Goal: Task Accomplishment & Management: Manage account settings

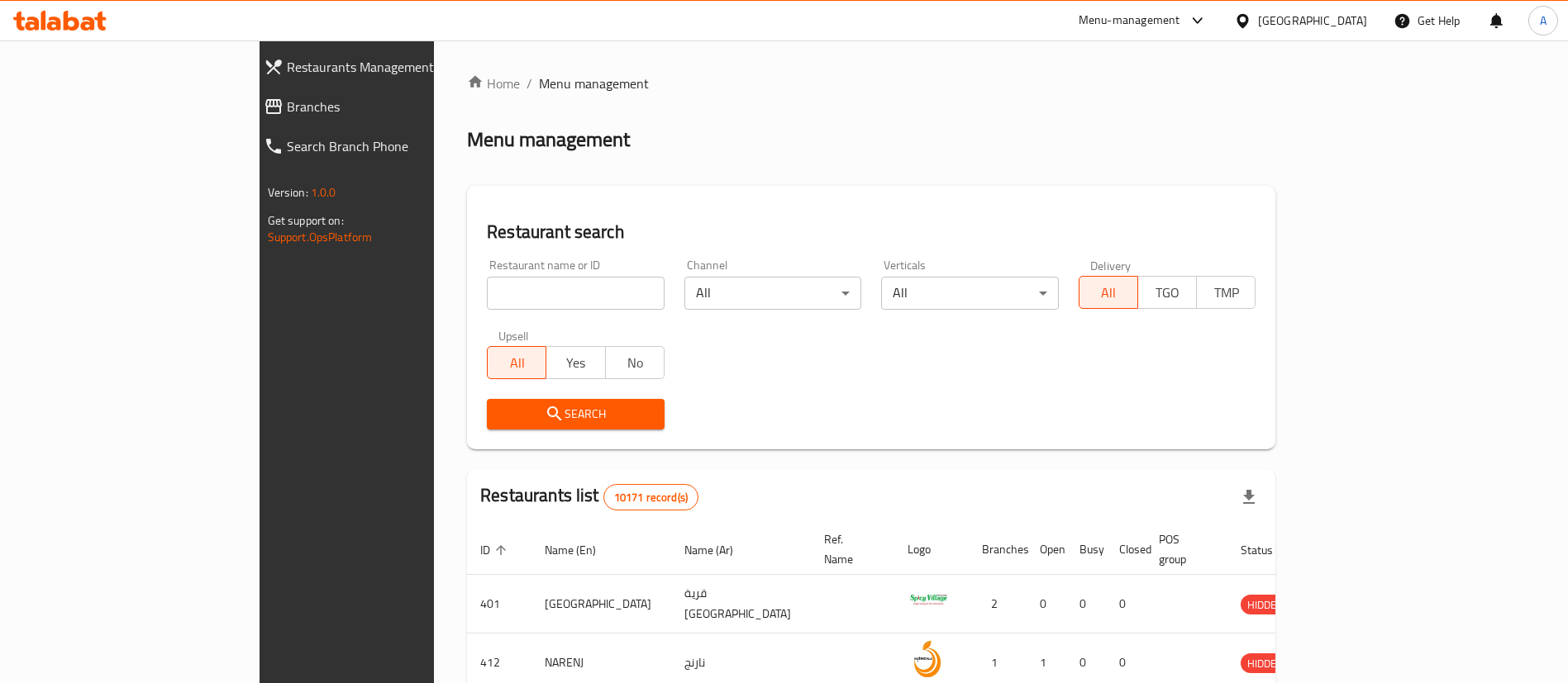
click at [487, 304] on input "search" at bounding box center [576, 293] width 178 height 33
paste input "Sultans Of Biryani"
type input "Sultans Of Biryani"
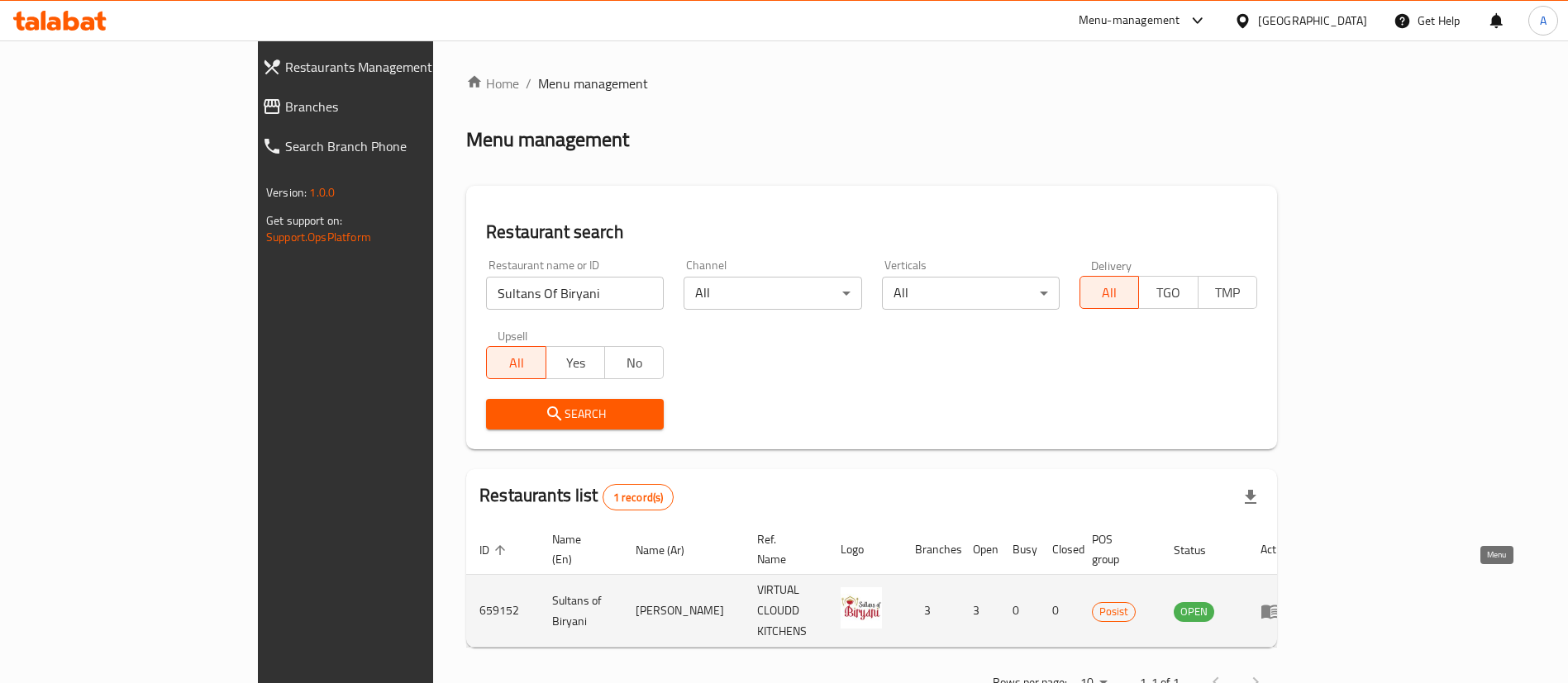
click at [1281, 602] on icon "enhanced table" at bounding box center [1271, 612] width 20 height 20
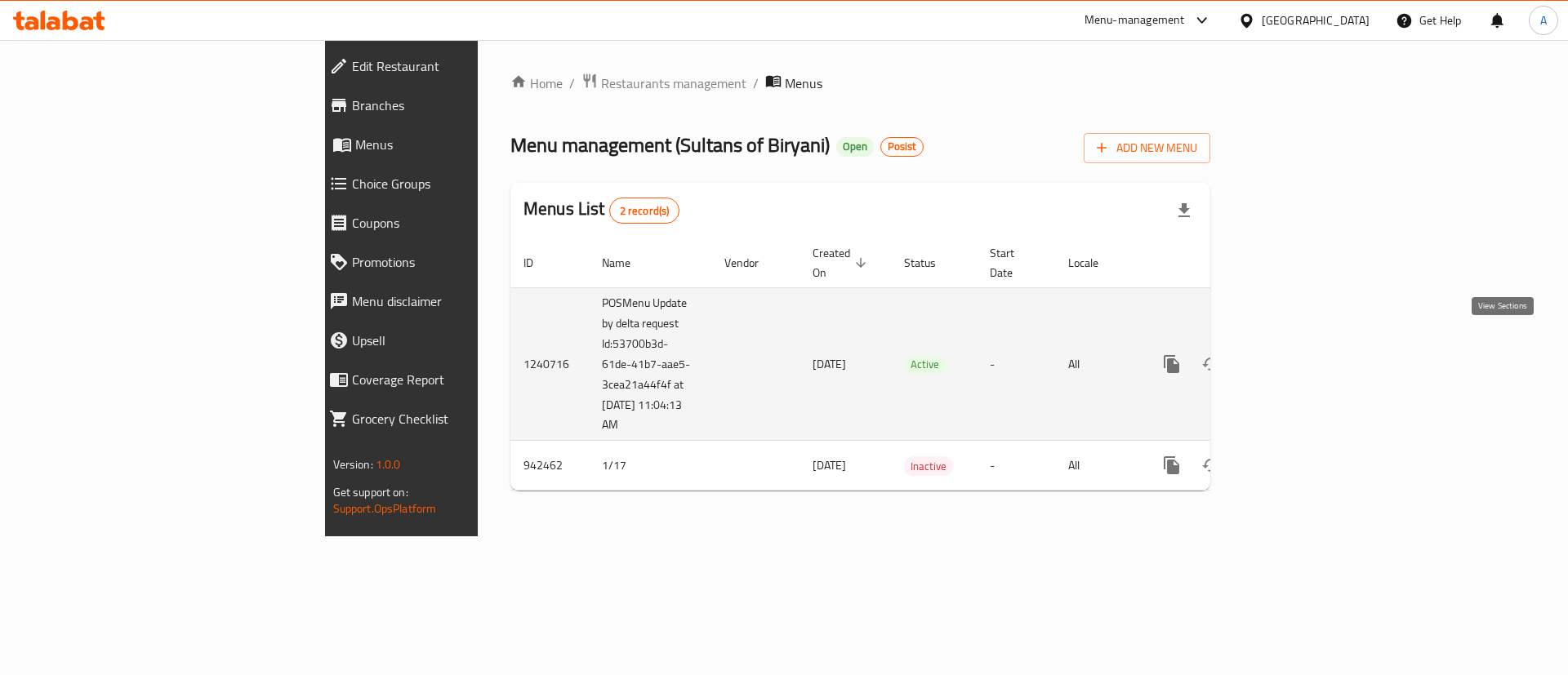
click at [1299, 354] on icon "enhanced table" at bounding box center [1289, 364] width 20 height 20
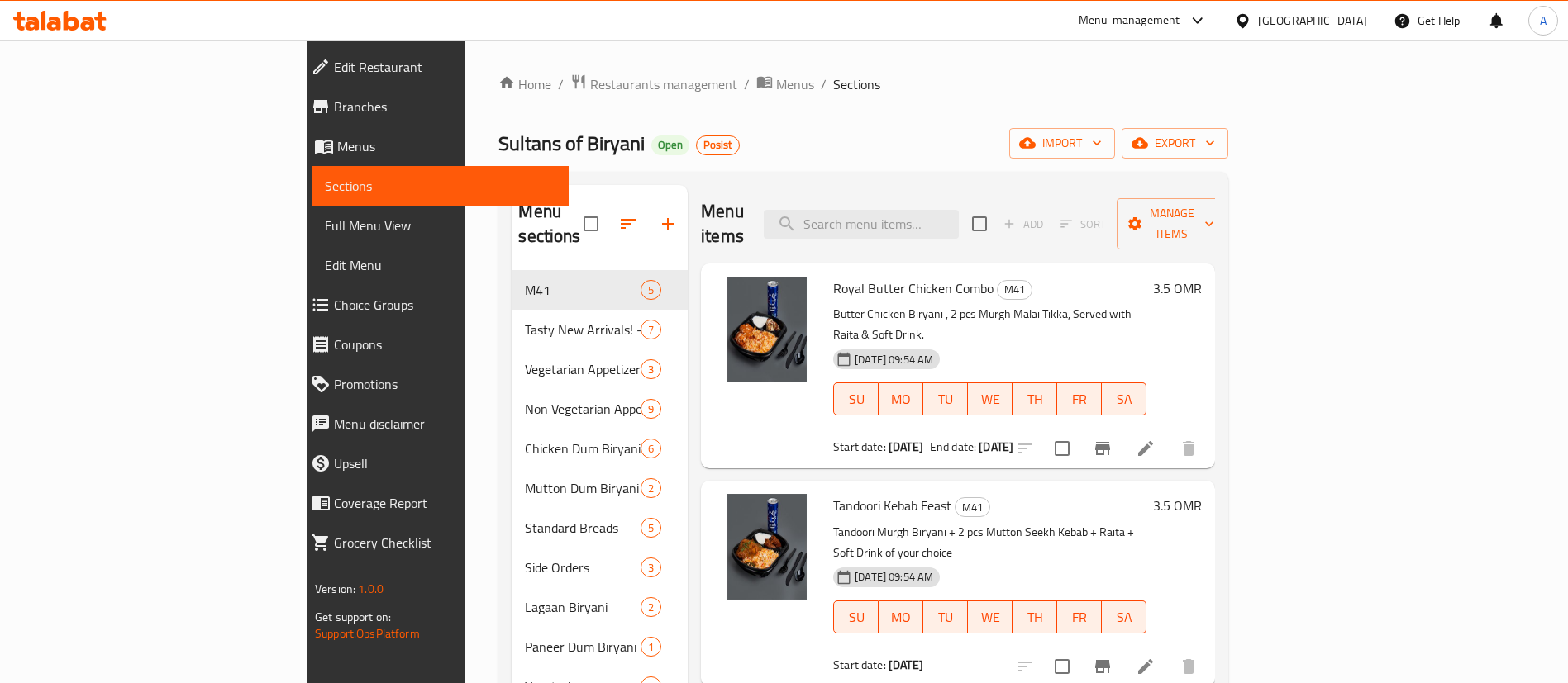
click at [1156, 439] on icon at bounding box center [1146, 449] width 20 height 20
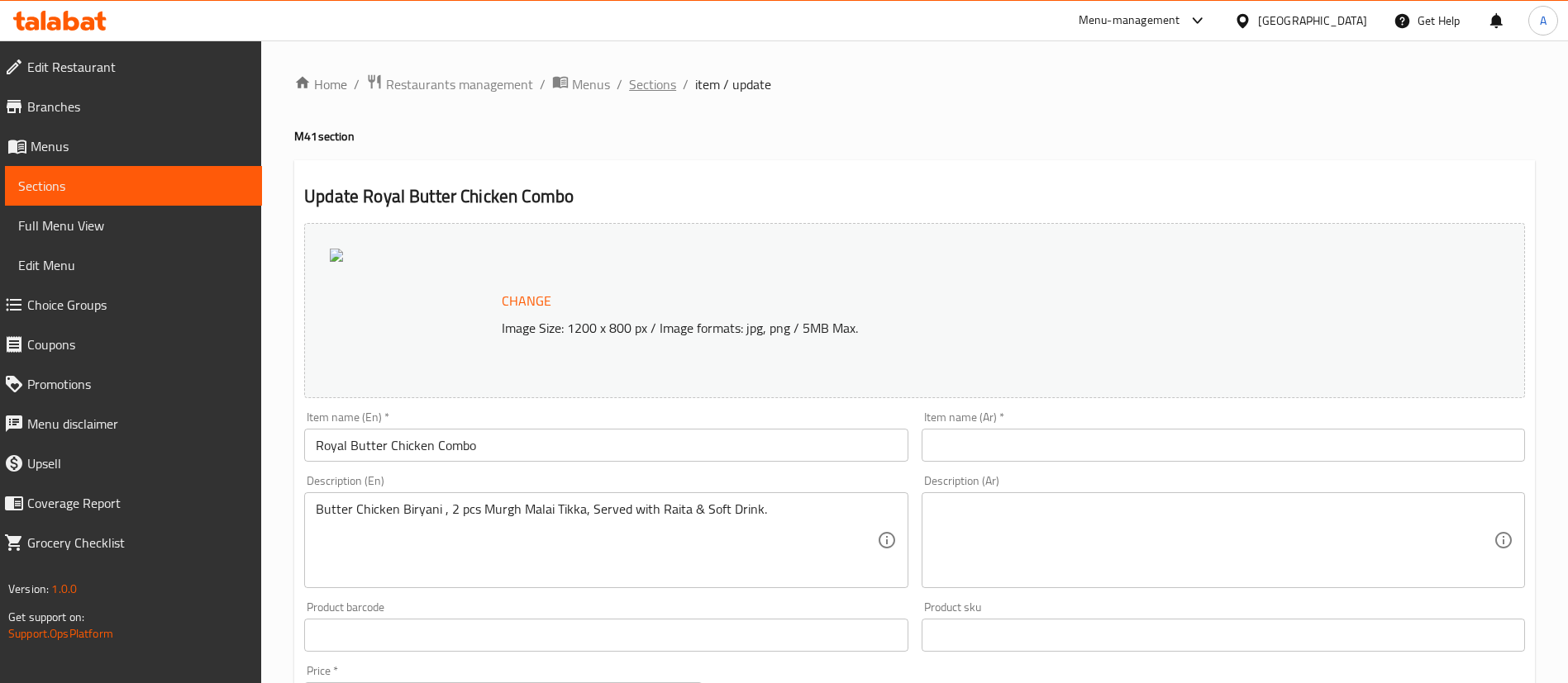
click at [650, 94] on span "Sections" at bounding box center [653, 84] width 47 height 20
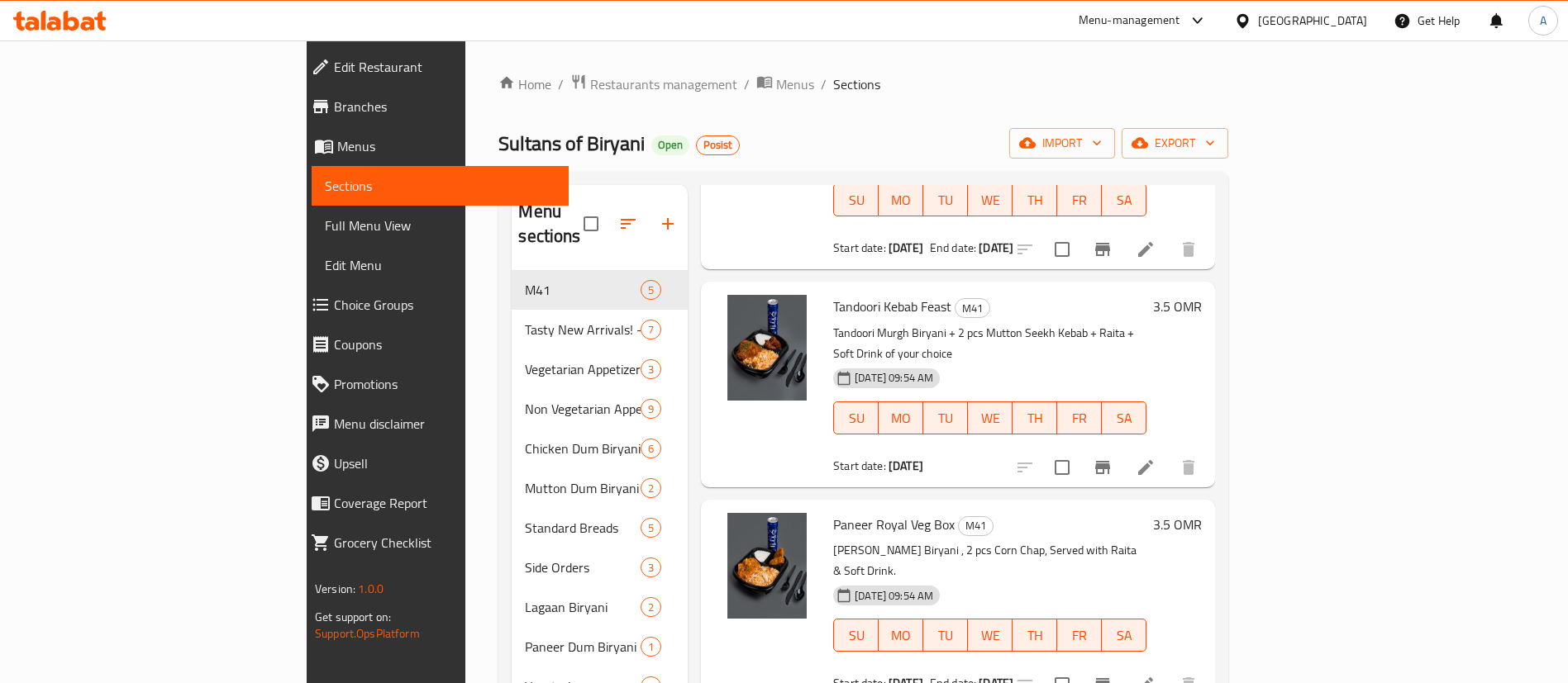
scroll to position [124, 0]
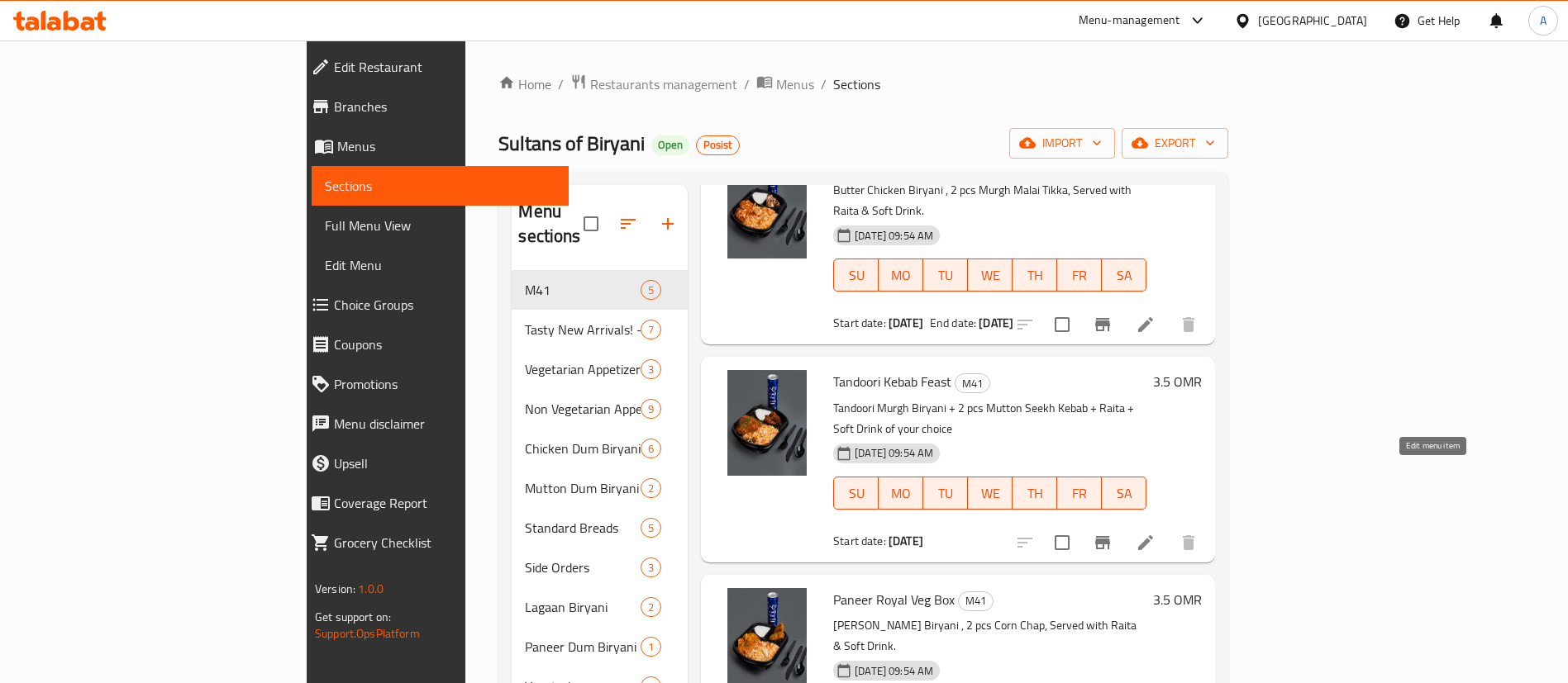
click at [1156, 533] on icon at bounding box center [1146, 543] width 20 height 20
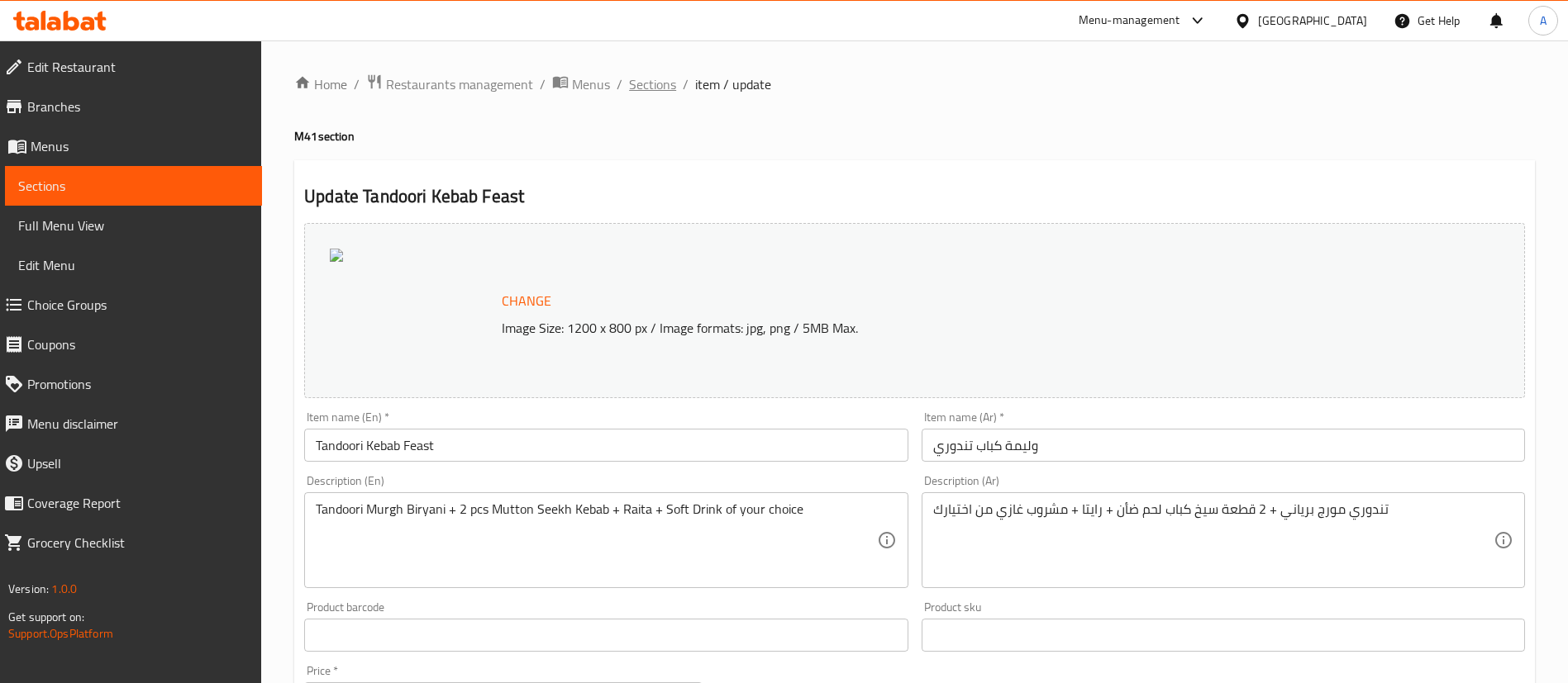
click at [643, 91] on span "Sections" at bounding box center [653, 84] width 47 height 20
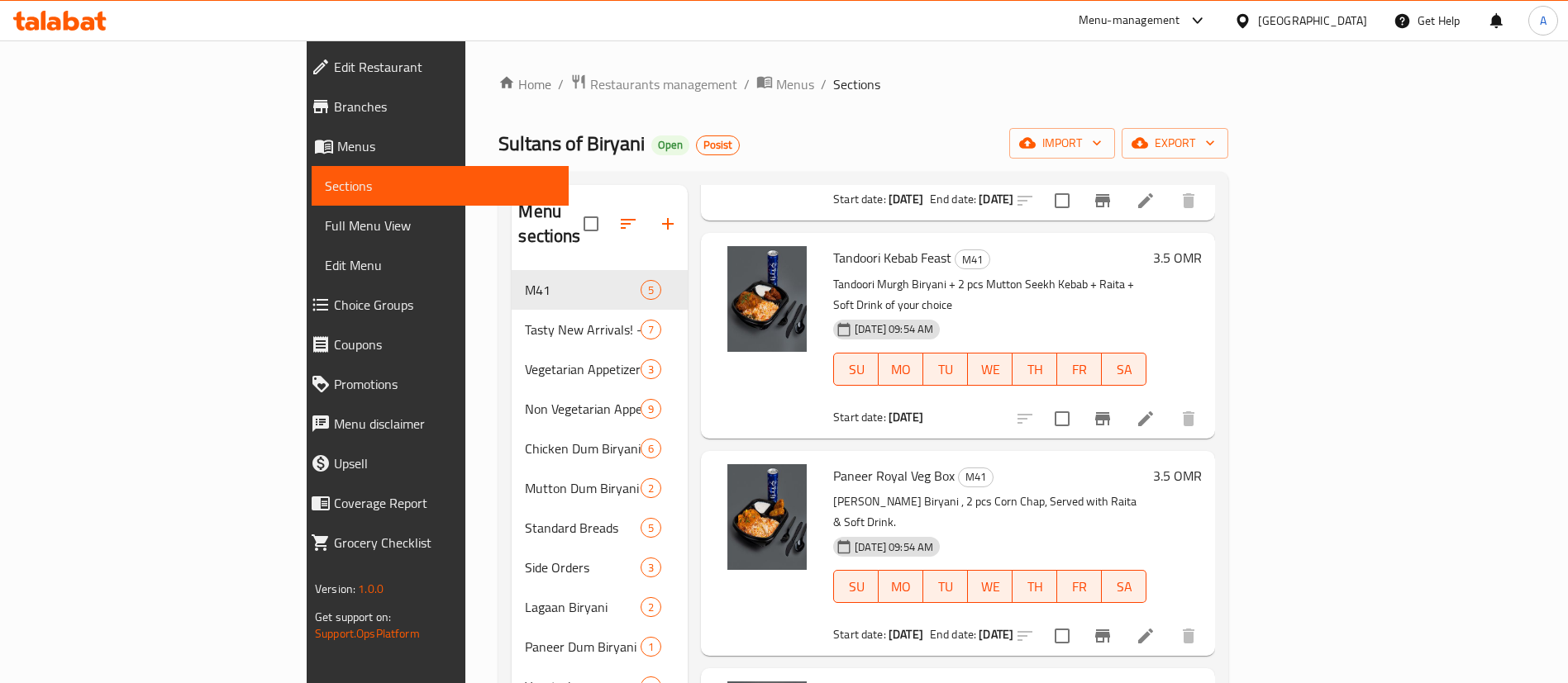
scroll to position [324, 0]
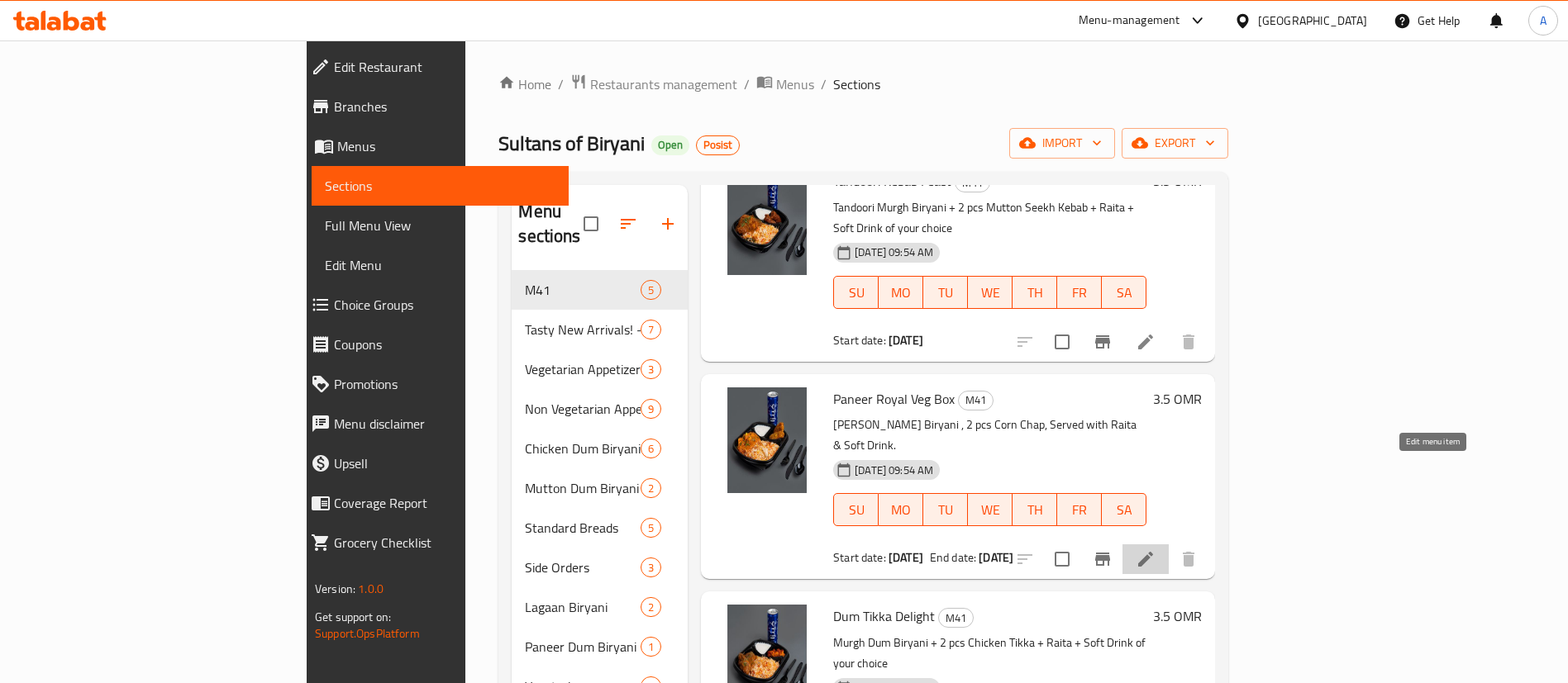
click at [1156, 549] on icon at bounding box center [1146, 559] width 20 height 20
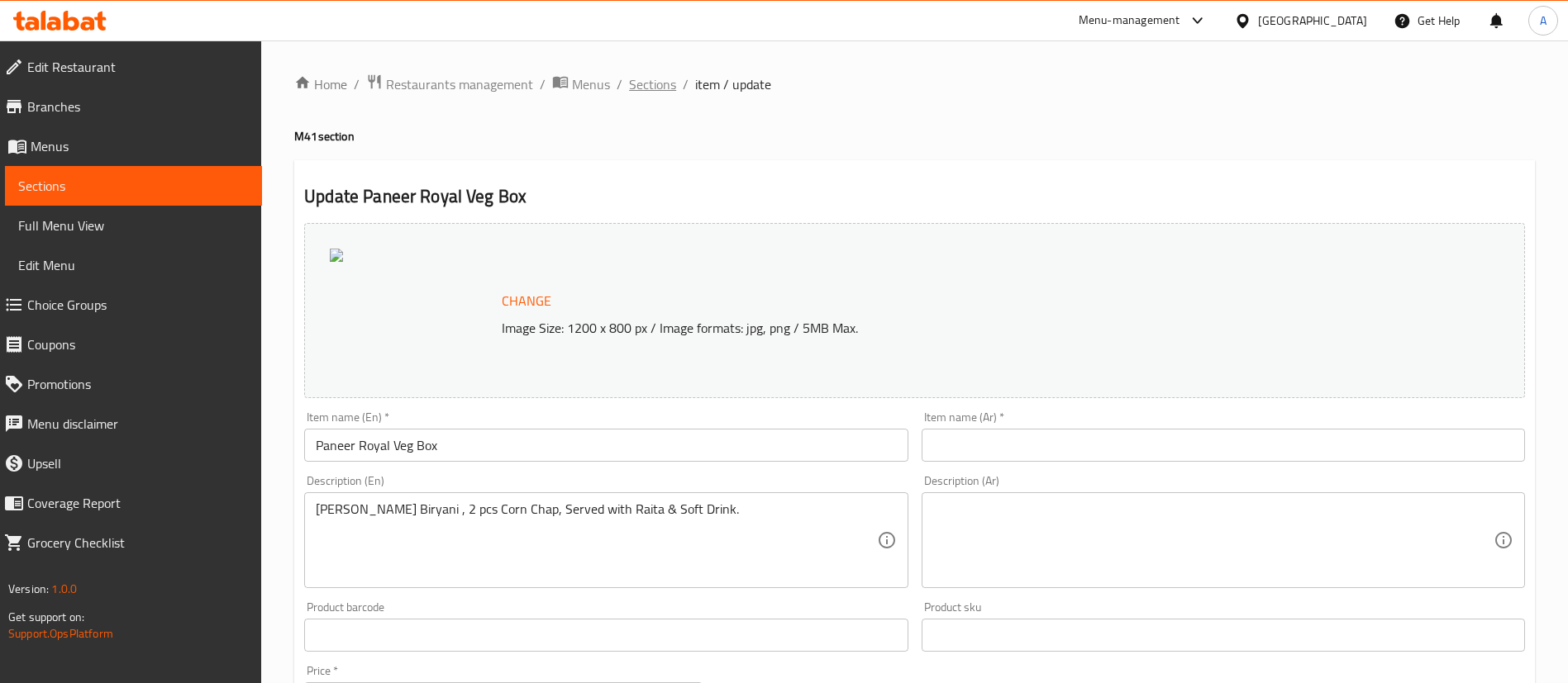
click at [649, 81] on span "Sections" at bounding box center [653, 84] width 47 height 20
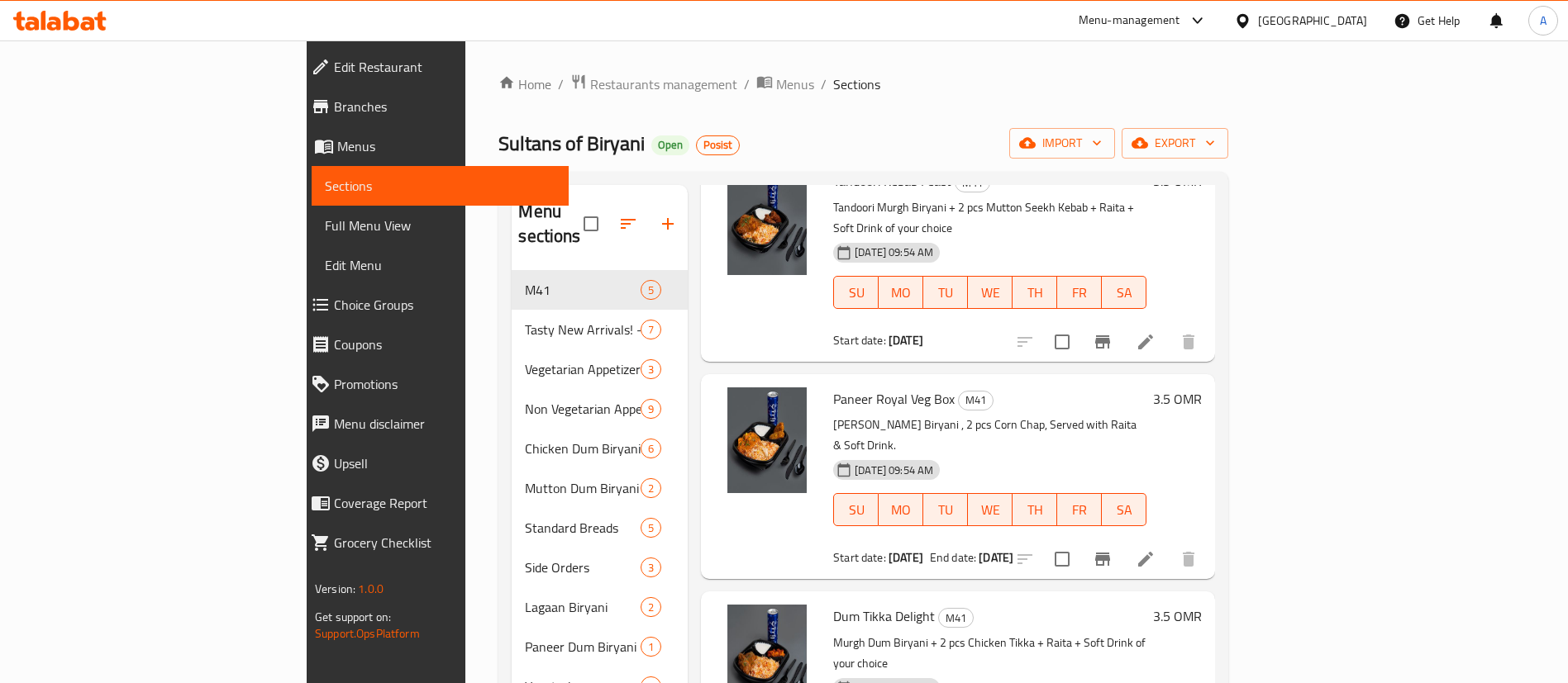
scroll to position [248, 0]
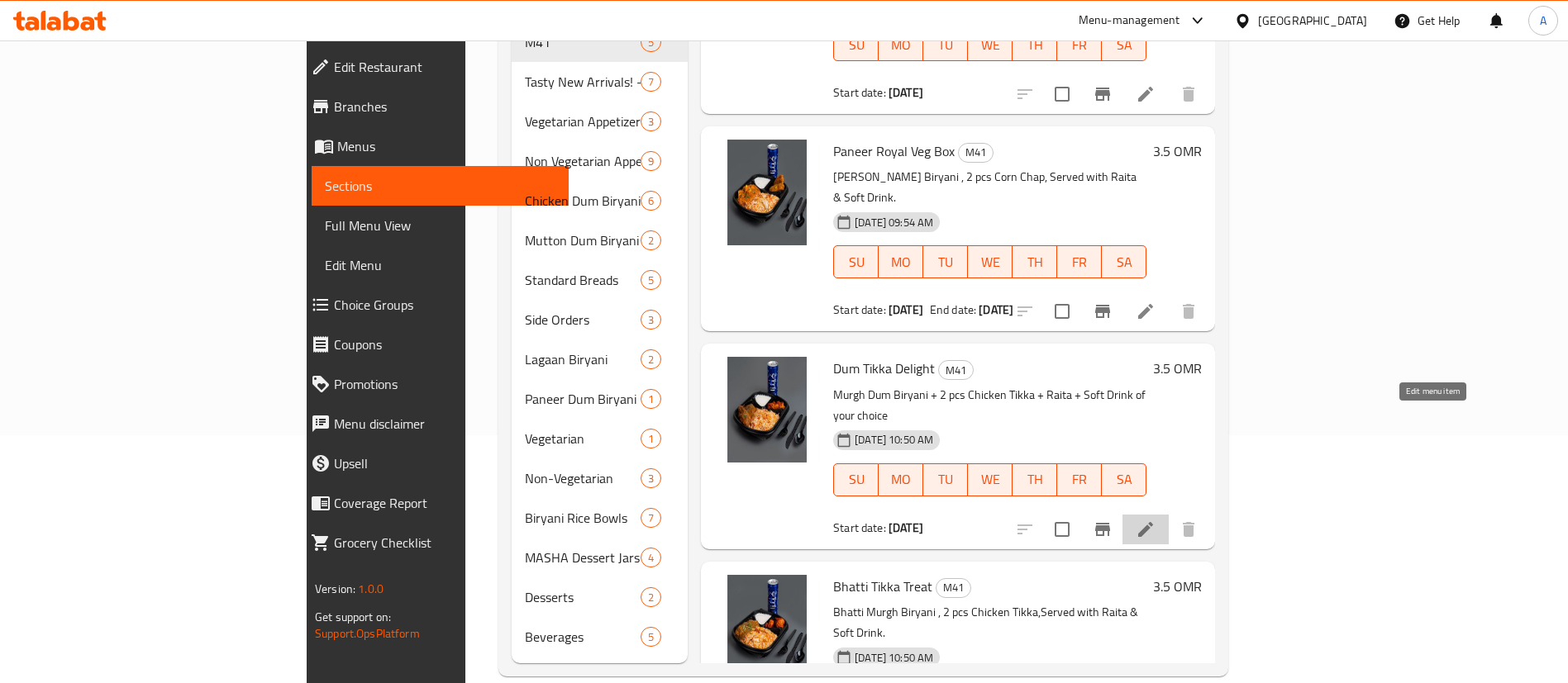
click at [1156, 519] on icon at bounding box center [1146, 529] width 20 height 20
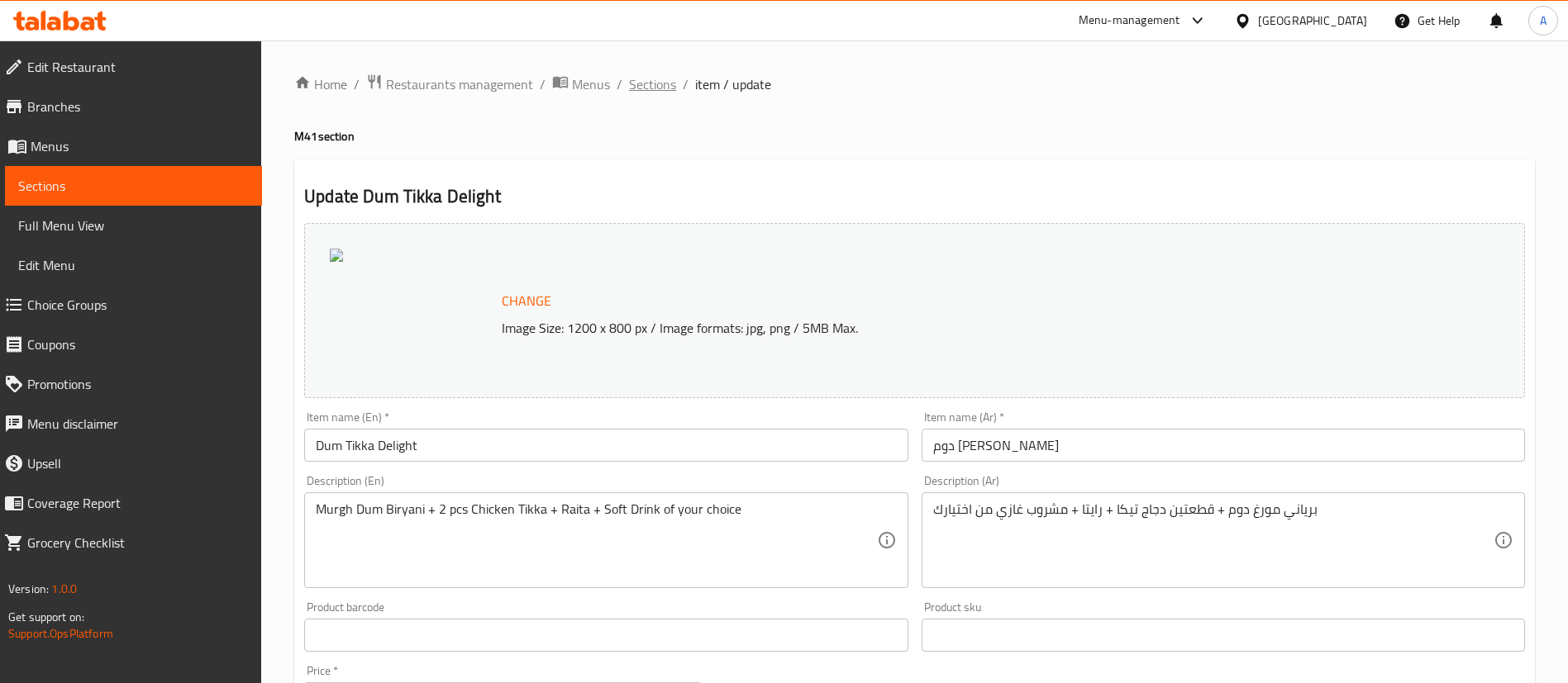
click at [652, 78] on span "Sections" at bounding box center [653, 84] width 47 height 20
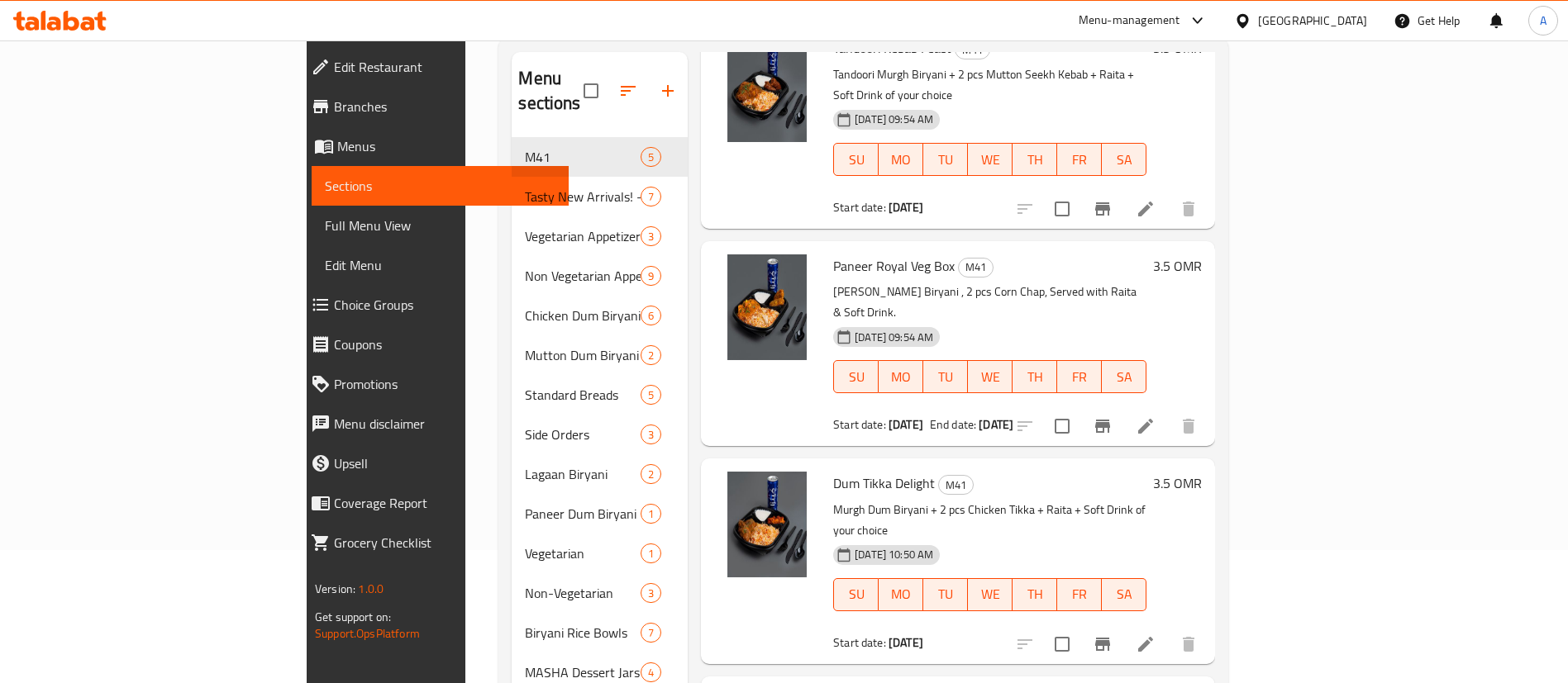
scroll to position [249, 0]
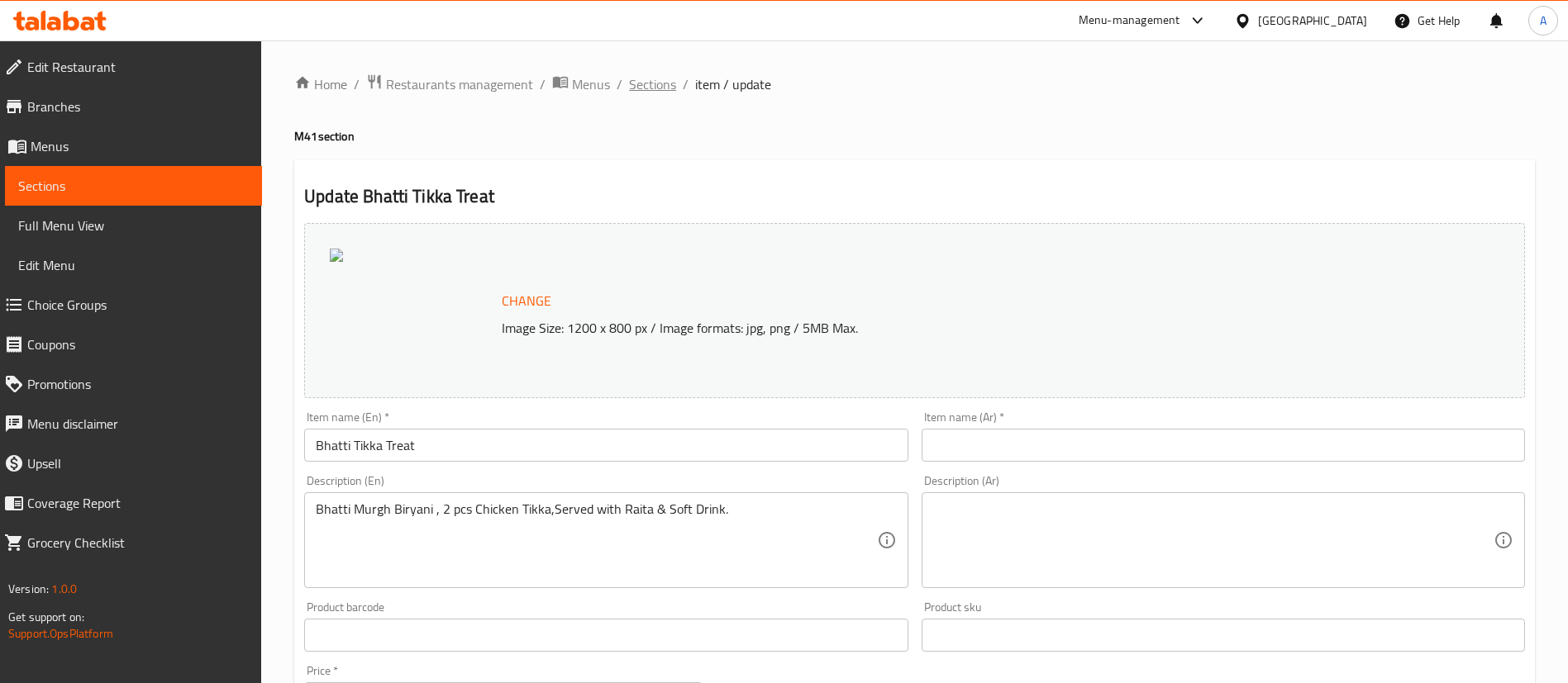
click at [658, 93] on span "Sections" at bounding box center [653, 84] width 47 height 20
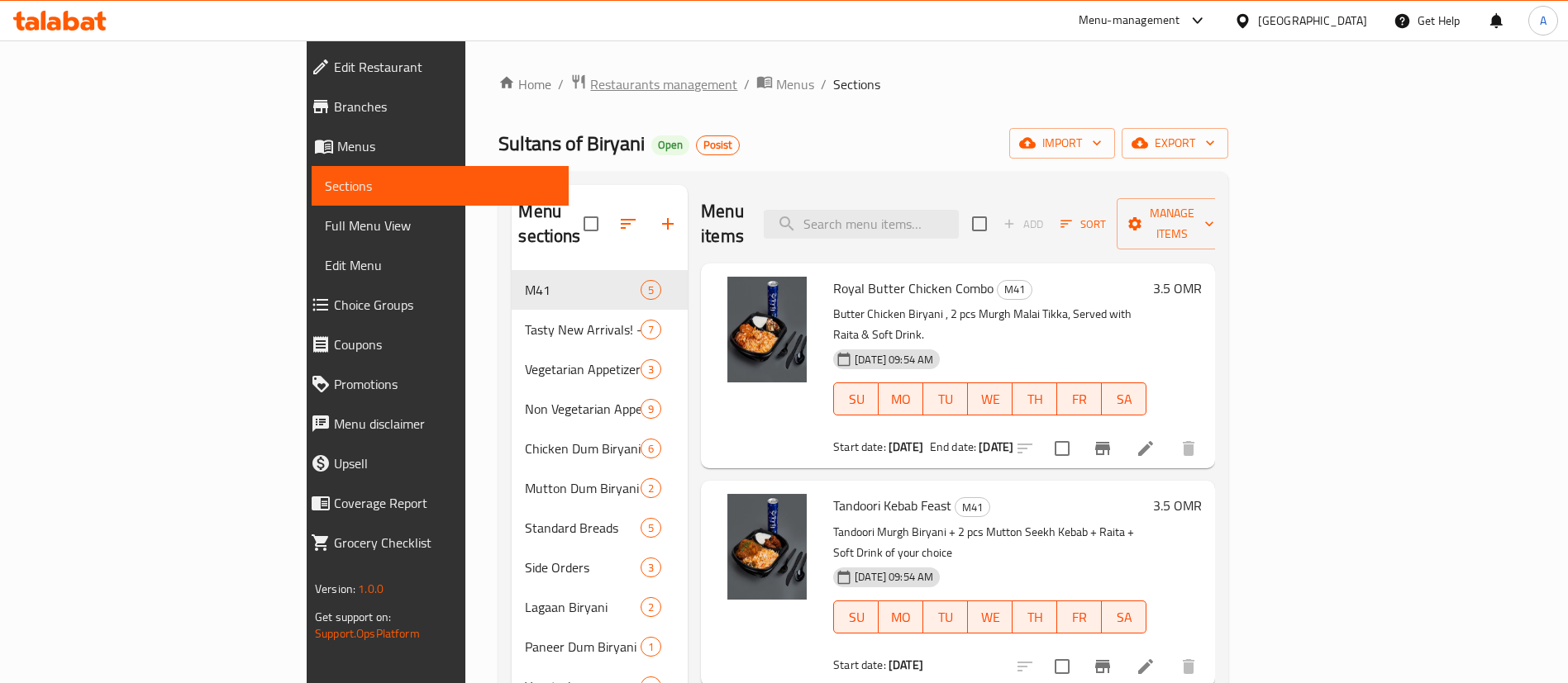
click at [590, 78] on span "Restaurants management" at bounding box center [663, 84] width 147 height 20
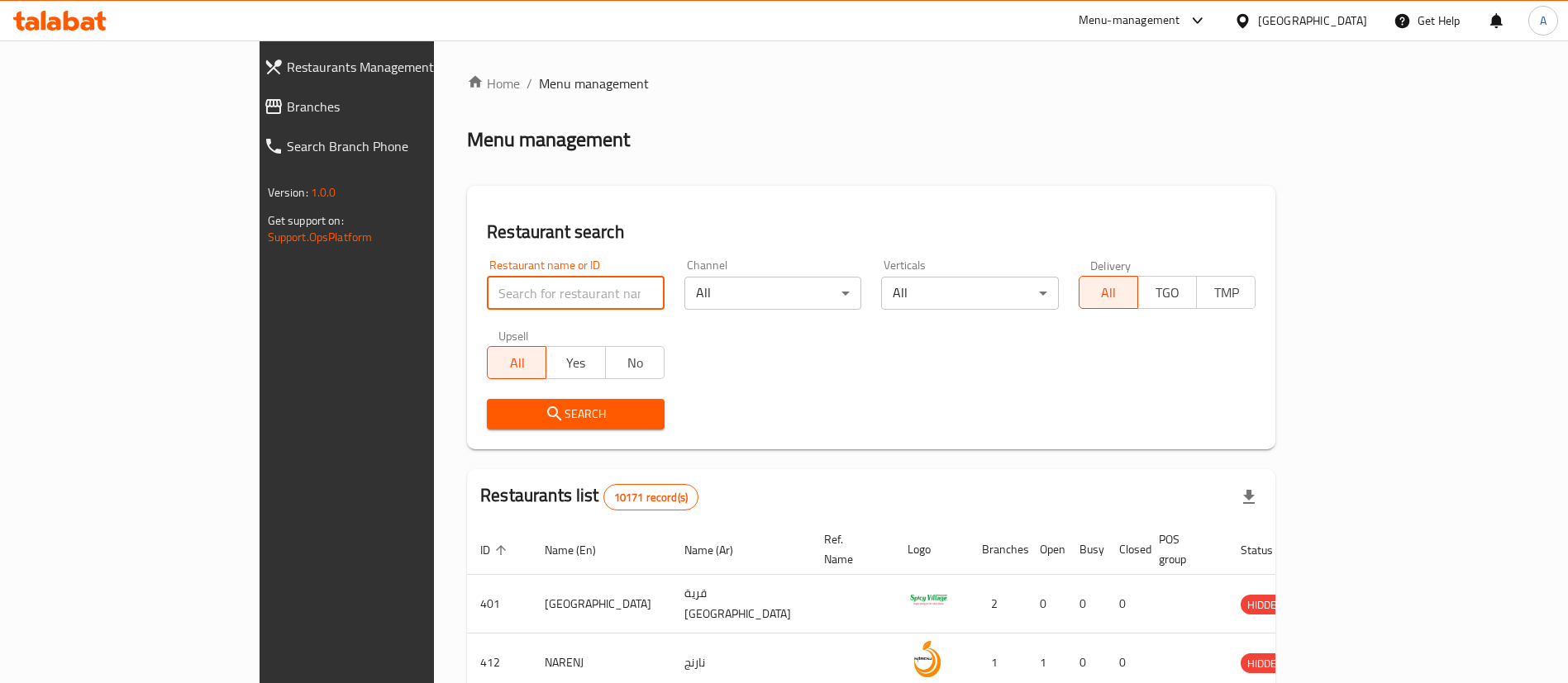
click at [487, 308] on input "search" at bounding box center [576, 293] width 178 height 33
paste input "Zao's"
type input "Zao's"
click button "Search" at bounding box center [576, 415] width 178 height 31
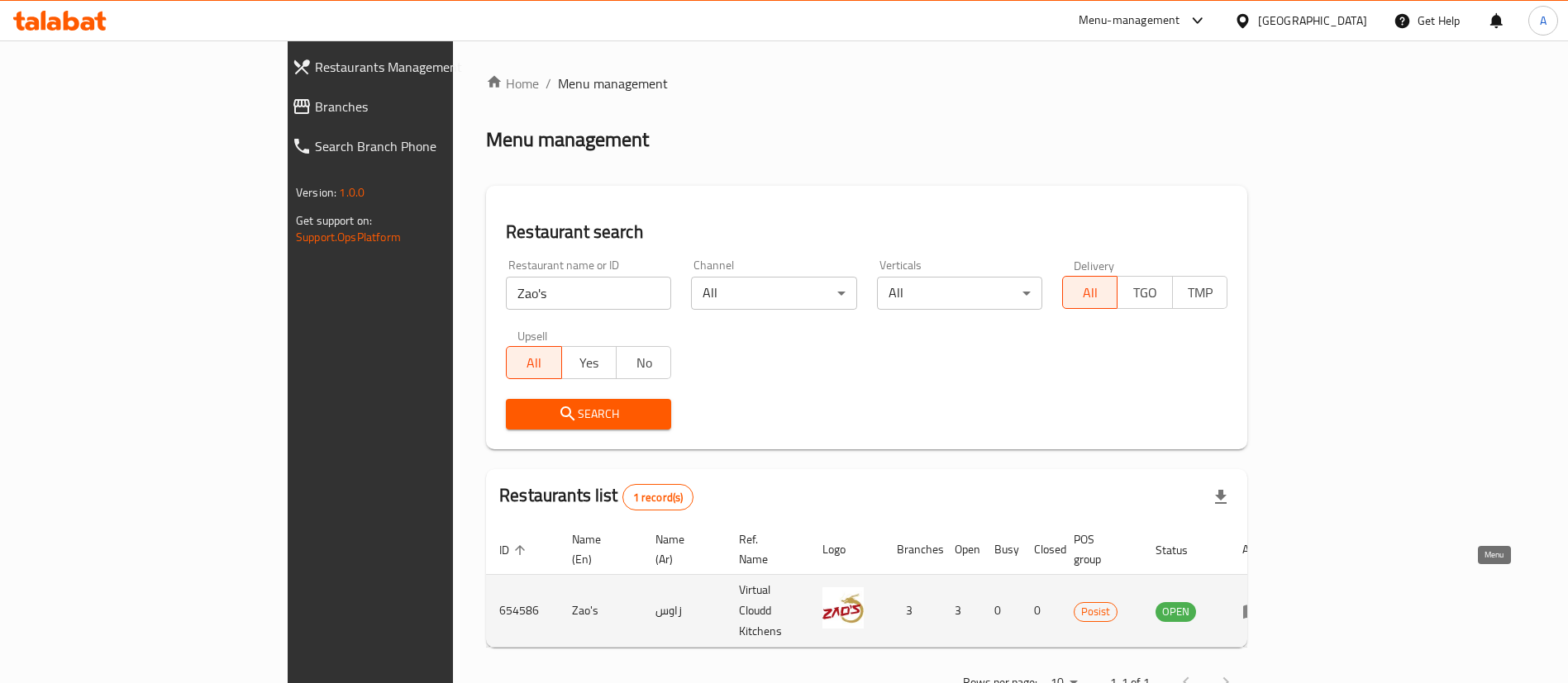
click at [1272, 602] on link "enhanced table" at bounding box center [1258, 612] width 31 height 20
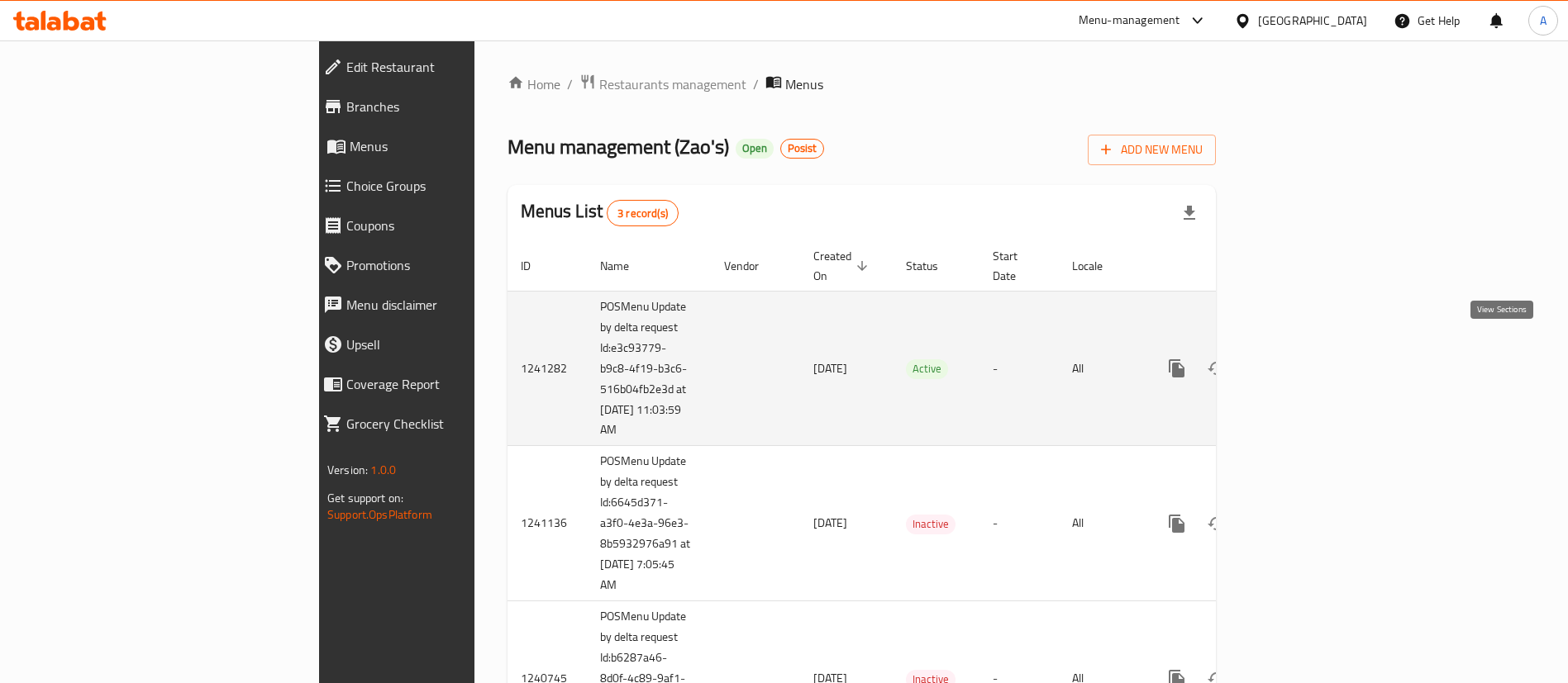
click at [1306, 359] on icon "enhanced table" at bounding box center [1296, 369] width 20 height 20
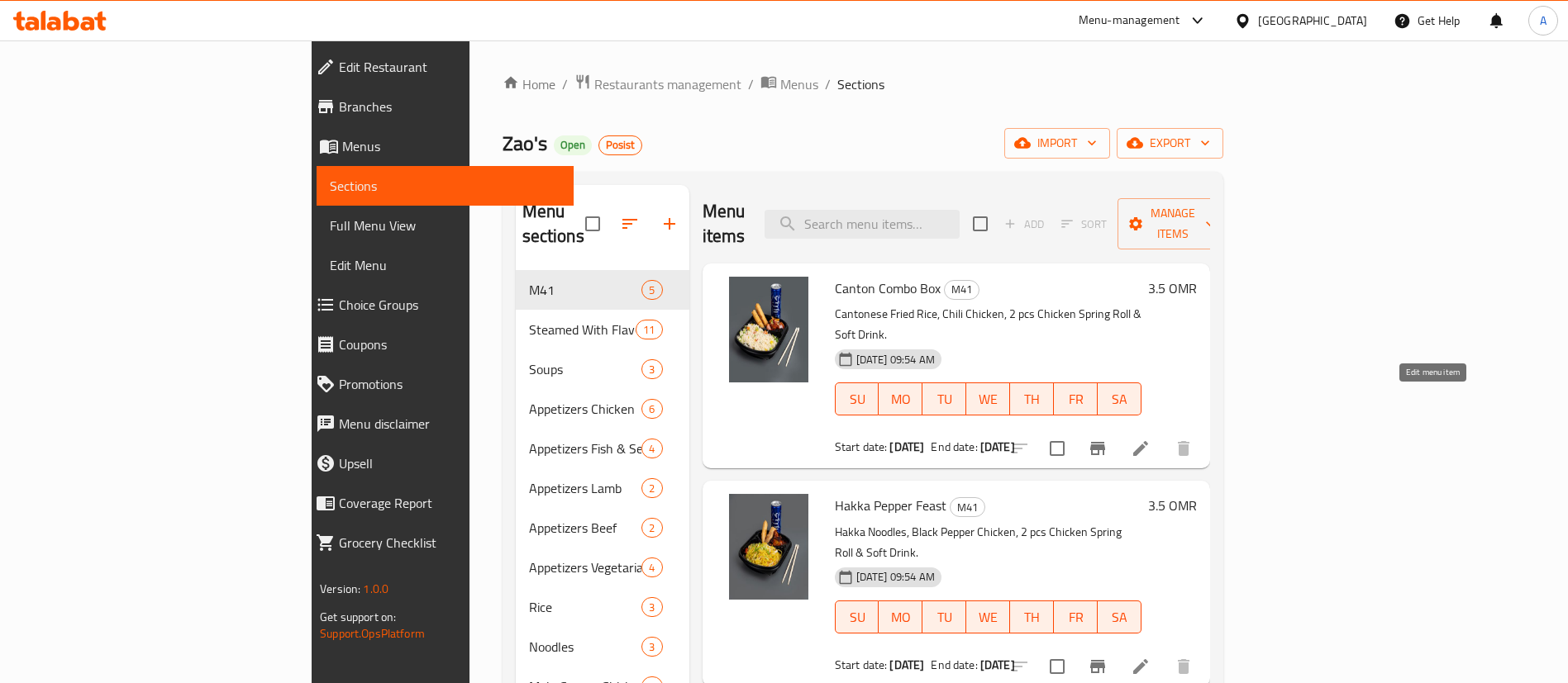
click at [1150, 439] on icon at bounding box center [1141, 449] width 20 height 20
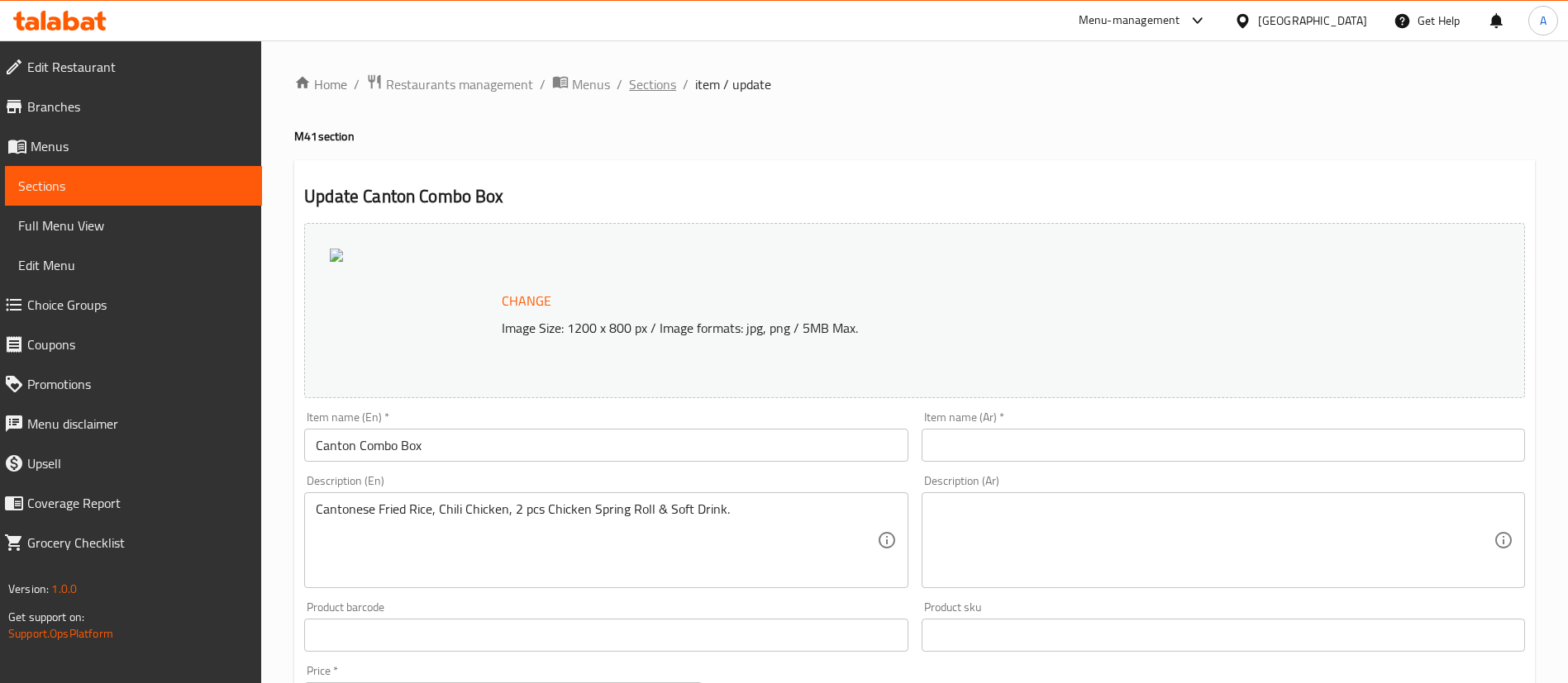
click at [647, 89] on span "Sections" at bounding box center [653, 84] width 47 height 20
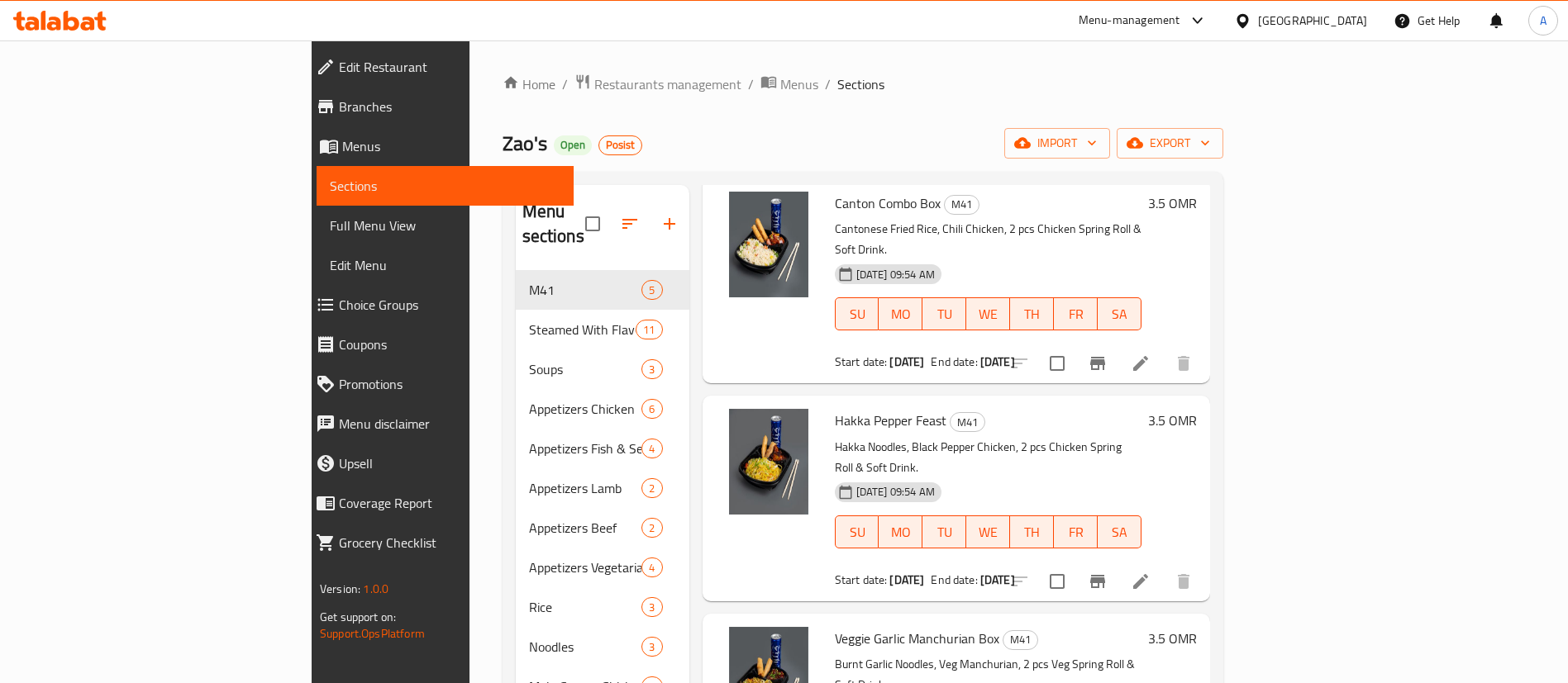
scroll to position [124, 0]
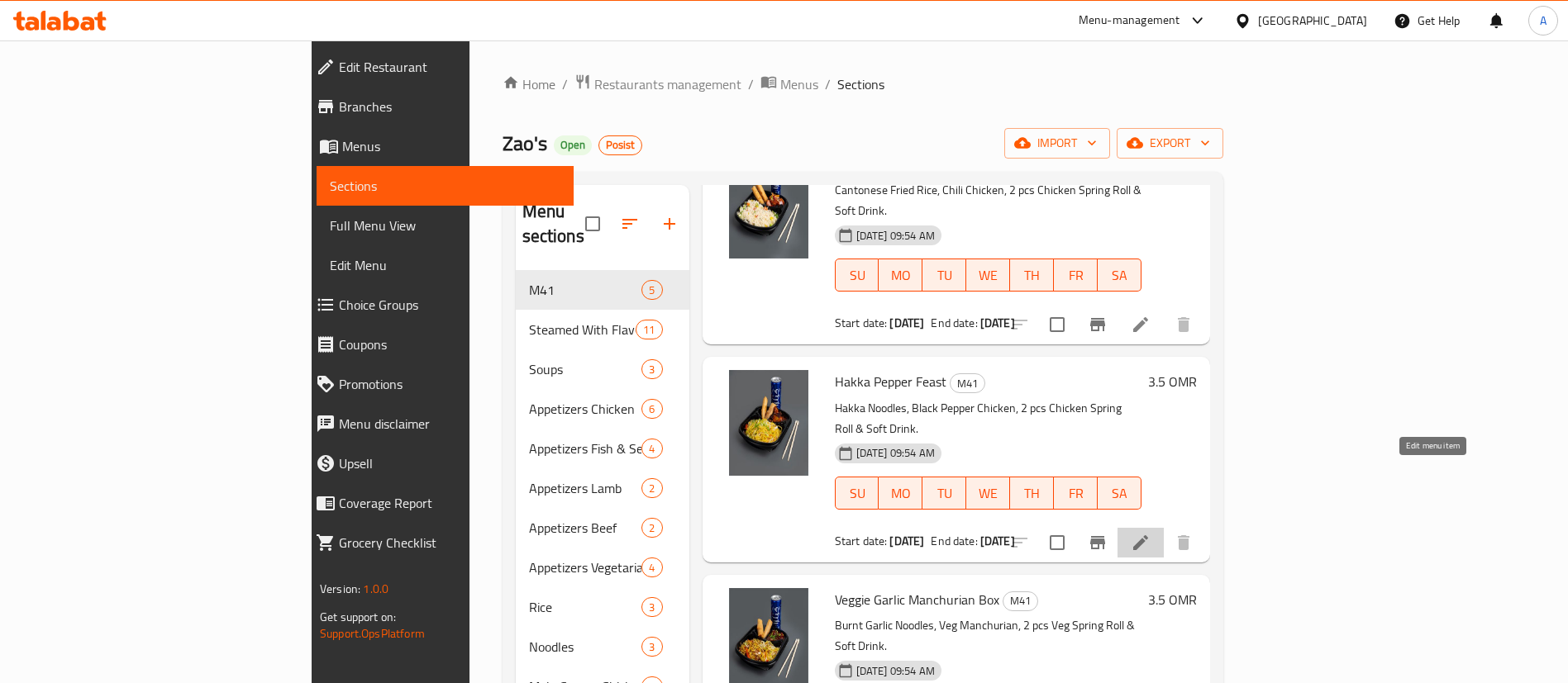
click at [1150, 533] on icon at bounding box center [1141, 543] width 20 height 20
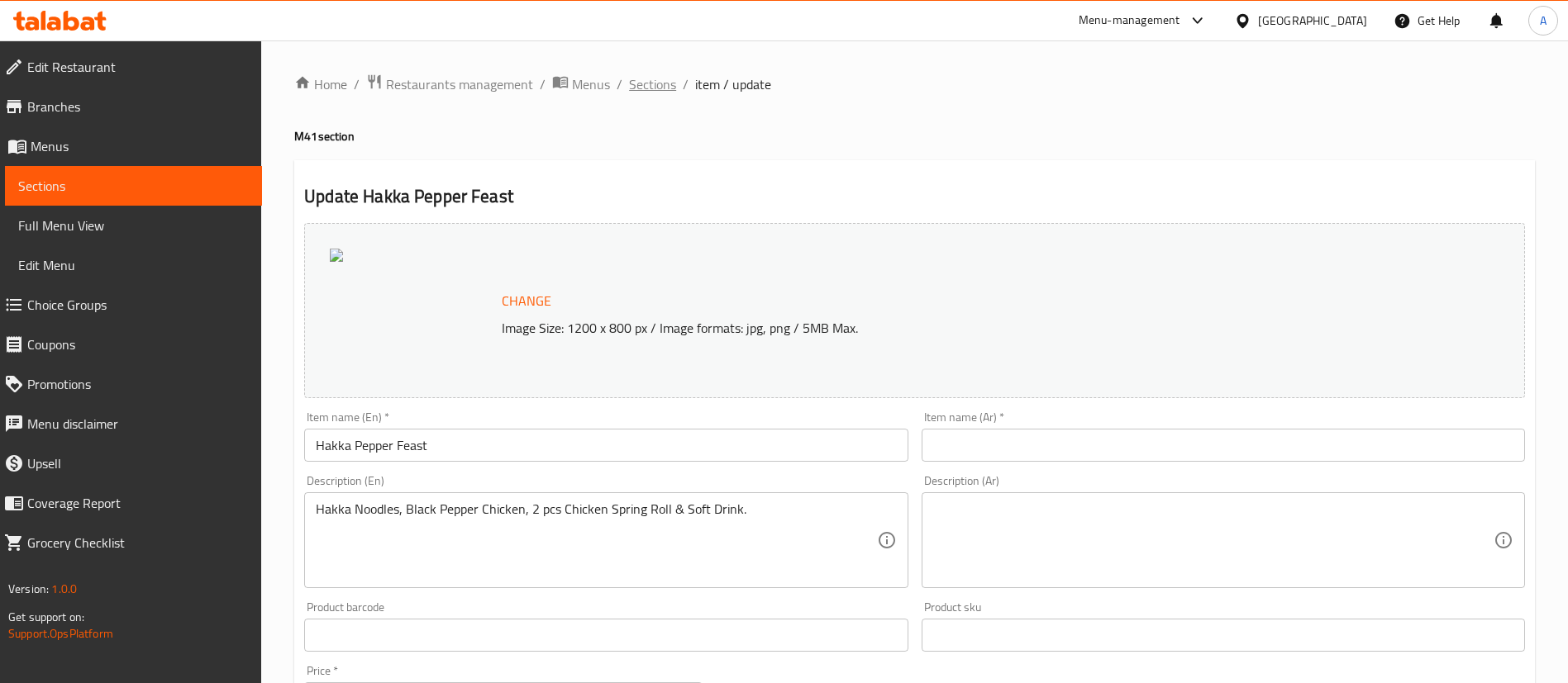
click at [640, 82] on span "Sections" at bounding box center [653, 84] width 47 height 20
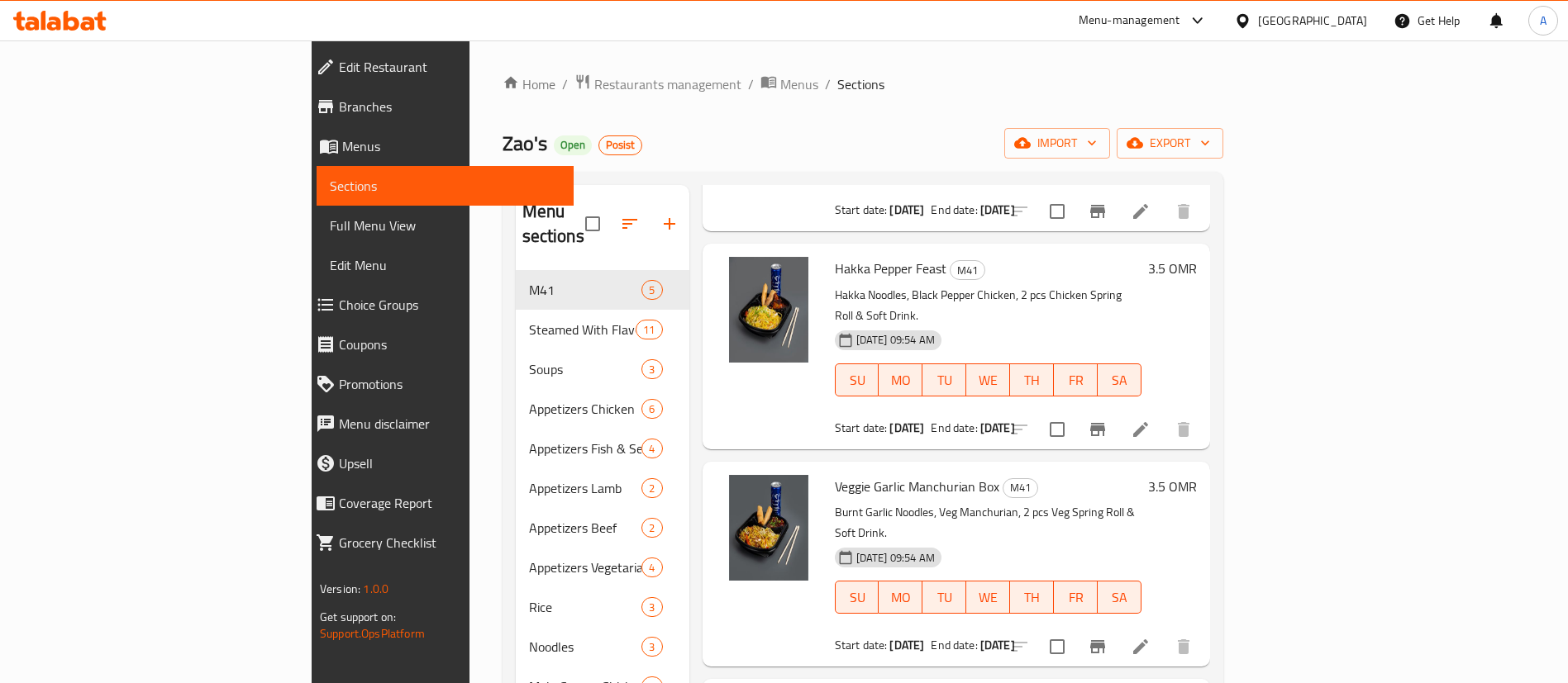
scroll to position [248, 0]
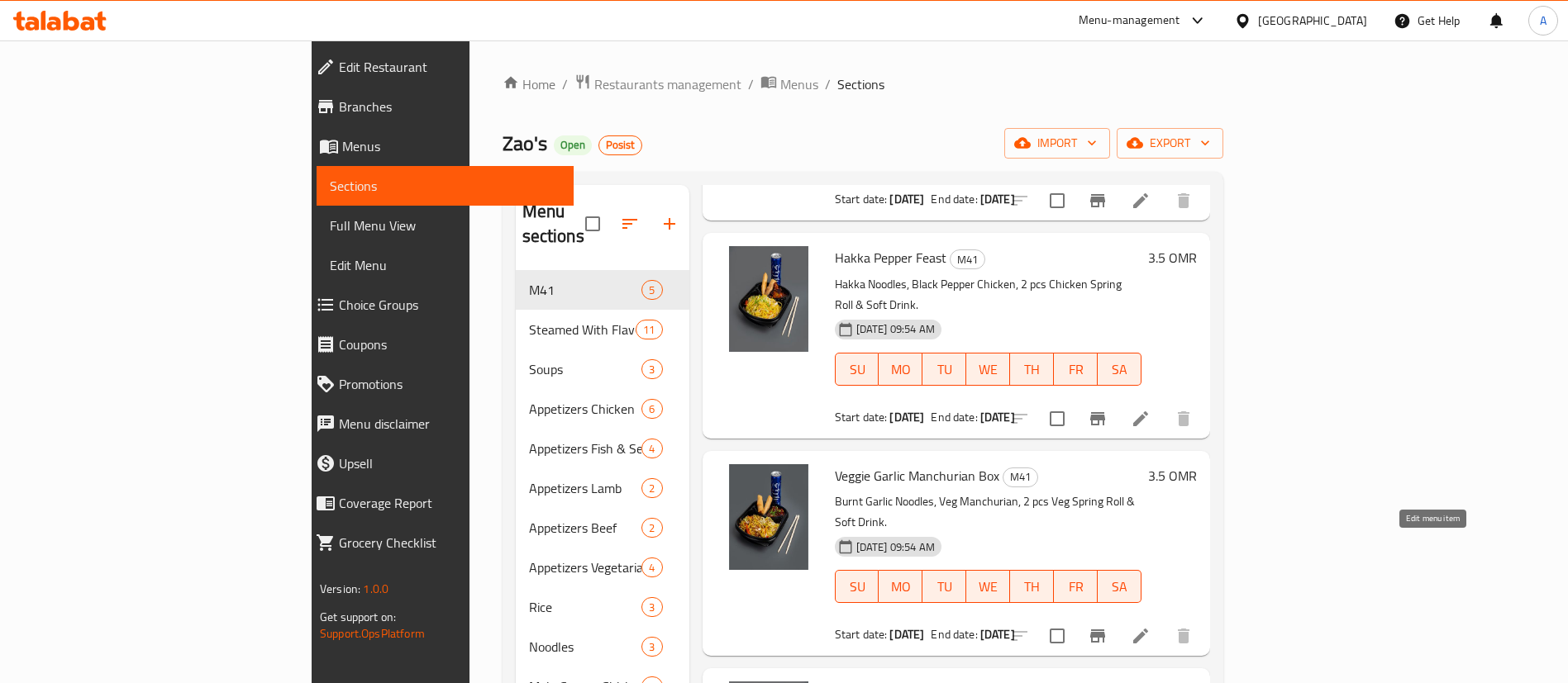
click at [1150, 626] on icon at bounding box center [1141, 636] width 20 height 20
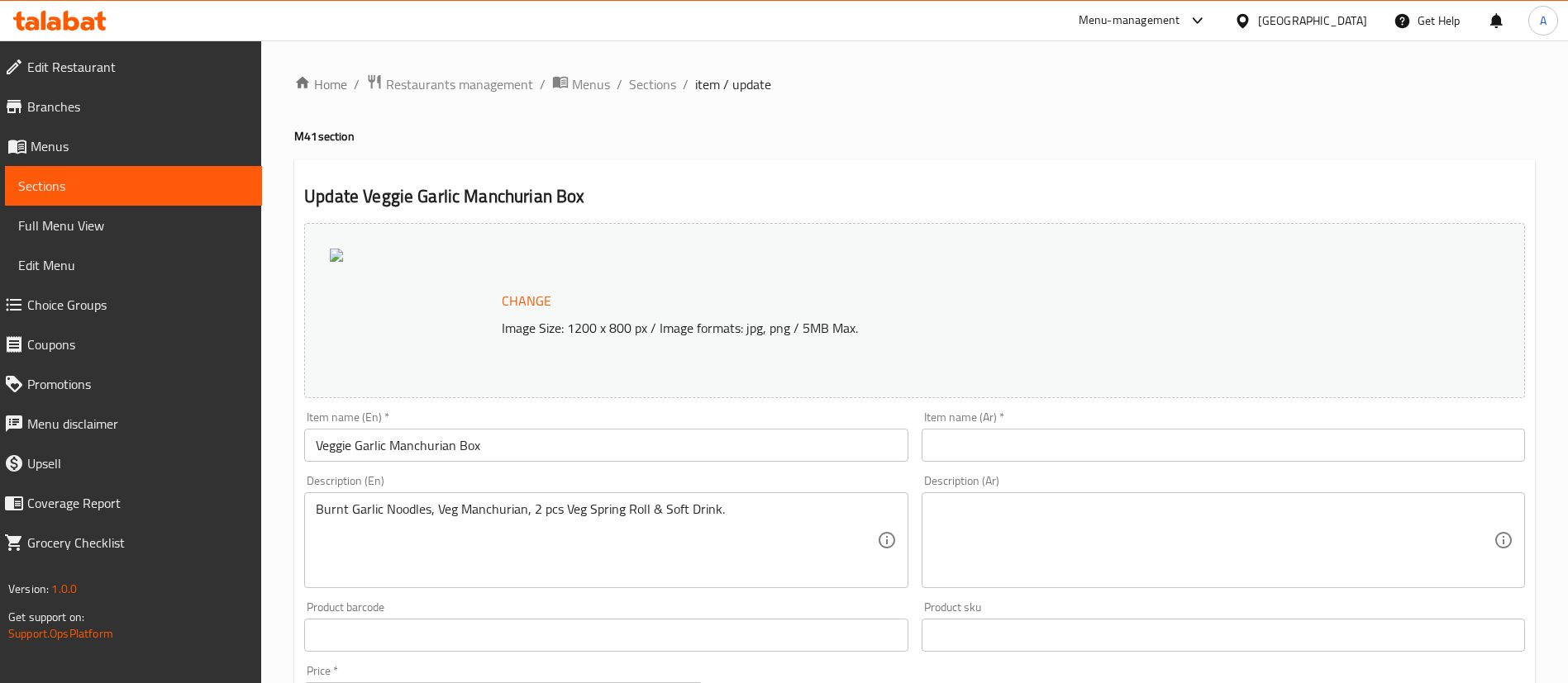
click at [659, 94] on span "Sections" at bounding box center [653, 84] width 47 height 20
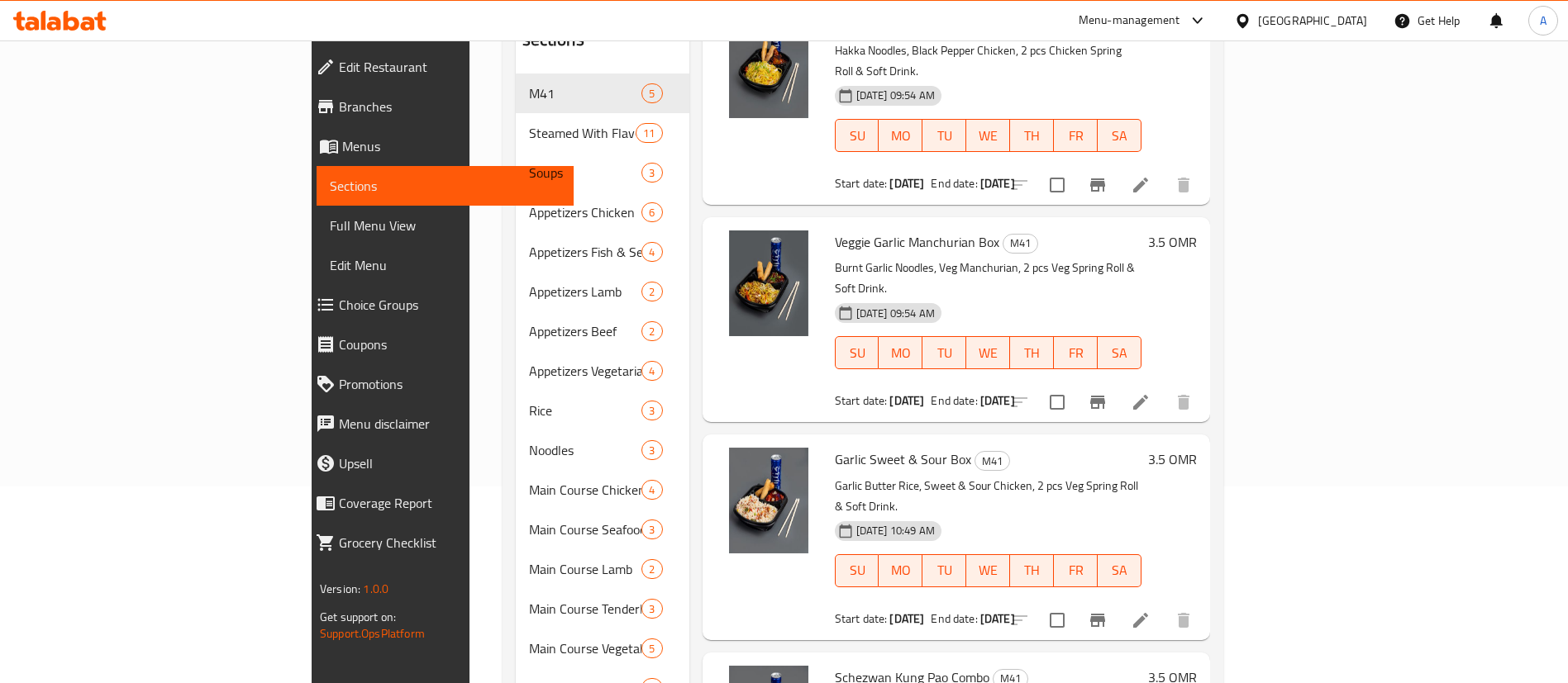
scroll to position [248, 0]
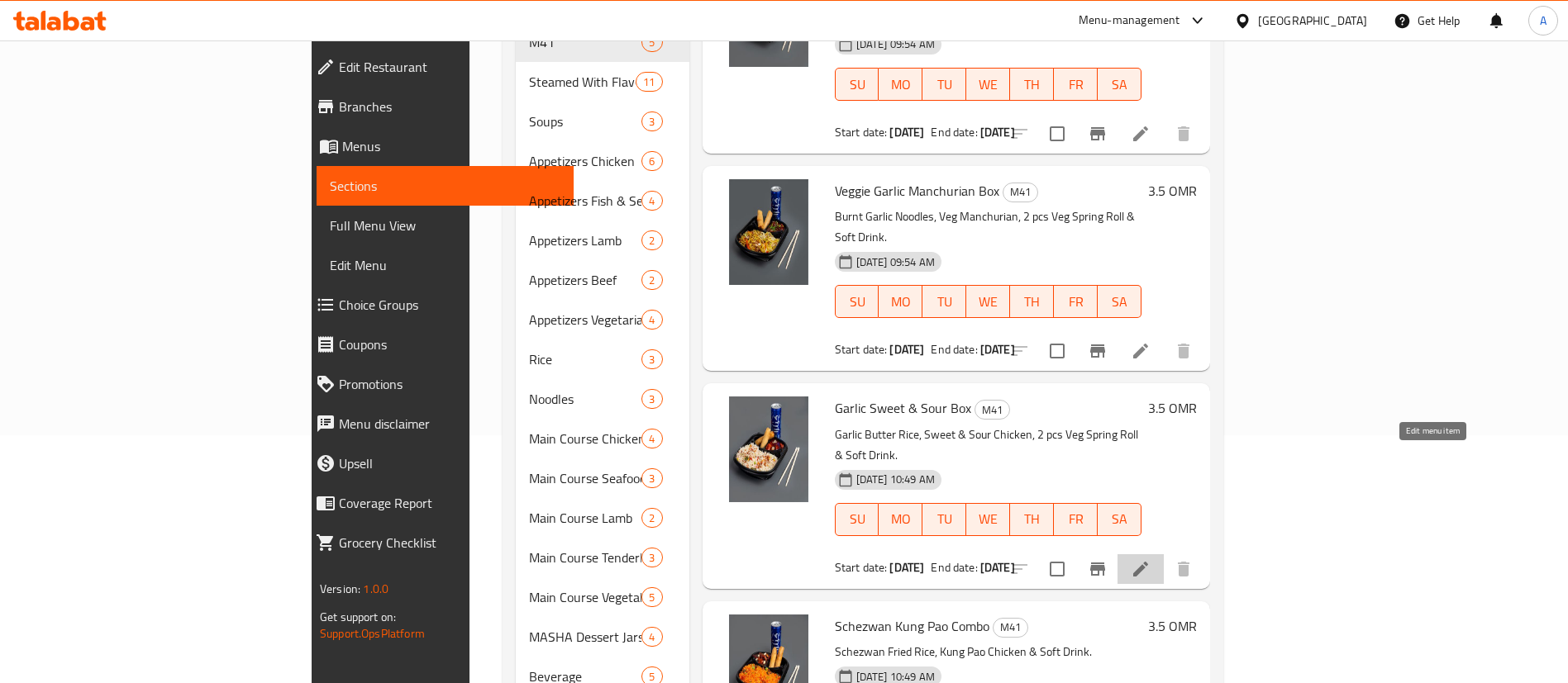
click at [1148, 562] on icon at bounding box center [1141, 569] width 14 height 14
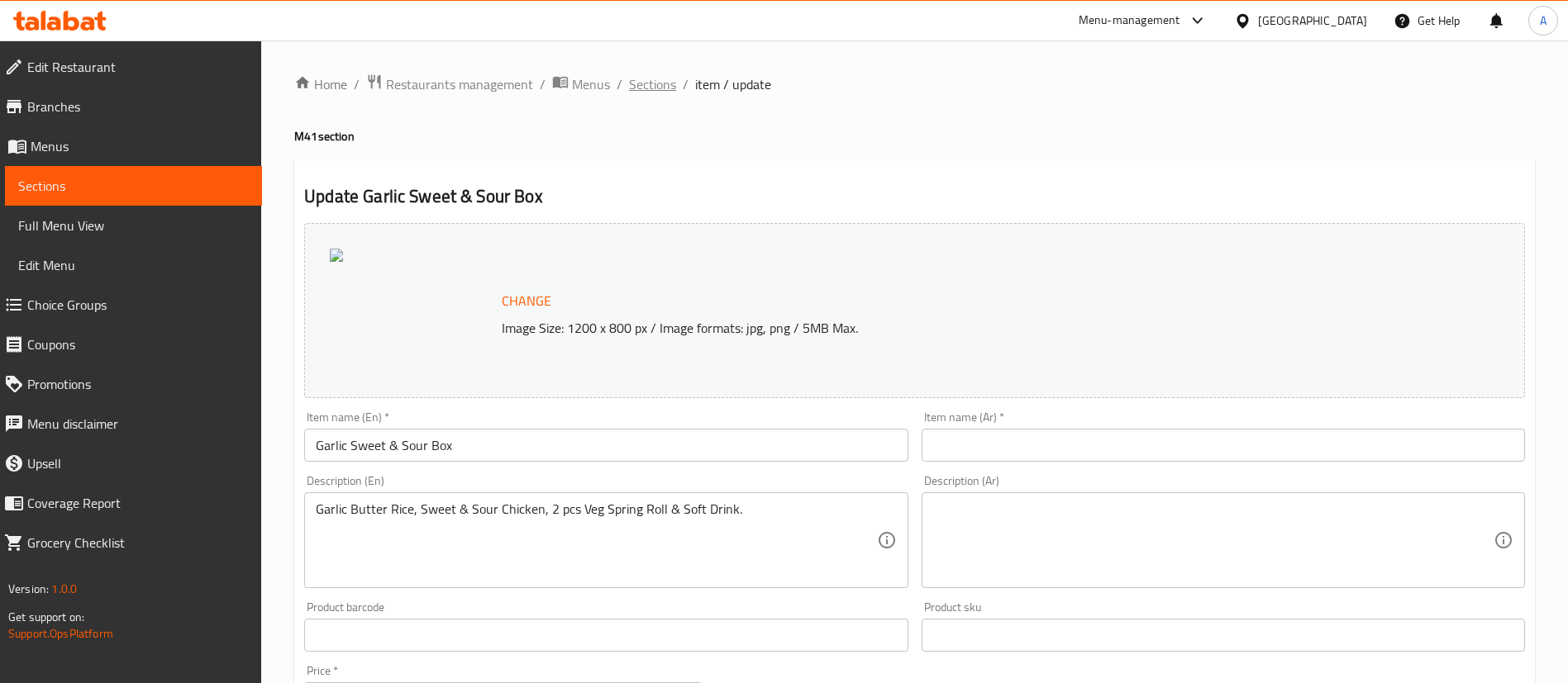
click at [642, 85] on span "Sections" at bounding box center [653, 84] width 47 height 20
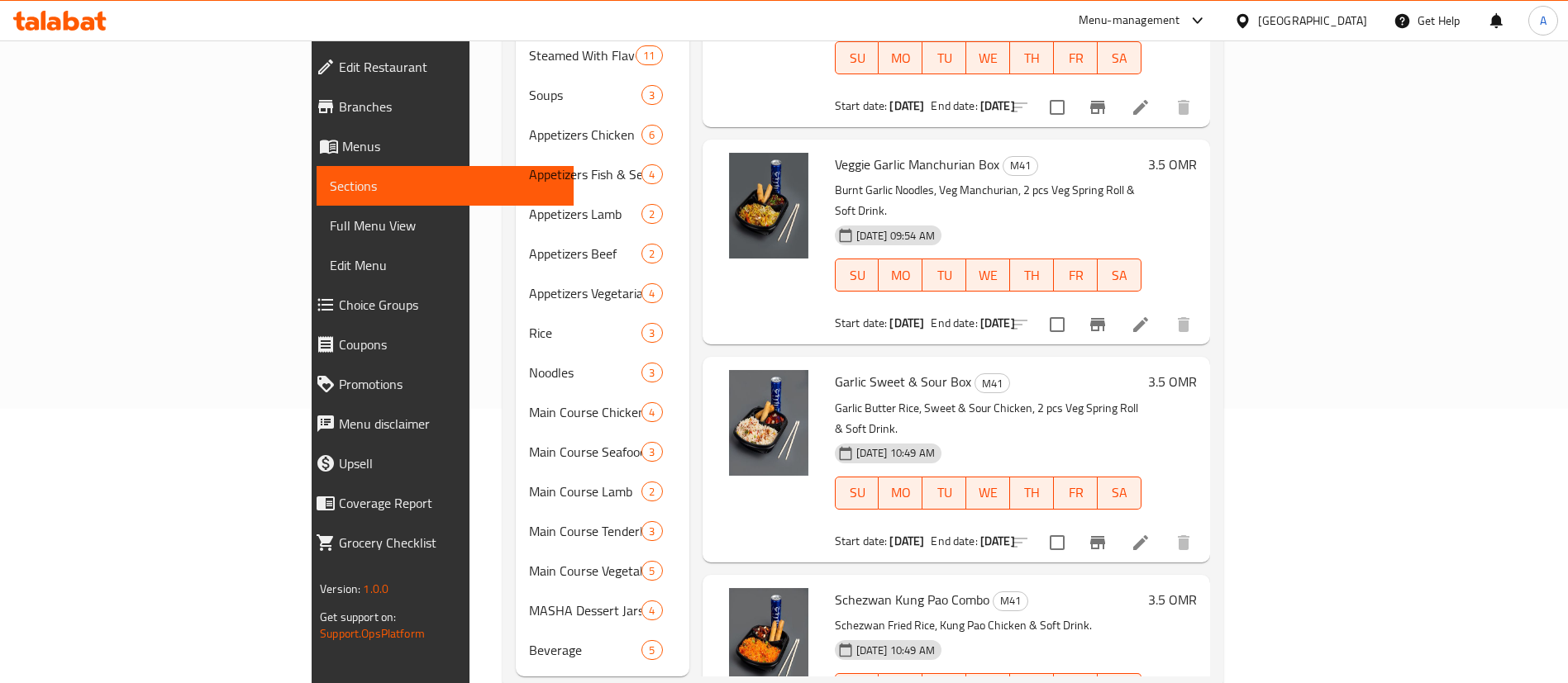
scroll to position [289, 0]
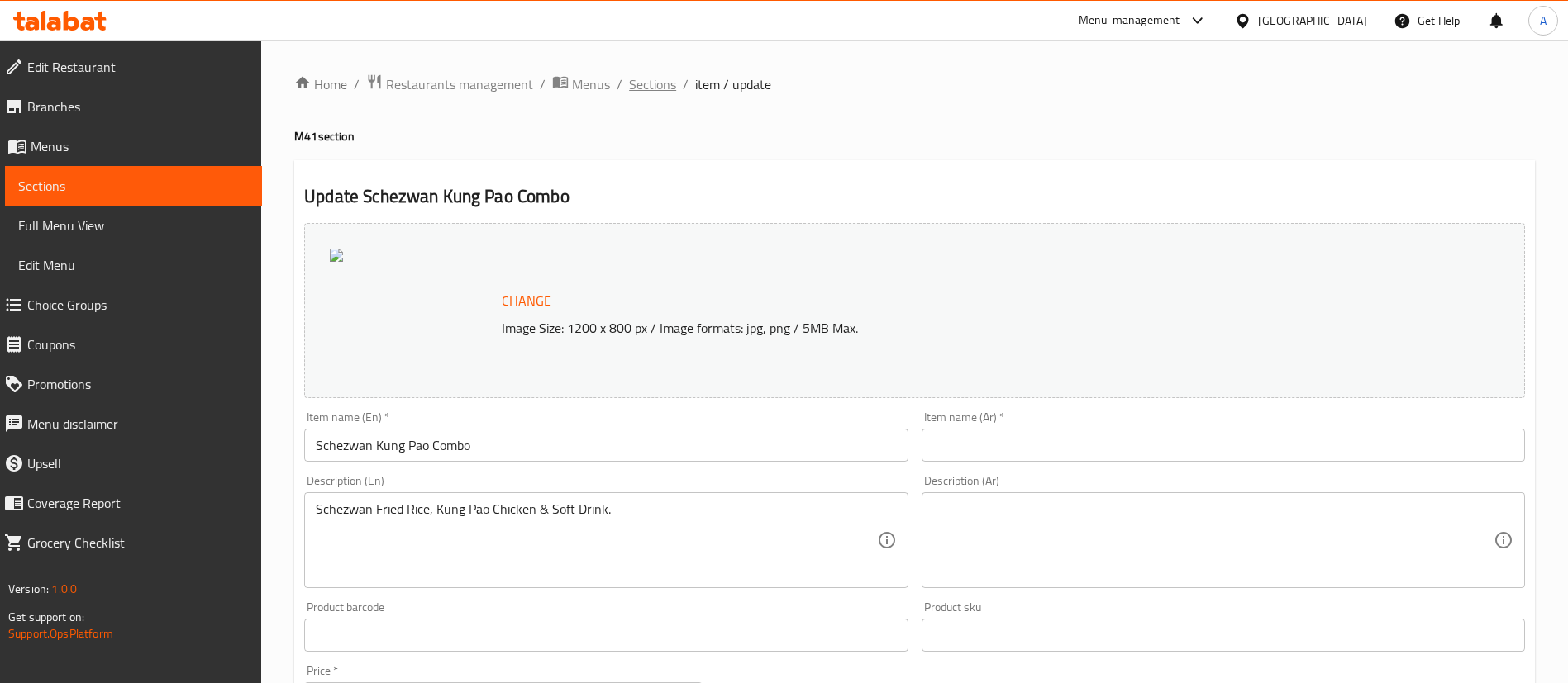
click at [653, 82] on span "Sections" at bounding box center [653, 84] width 47 height 20
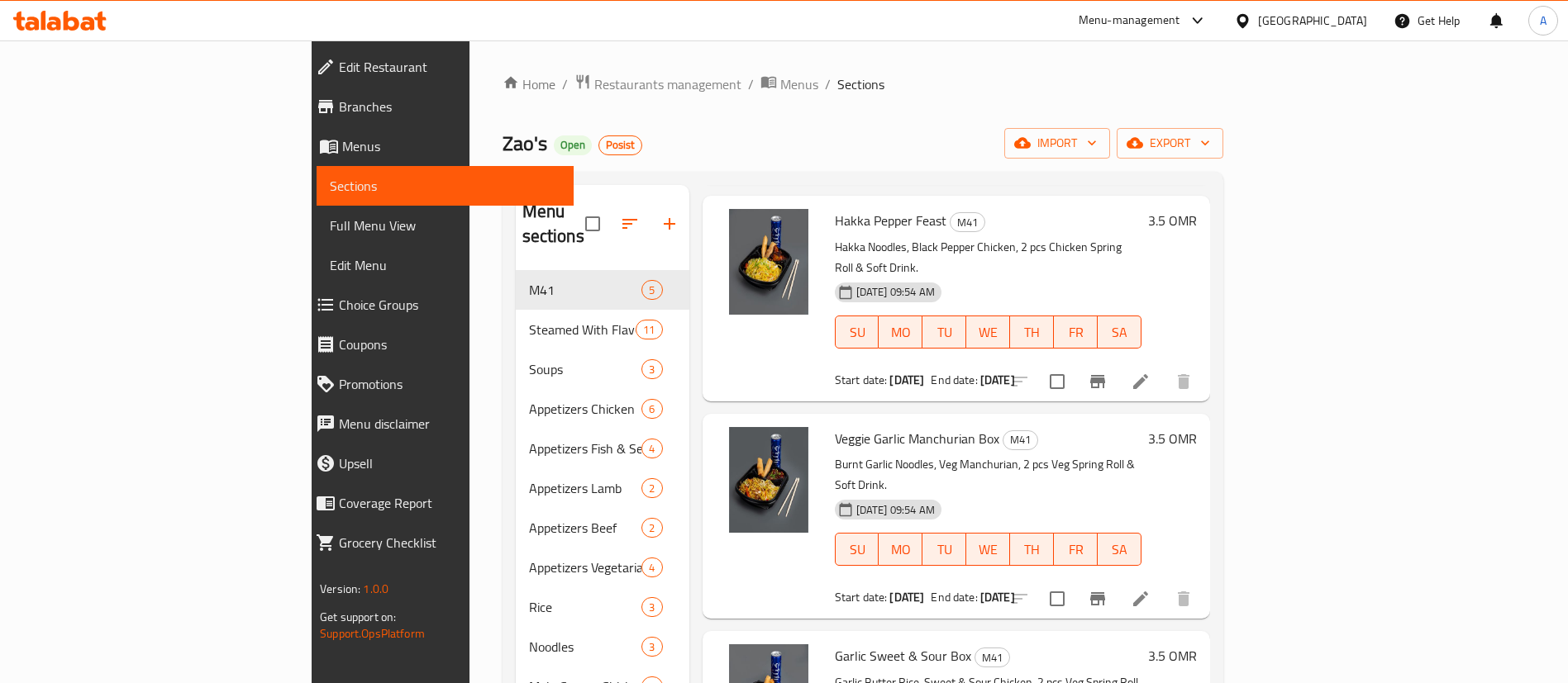
drag, startPoint x: 445, startPoint y: 89, endPoint x: 453, endPoint y: 107, distance: 19.7
click at [595, 88] on span "Restaurants management" at bounding box center [668, 84] width 147 height 20
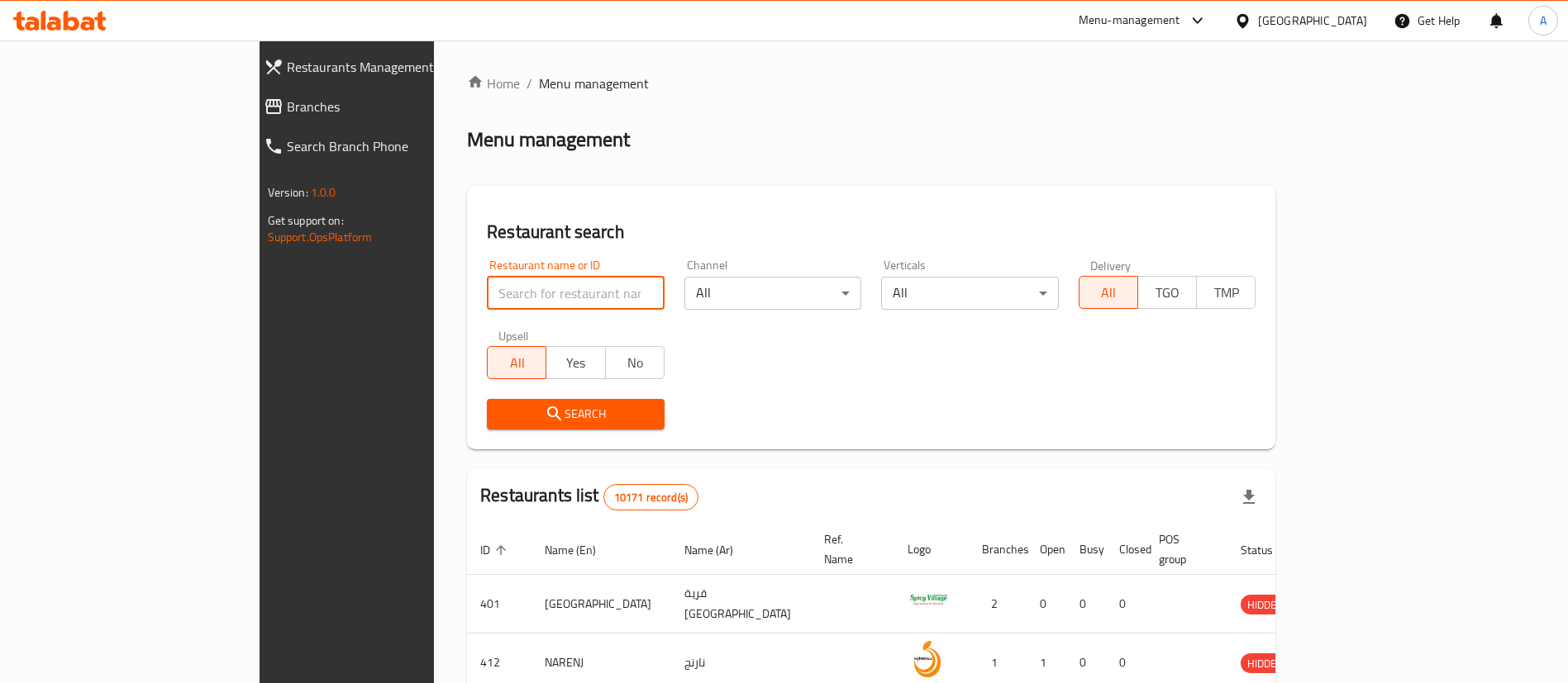
click at [491, 282] on input "search" at bounding box center [576, 293] width 178 height 33
paste input "Wrap It Up"
type input "Wrap It Up"
click button "Search" at bounding box center [576, 415] width 178 height 31
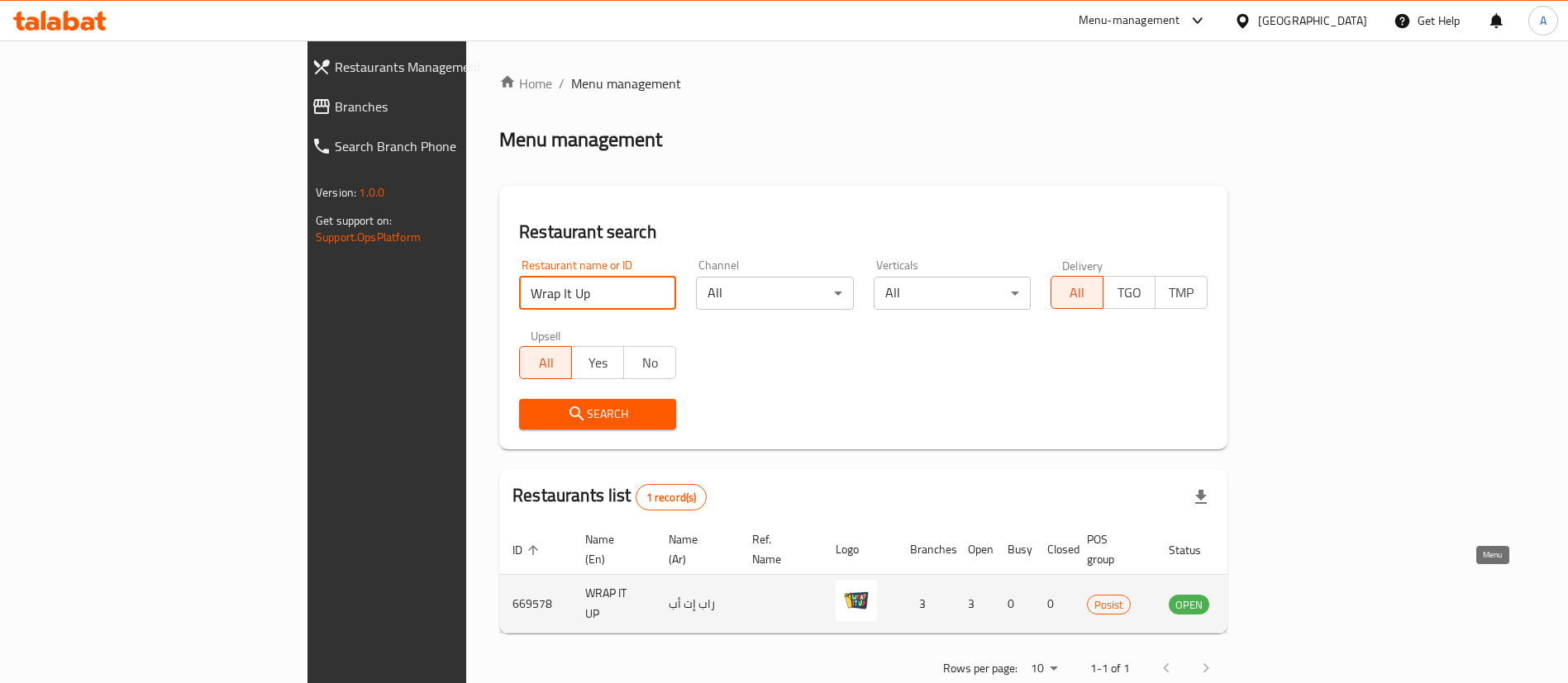
click at [1272, 602] on icon "enhanced table" at bounding box center [1269, 604] width 5 height 6
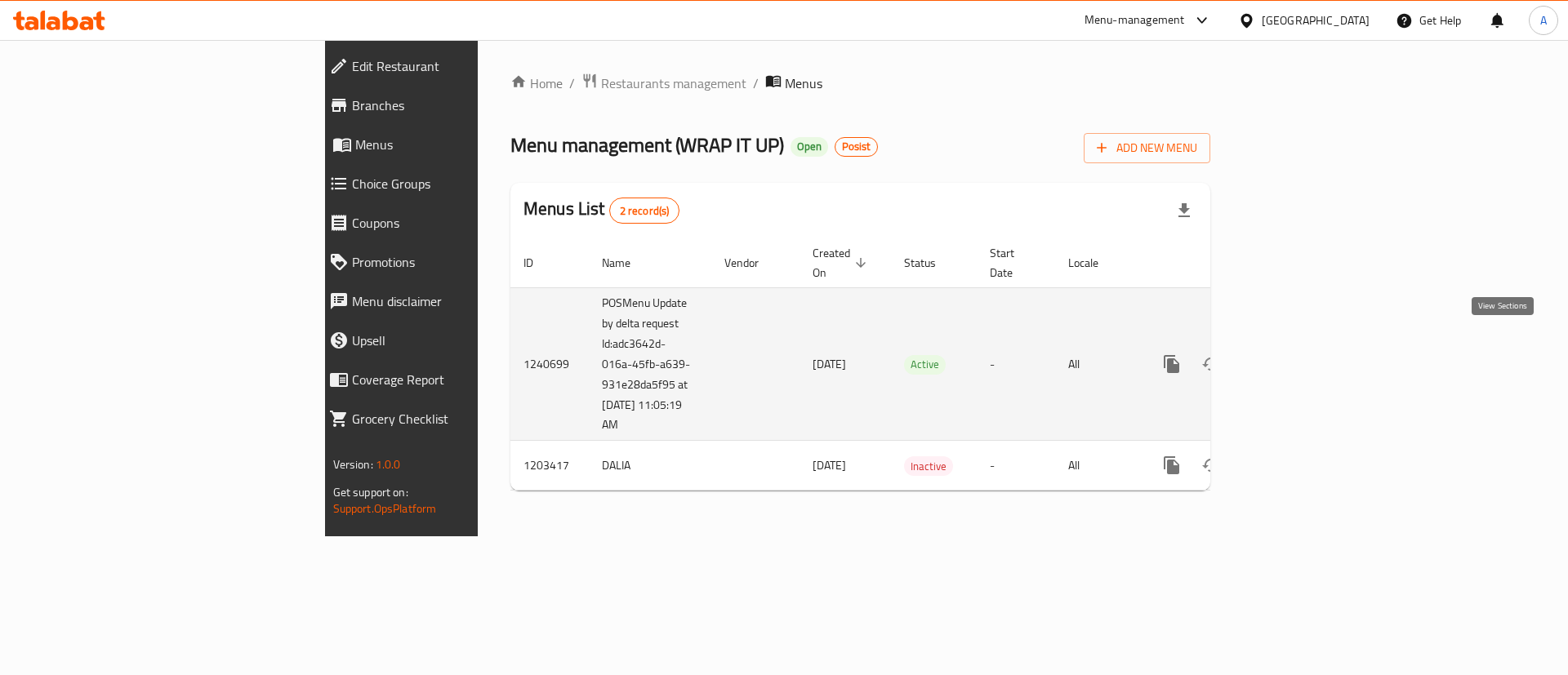
click at [1299, 354] on icon "enhanced table" at bounding box center [1289, 364] width 20 height 20
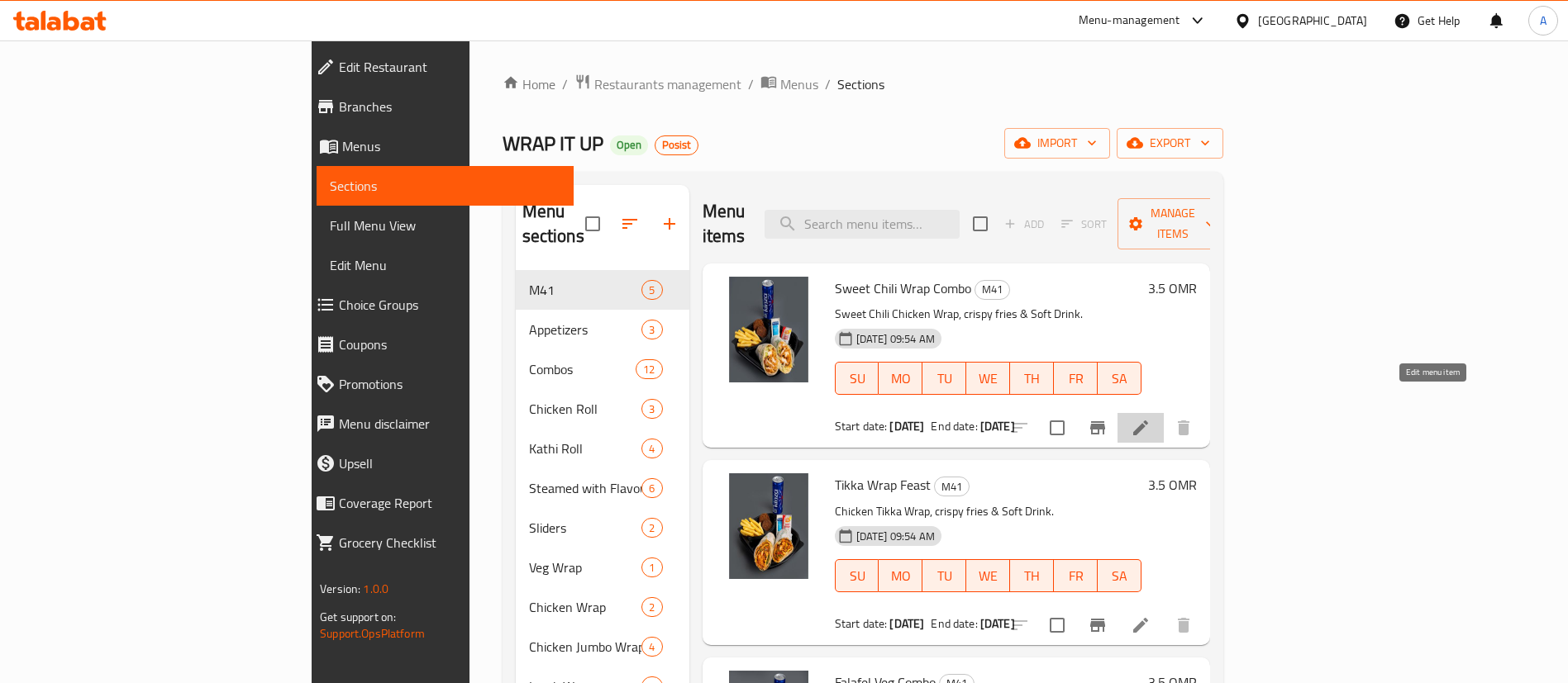
click at [1150, 418] on icon at bounding box center [1141, 428] width 20 height 20
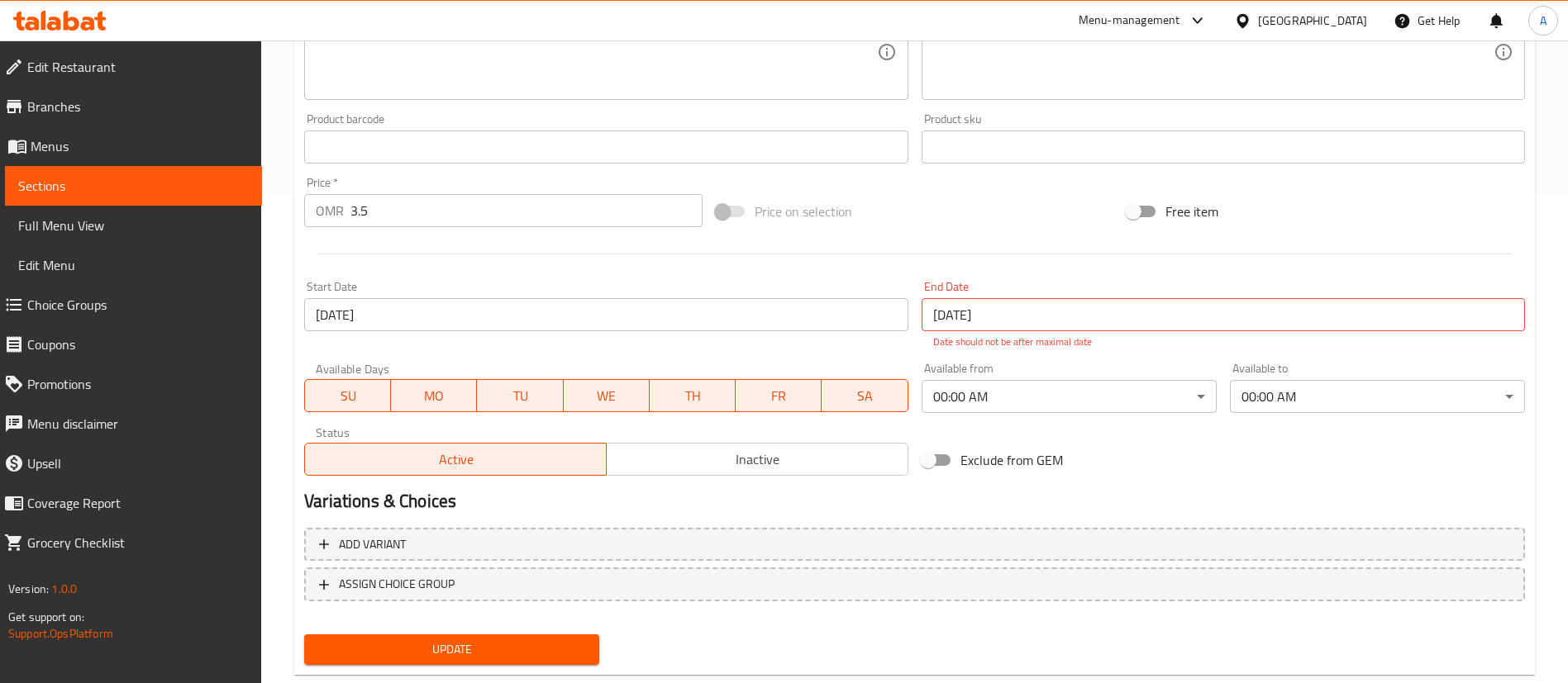
scroll to position [496, 0]
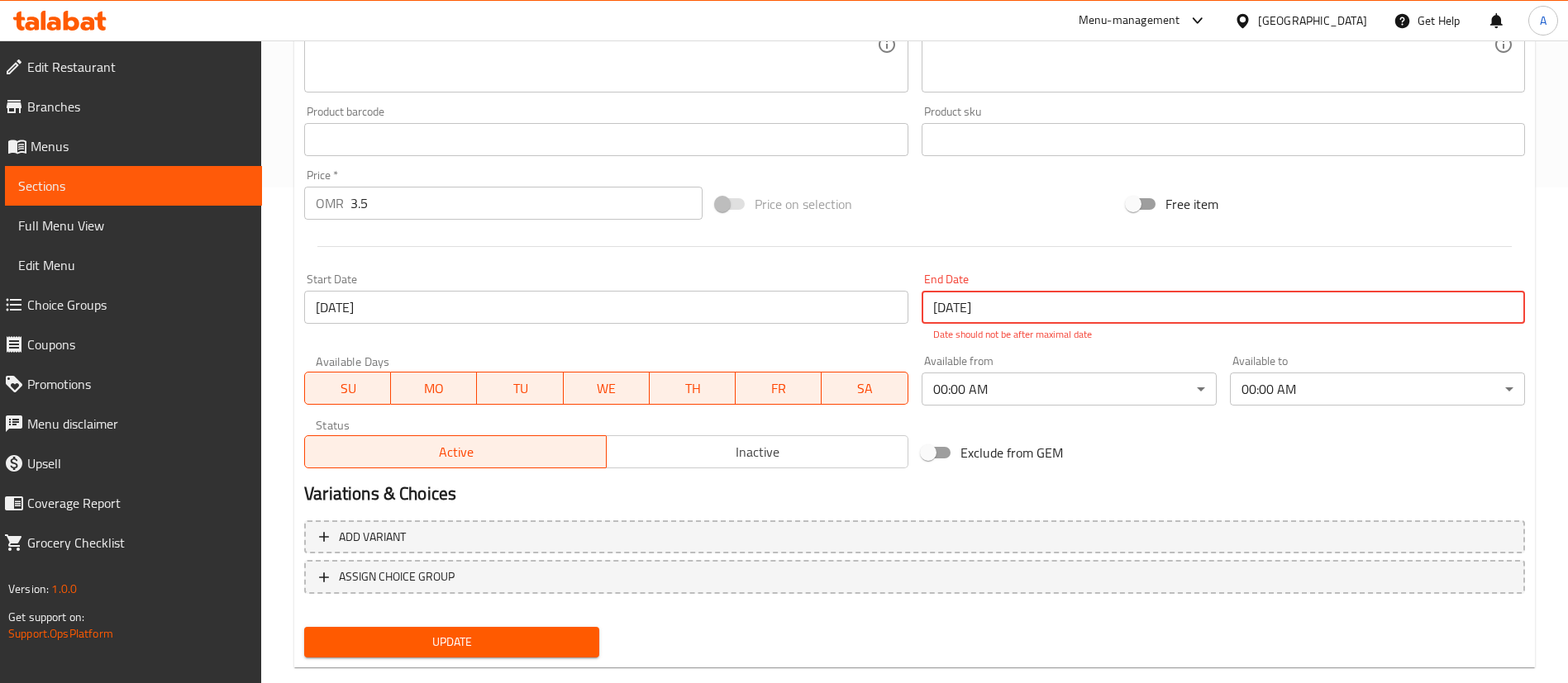
click at [1041, 313] on input "[DATE]" at bounding box center [1224, 307] width 604 height 33
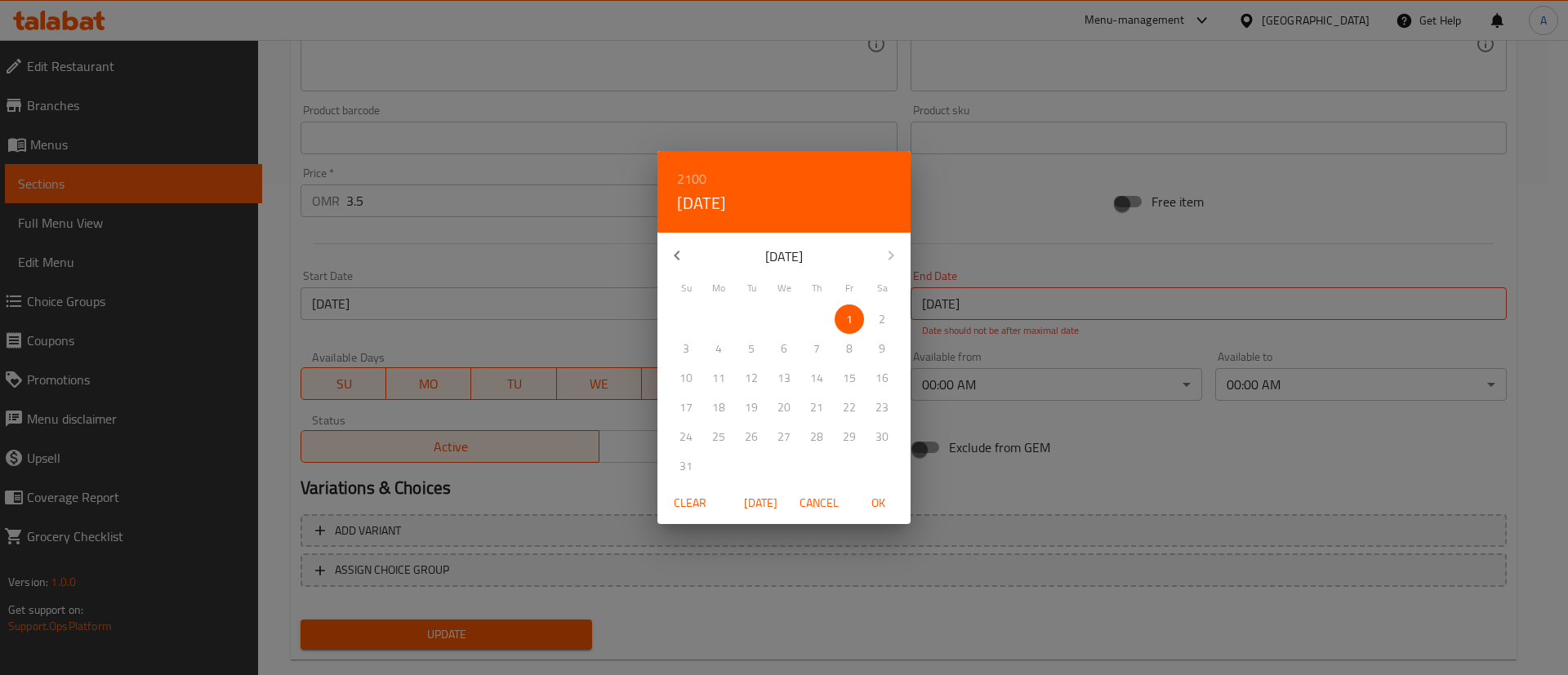
click at [689, 508] on span "Clear" at bounding box center [690, 503] width 39 height 21
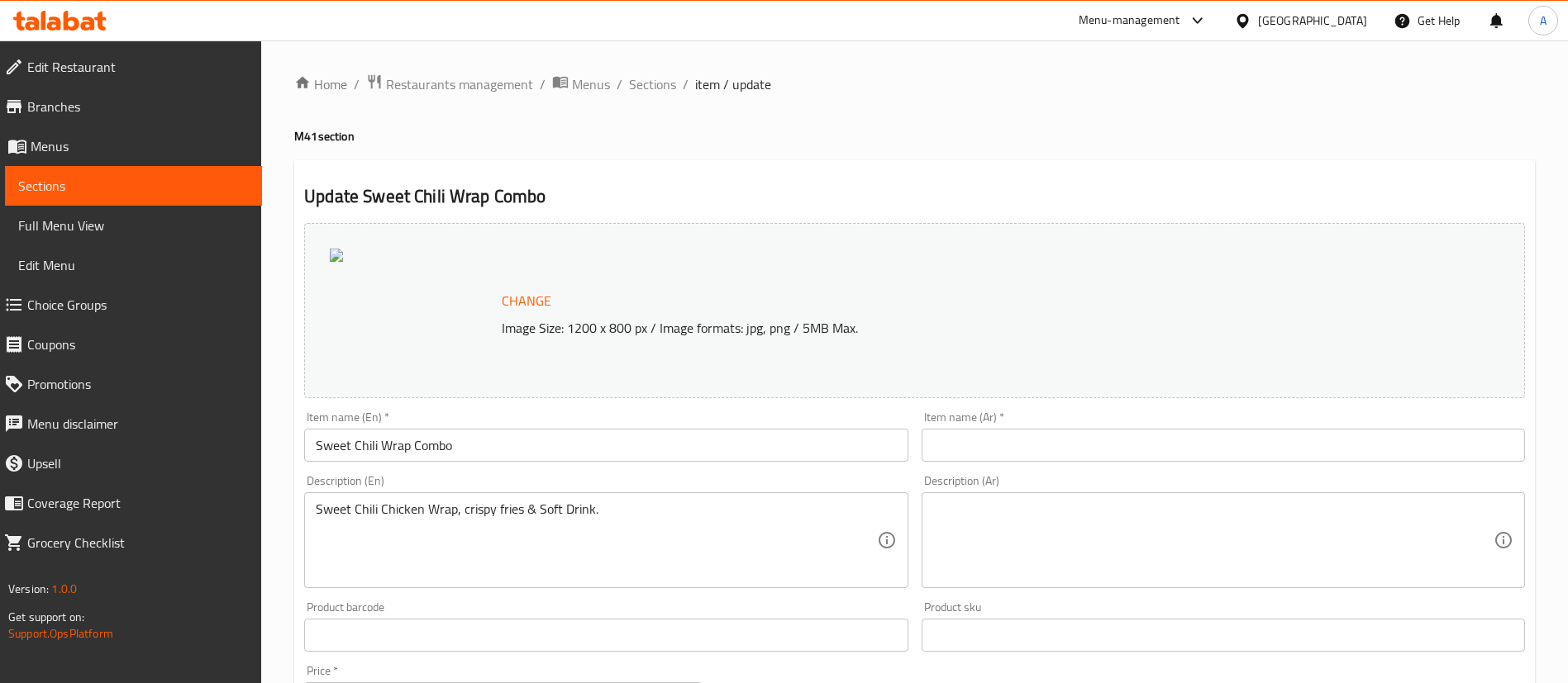
scroll to position [508, 0]
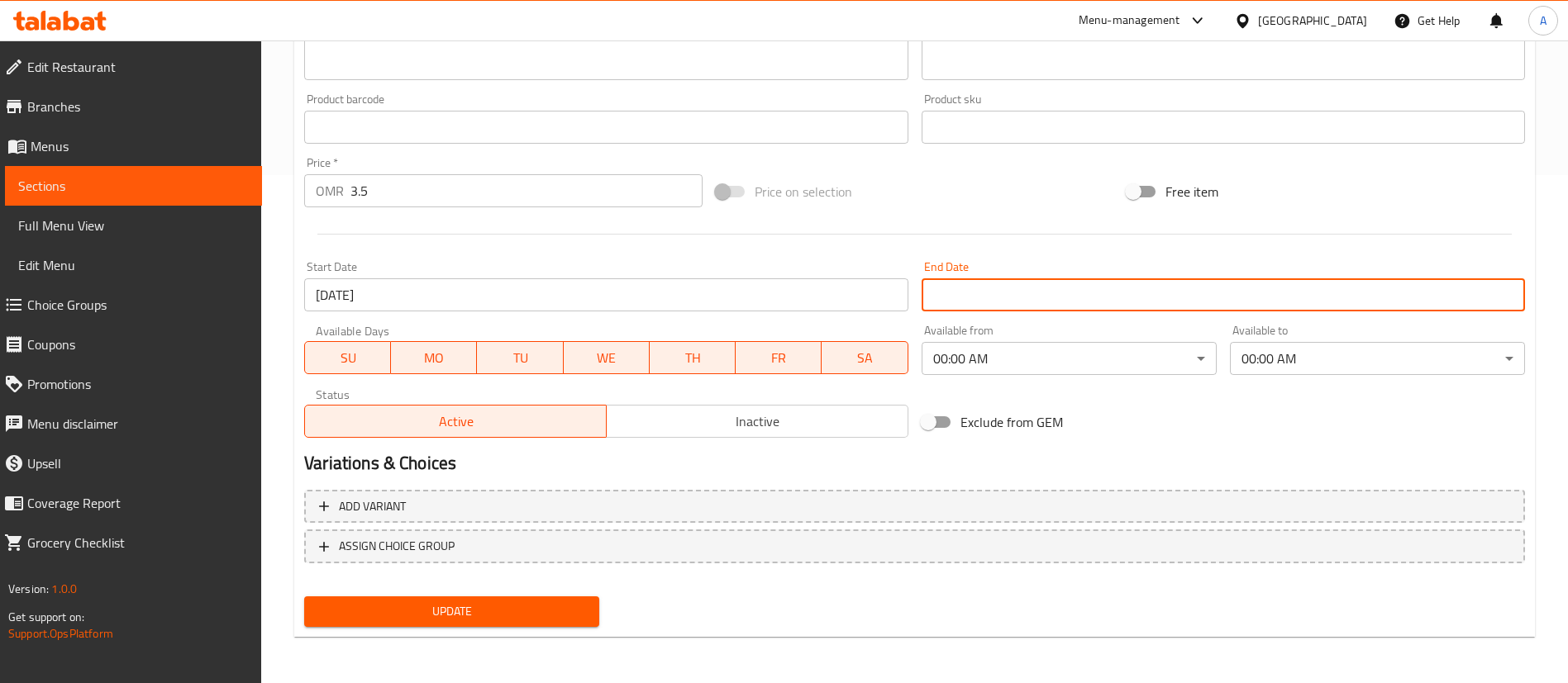
click at [485, 602] on span "Update" at bounding box center [451, 612] width 268 height 21
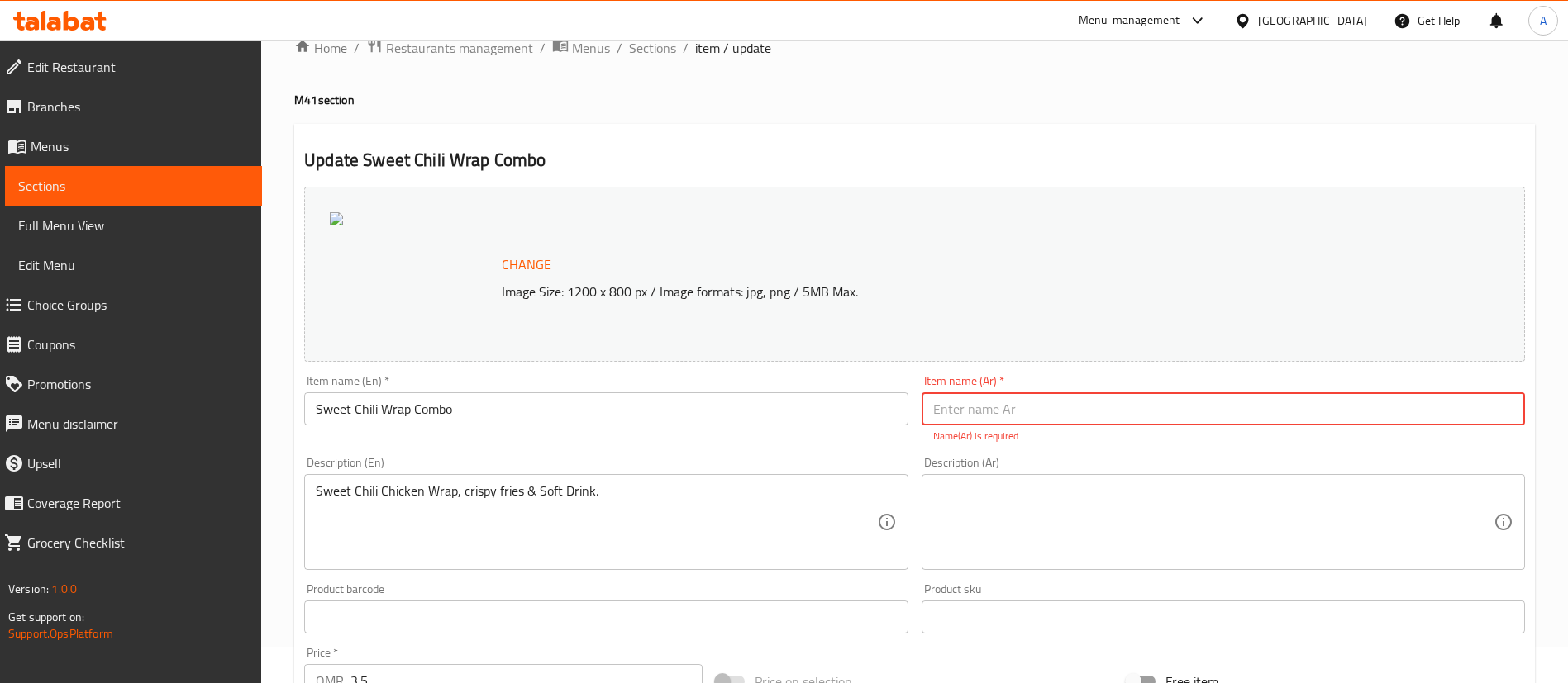
scroll to position [0, 0]
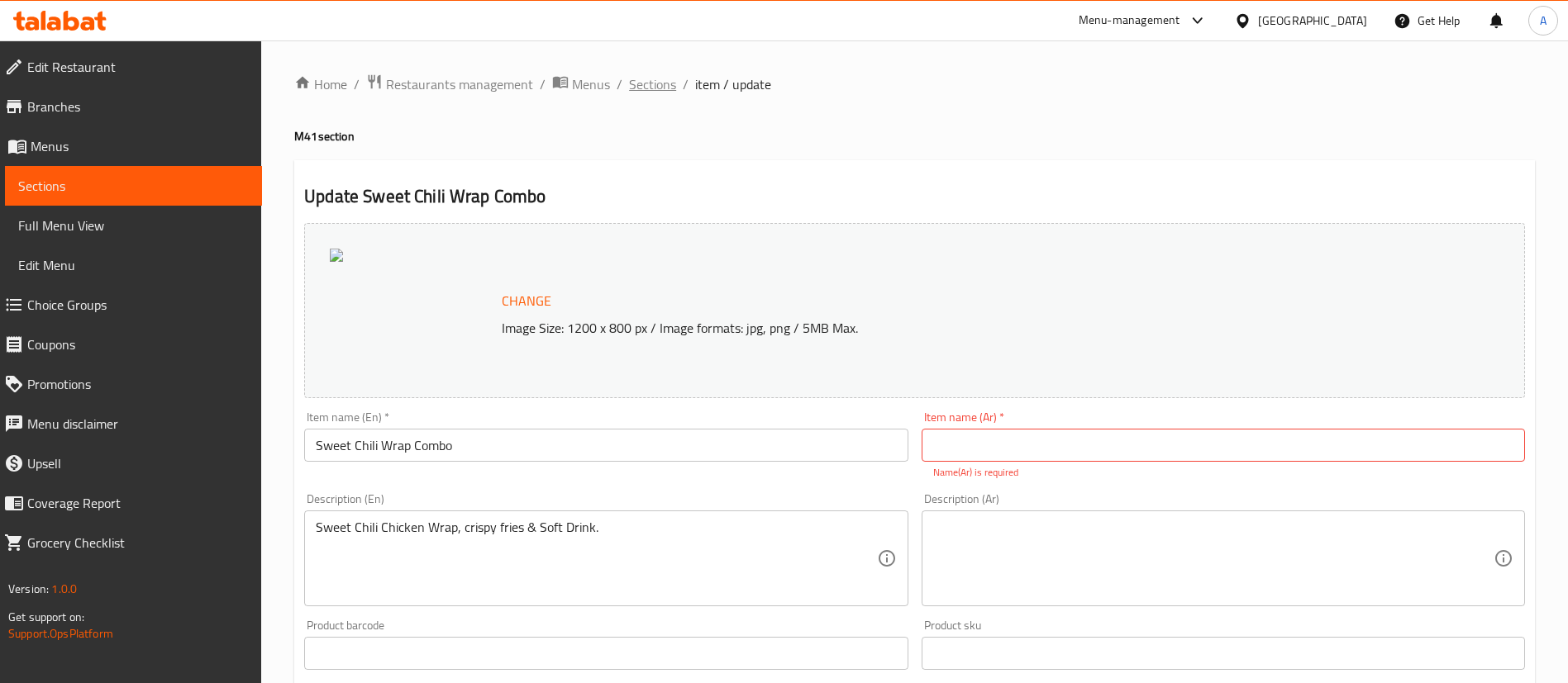
click at [661, 82] on span "Sections" at bounding box center [653, 84] width 47 height 20
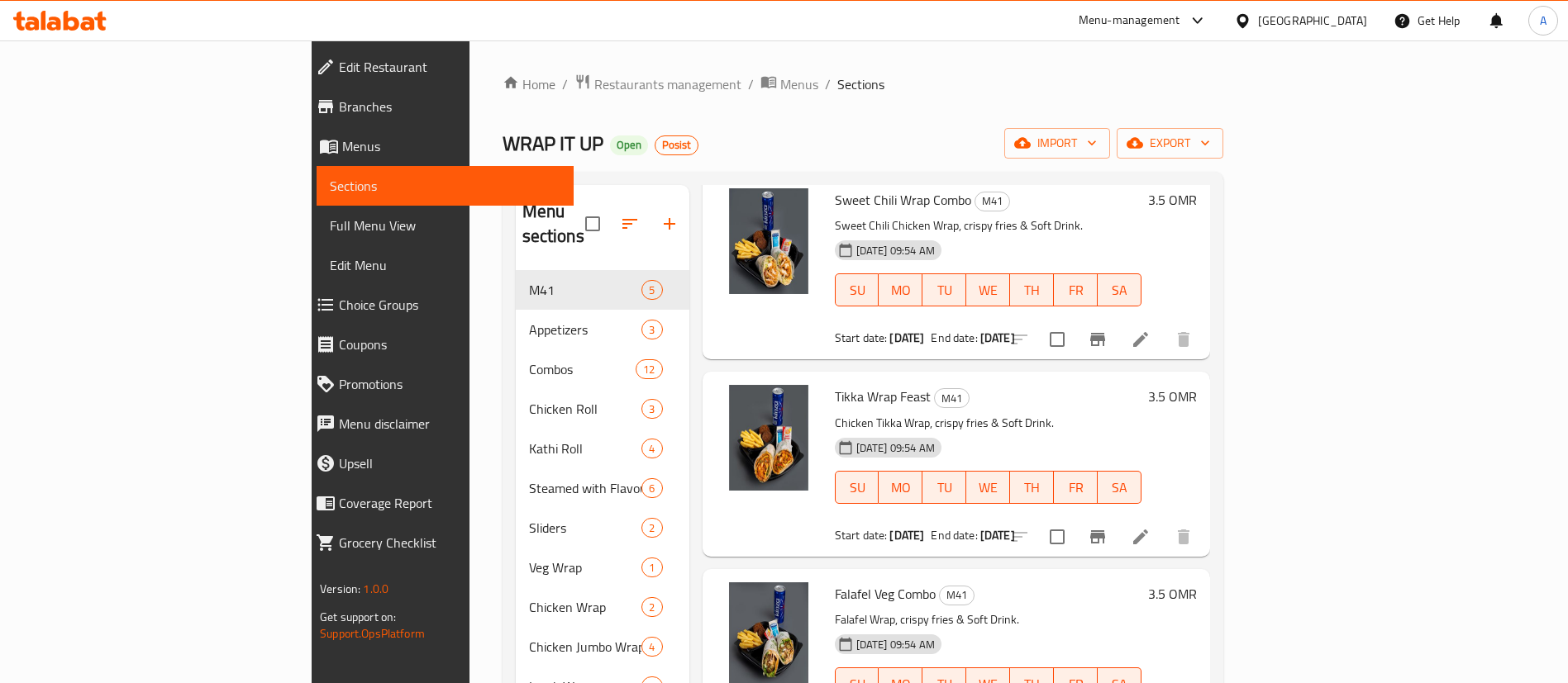
scroll to position [124, 0]
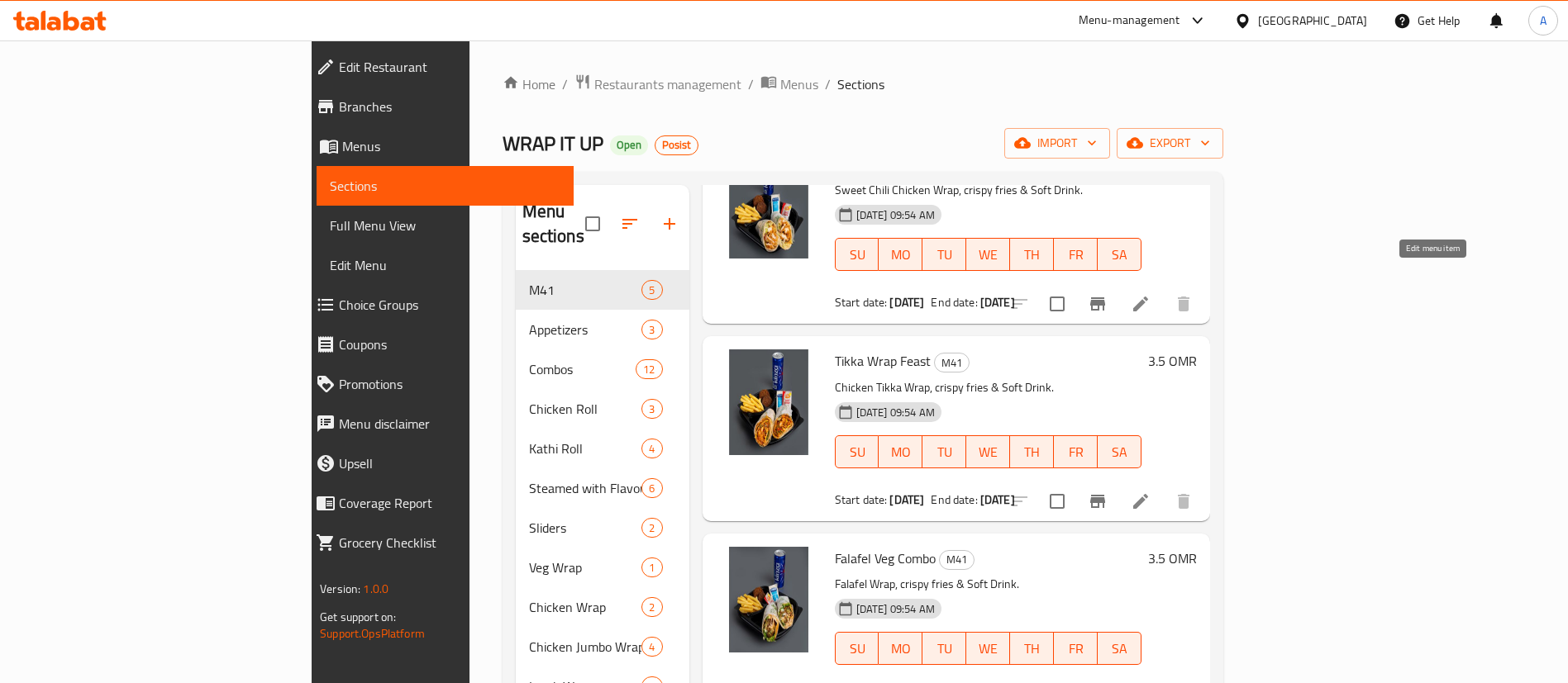
click at [1150, 295] on icon at bounding box center [1141, 304] width 20 height 20
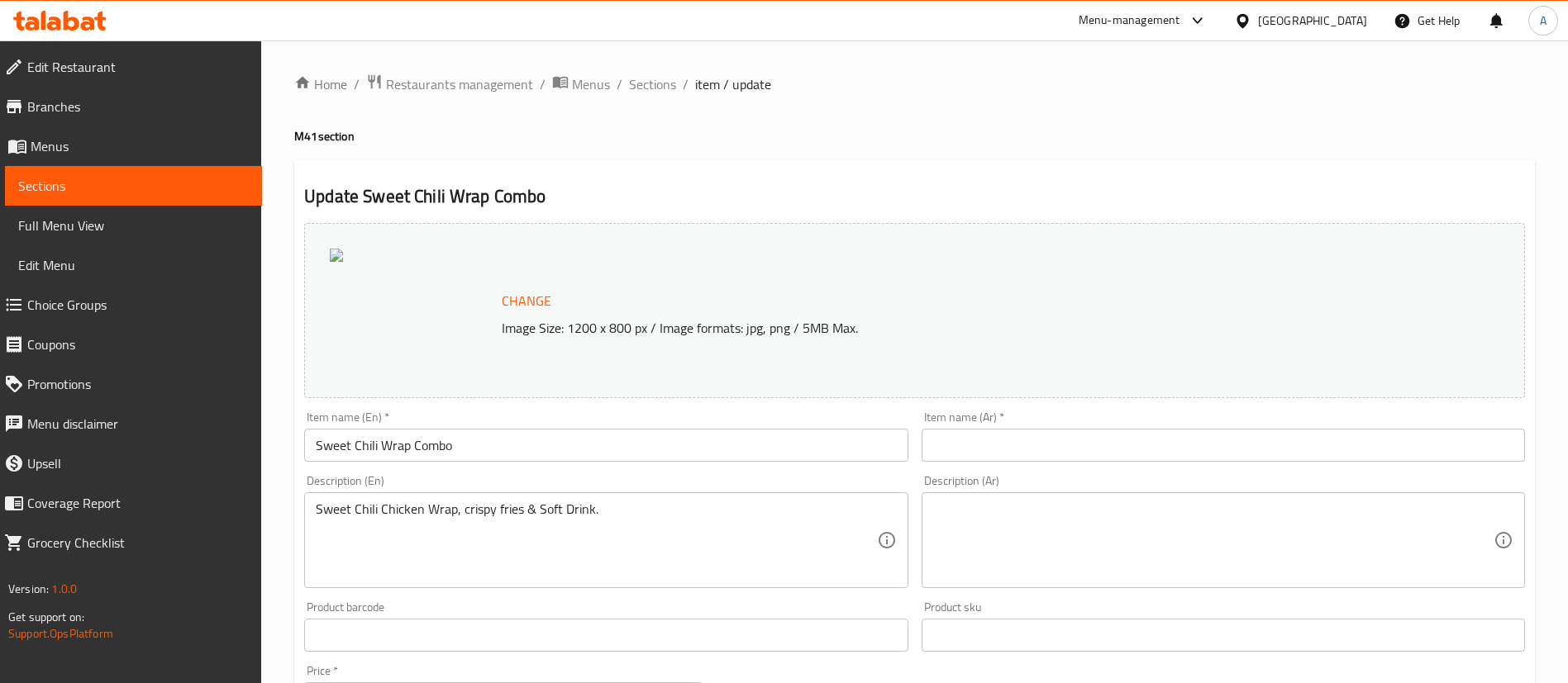
drag, startPoint x: 636, startPoint y: 90, endPoint x: 678, endPoint y: 105, distance: 44.6
click at [636, 90] on span "Sections" at bounding box center [653, 84] width 47 height 20
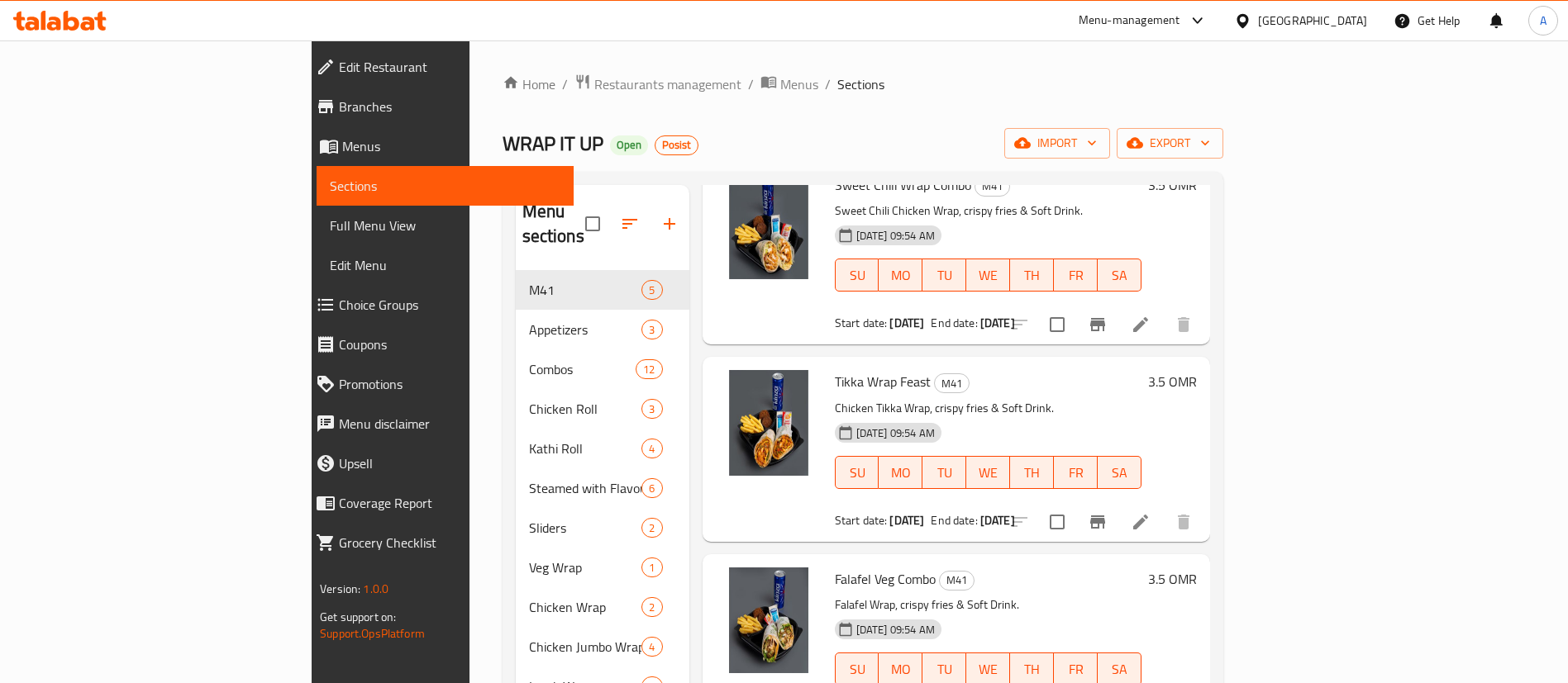
scroll to position [248, 0]
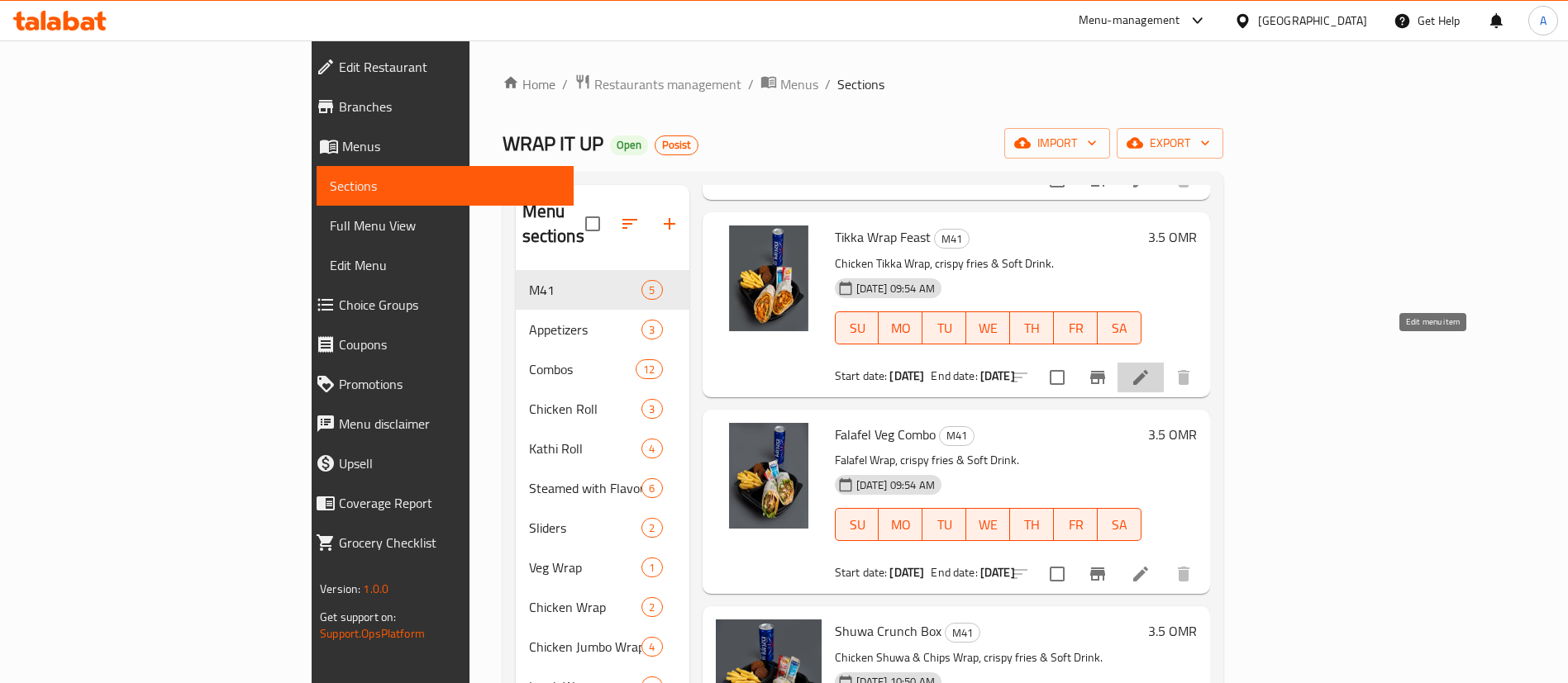
click at [1148, 370] on icon at bounding box center [1141, 378] width 14 height 14
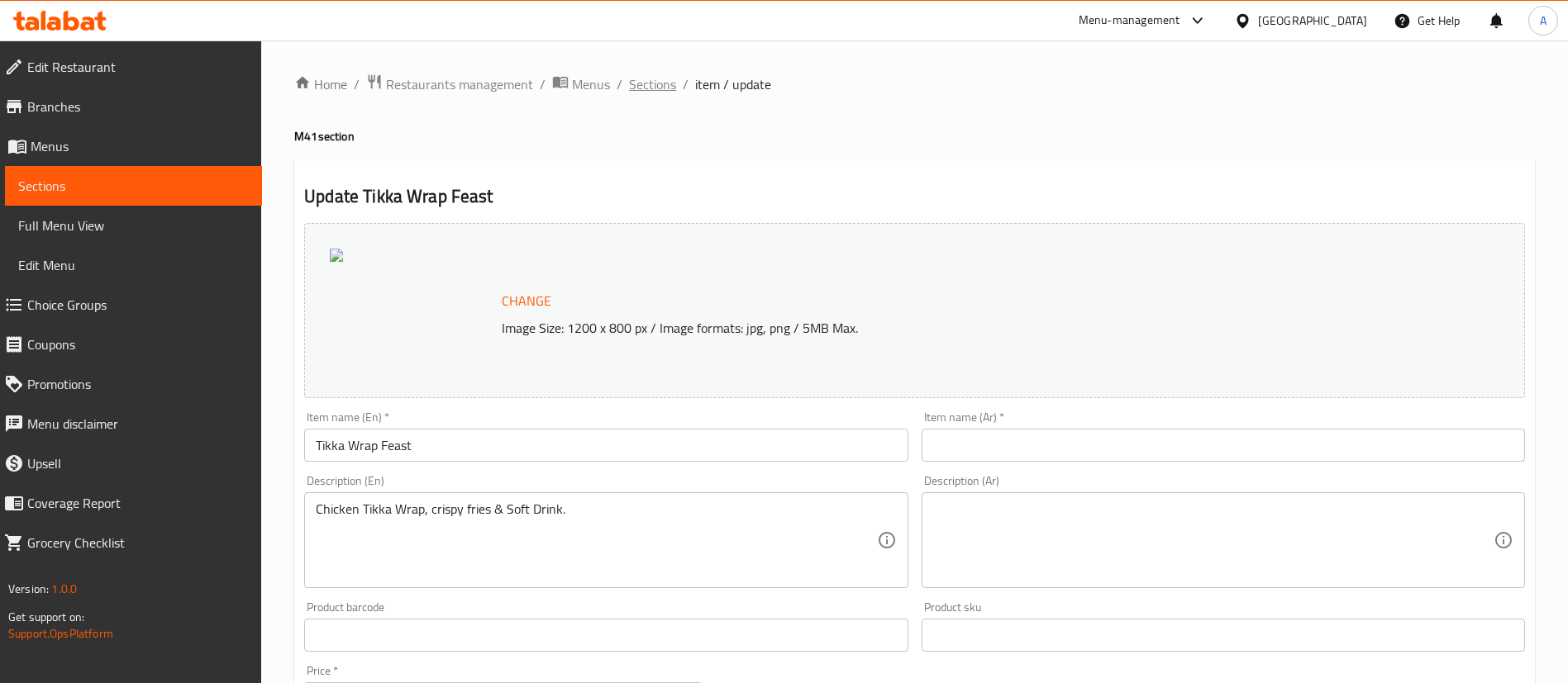
click at [663, 88] on span "Sections" at bounding box center [653, 84] width 47 height 20
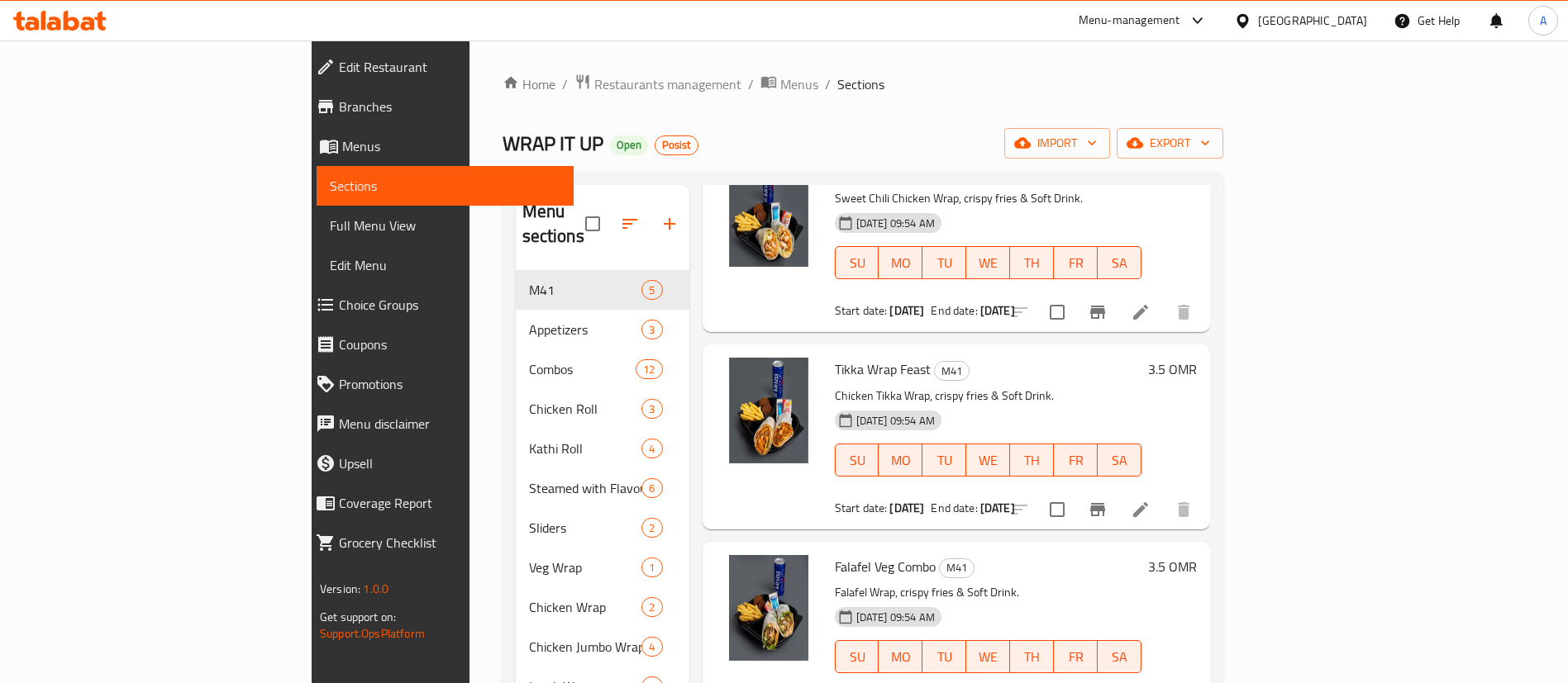
scroll to position [248, 0]
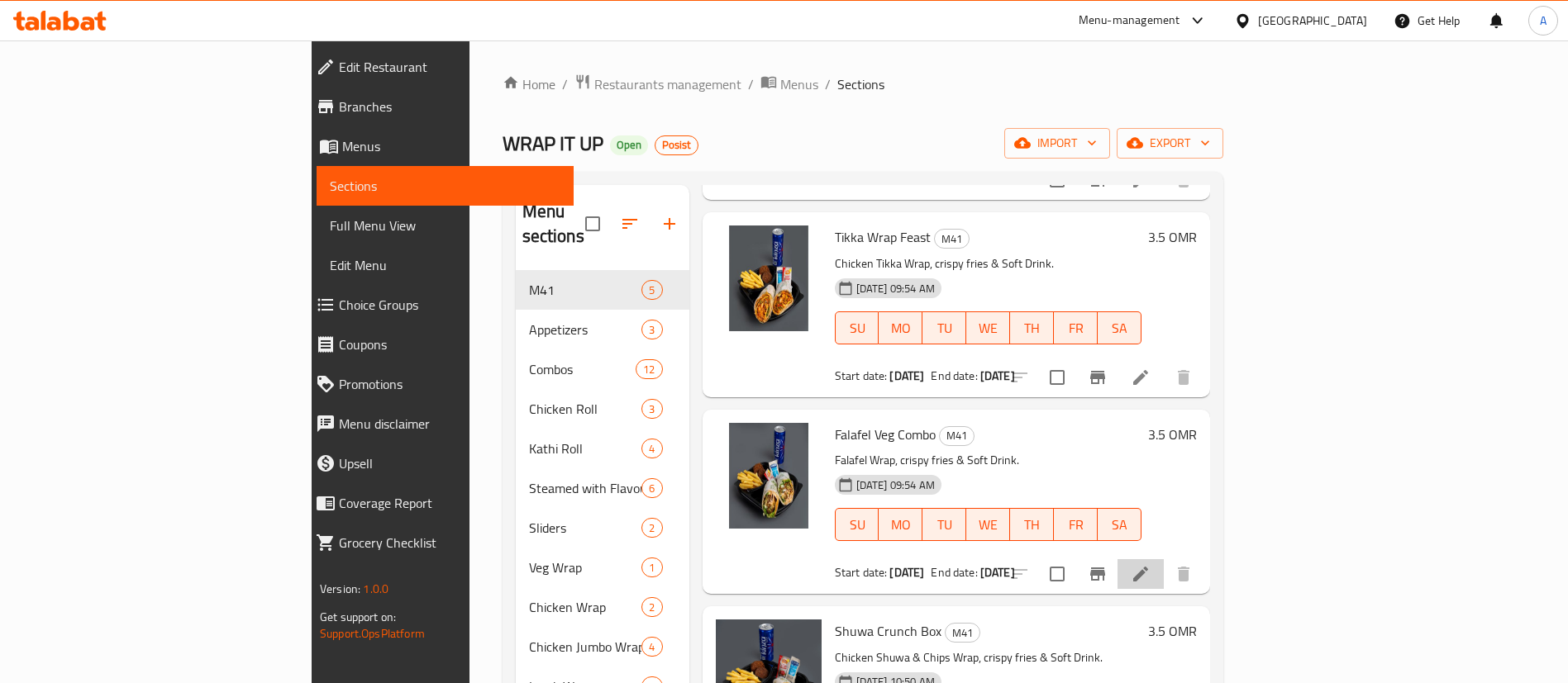
click at [1164, 559] on li at bounding box center [1141, 574] width 46 height 30
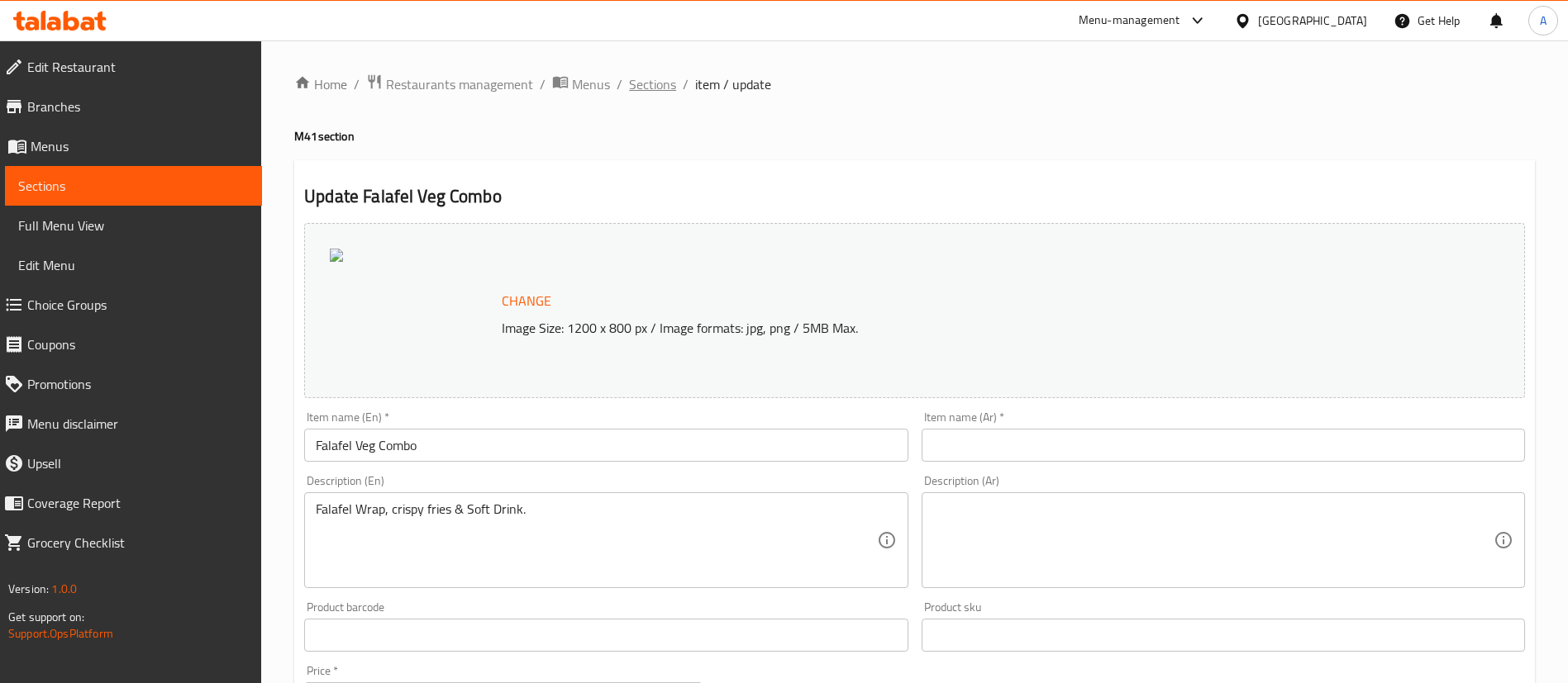
click at [663, 82] on span "Sections" at bounding box center [653, 84] width 47 height 20
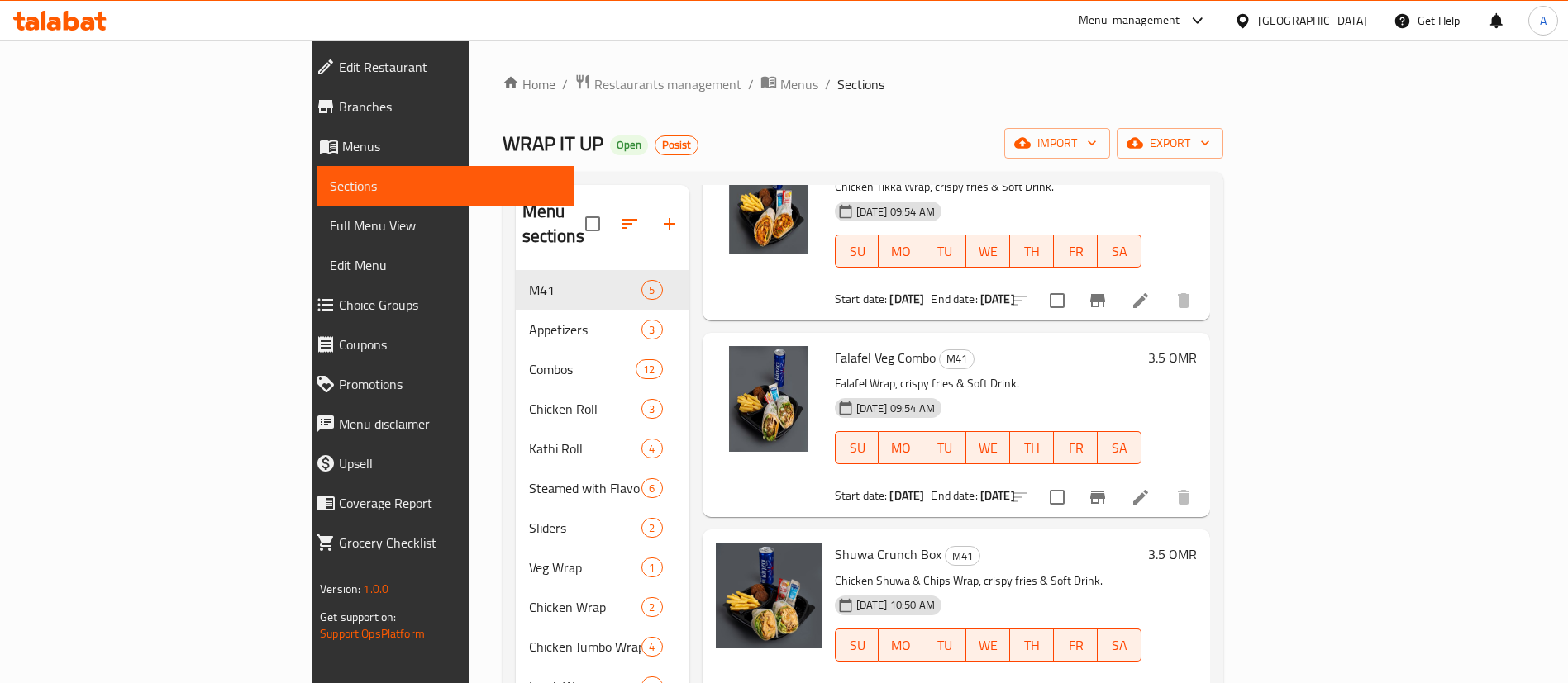
scroll to position [124, 0]
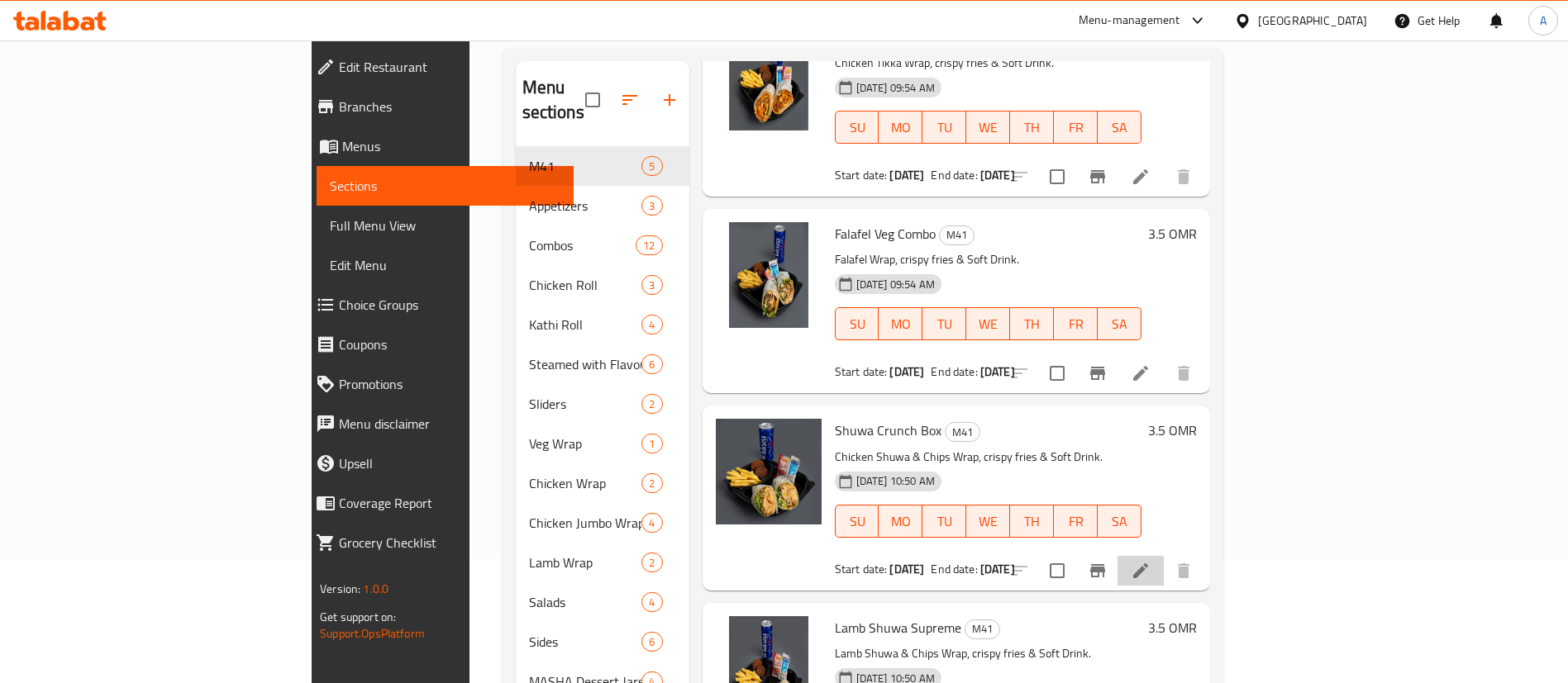
click at [1164, 557] on li at bounding box center [1141, 571] width 46 height 30
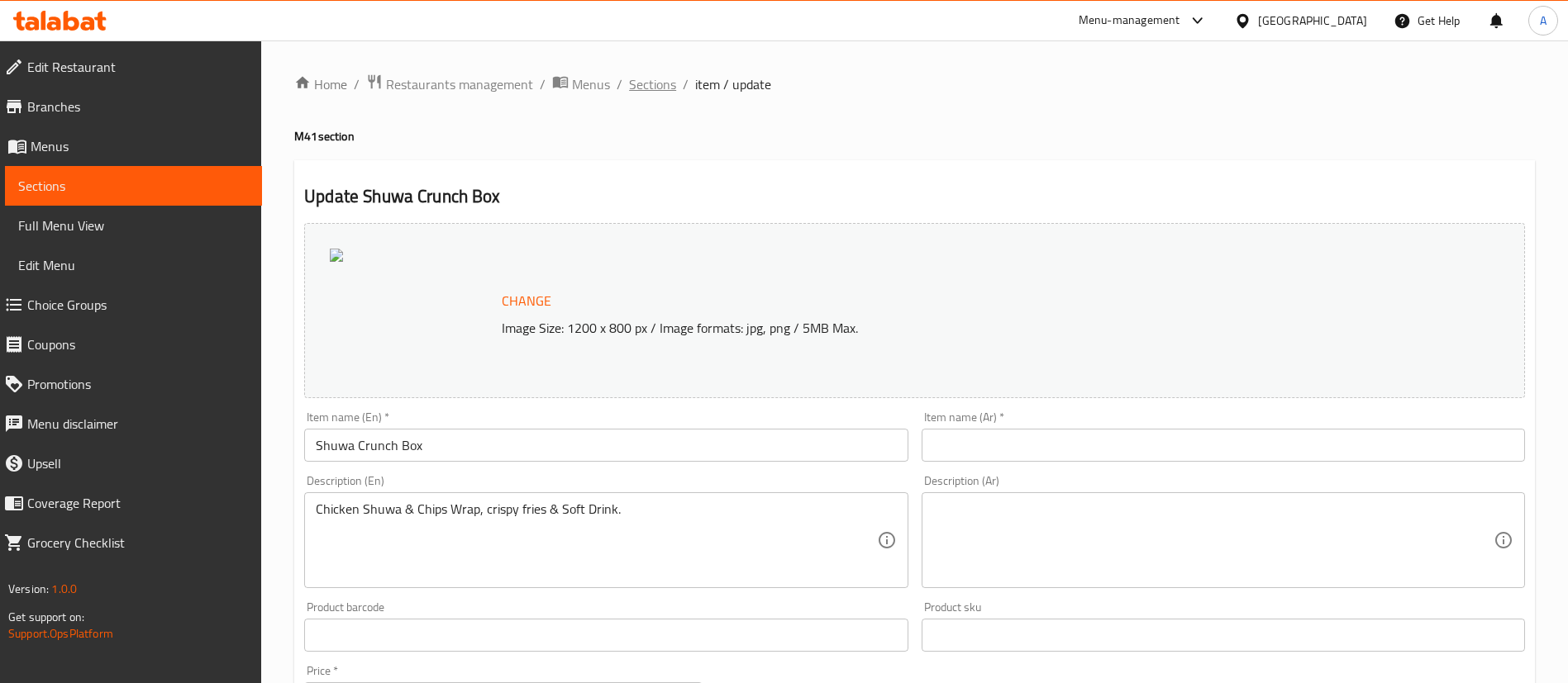
click at [643, 89] on span "Sections" at bounding box center [653, 84] width 47 height 20
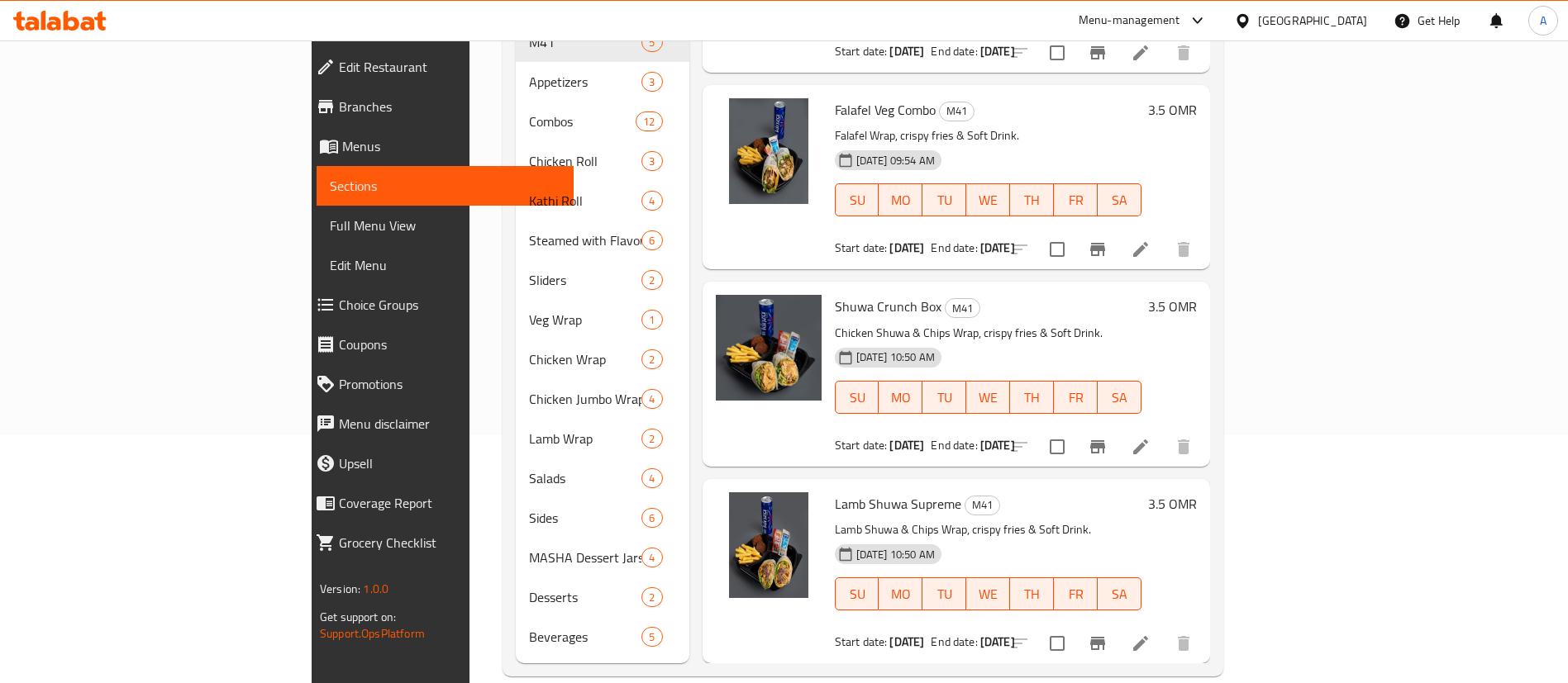
scroll to position [249, 0]
click at [1164, 628] on li at bounding box center [1141, 641] width 46 height 30
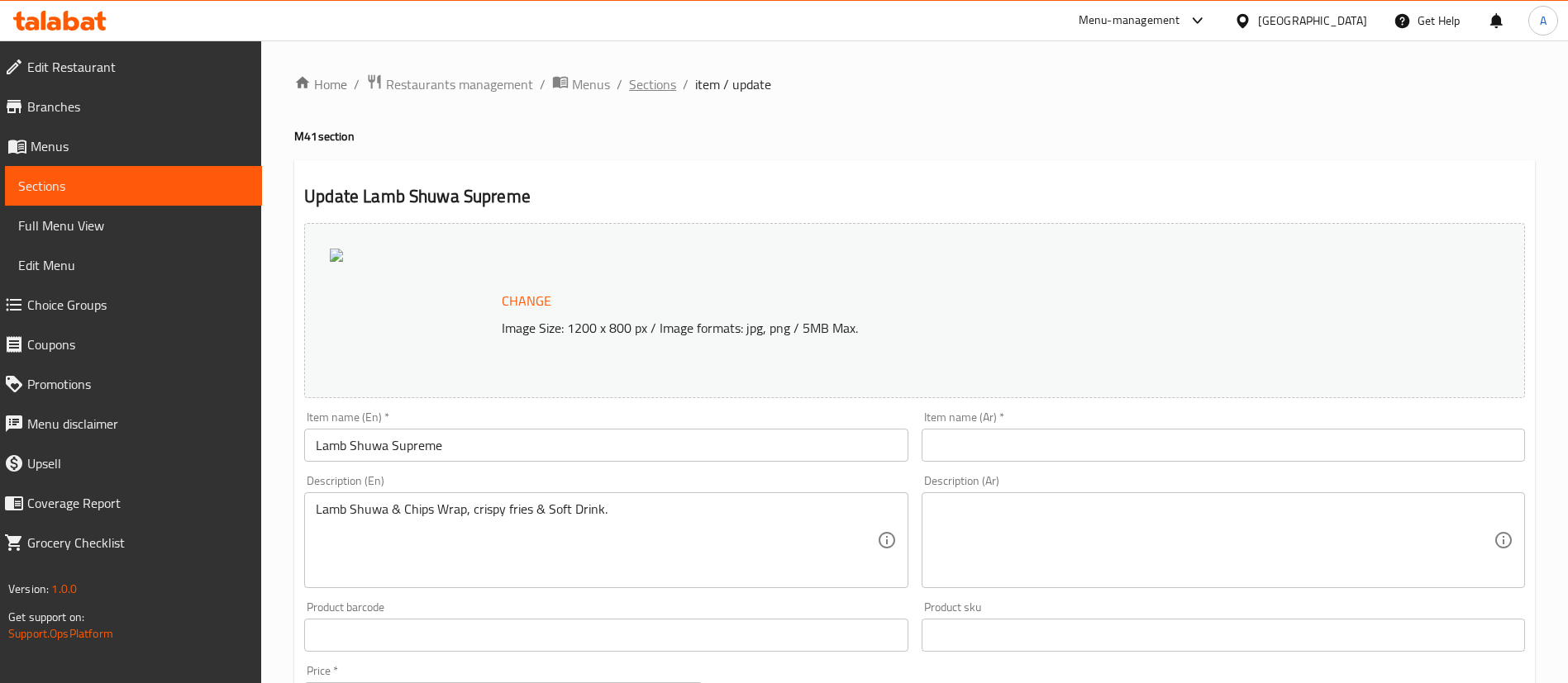
click at [654, 81] on span "Sections" at bounding box center [653, 84] width 47 height 20
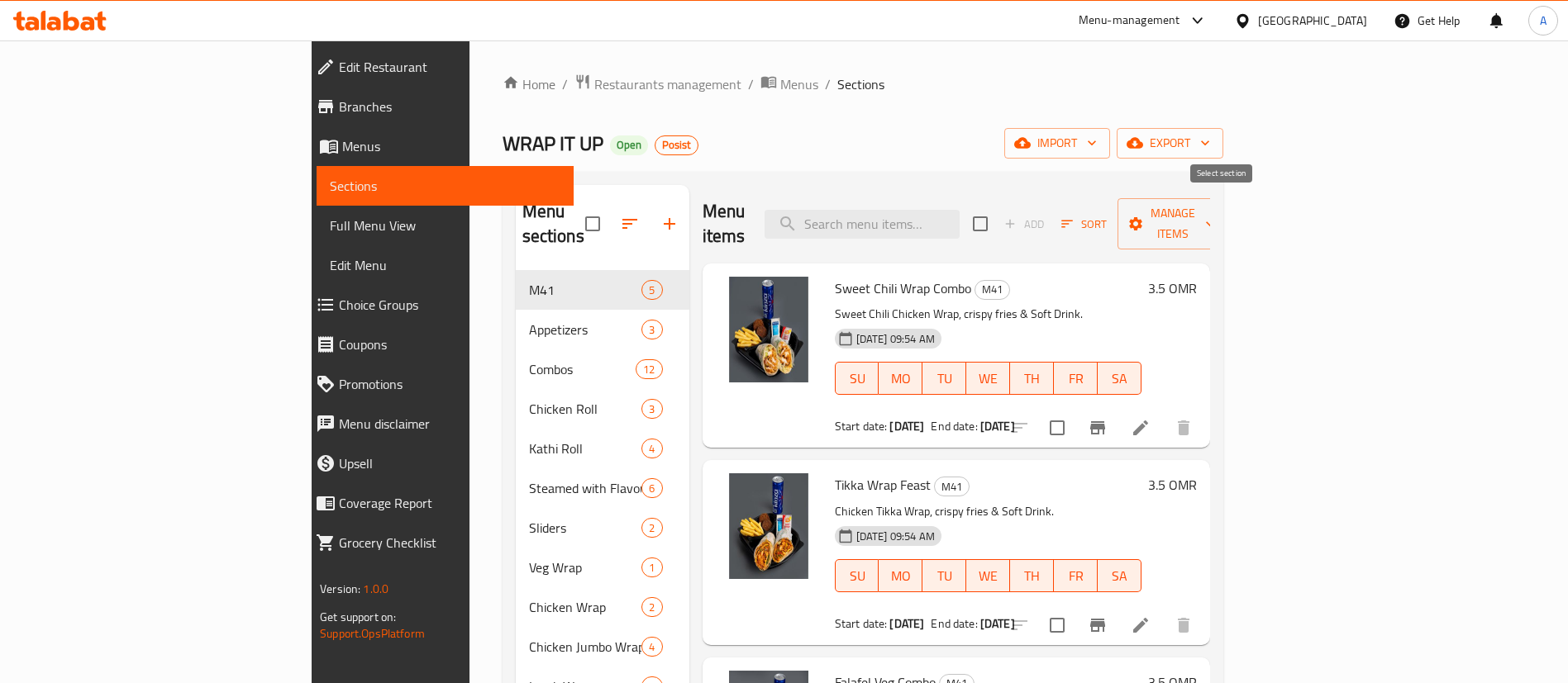
click at [998, 220] on input "checkbox" at bounding box center [980, 224] width 34 height 34
checkbox input "true"
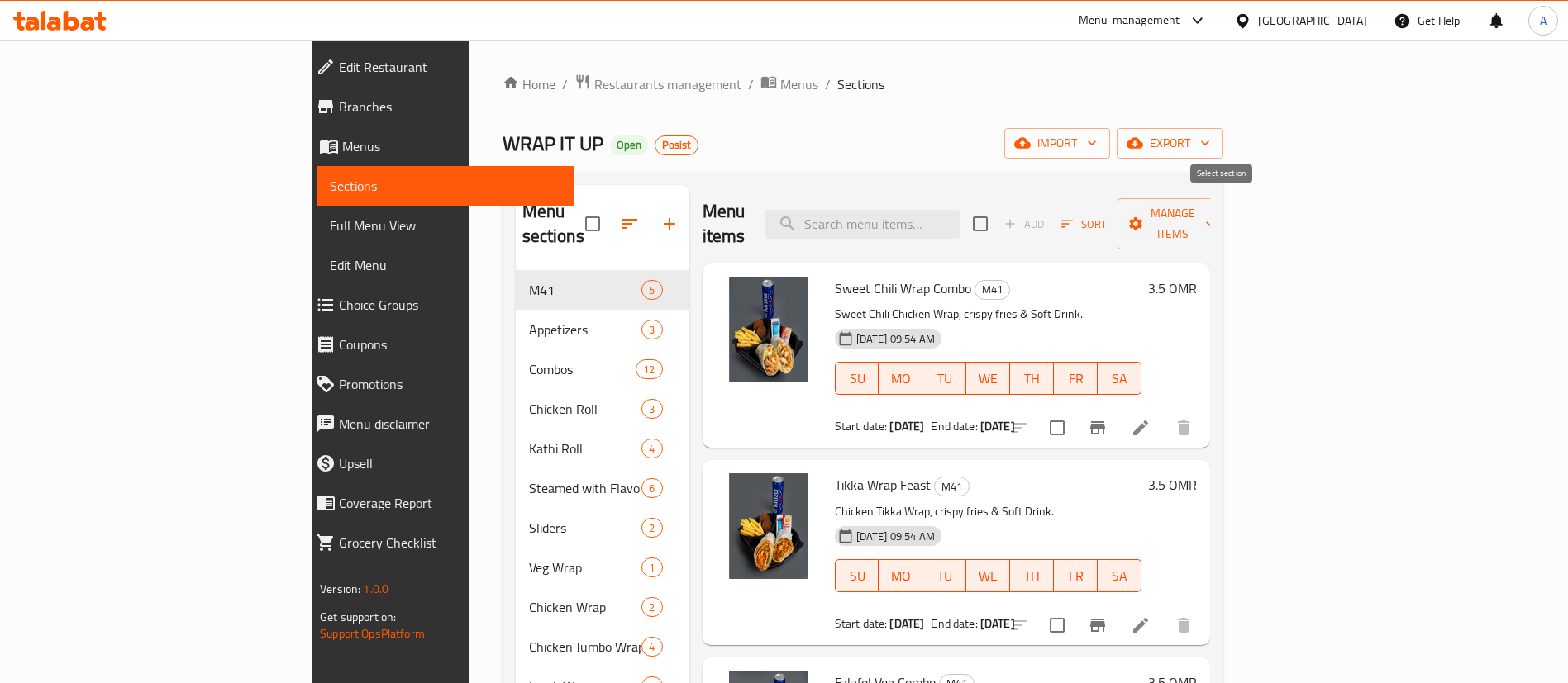
checkbox input "true"
click at [1215, 210] on span "Manage items" at bounding box center [1172, 224] width 84 height 42
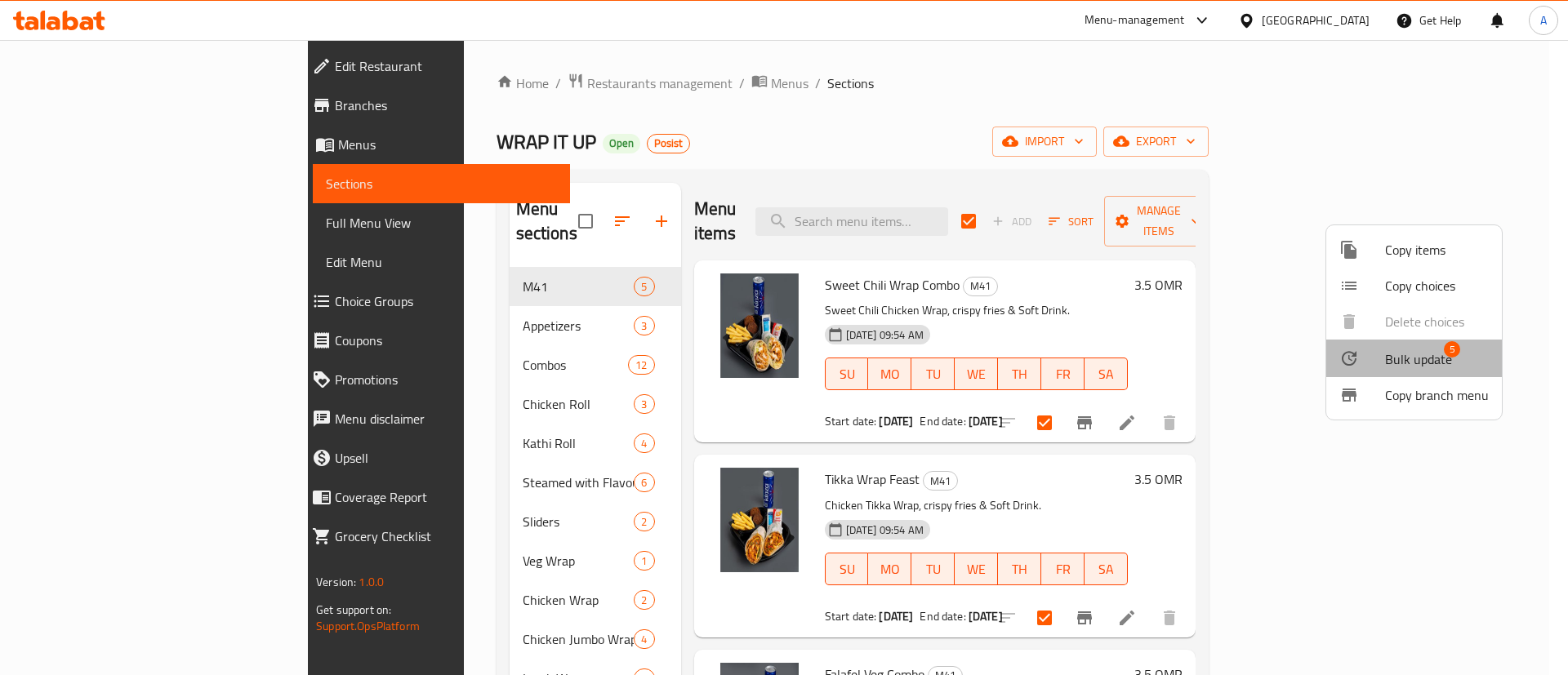
click at [1430, 365] on span "Bulk update" at bounding box center [1418, 359] width 67 height 20
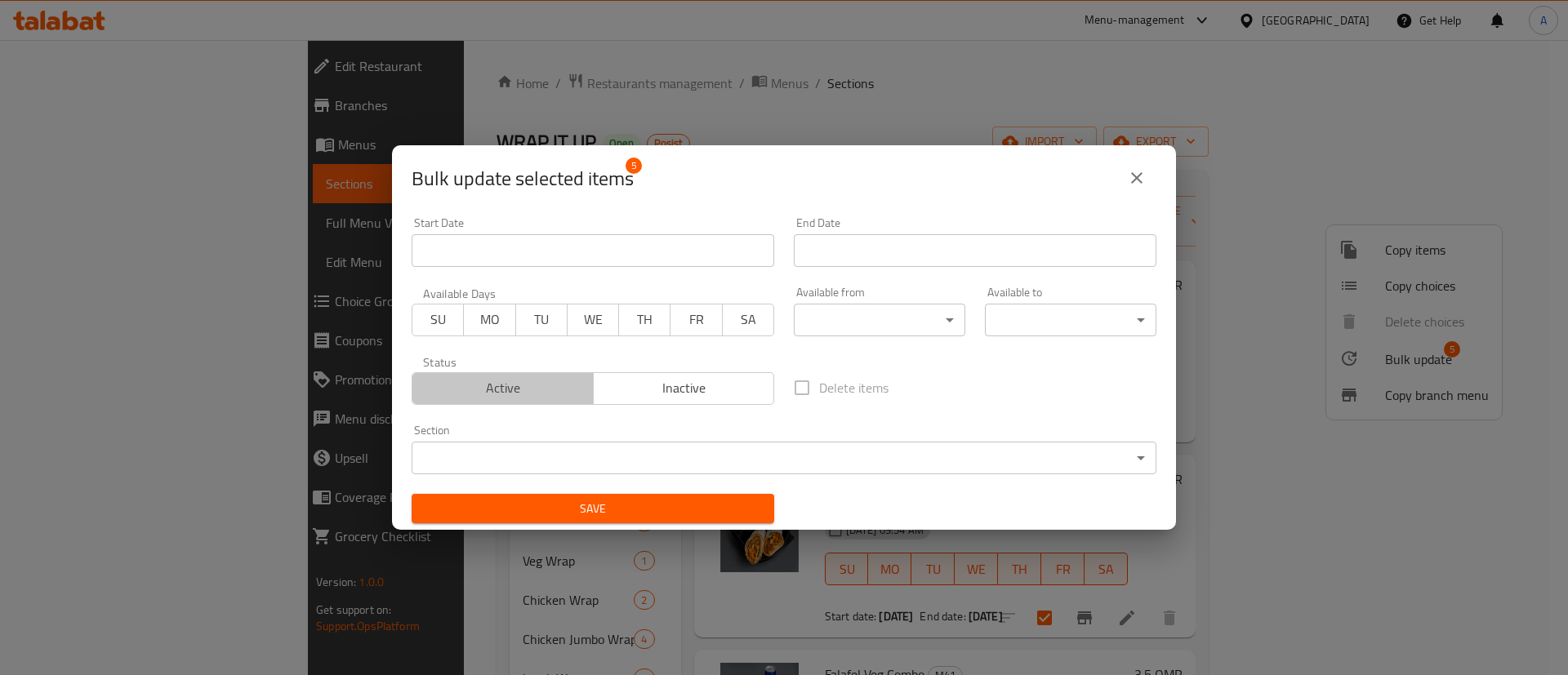
click at [520, 386] on span "Active" at bounding box center [503, 388] width 168 height 24
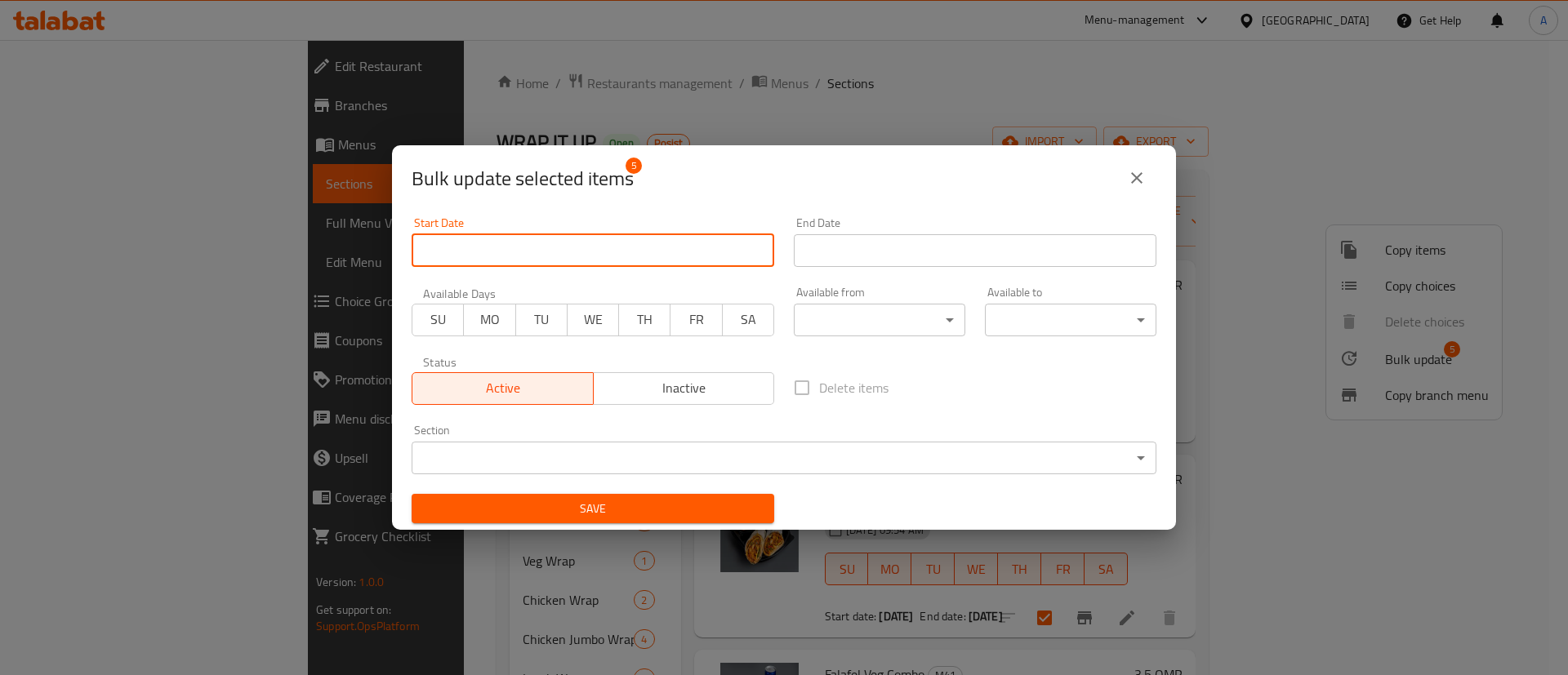
click at [539, 244] on input "Start Date" at bounding box center [593, 250] width 363 height 33
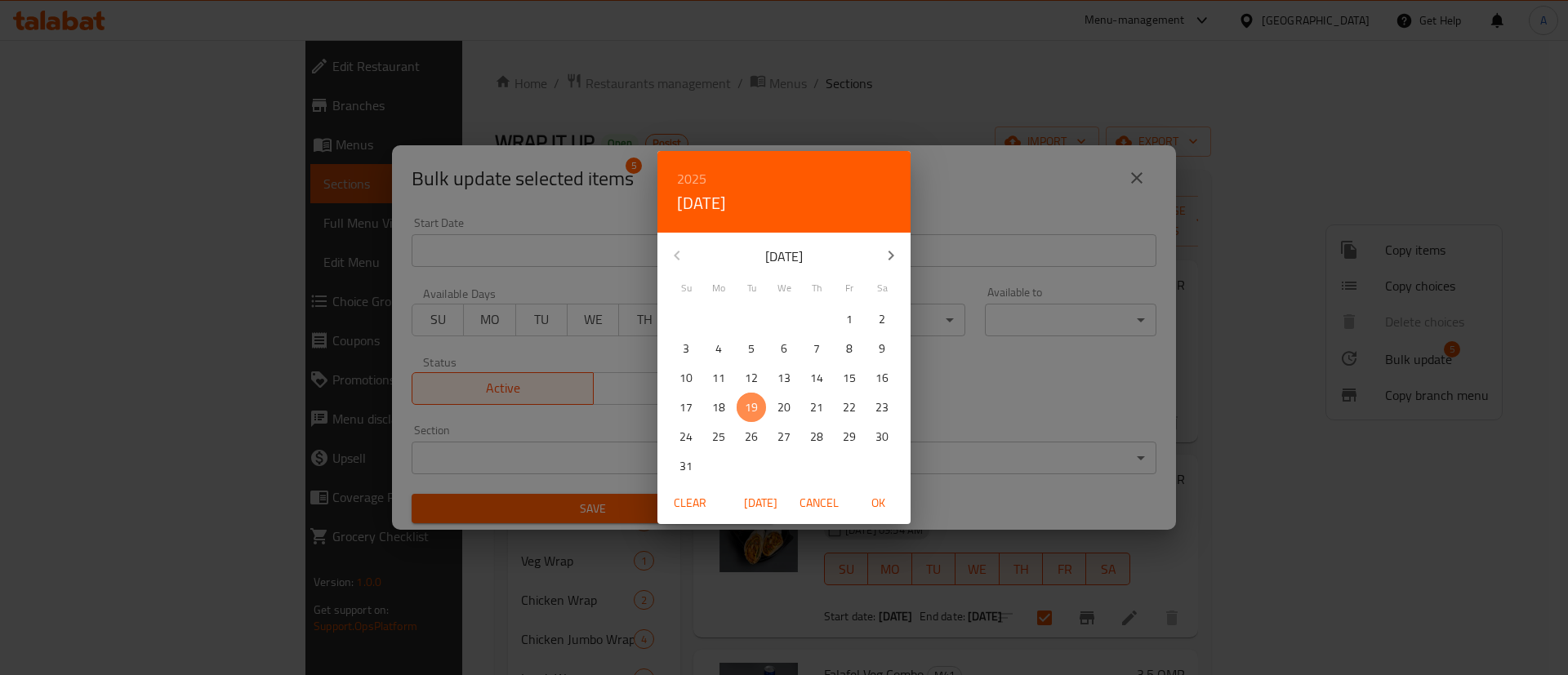
click at [753, 409] on p "19" at bounding box center [751, 407] width 13 height 21
click at [890, 504] on span "OK" at bounding box center [878, 503] width 39 height 21
type input "[DATE]"
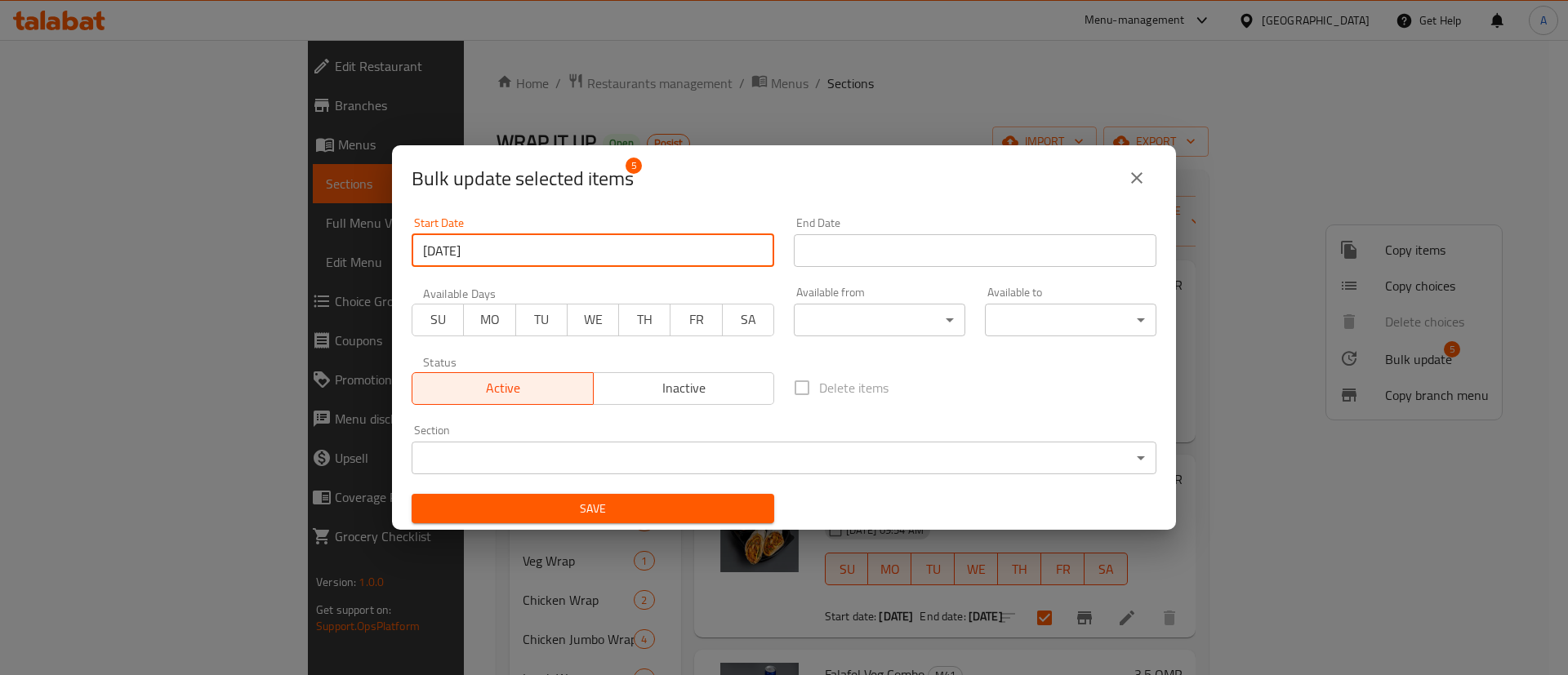
click at [613, 502] on span "Save" at bounding box center [593, 509] width 337 height 21
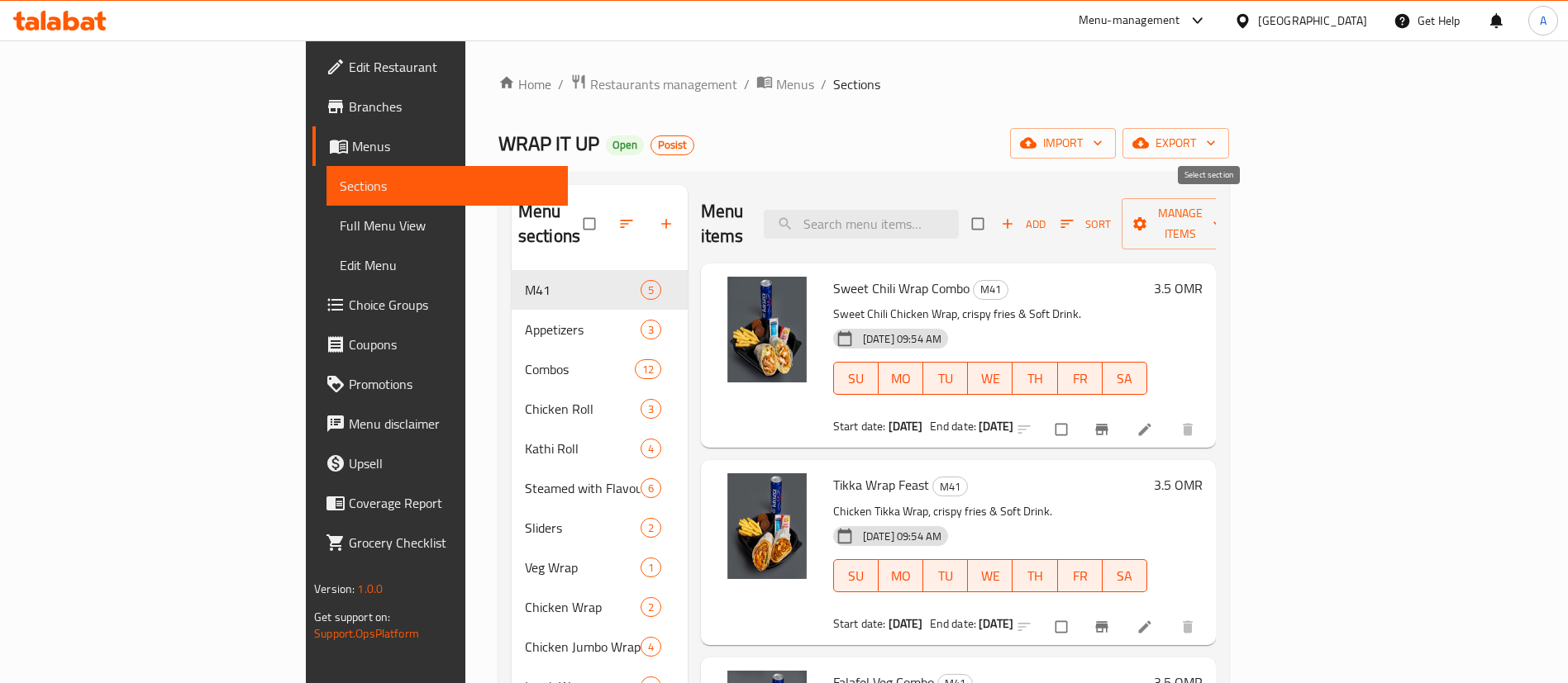
drag, startPoint x: 1207, startPoint y: 216, endPoint x: 1225, endPoint y: 218, distance: 18.1
click at [997, 217] on input "checkbox" at bounding box center [980, 223] width 34 height 32
checkbox input "true"
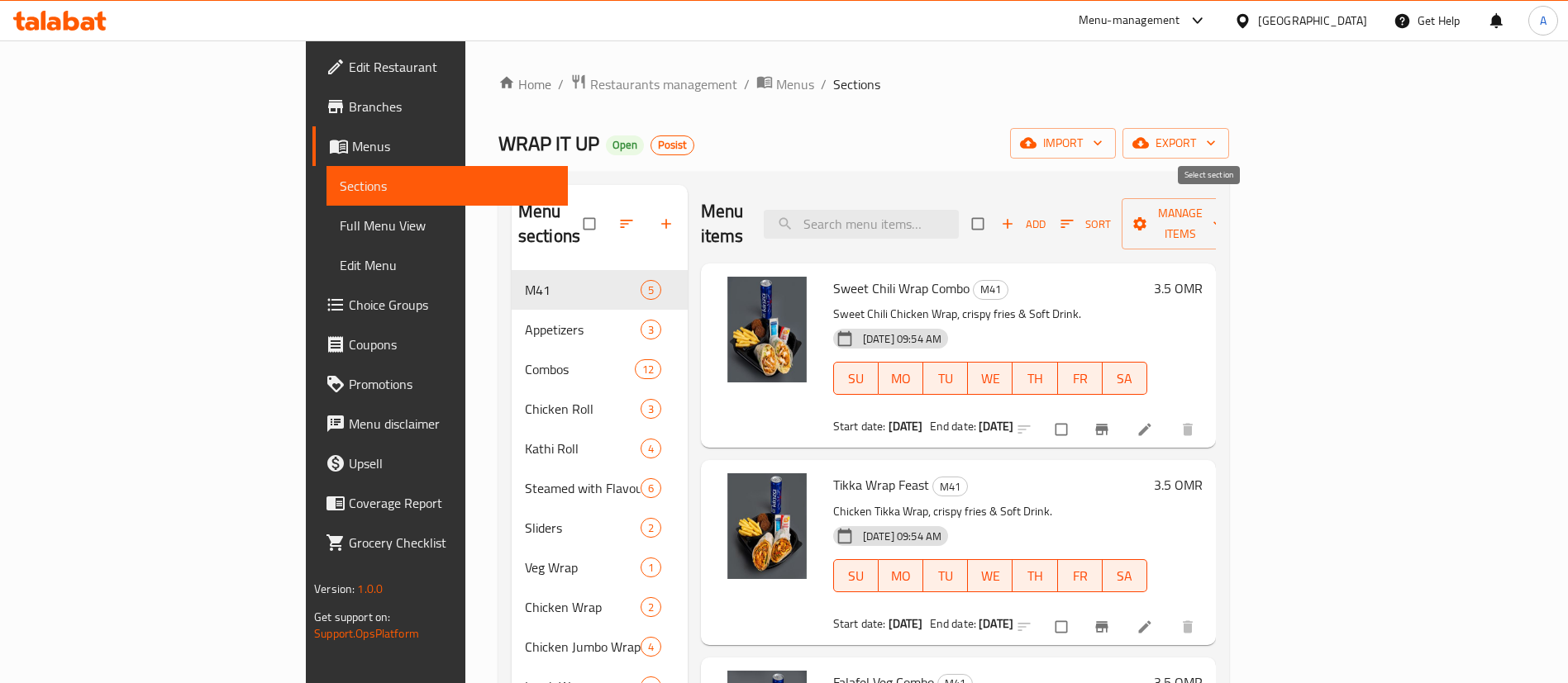
checkbox input "true"
click at [1225, 218] on span "Manage items" at bounding box center [1180, 224] width 91 height 42
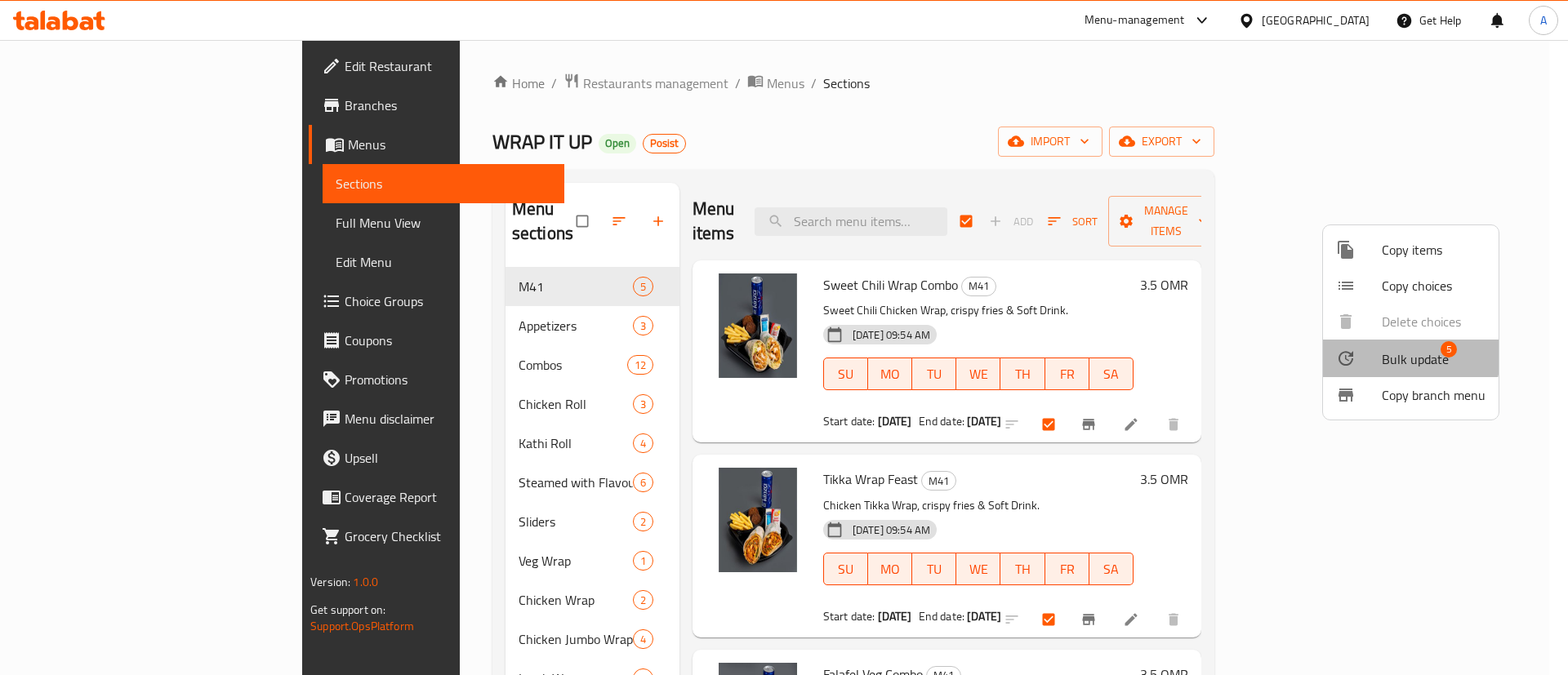
click at [1370, 349] on div at bounding box center [1358, 359] width 46 height 20
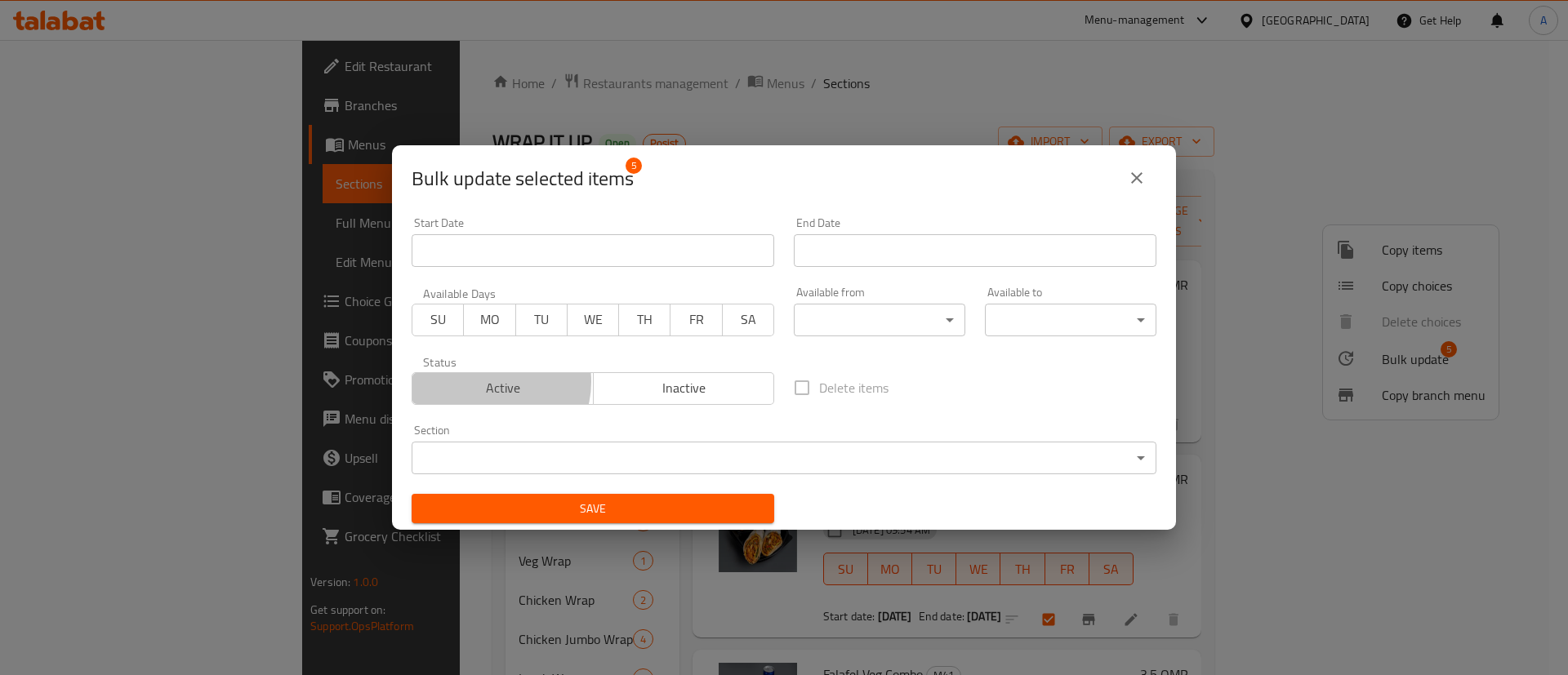
click at [493, 381] on span "Active" at bounding box center [503, 388] width 168 height 24
click at [568, 510] on span "Save" at bounding box center [593, 509] width 337 height 21
click at [1125, 181] on button "close" at bounding box center [1137, 178] width 39 height 39
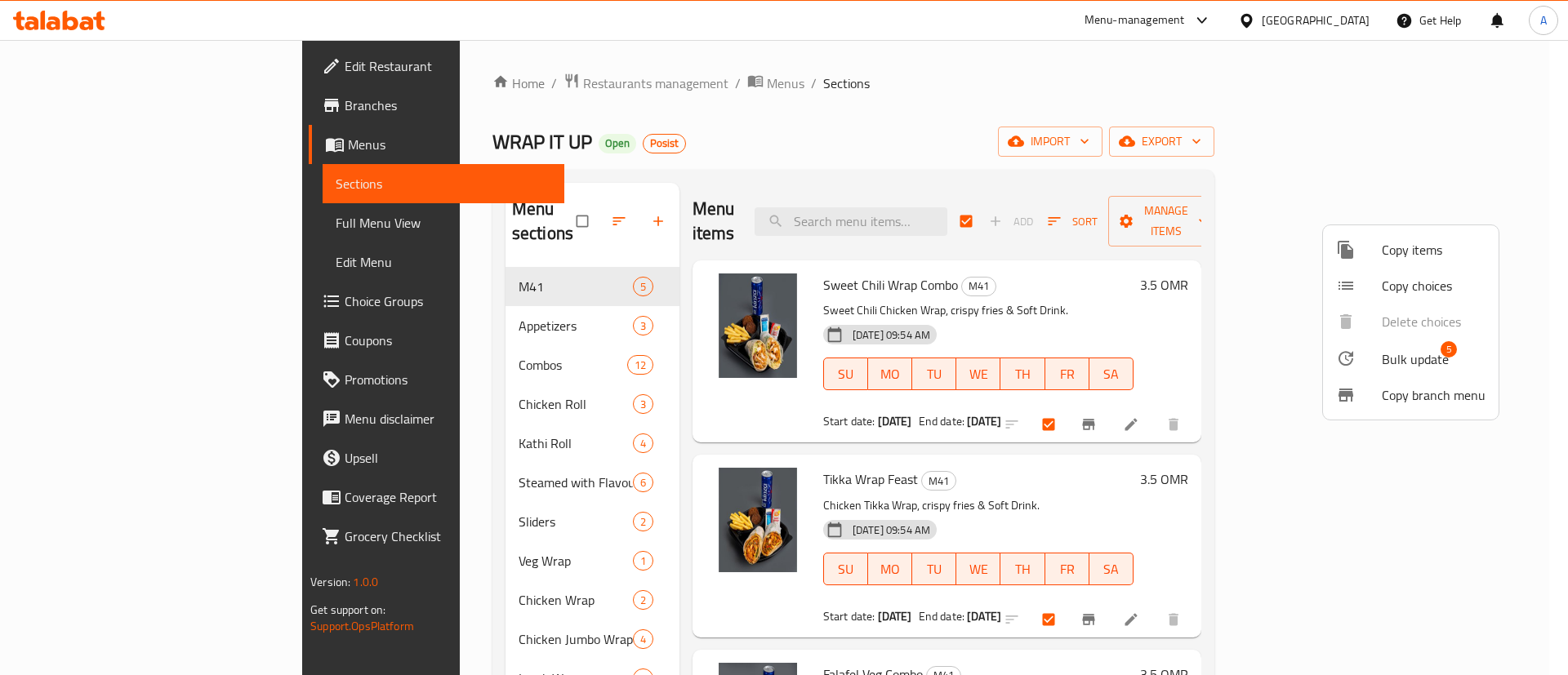
click at [429, 92] on div at bounding box center [784, 338] width 1568 height 675
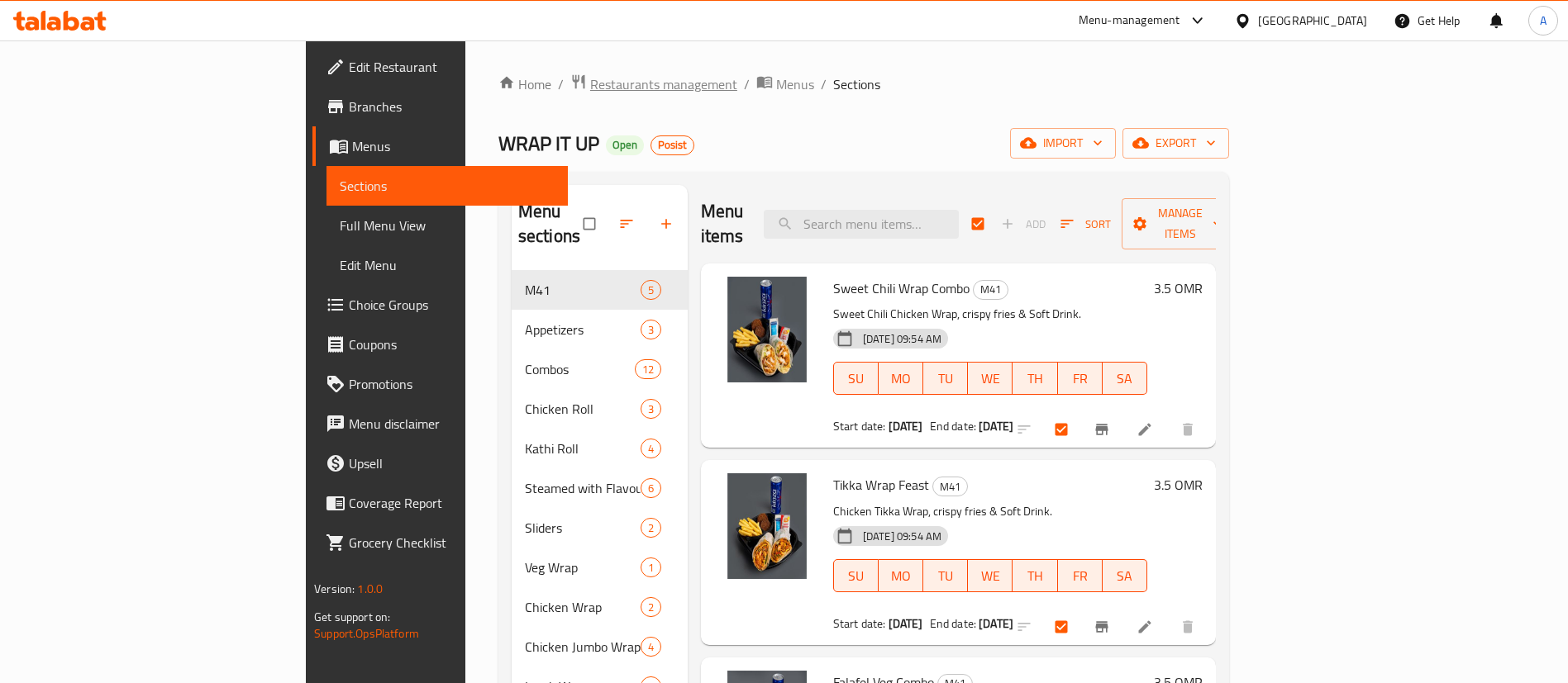
click at [590, 87] on span "Restaurants management" at bounding box center [663, 84] width 147 height 20
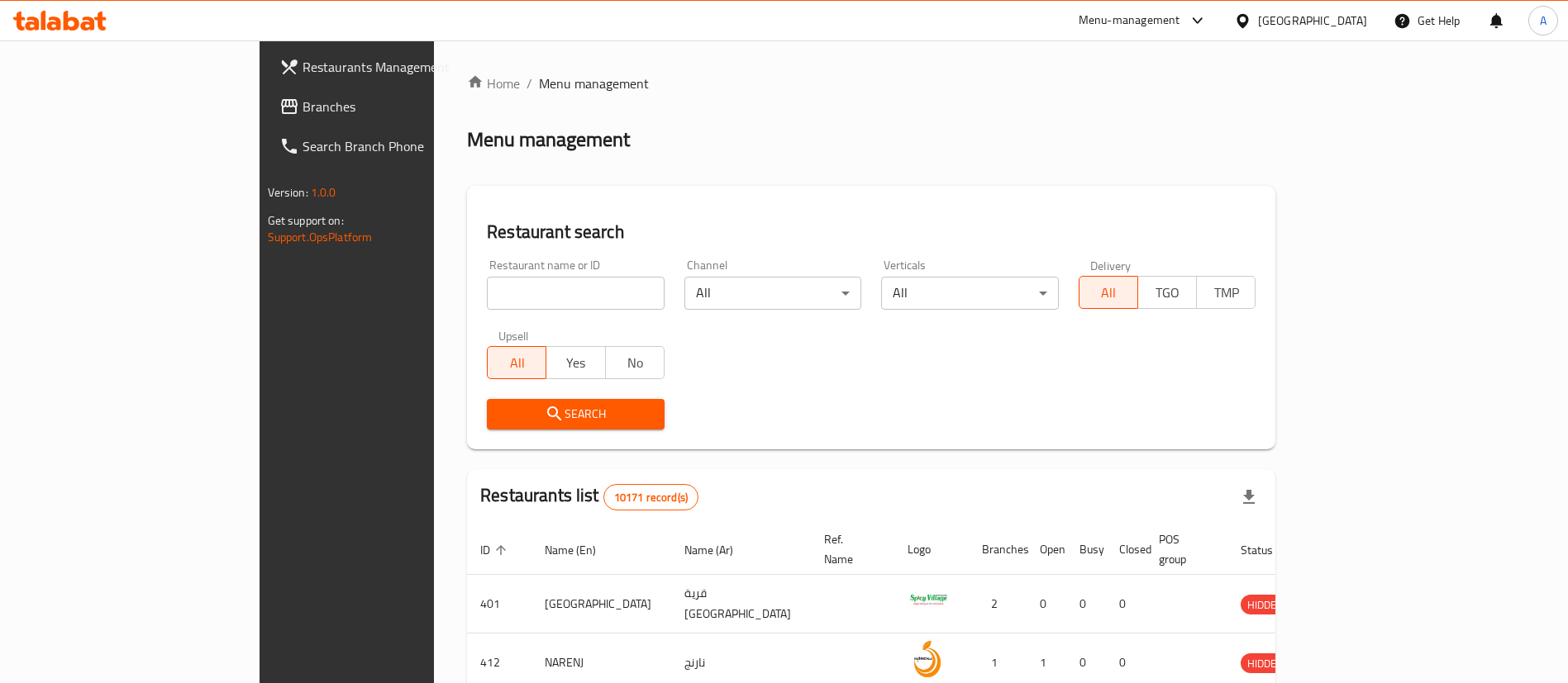
click at [530, 286] on input "search" at bounding box center [576, 293] width 178 height 33
paste input "Mad Buns"
type input "Mad Buns"
click button "Search" at bounding box center [576, 415] width 178 height 31
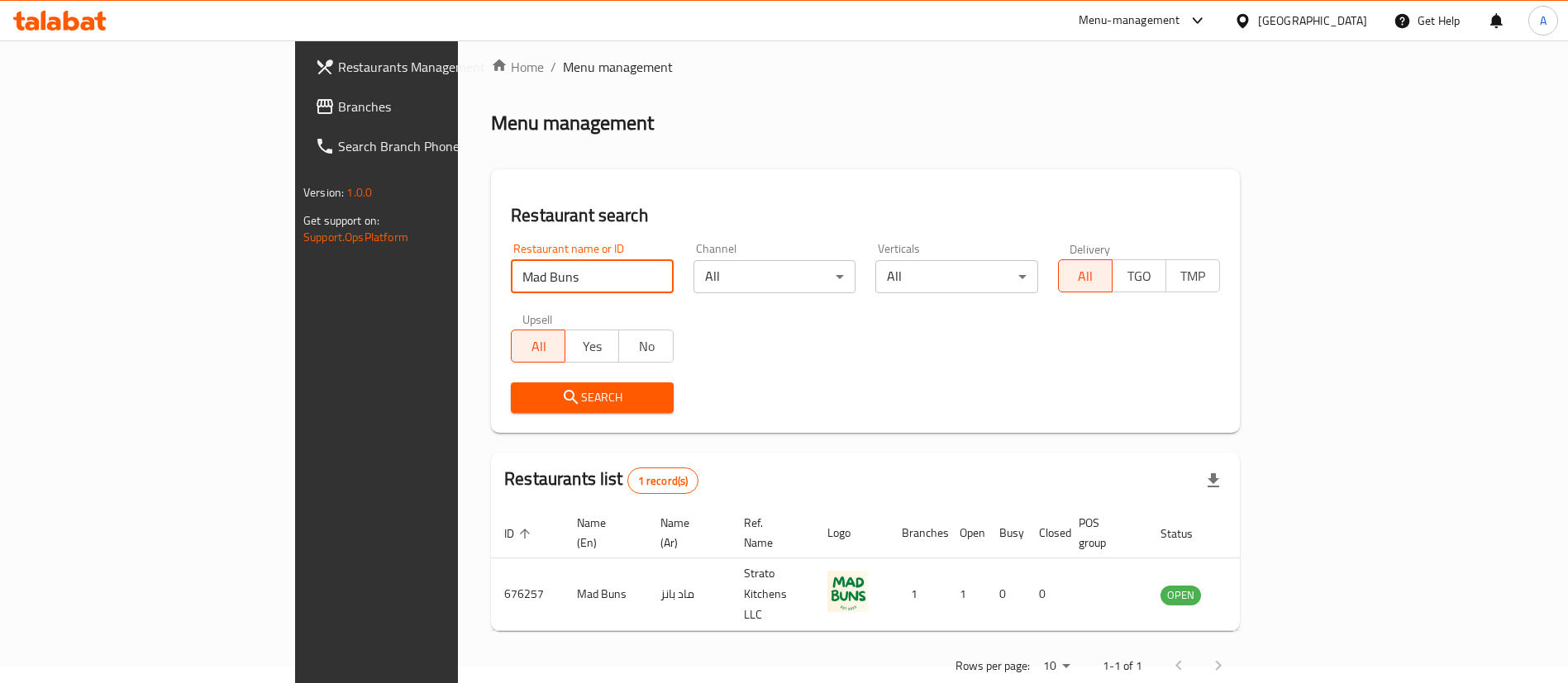
scroll to position [22, 0]
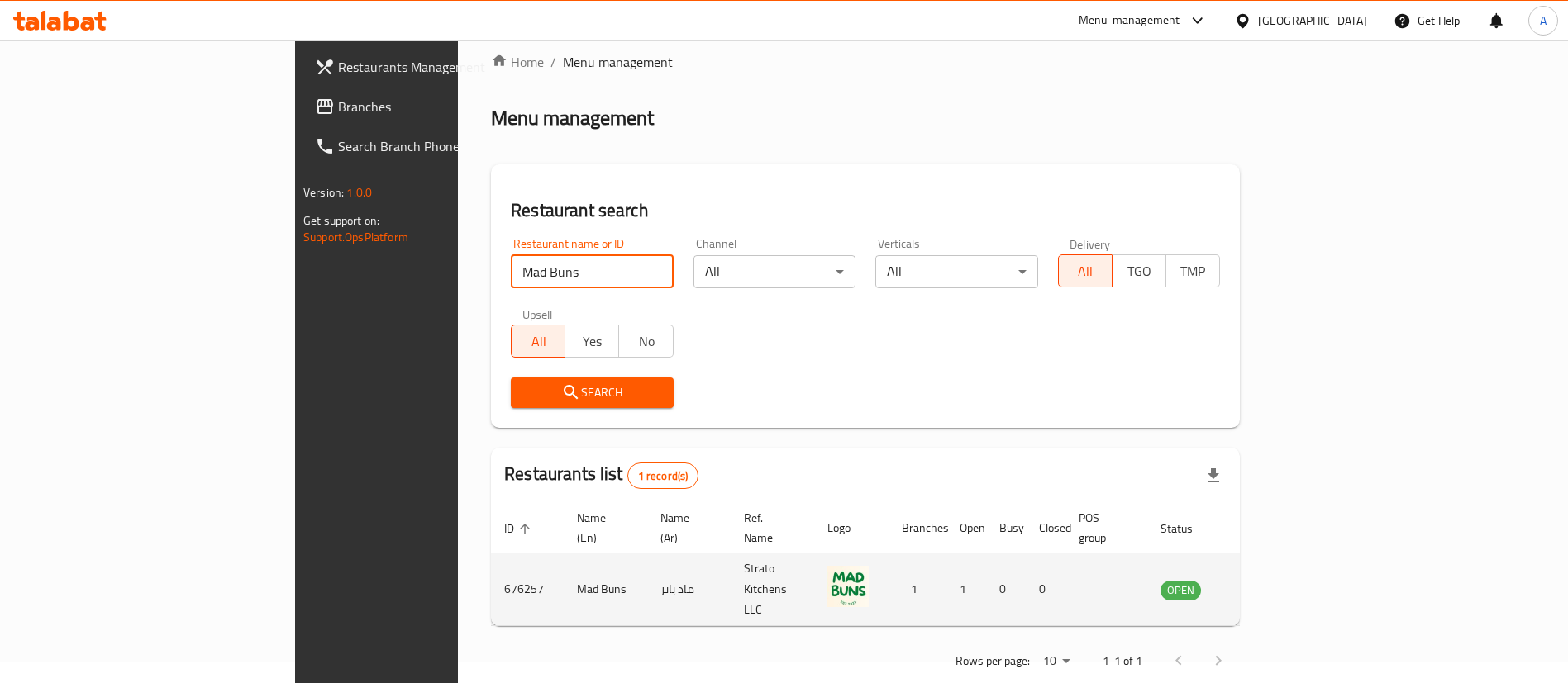
click at [1267, 580] on icon "enhanced table" at bounding box center [1257, 590] width 20 height 20
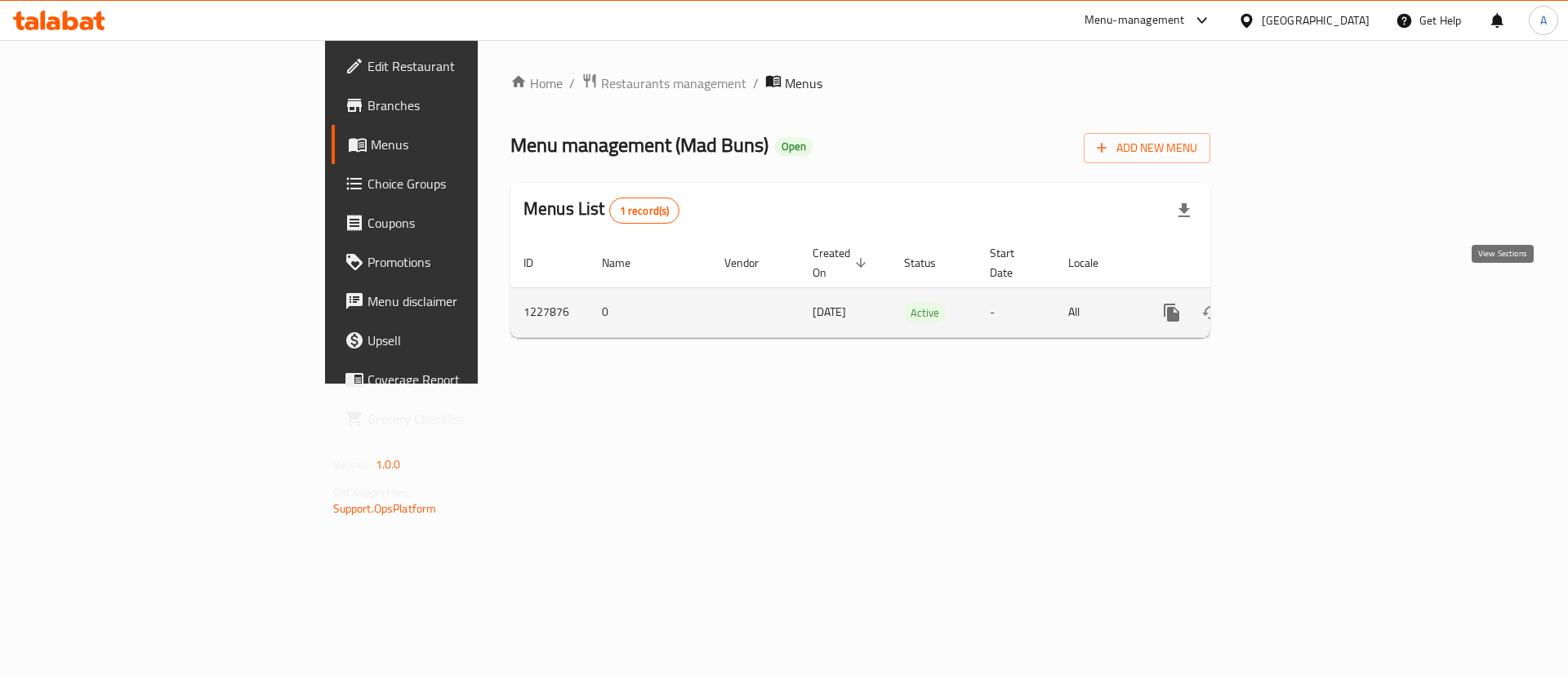
click at [1297, 305] on icon "enhanced table" at bounding box center [1289, 312] width 14 height 14
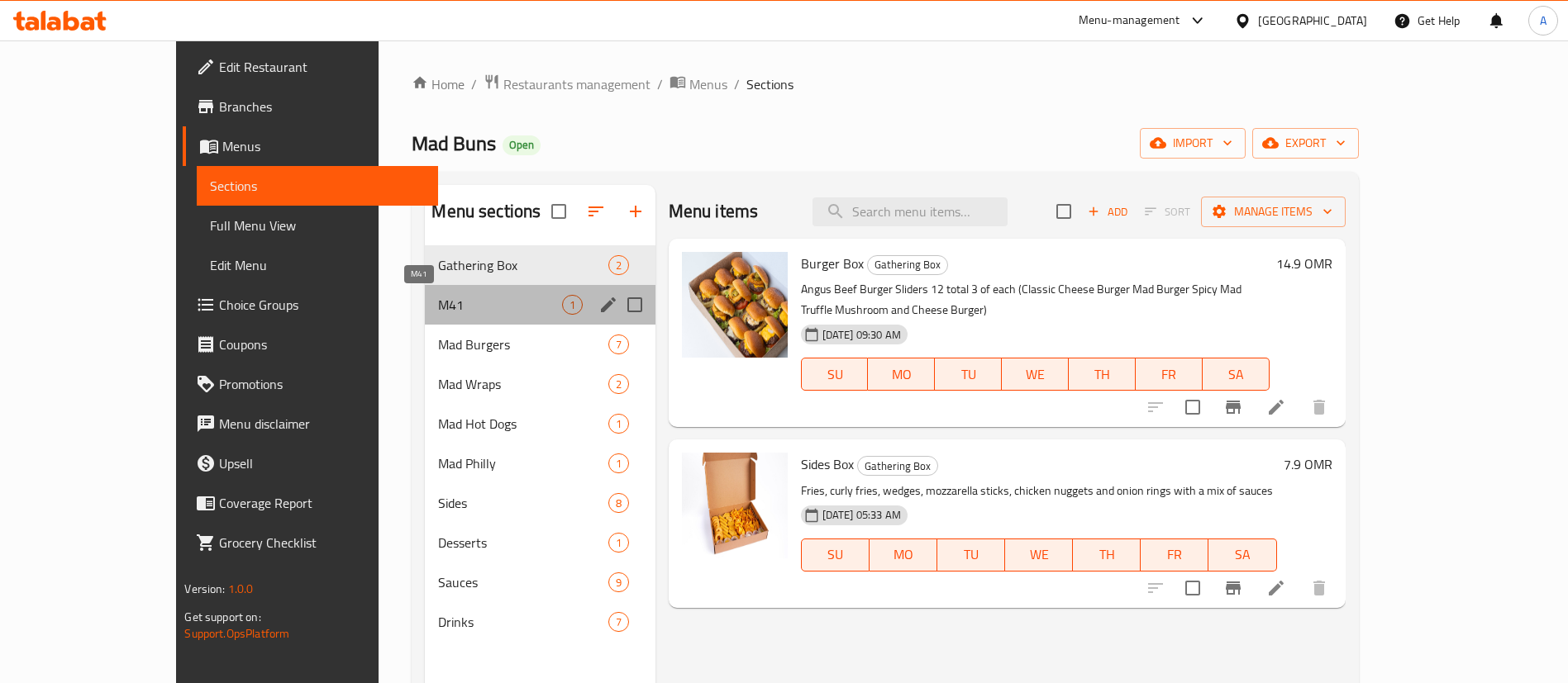
click at [438, 304] on span "M41" at bounding box center [500, 305] width 123 height 20
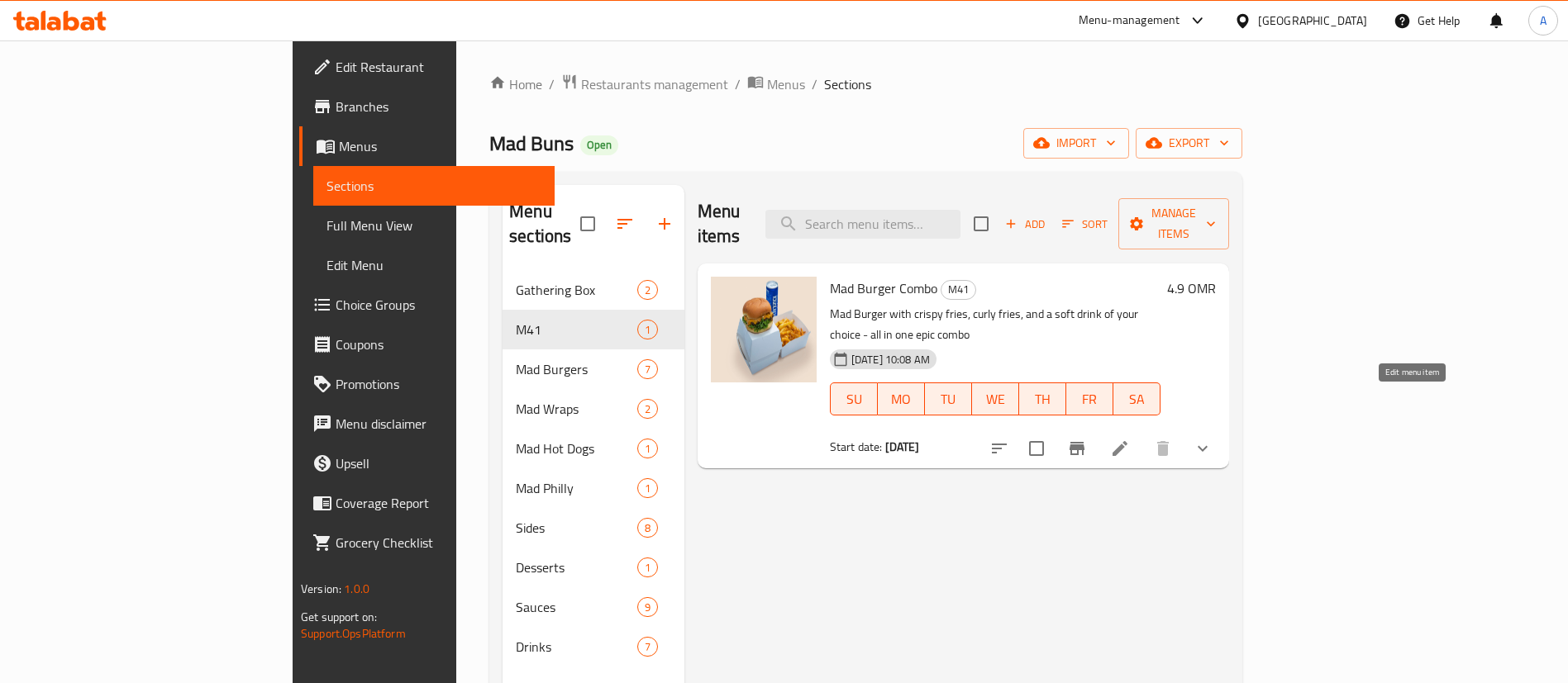
click at [1130, 439] on icon at bounding box center [1120, 449] width 20 height 20
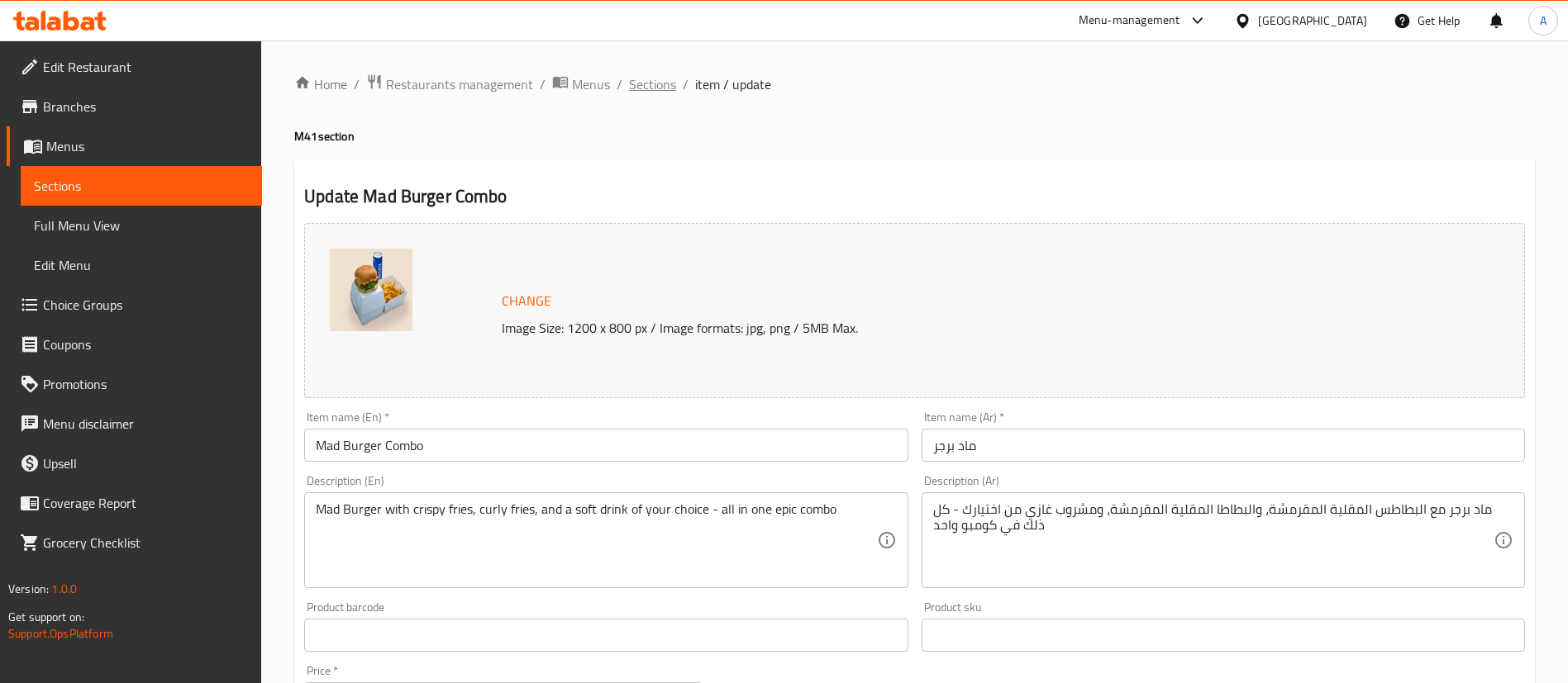
click at [660, 85] on span "Sections" at bounding box center [653, 84] width 47 height 20
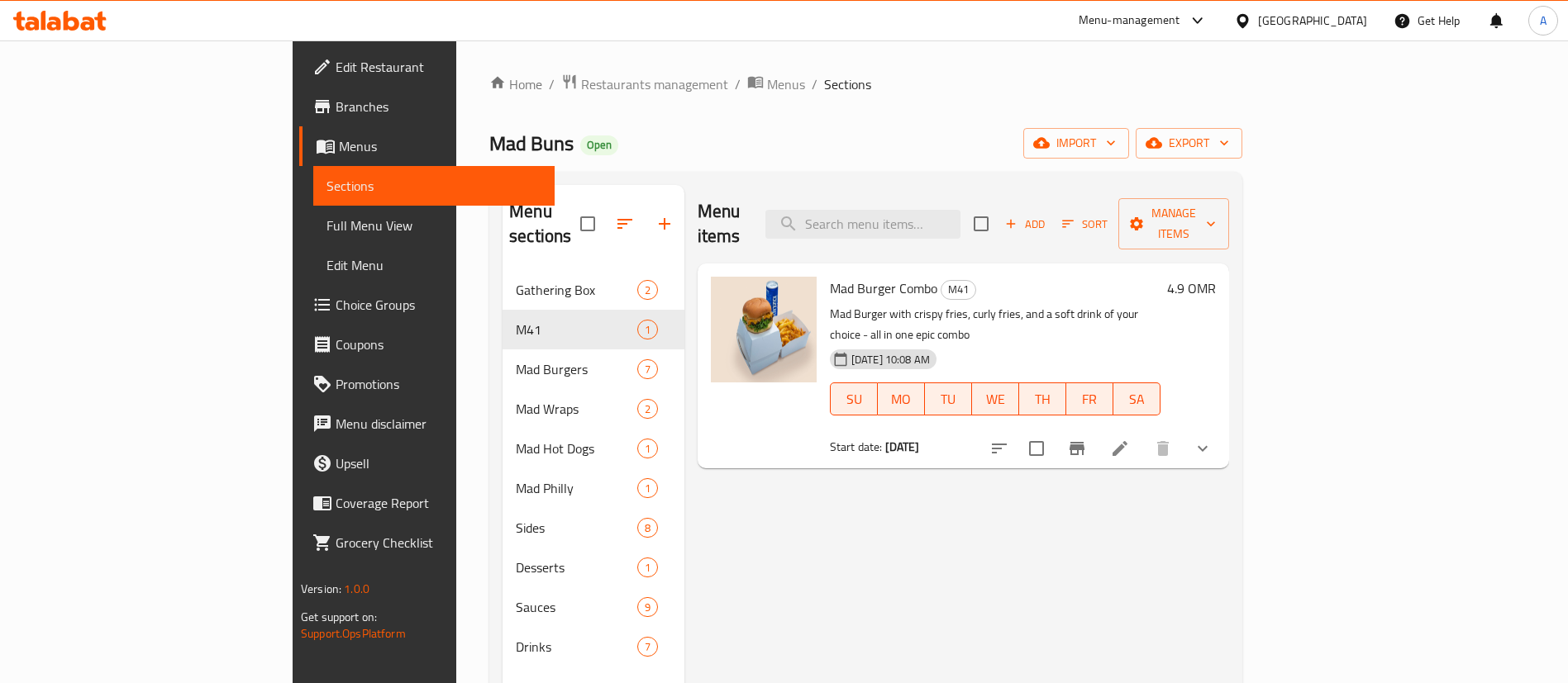
drag, startPoint x: 438, startPoint y: 81, endPoint x: 447, endPoint y: 101, distance: 21.9
click at [581, 81] on span "Restaurants management" at bounding box center [654, 84] width 147 height 20
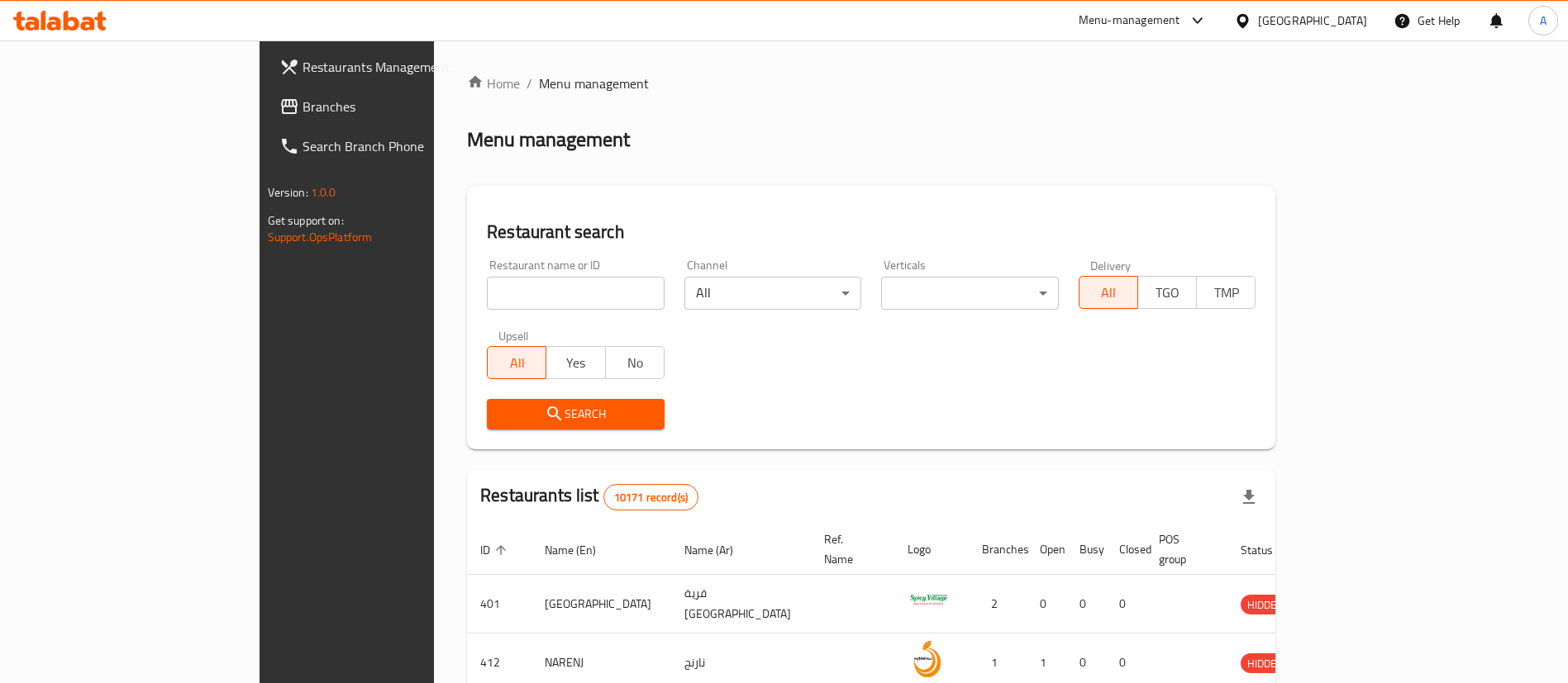
drag, startPoint x: 506, startPoint y: 287, endPoint x: 485, endPoint y: 265, distance: 30.4
click at [505, 287] on input "search" at bounding box center [576, 293] width 178 height 33
paste input "EL PATRON"
type input "EL PATRON"
click button "Search" at bounding box center [576, 415] width 178 height 31
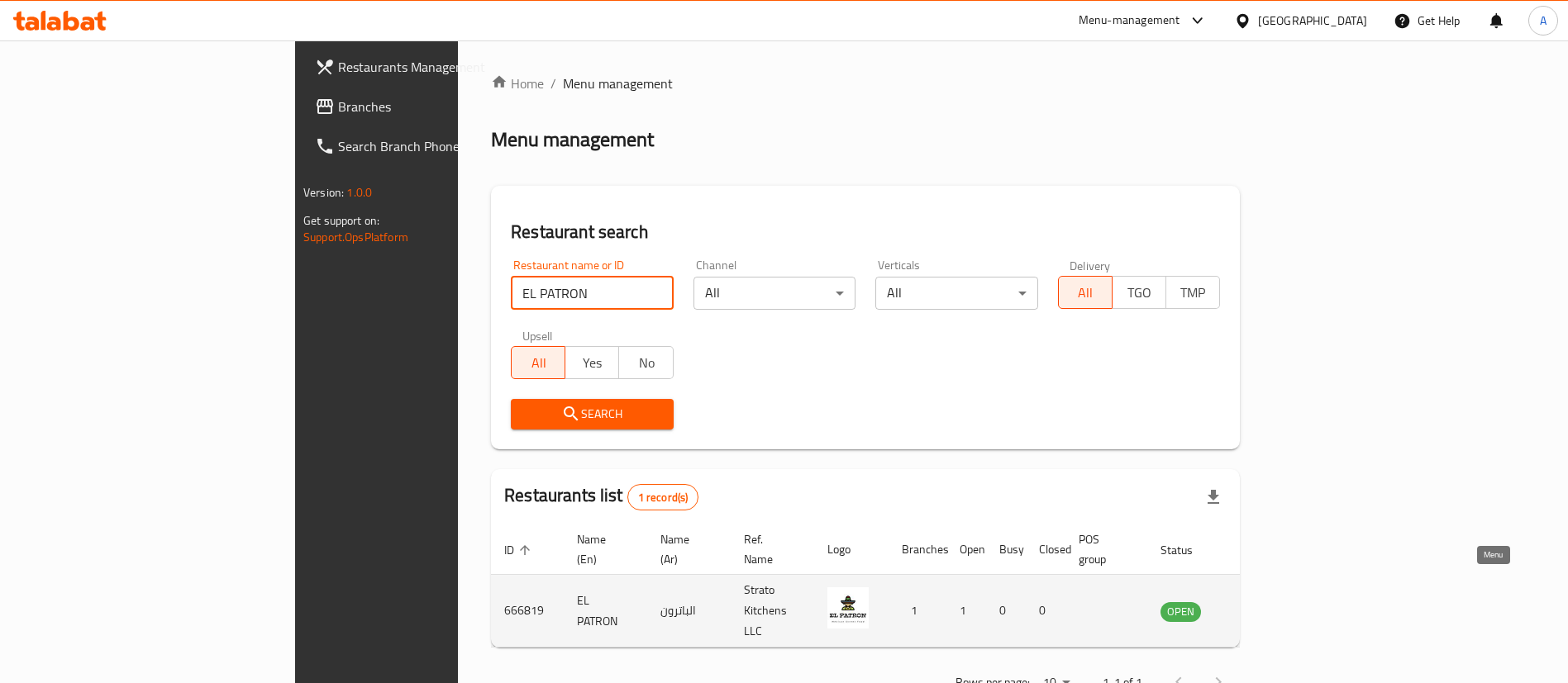
click at [1278, 602] on link "enhanced table" at bounding box center [1263, 612] width 31 height 20
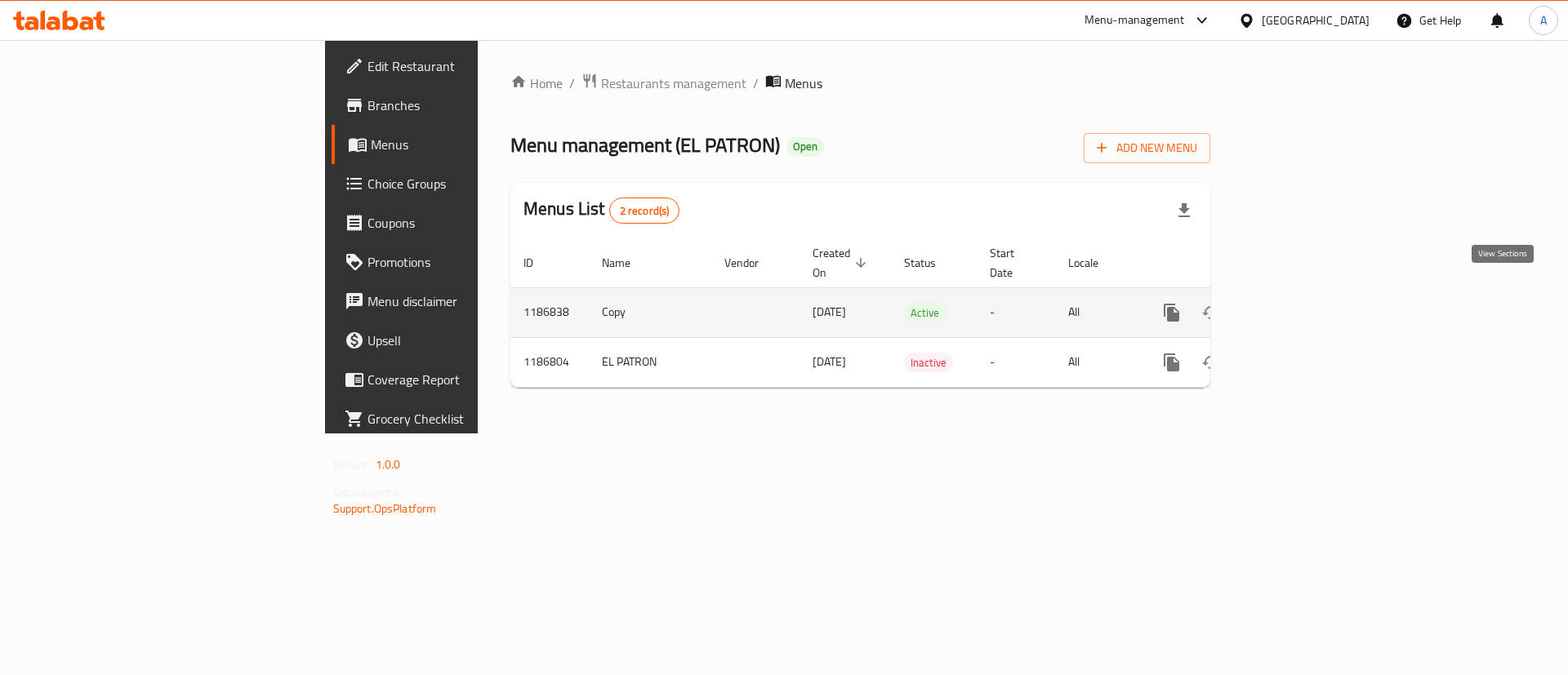
click at [1309, 293] on link "enhanced table" at bounding box center [1289, 312] width 39 height 39
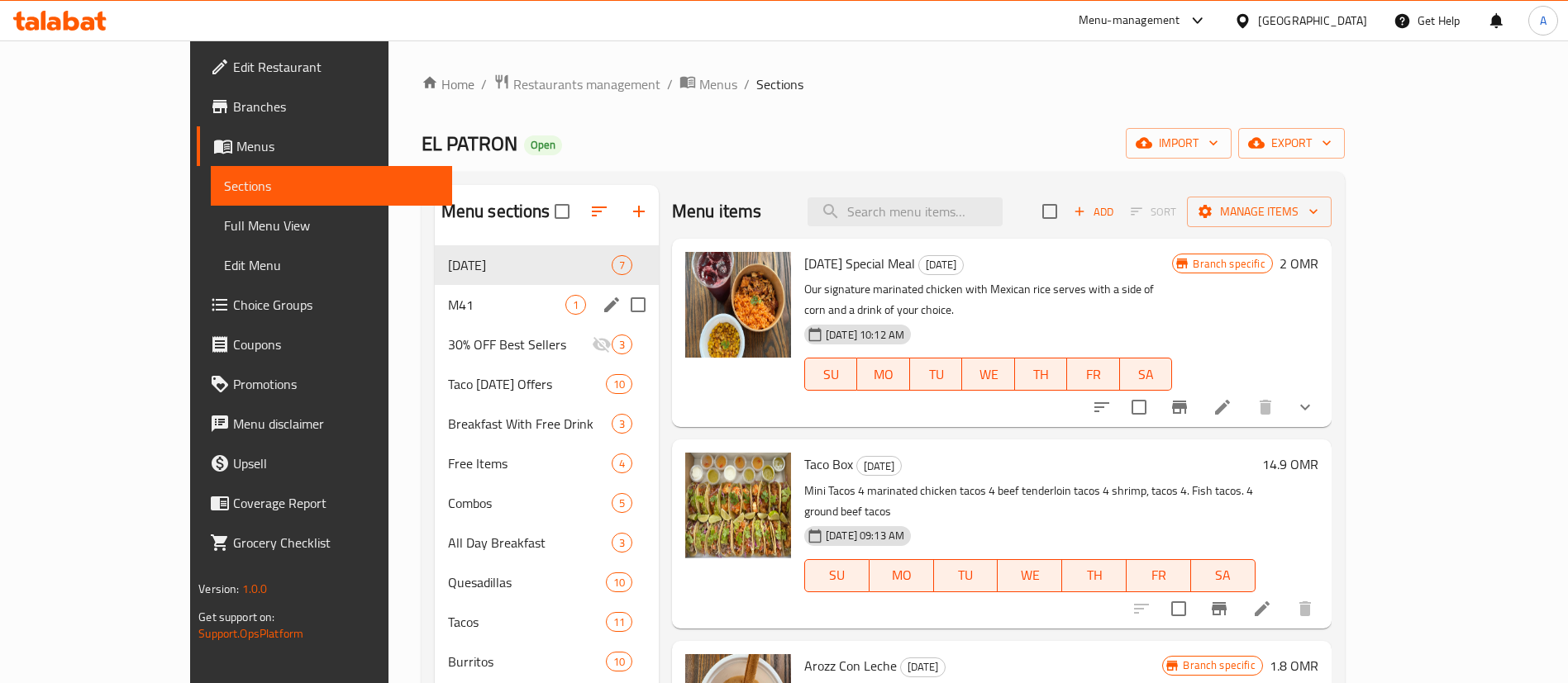
click at [456, 295] on span "M41" at bounding box center [507, 305] width 117 height 20
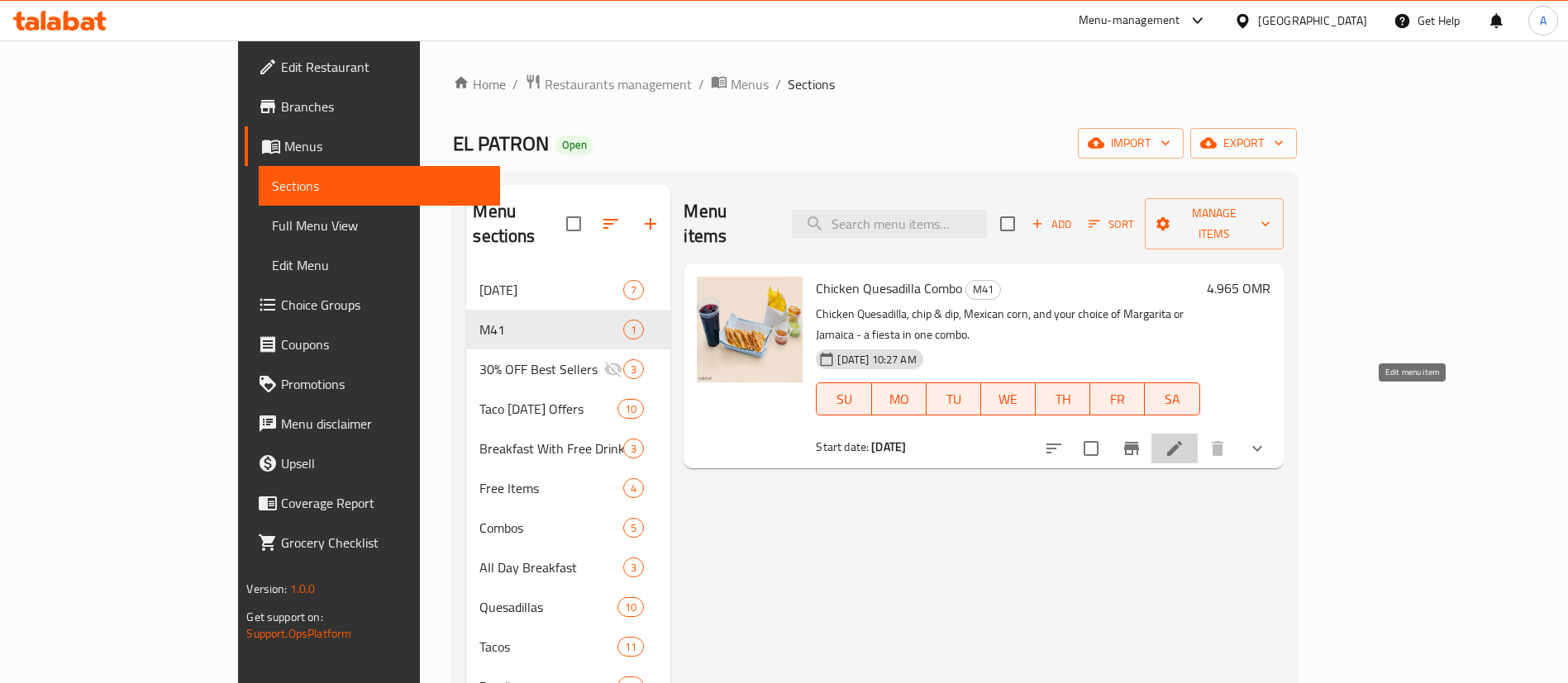
click at [1185, 439] on icon at bounding box center [1175, 449] width 20 height 20
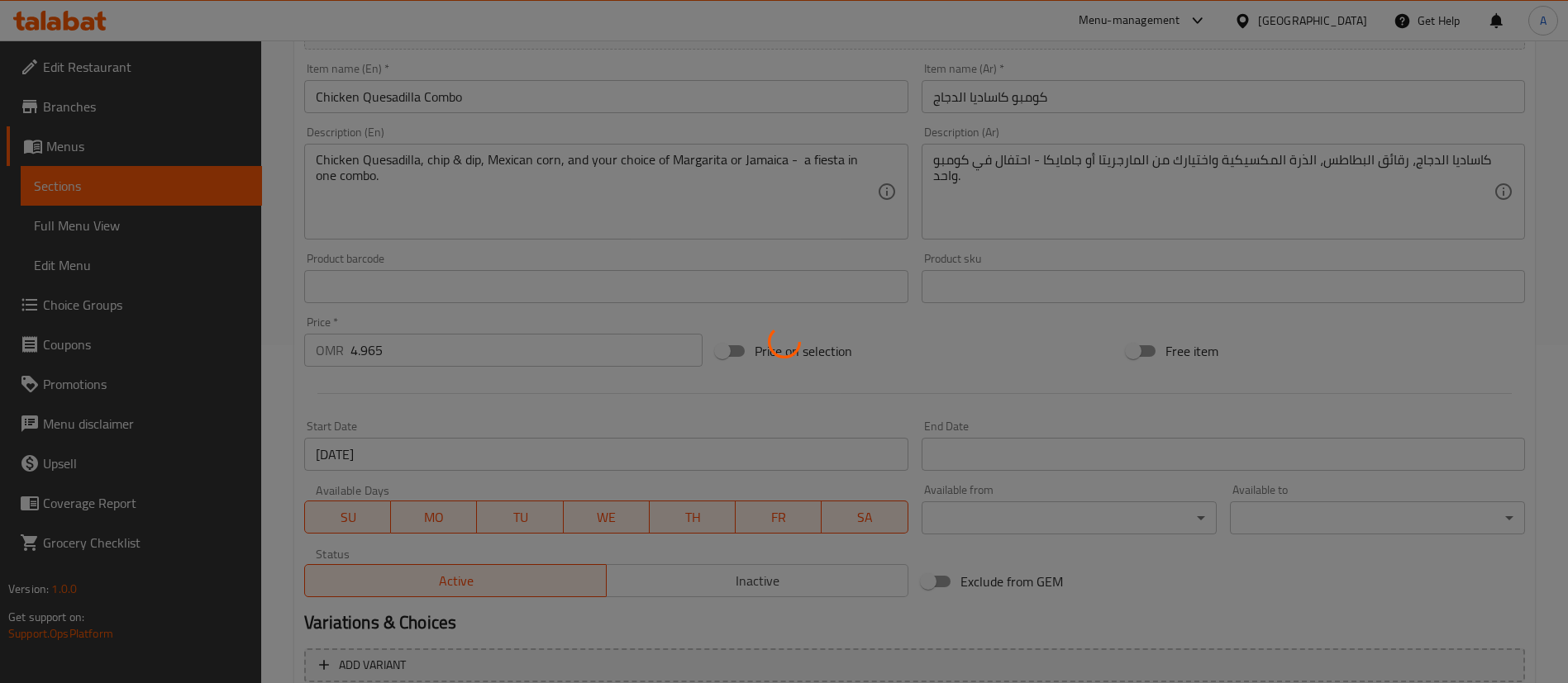
scroll to position [372, 0]
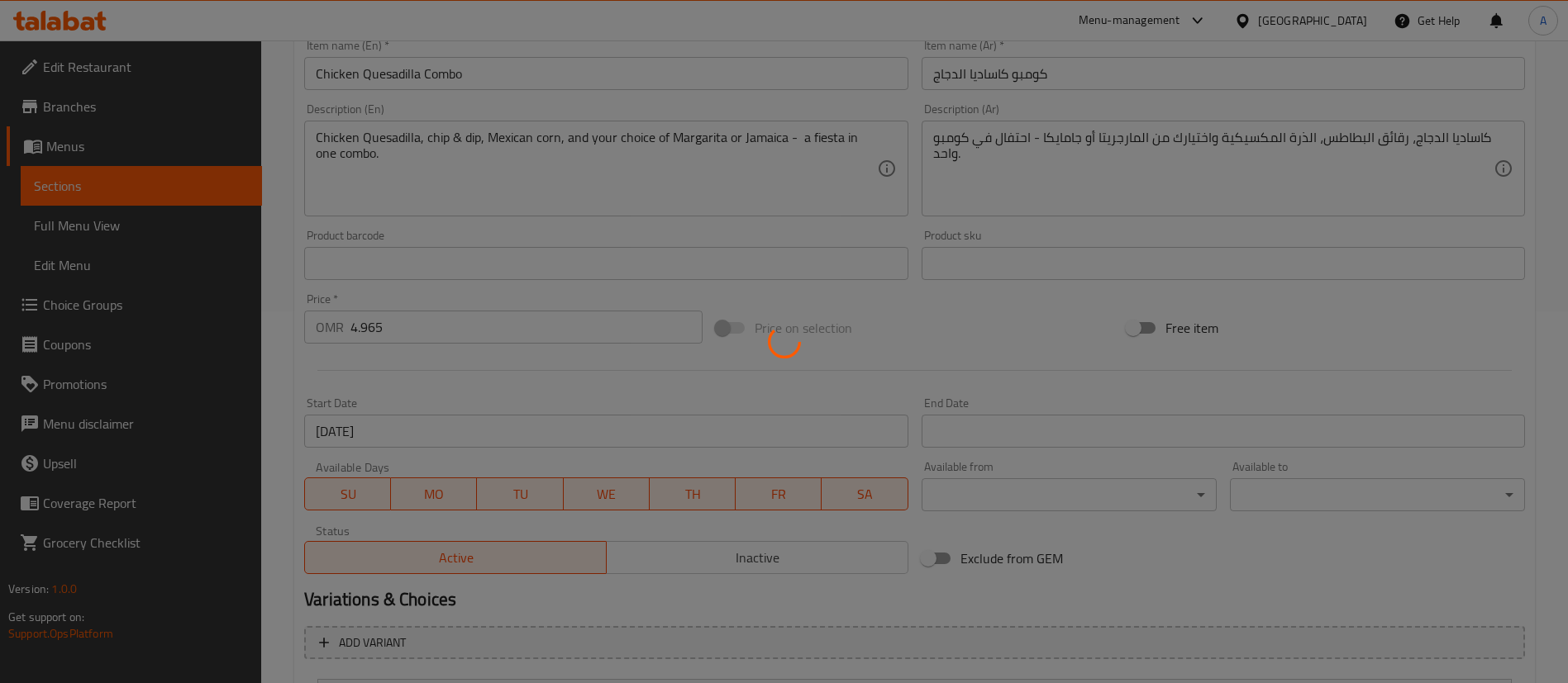
type input "اختيارك من المشروب:"
type input "1"
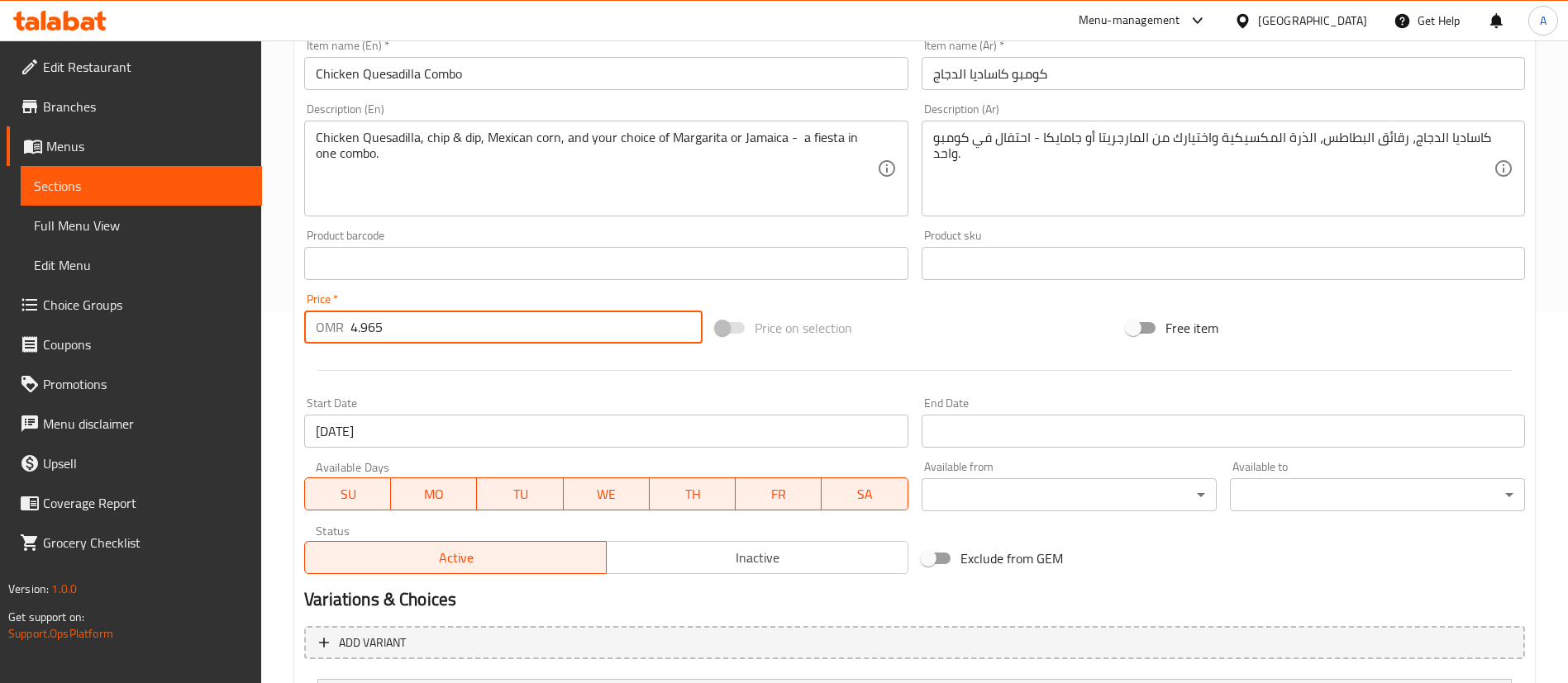
click at [392, 329] on input "4.965" at bounding box center [527, 327] width 352 height 33
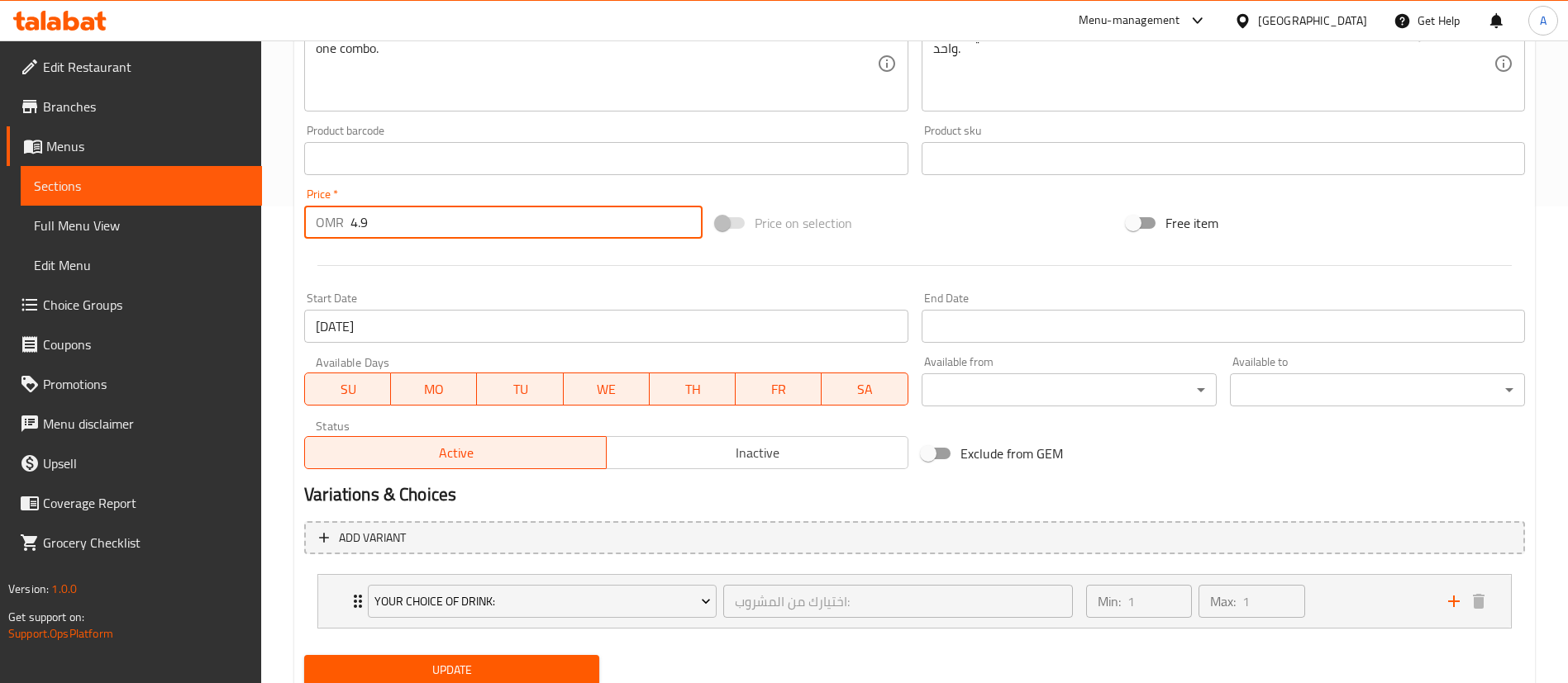
scroll to position [536, 0]
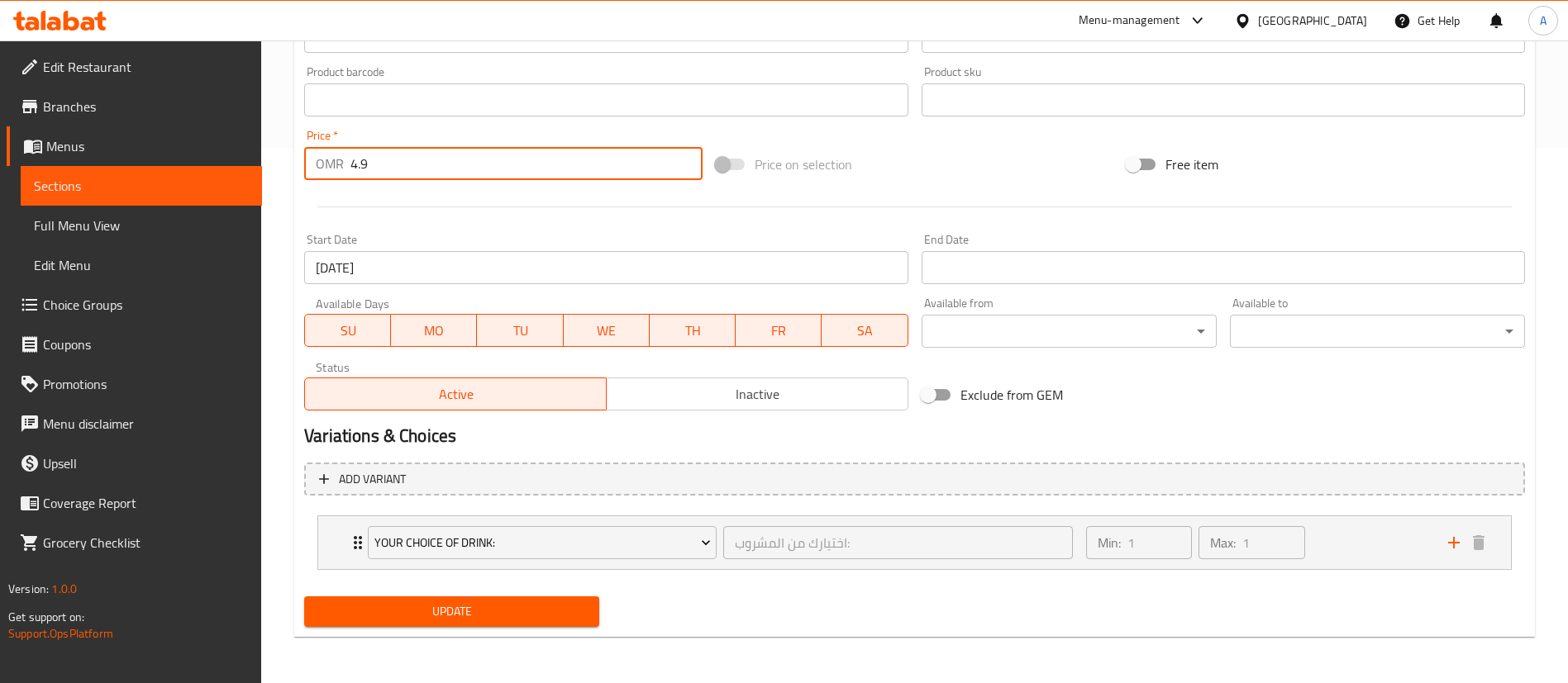
type input "4.9"
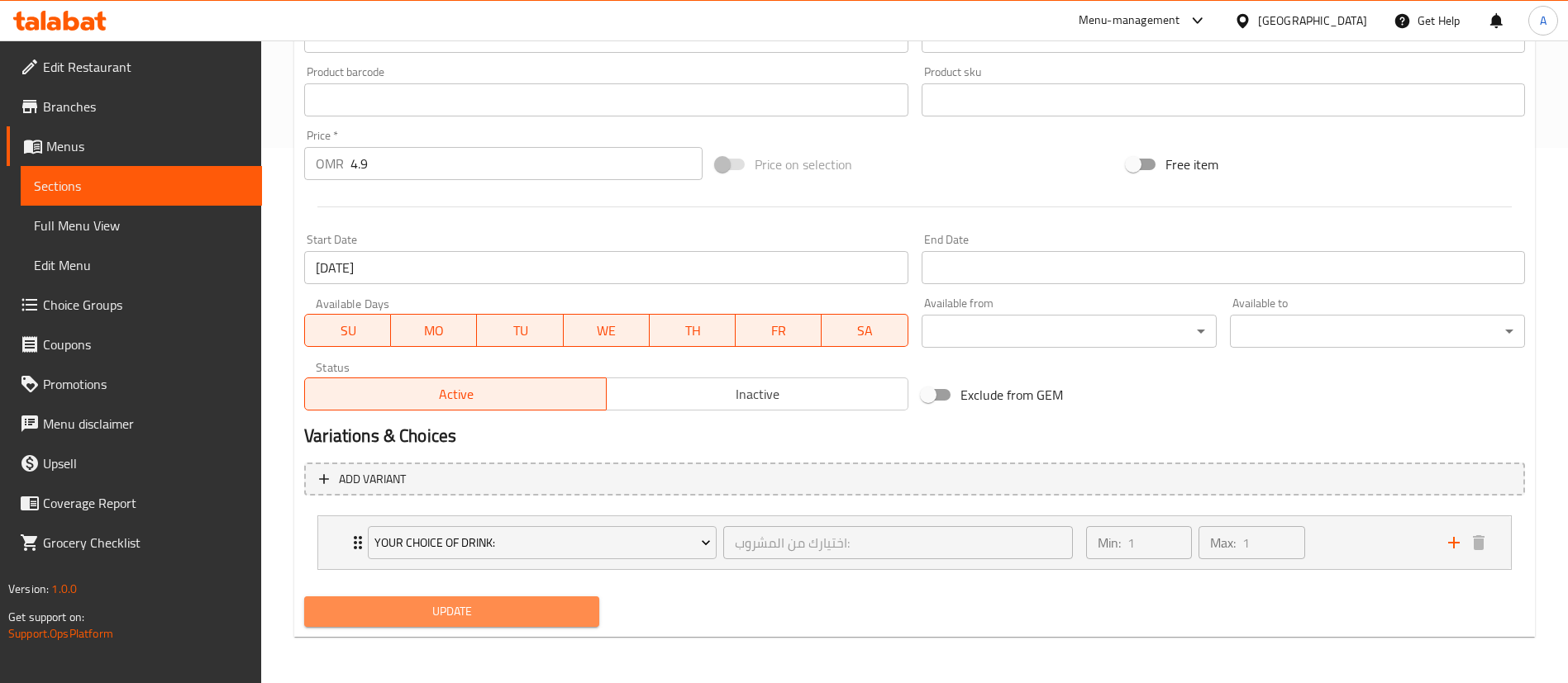
click at [522, 618] on span "Update" at bounding box center [451, 612] width 268 height 21
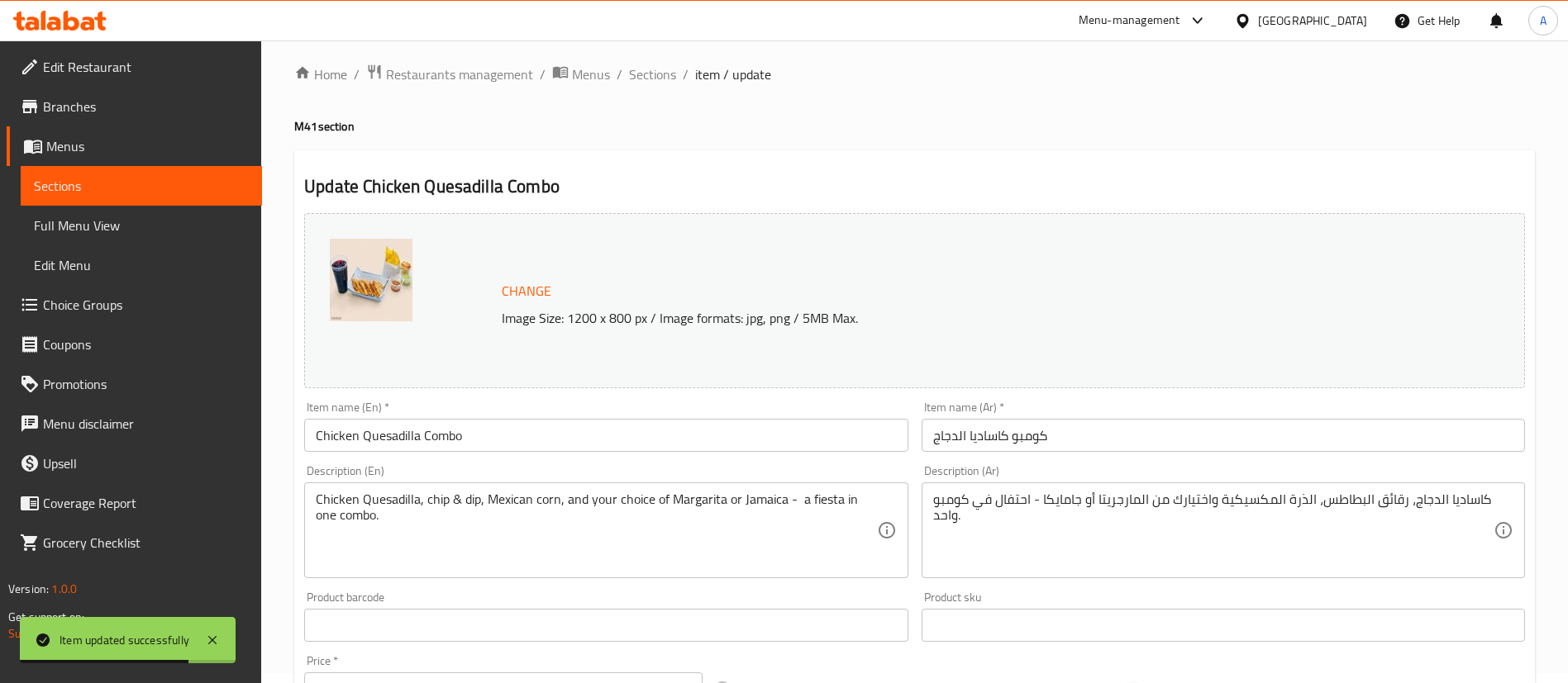
scroll to position [0, 0]
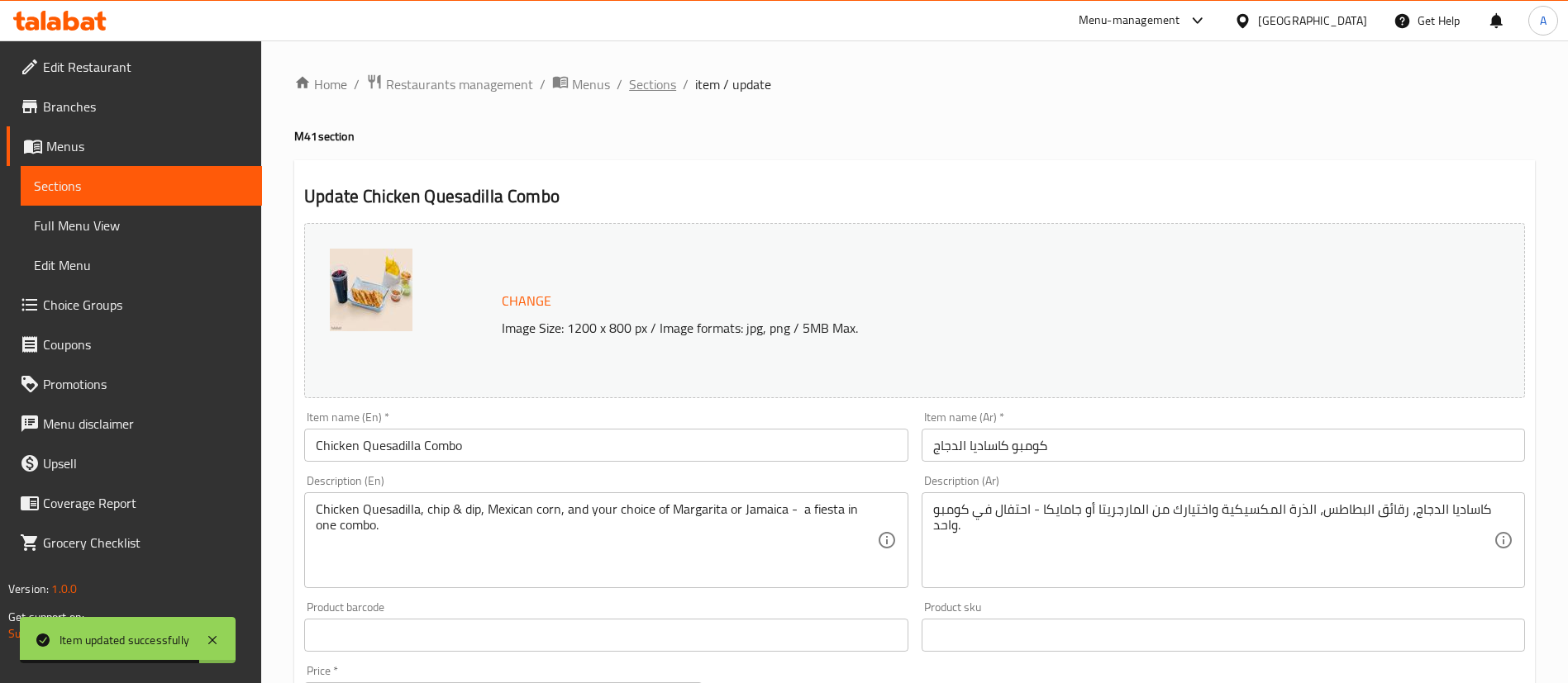
click at [664, 87] on span "Sections" at bounding box center [653, 84] width 47 height 20
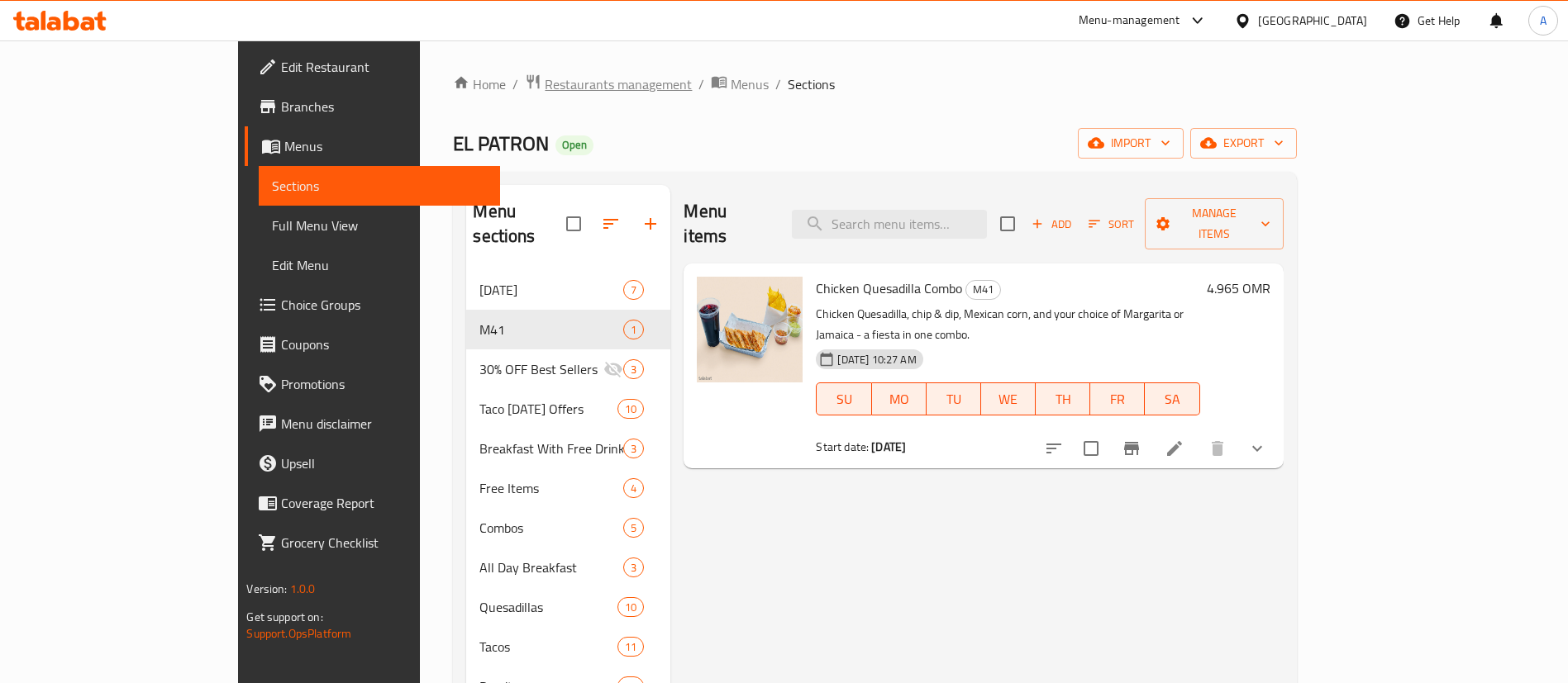
click at [545, 90] on span "Restaurants management" at bounding box center [618, 84] width 147 height 20
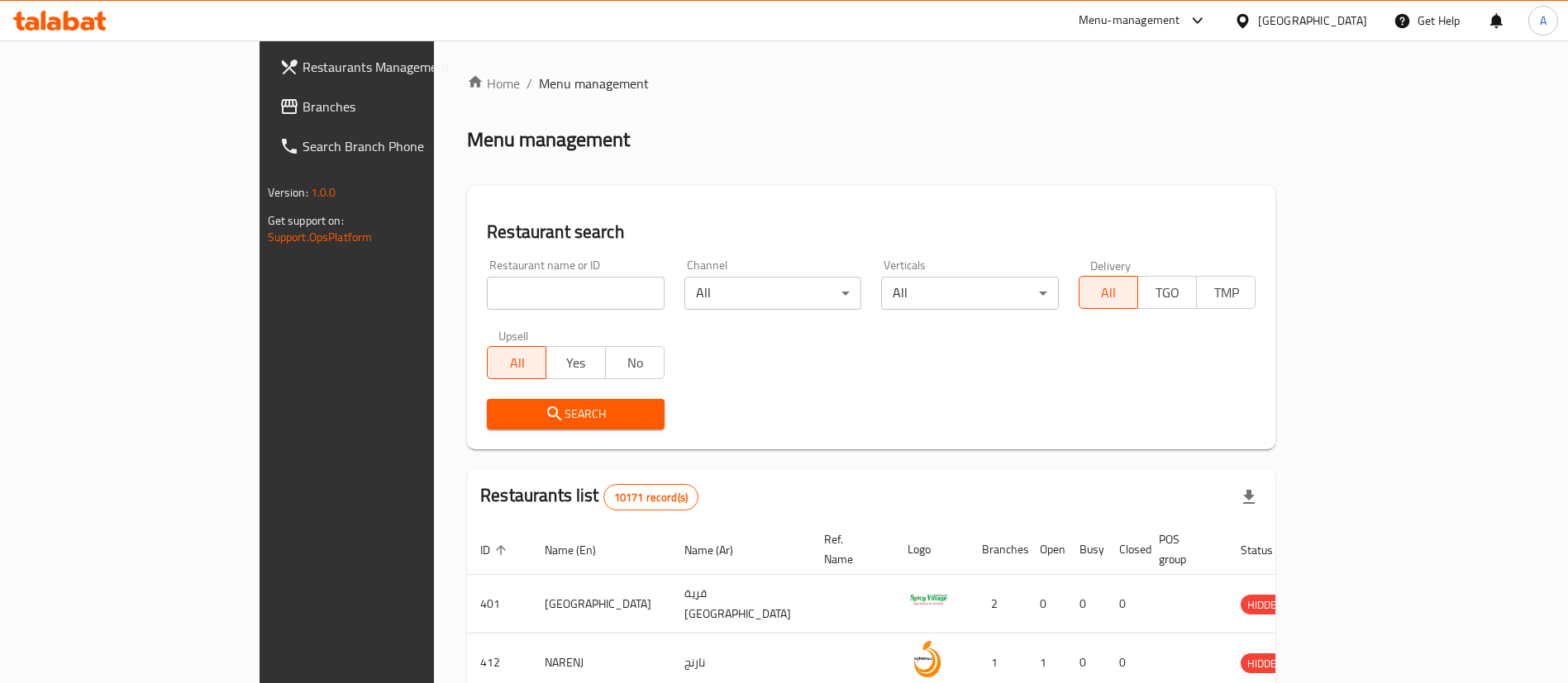
click at [487, 298] on input "search" at bounding box center [576, 293] width 178 height 33
paste input "Ray's Bagels"
type input "Ray's Bagels"
click button "Search" at bounding box center [576, 415] width 178 height 31
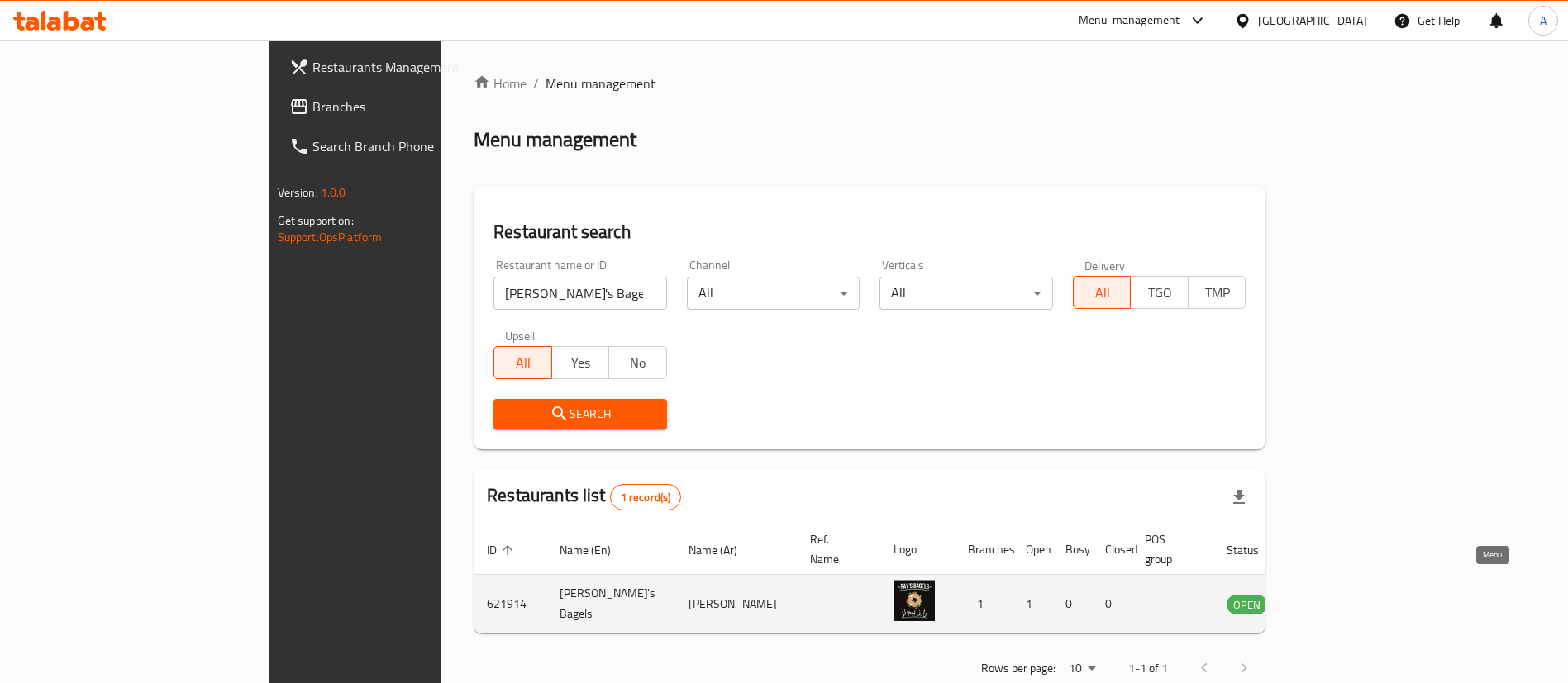
click at [1333, 594] on icon "enhanced table" at bounding box center [1323, 604] width 20 height 20
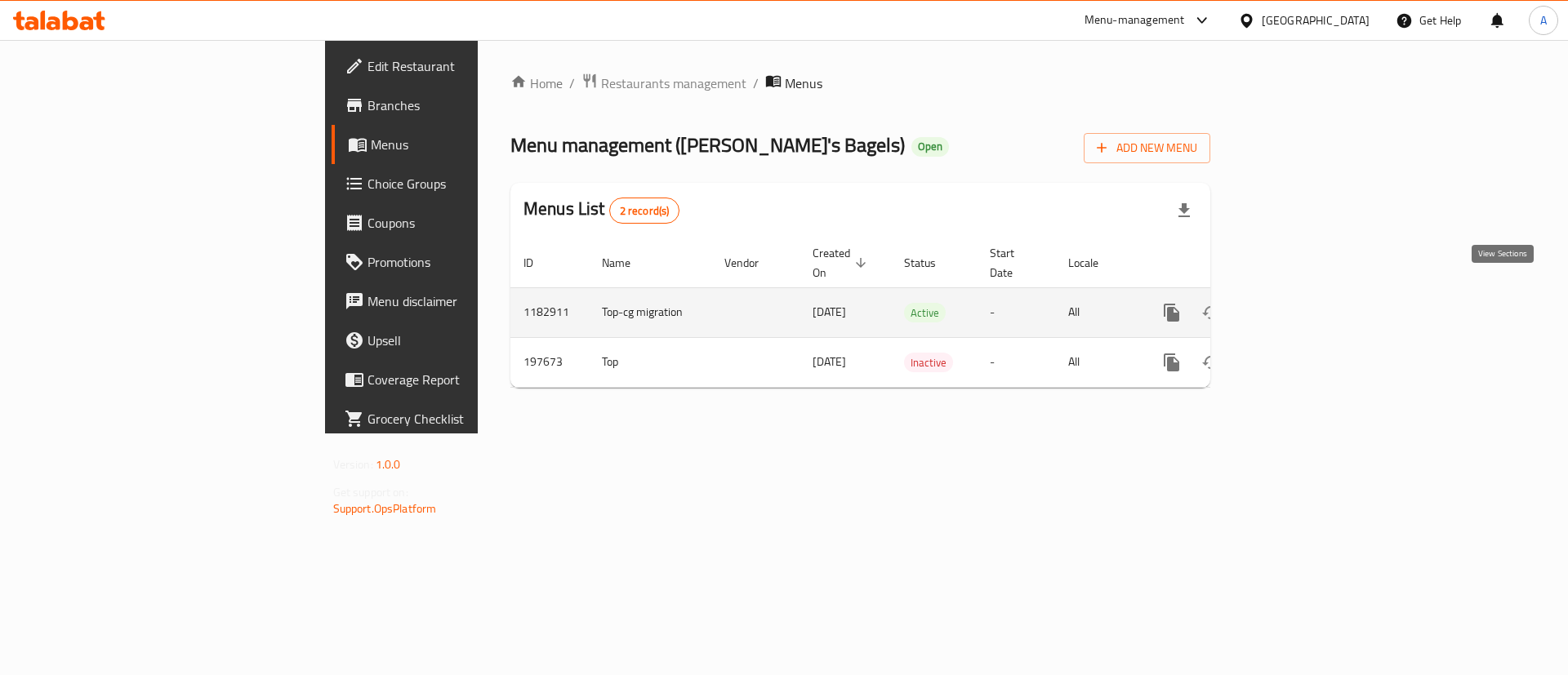
click at [1299, 303] on icon "enhanced table" at bounding box center [1289, 312] width 20 height 20
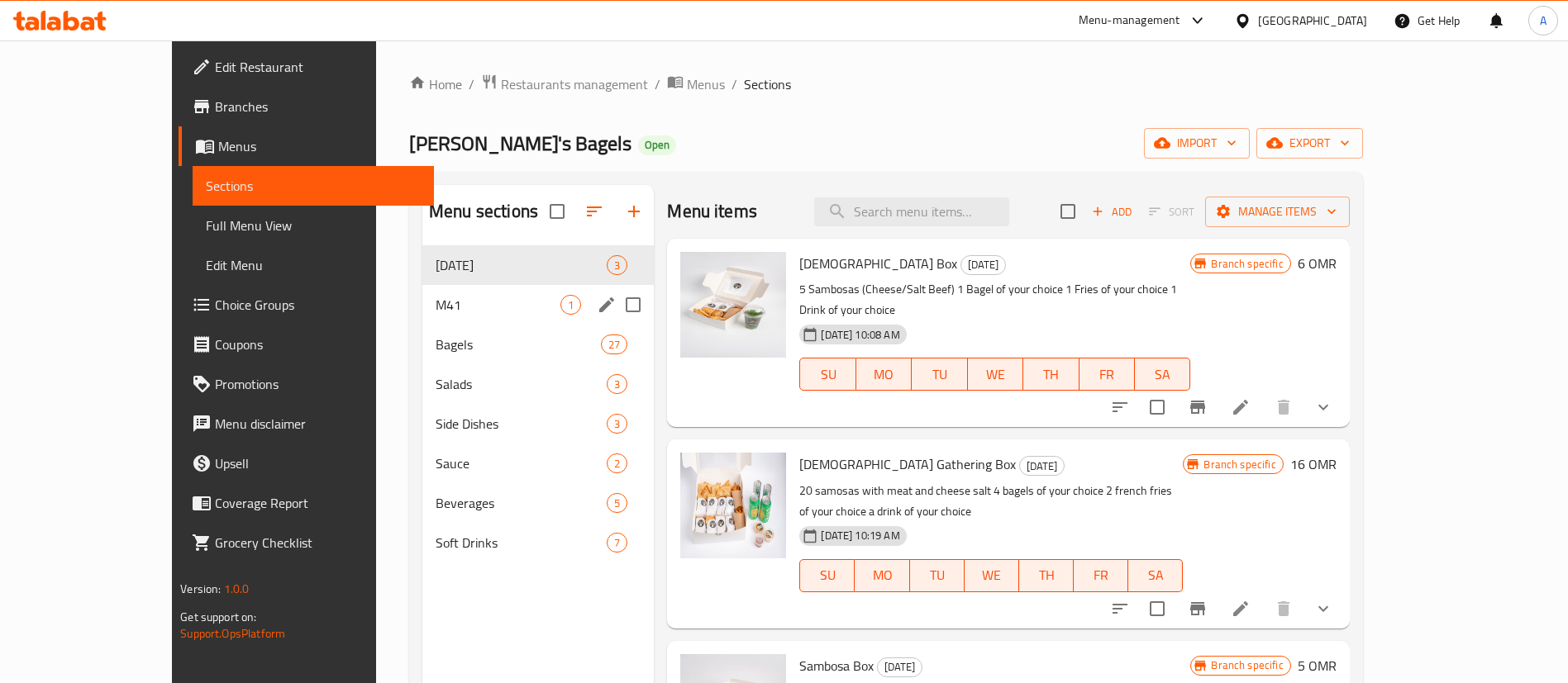
click at [422, 291] on div "M41 1" at bounding box center [538, 305] width 231 height 40
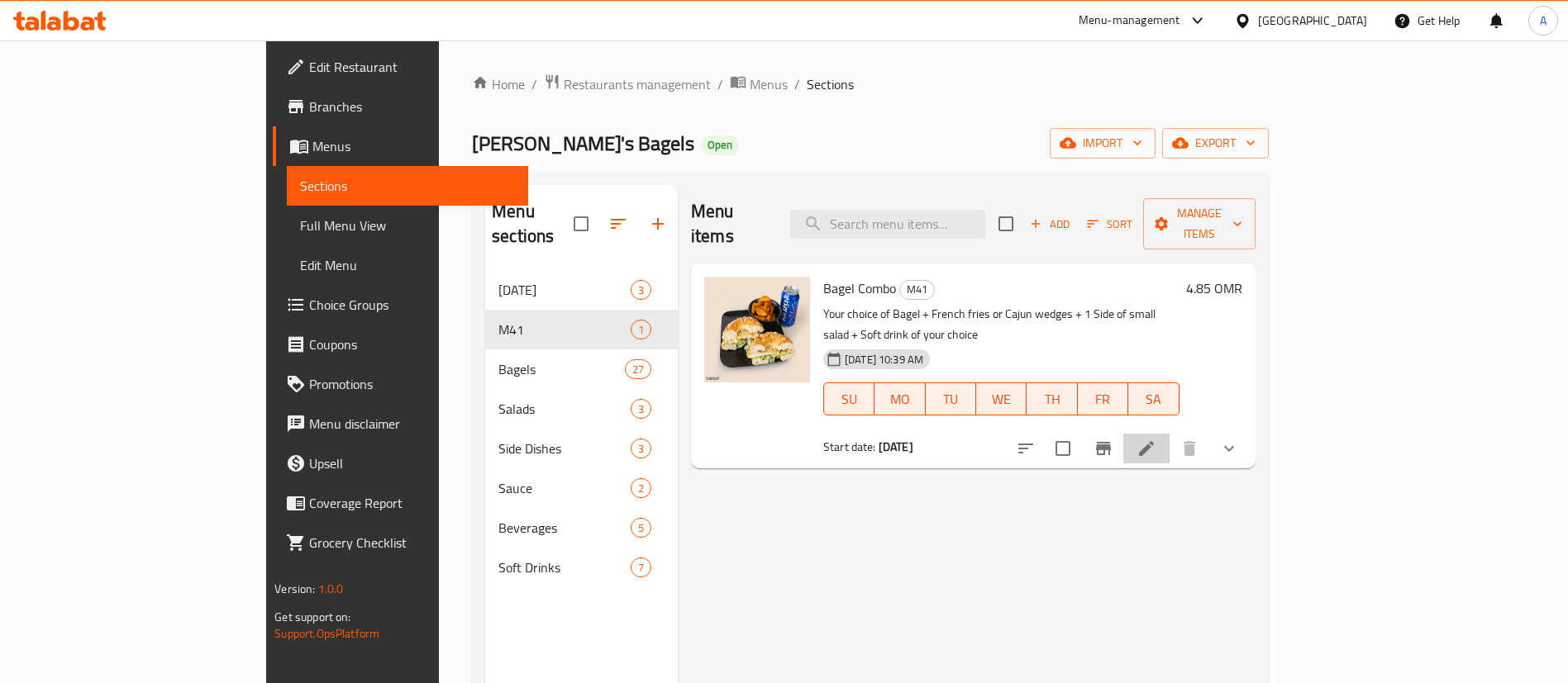
click at [1169, 434] on li at bounding box center [1146, 448] width 46 height 30
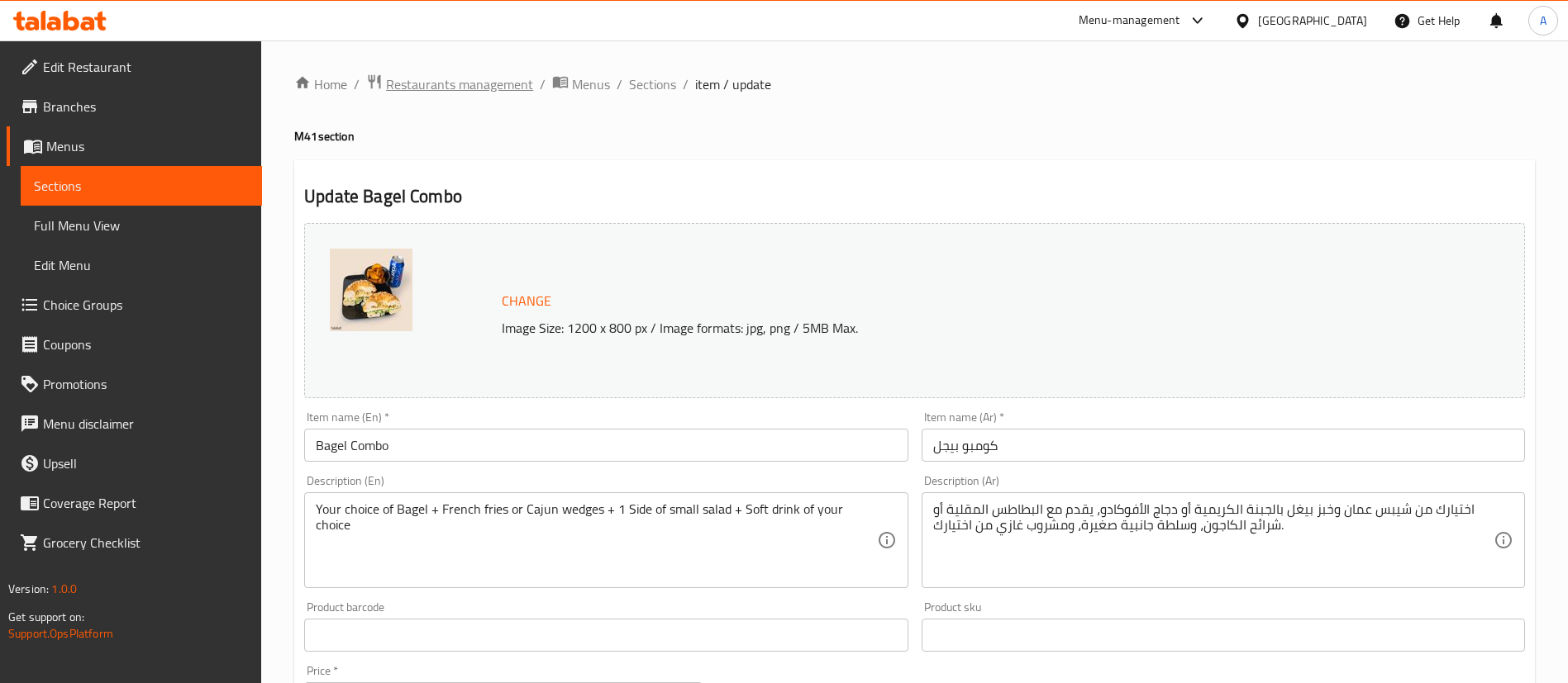
click at [504, 83] on span "Restaurants management" at bounding box center [459, 84] width 147 height 20
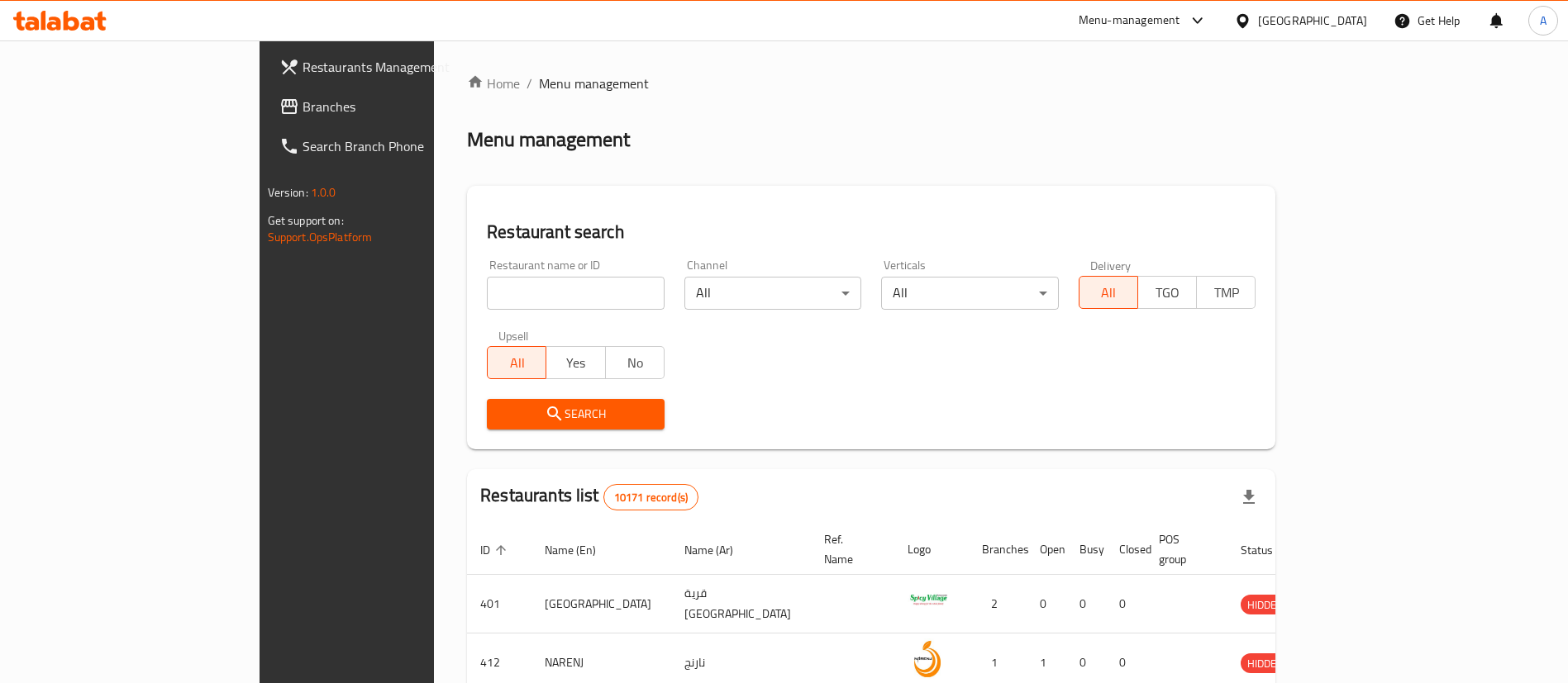
click at [56, 16] on icon at bounding box center [54, 23] width 14 height 14
click at [487, 297] on input "search" at bounding box center [576, 293] width 178 height 33
paste input "Sultans of Biryani"
type input "Sultans of Biryani"
click button "Search" at bounding box center [576, 415] width 178 height 31
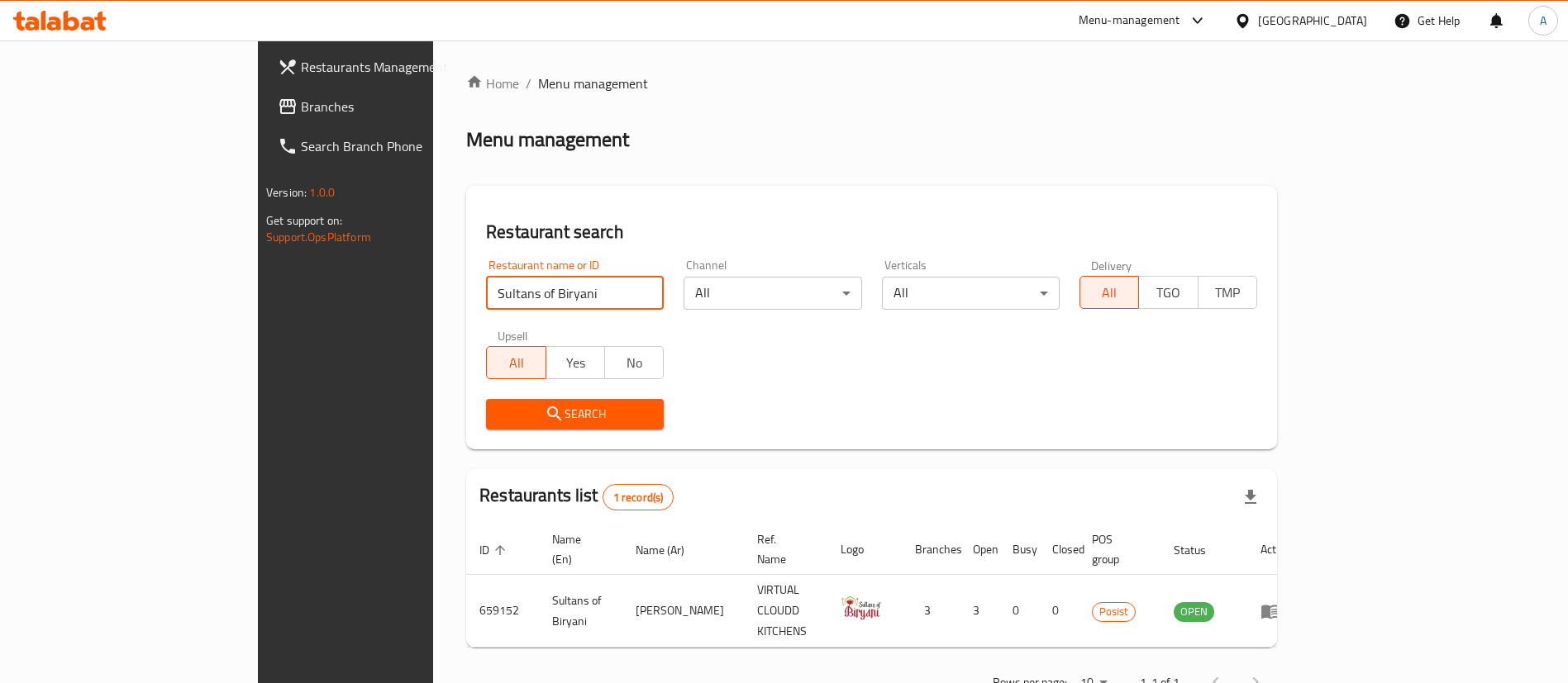
click button "Search" at bounding box center [575, 415] width 178 height 31
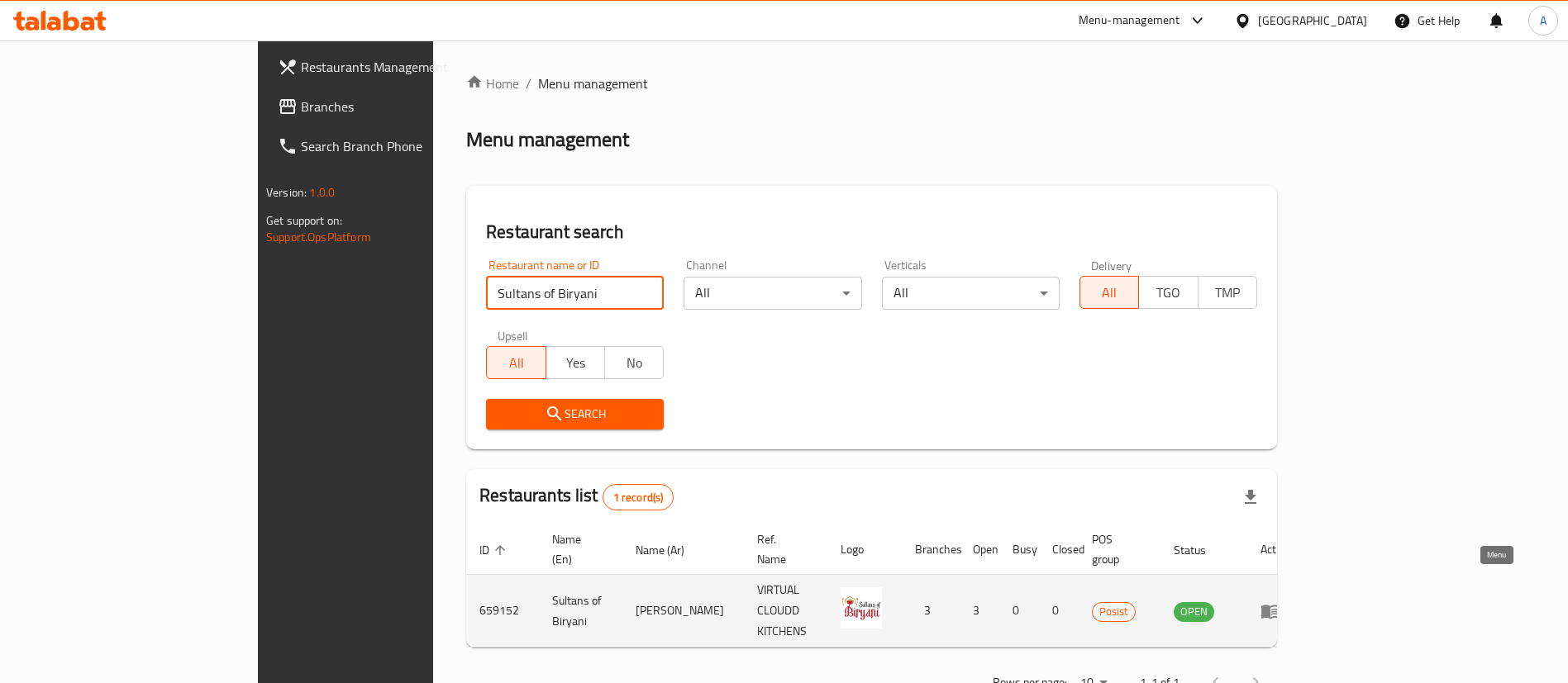
click at [1280, 604] on icon "enhanced table" at bounding box center [1271, 612] width 18 height 14
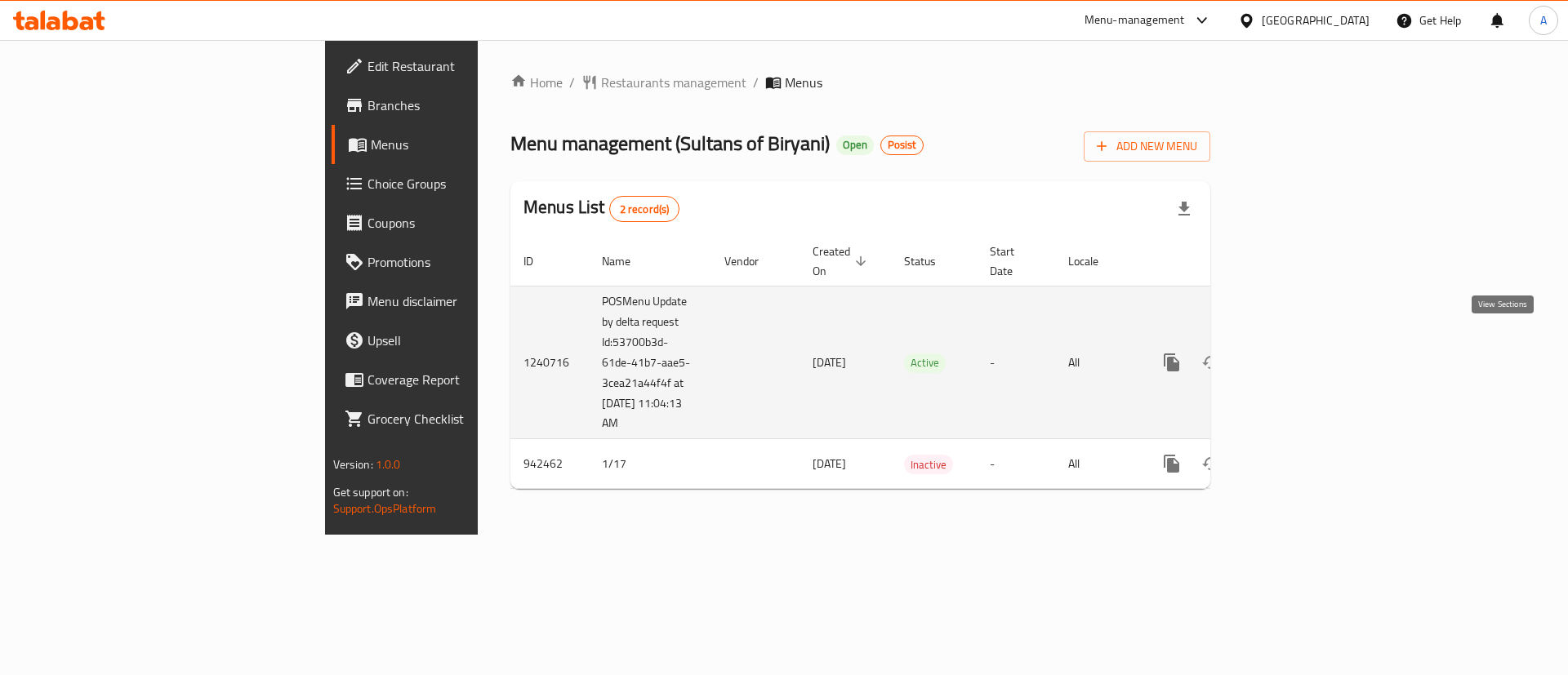
click at [1309, 352] on link "enhanced table" at bounding box center [1289, 362] width 39 height 39
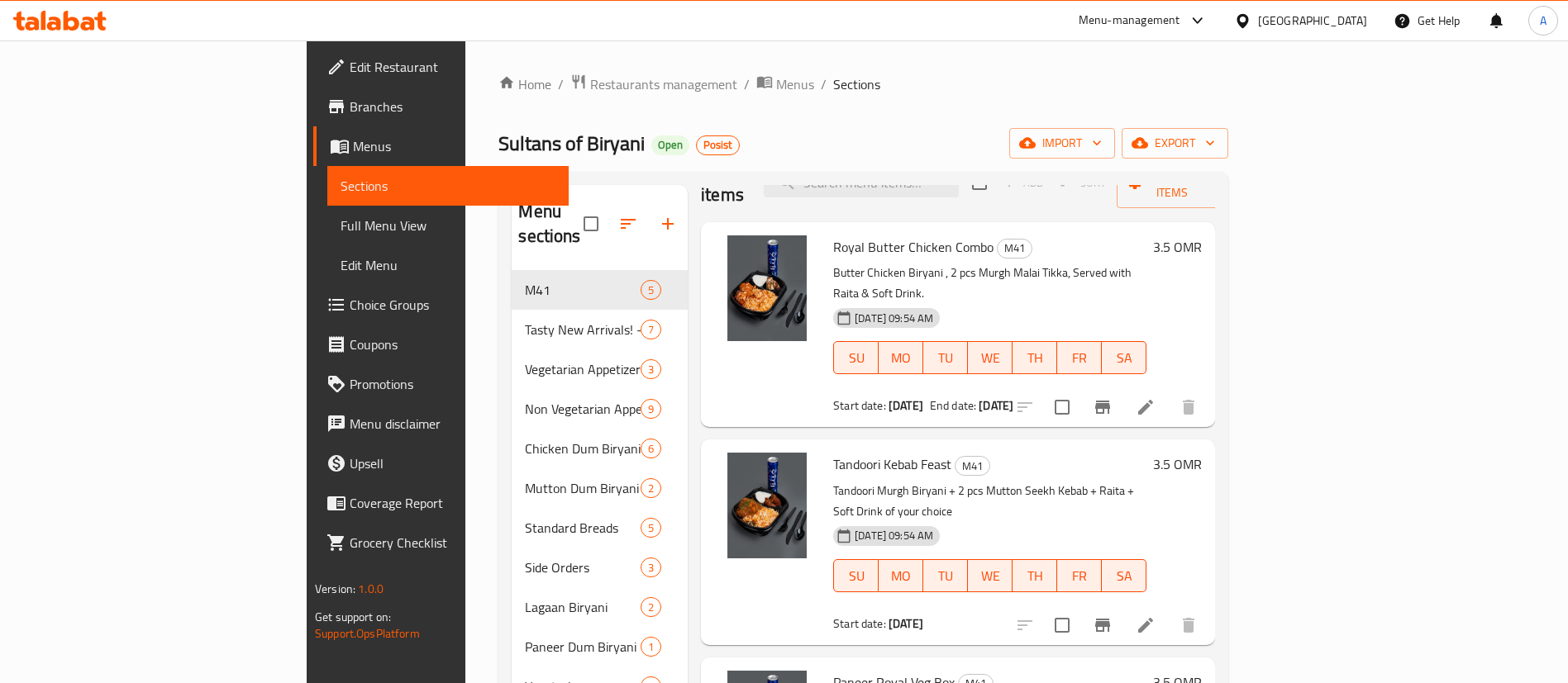
scroll to position [40, 0]
click at [590, 83] on span "Restaurants management" at bounding box center [663, 84] width 147 height 20
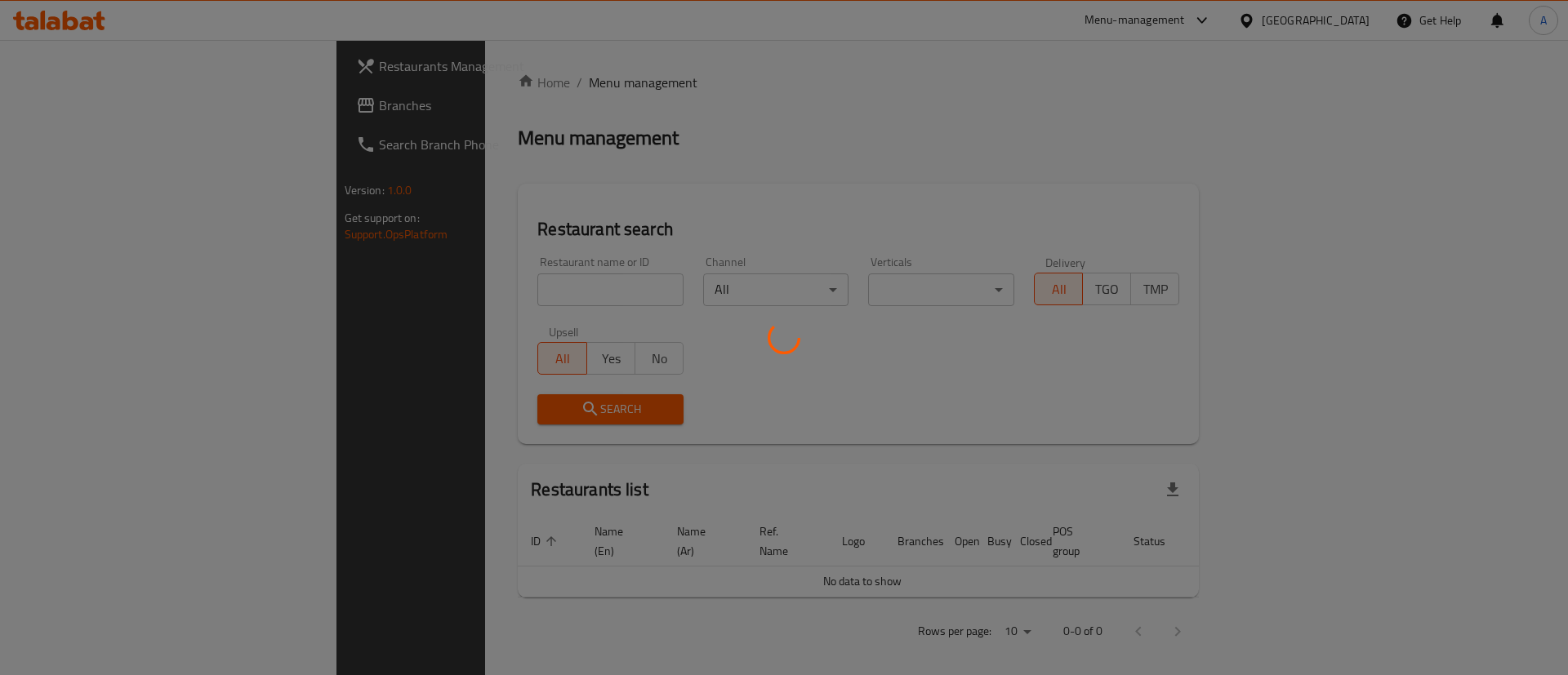
click at [536, 287] on div at bounding box center [784, 338] width 1568 height 675
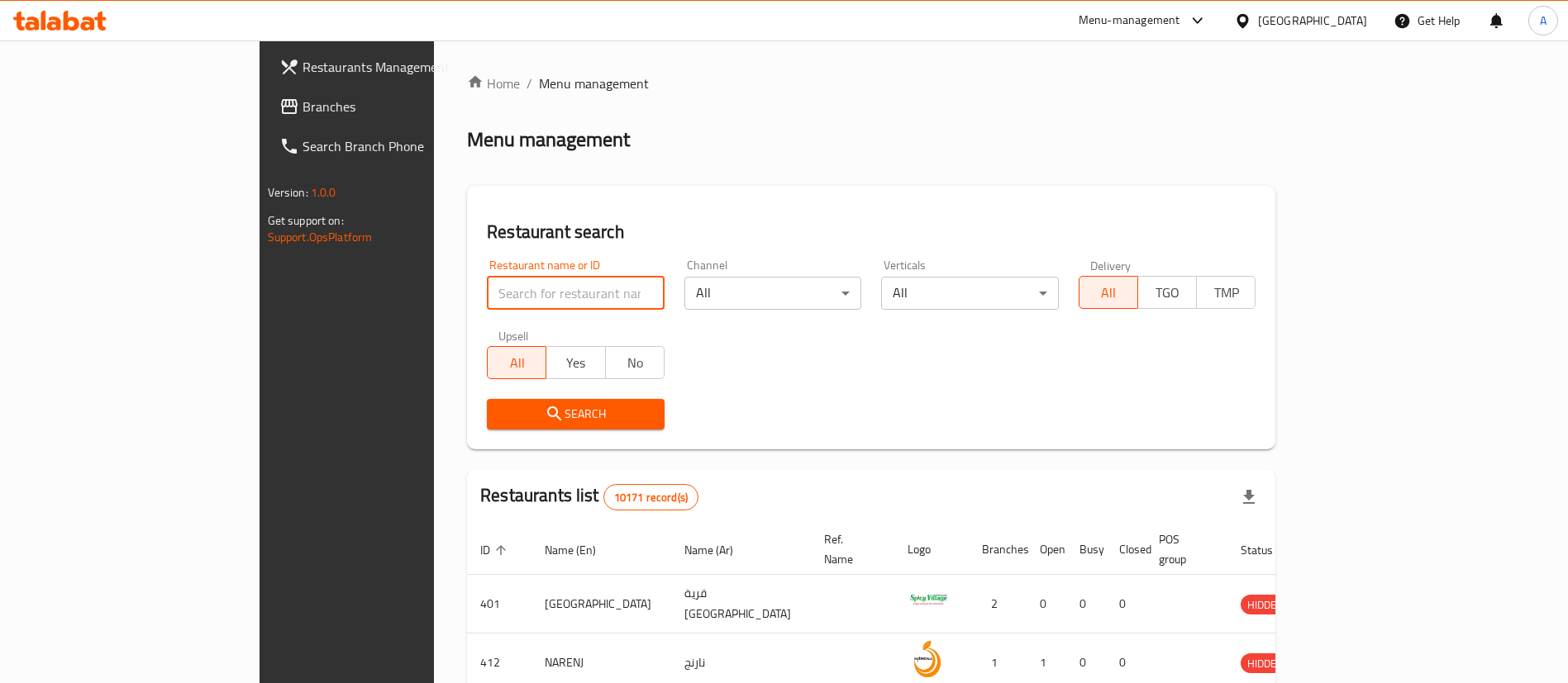
click at [540, 287] on input "search" at bounding box center [576, 293] width 178 height 33
type input "Ray's Bagels"
click button "Search" at bounding box center [576, 415] width 178 height 31
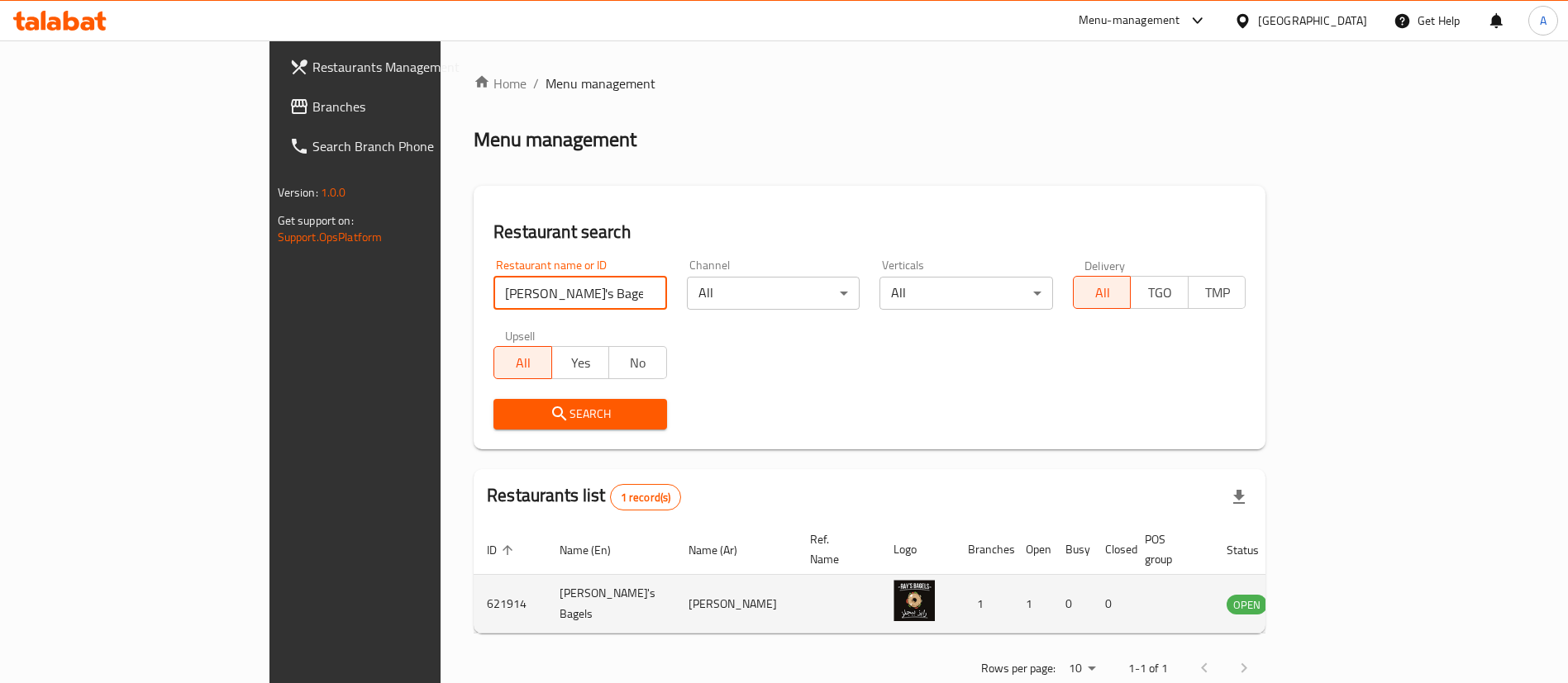
click at [1357, 575] on td "enhanced table" at bounding box center [1329, 604] width 57 height 59
click at [1333, 594] on icon "enhanced table" at bounding box center [1323, 604] width 20 height 20
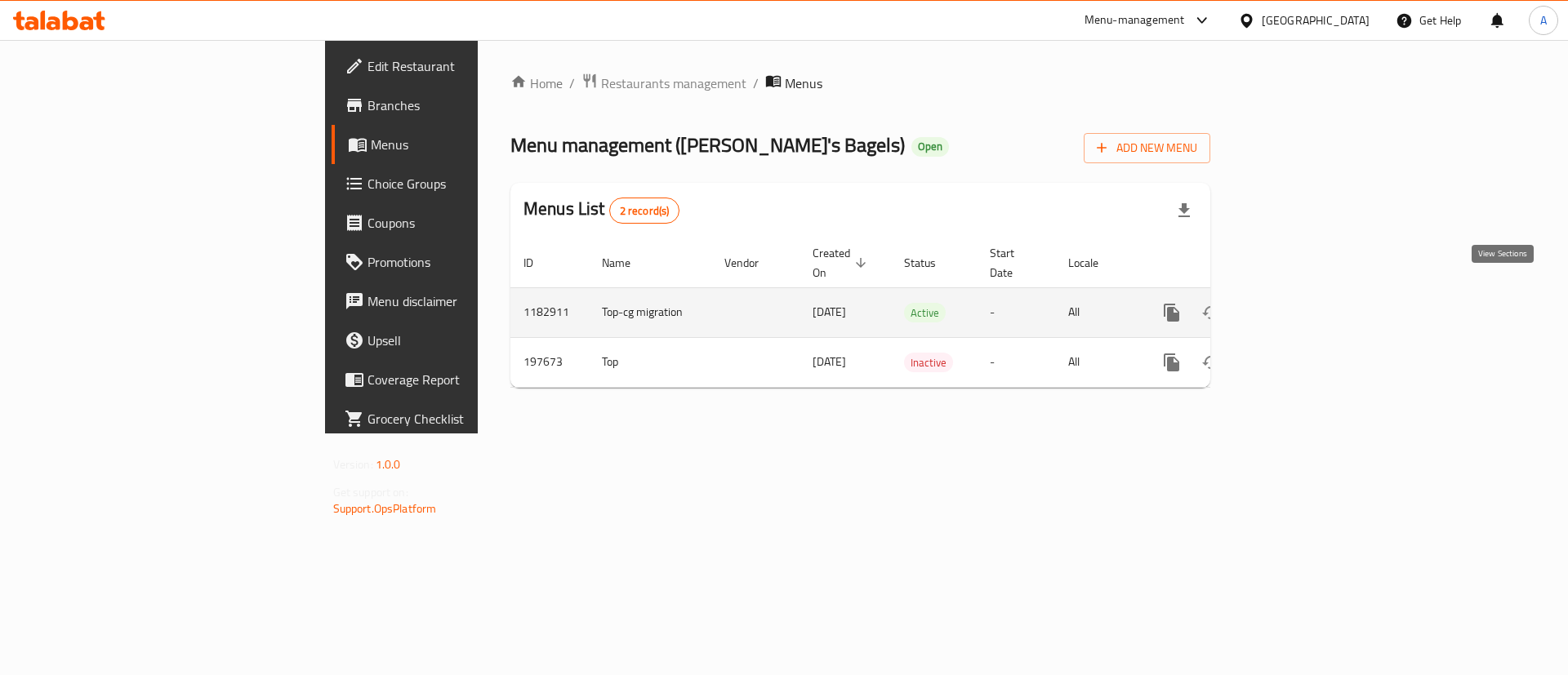
click at [1299, 303] on icon "enhanced table" at bounding box center [1289, 312] width 20 height 20
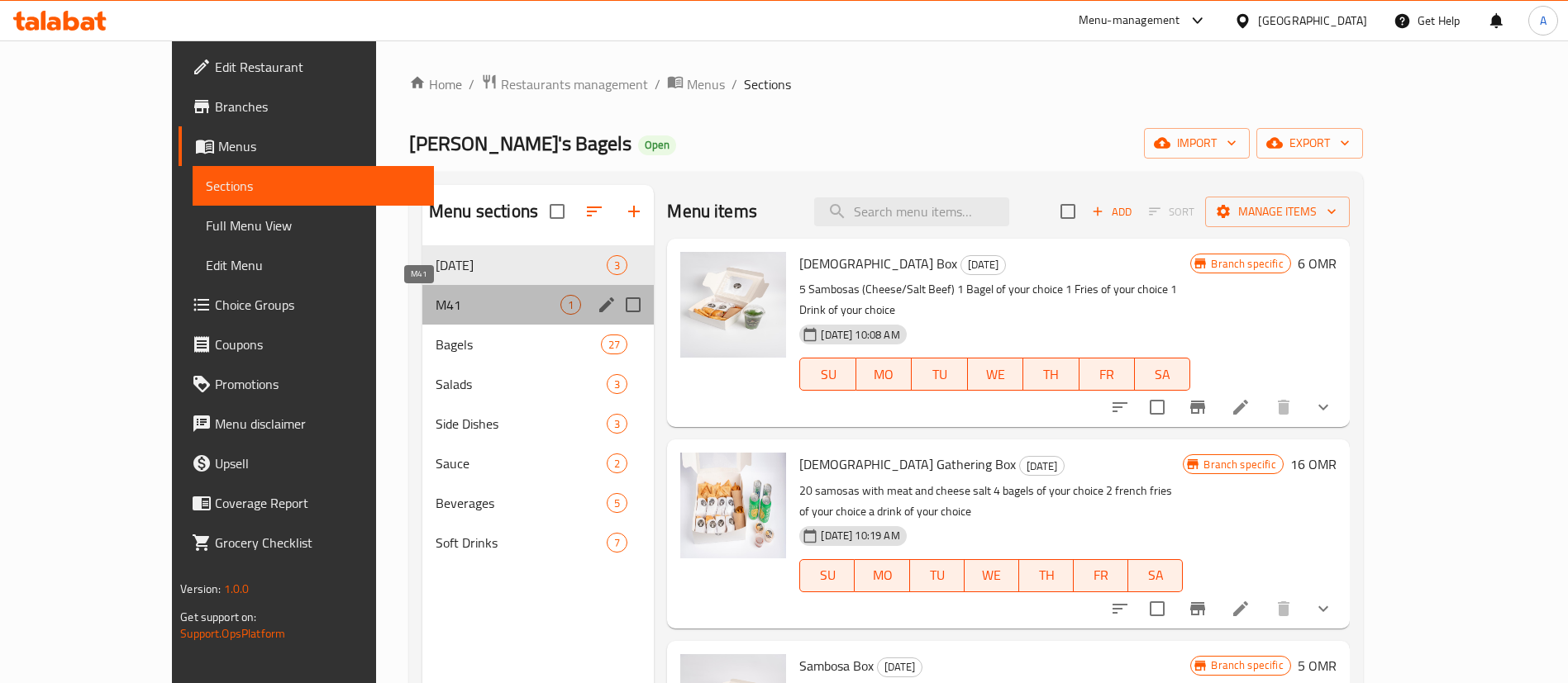
click at [436, 295] on span "M41" at bounding box center [498, 305] width 125 height 20
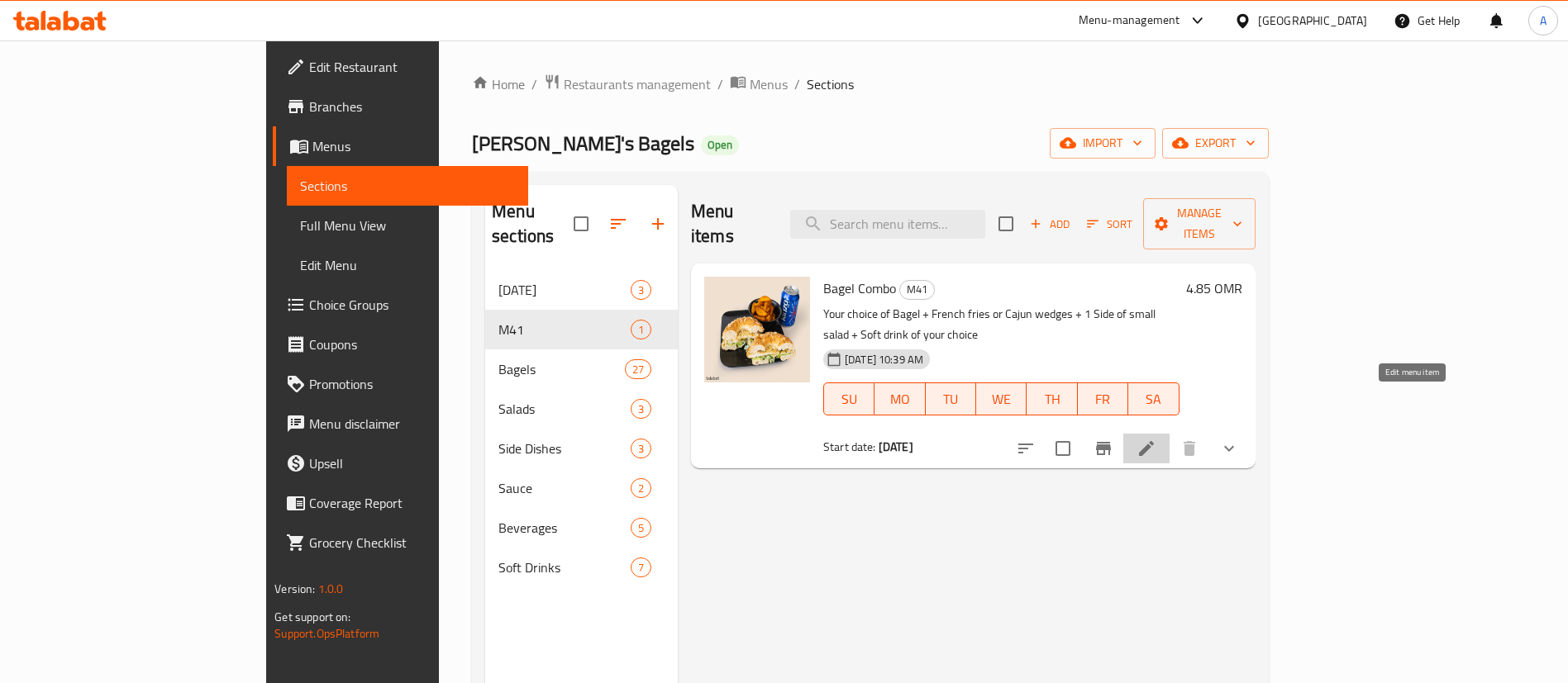
click at [1154, 441] on icon at bounding box center [1146, 448] width 14 height 14
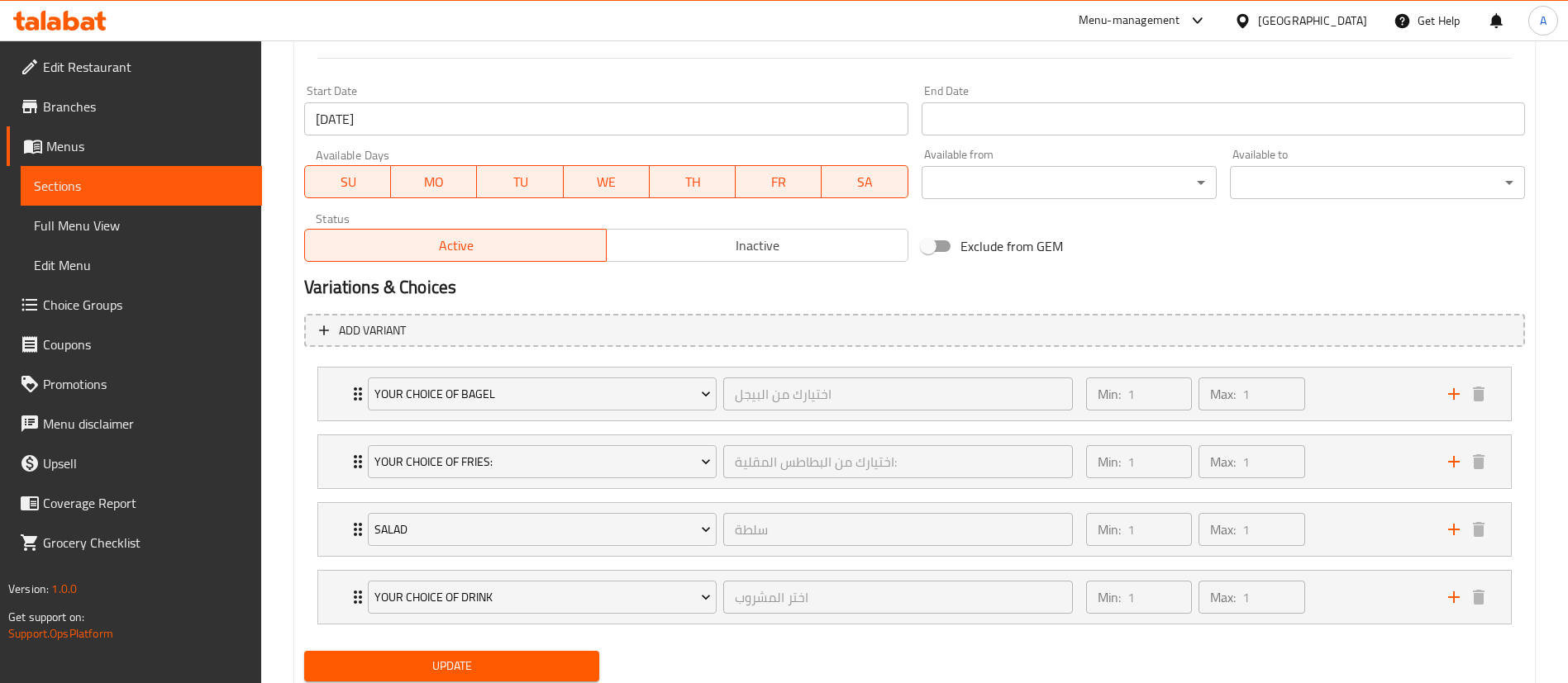
scroll to position [739, 0]
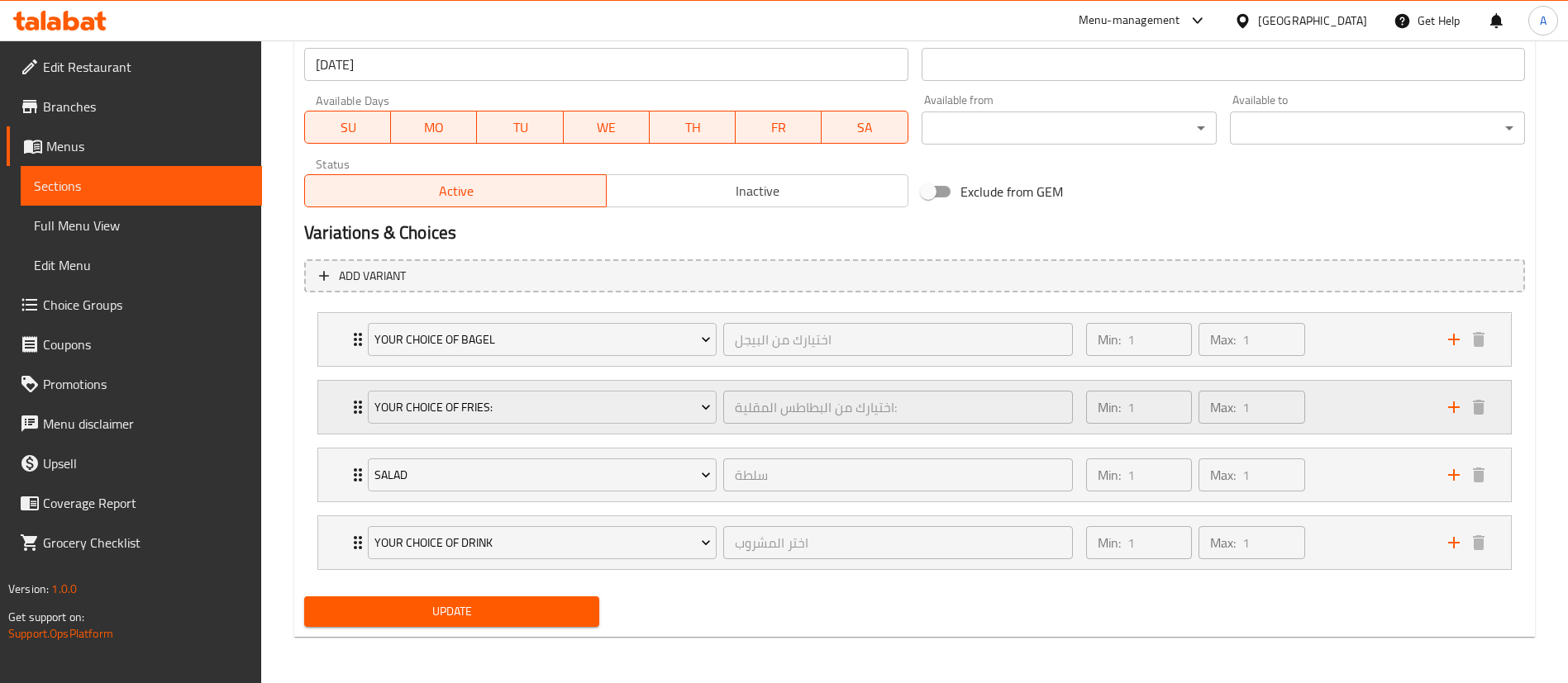
click at [1395, 388] on div "Min: 1 ​ Max: 1 ​" at bounding box center [1257, 407] width 362 height 53
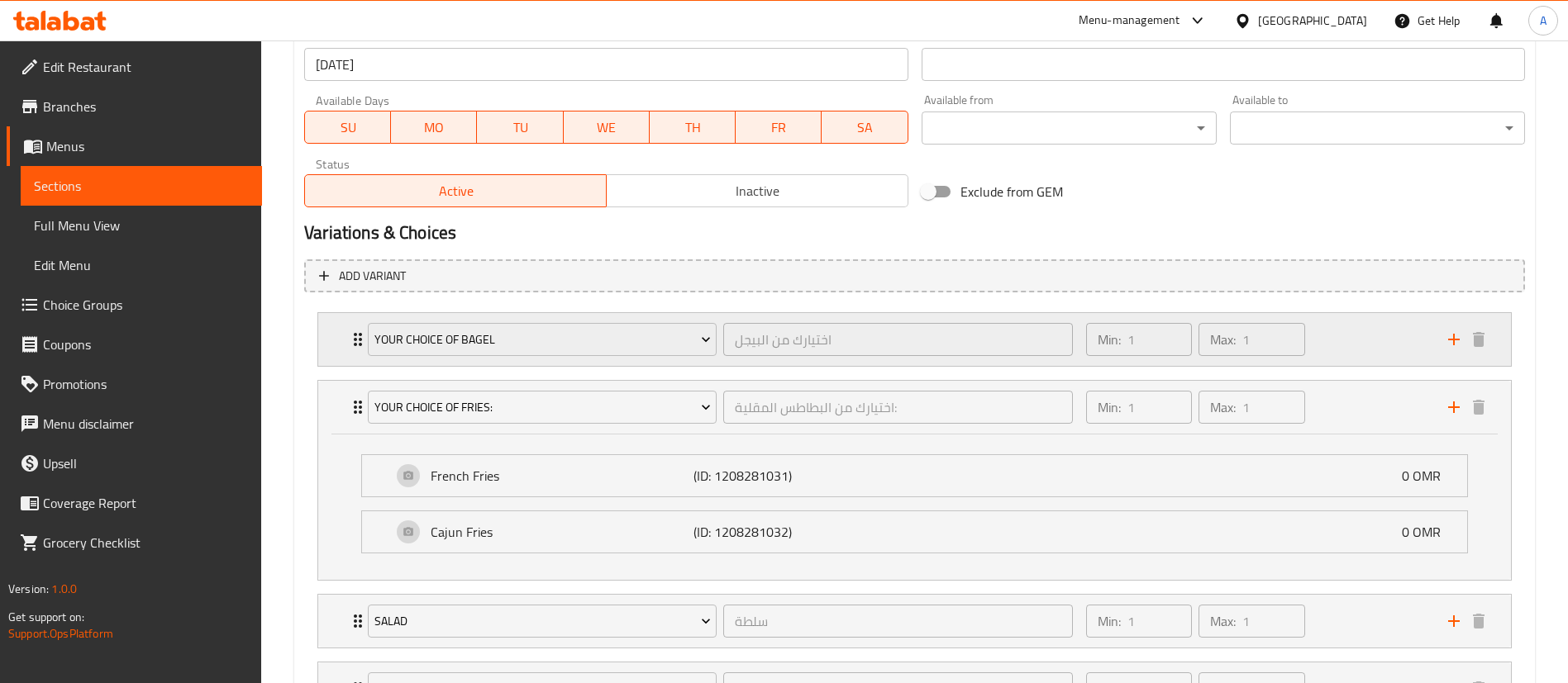
click at [1369, 352] on div "Min: 1 ​ Max: 1 ​" at bounding box center [1257, 340] width 362 height 53
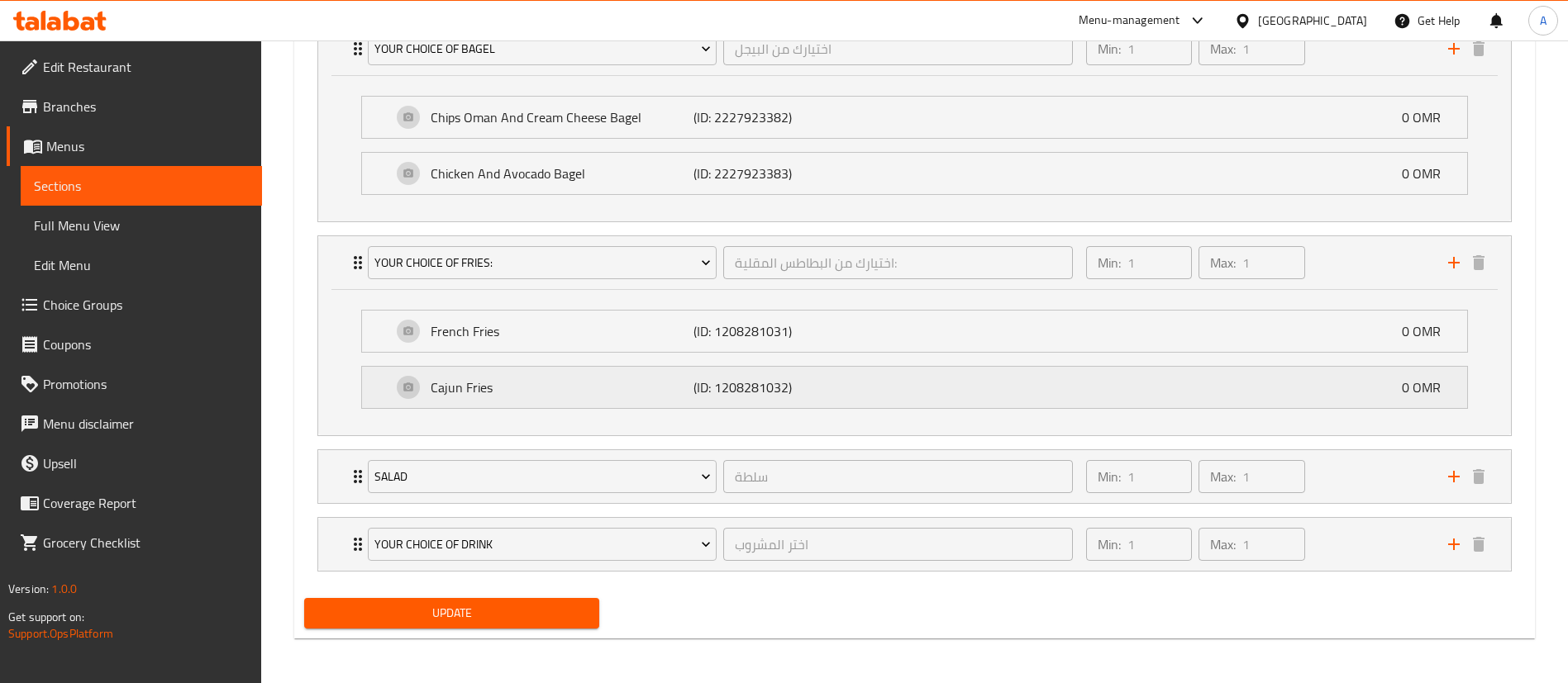
scroll to position [1031, 0]
click at [1339, 487] on div "Min: 1 ​ Max: 1 ​" at bounding box center [1257, 475] width 362 height 53
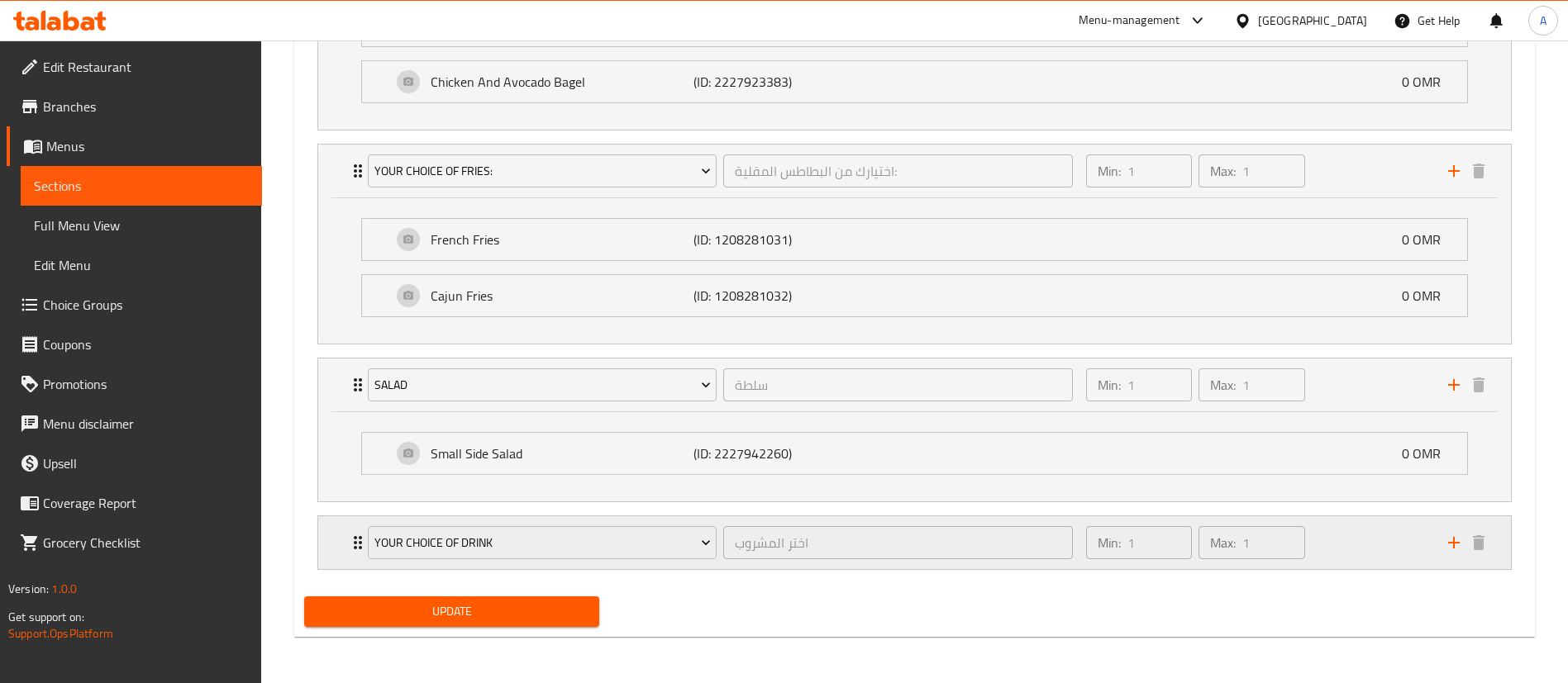
click at [1363, 531] on div "Min: 1 ​ Max: 1 ​" at bounding box center [1257, 543] width 362 height 53
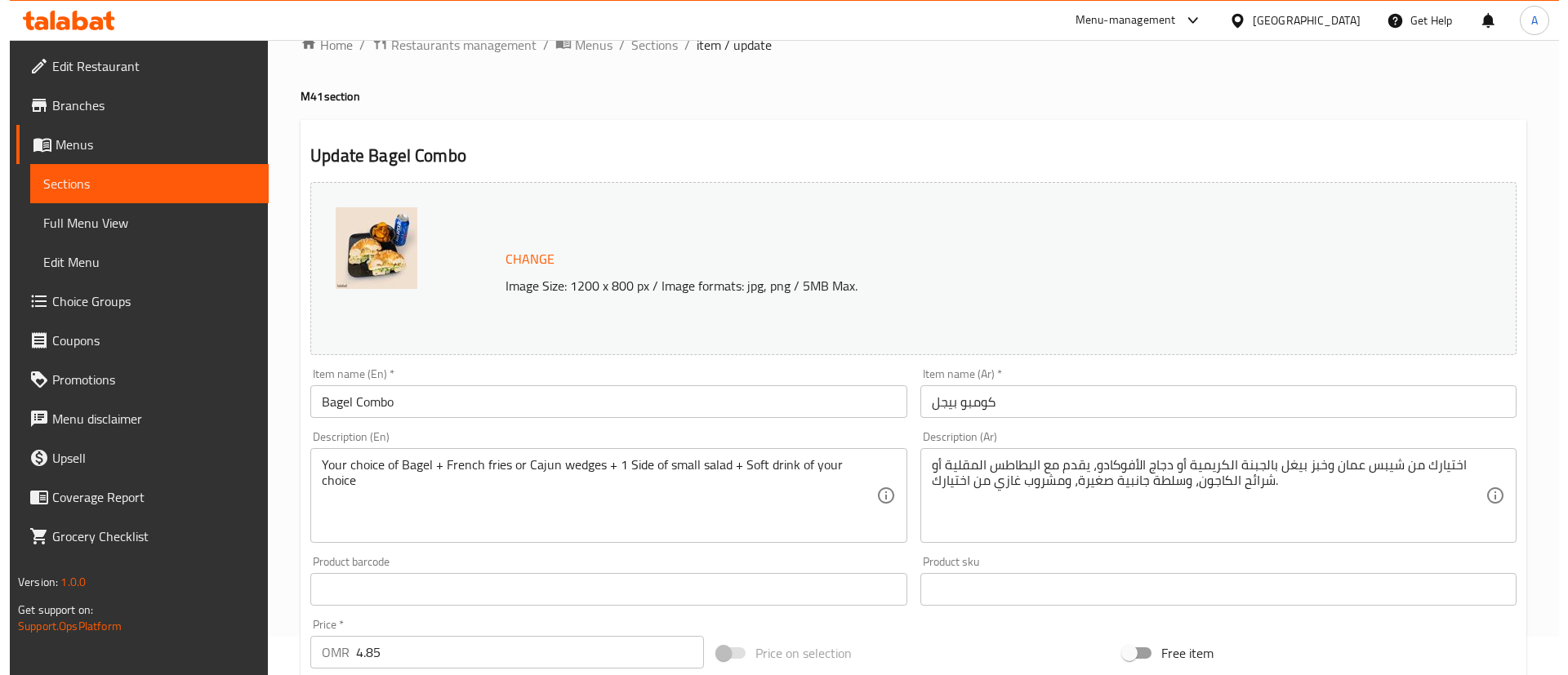
scroll to position [0, 0]
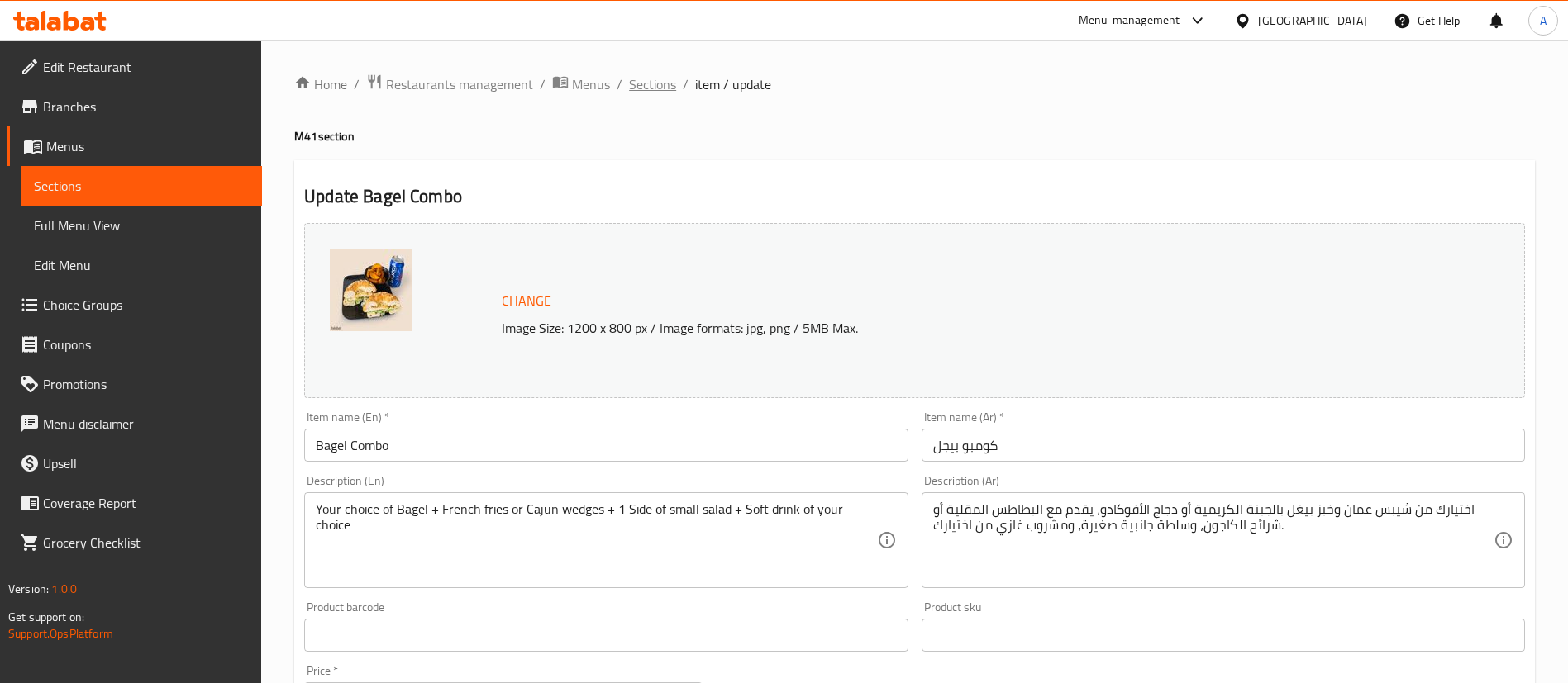
click at [663, 88] on span "Sections" at bounding box center [653, 84] width 47 height 20
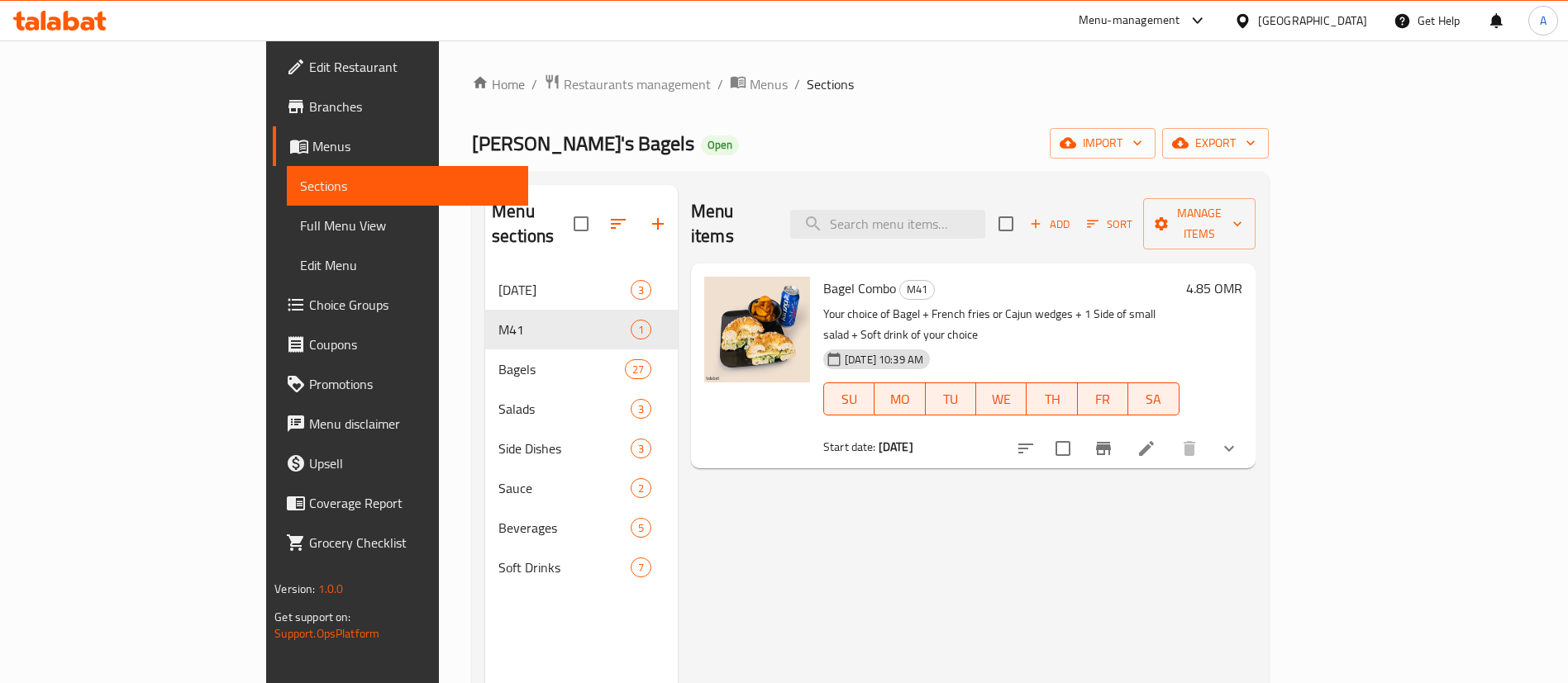
click at [1157, 439] on icon at bounding box center [1147, 449] width 20 height 20
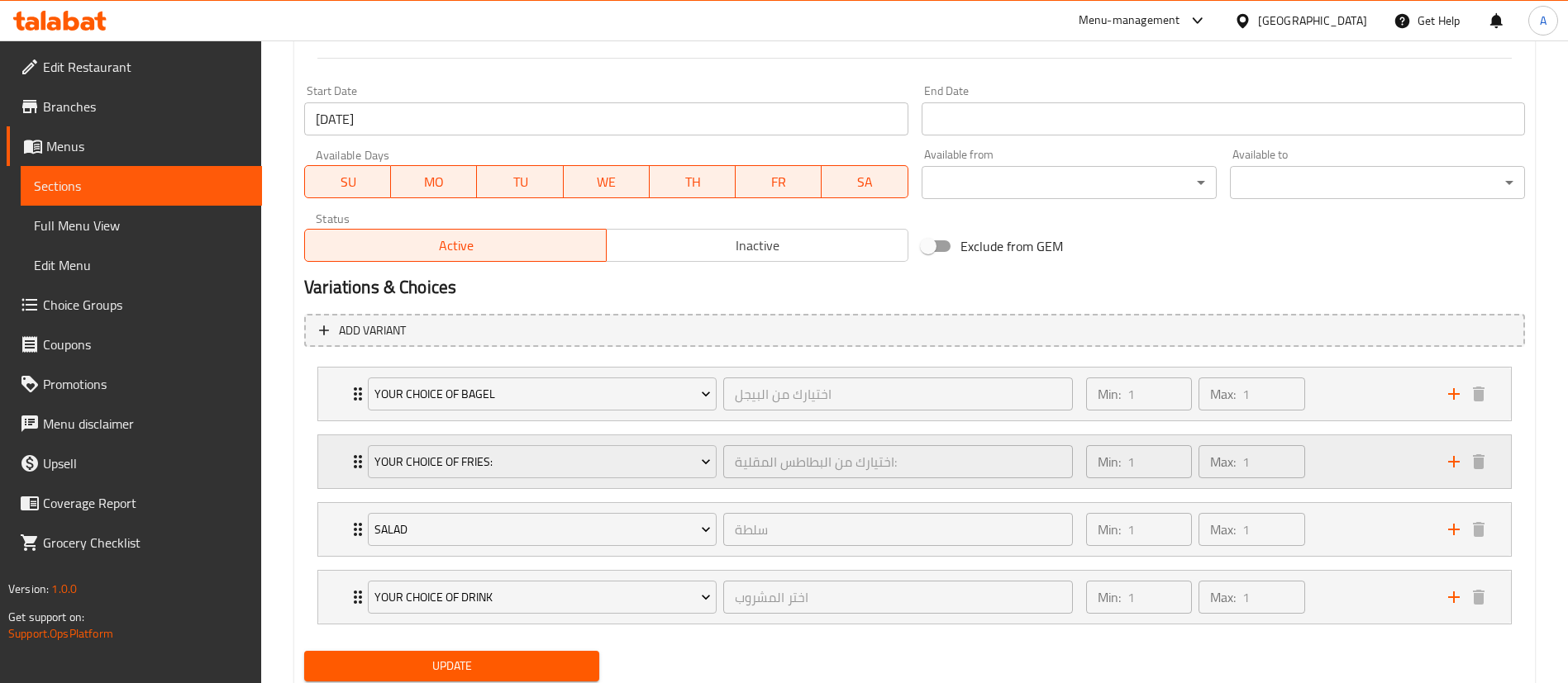
scroll to position [739, 0]
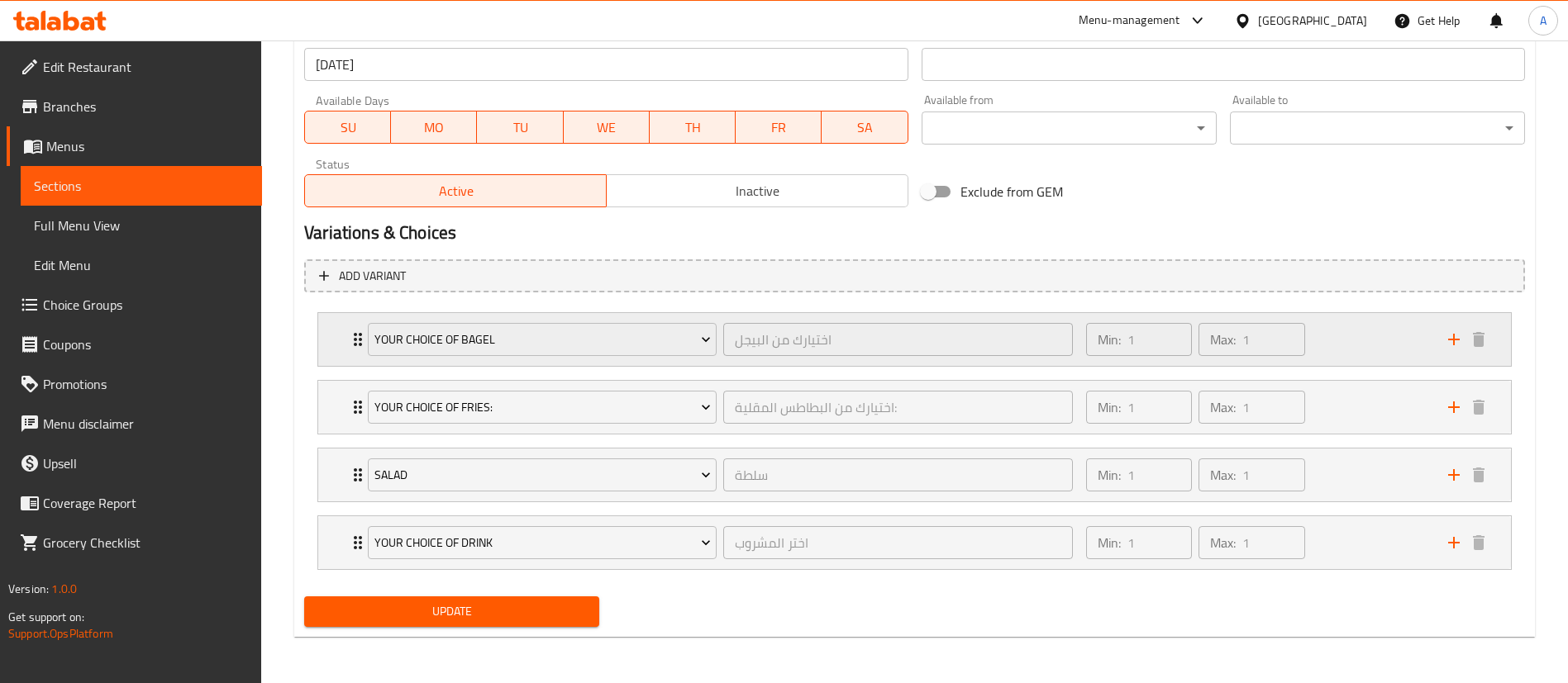
click at [1398, 339] on div "Min: 1 ​ Max: 1 ​" at bounding box center [1257, 340] width 362 height 53
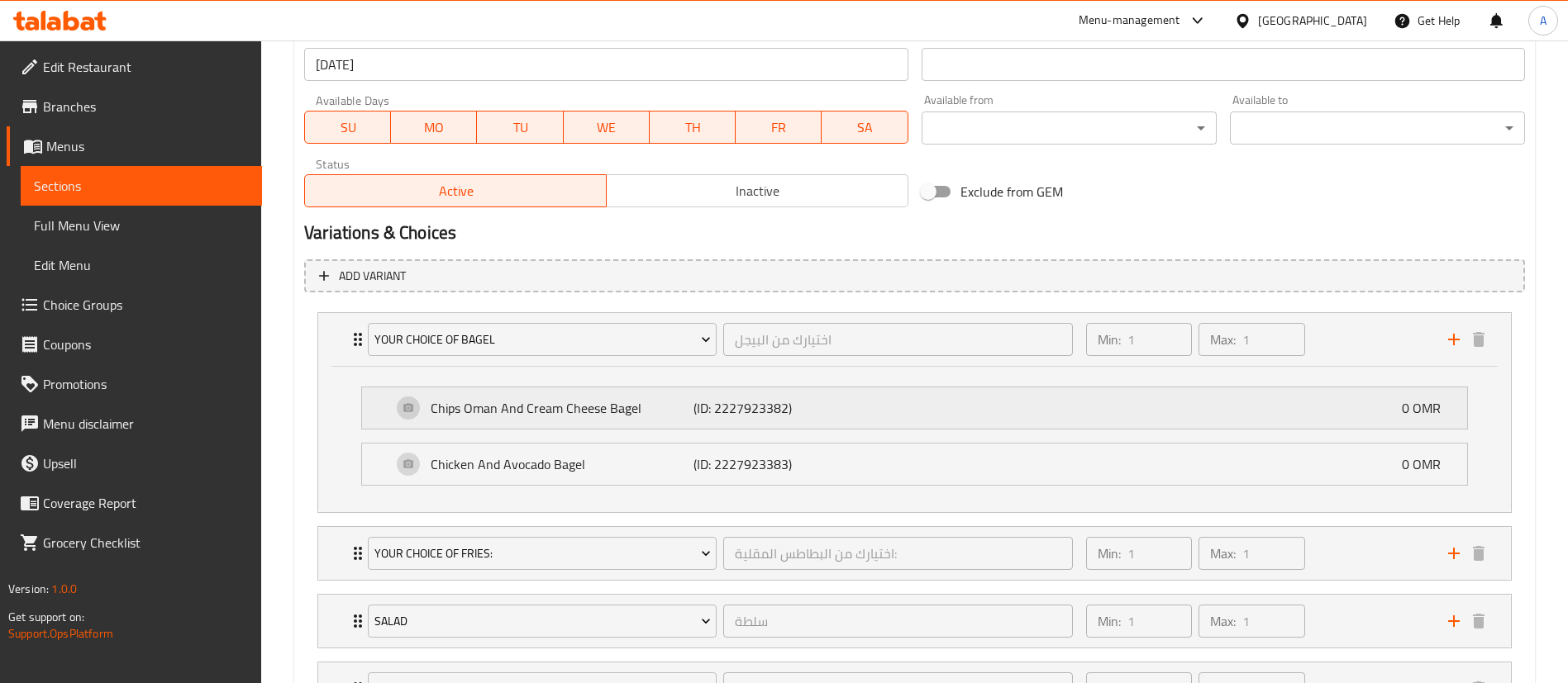
click at [1365, 407] on div "Chips Oman And Cream Cheese Bagel (ID: 2227923382) 0 OMR" at bounding box center [920, 408] width 1056 height 42
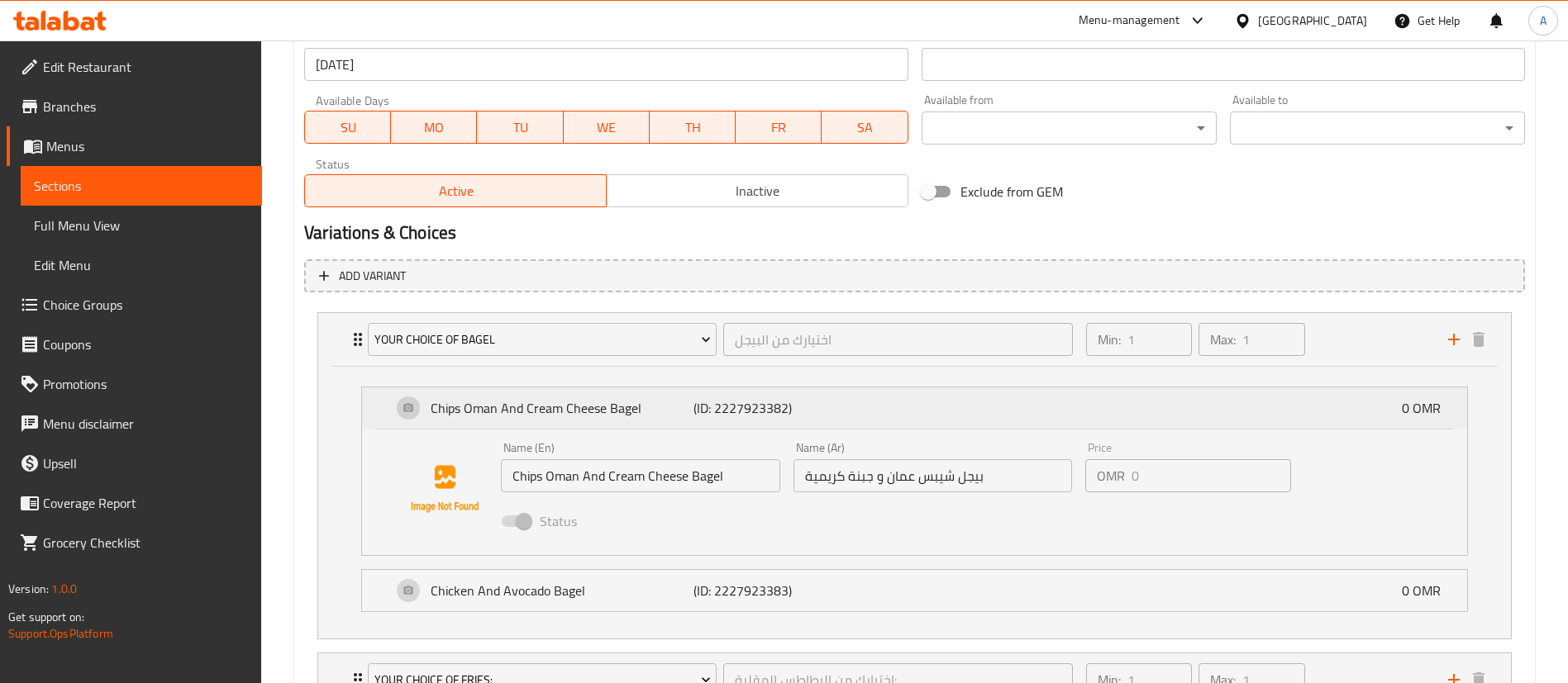
scroll to position [1011, 0]
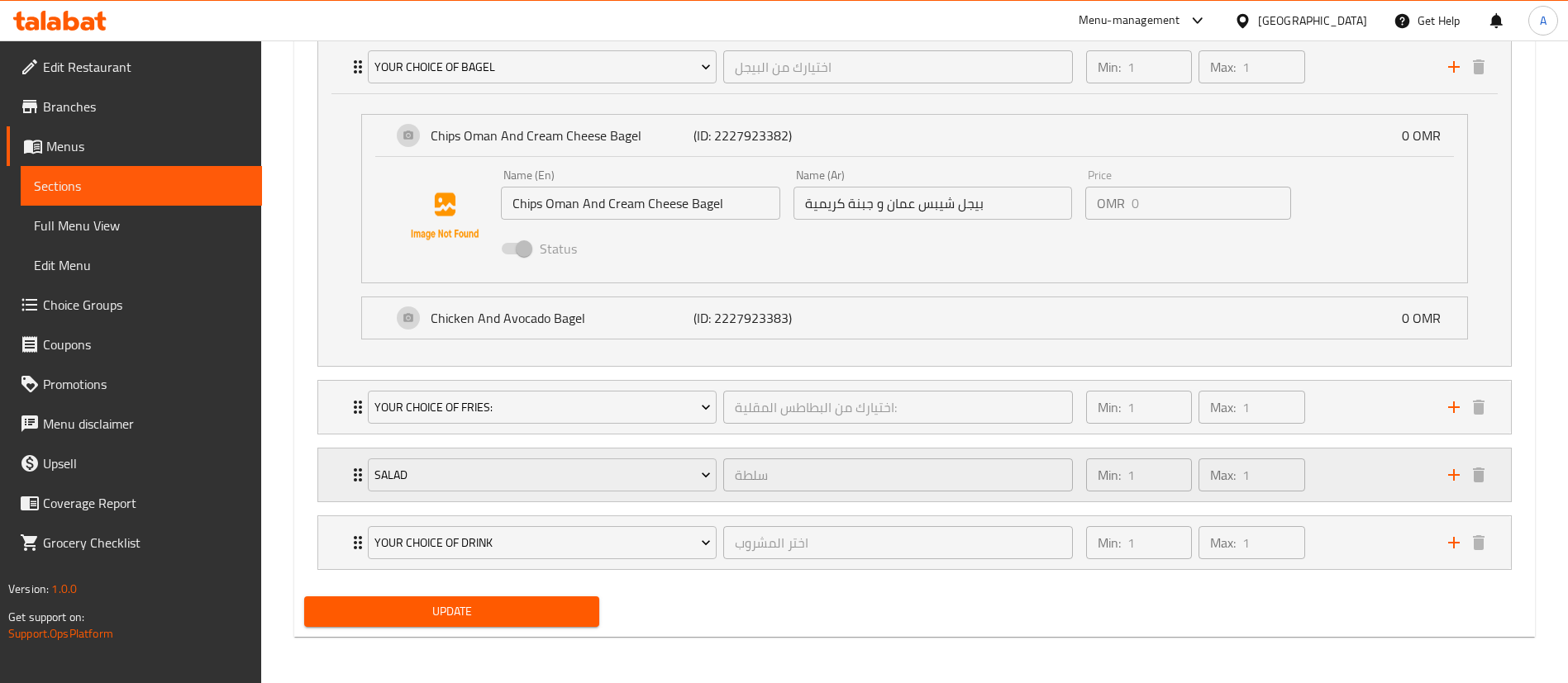
click at [1354, 473] on div "Min: 1 ​ Max: 1 ​" at bounding box center [1257, 475] width 362 height 53
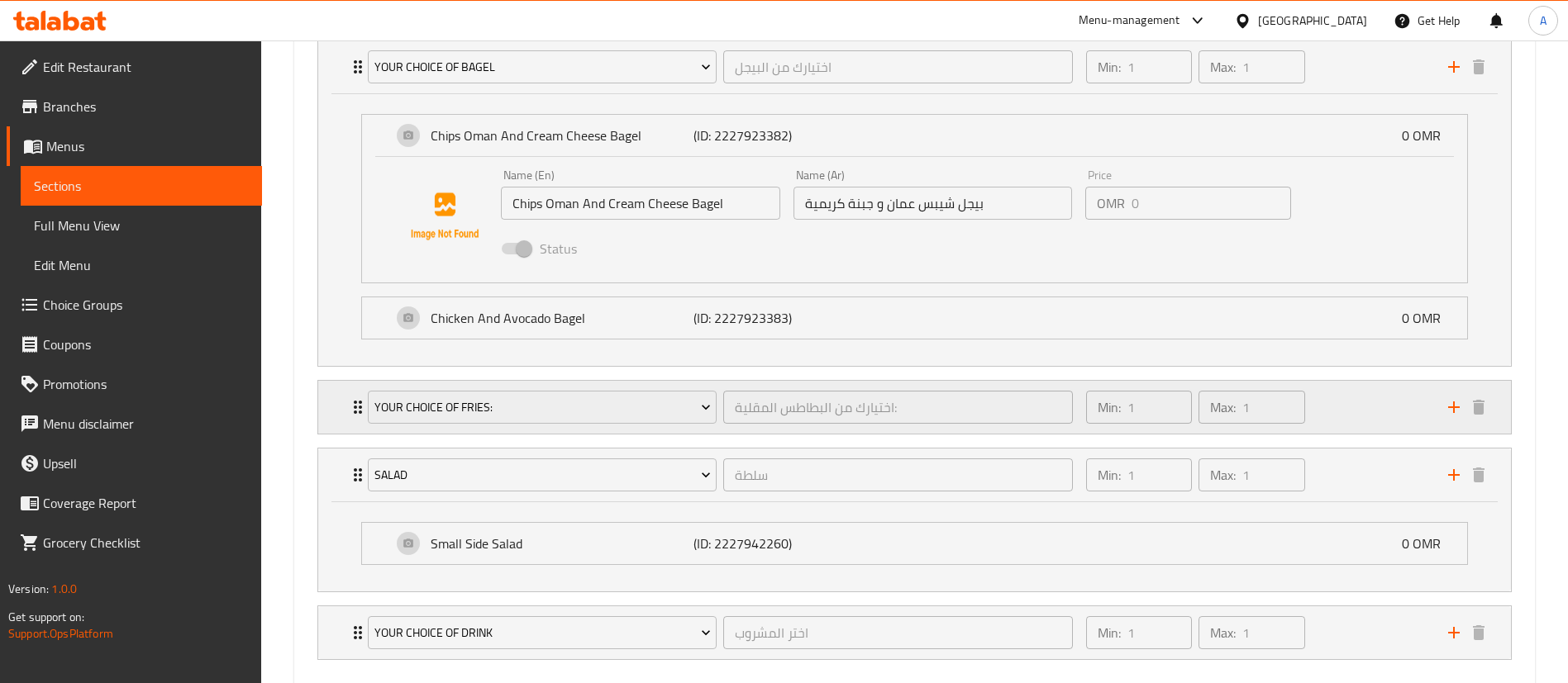
click at [1361, 425] on div "Min: 1 ​ Max: 1 ​" at bounding box center [1257, 407] width 362 height 53
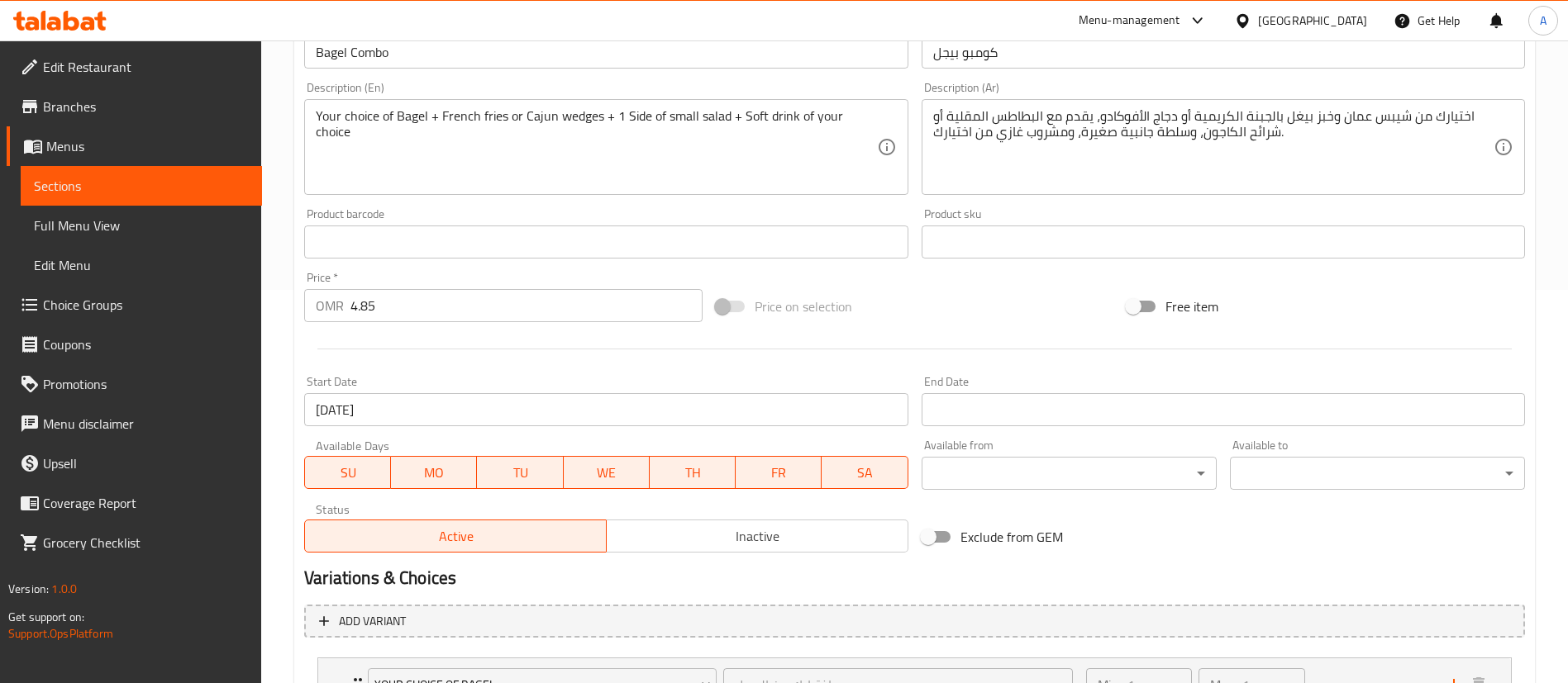
scroll to position [293, 0]
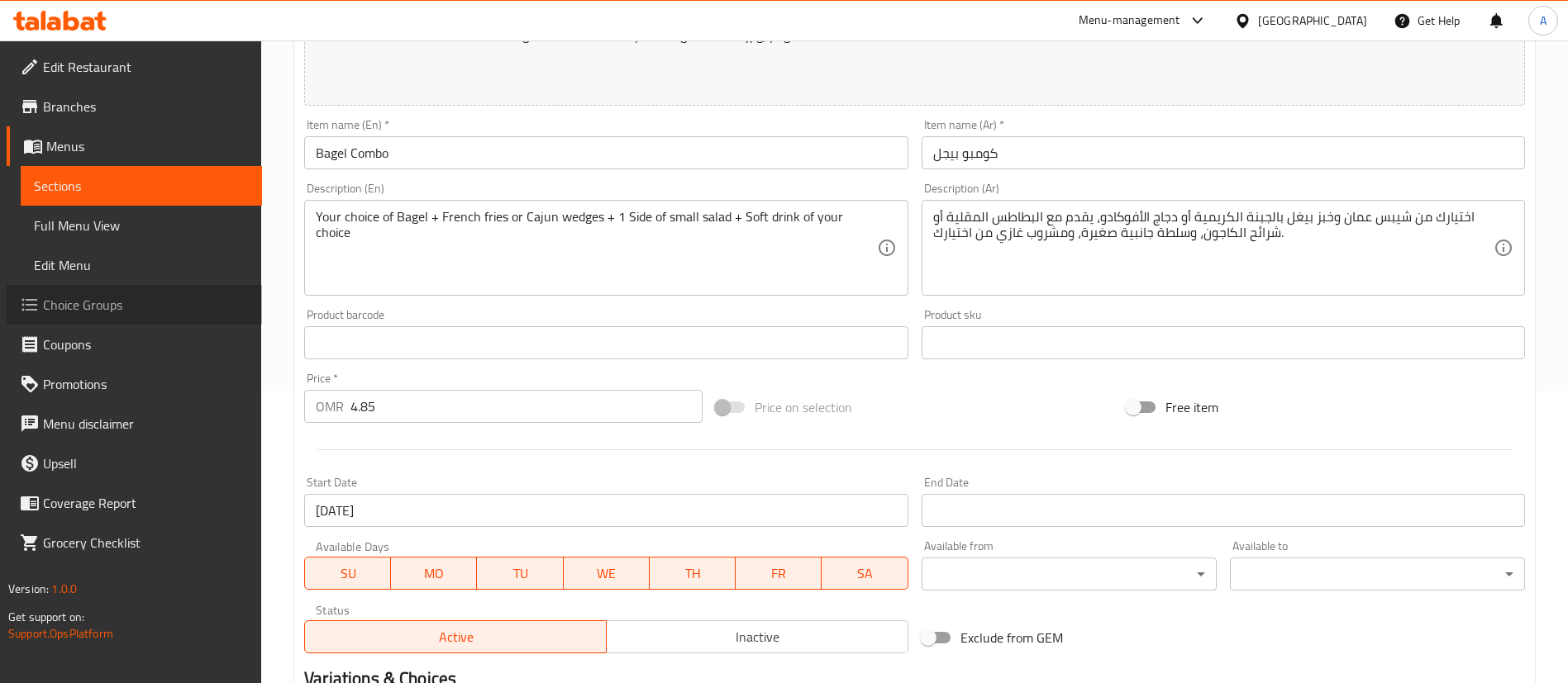
click at [137, 313] on span "Choice Groups" at bounding box center [146, 305] width 206 height 20
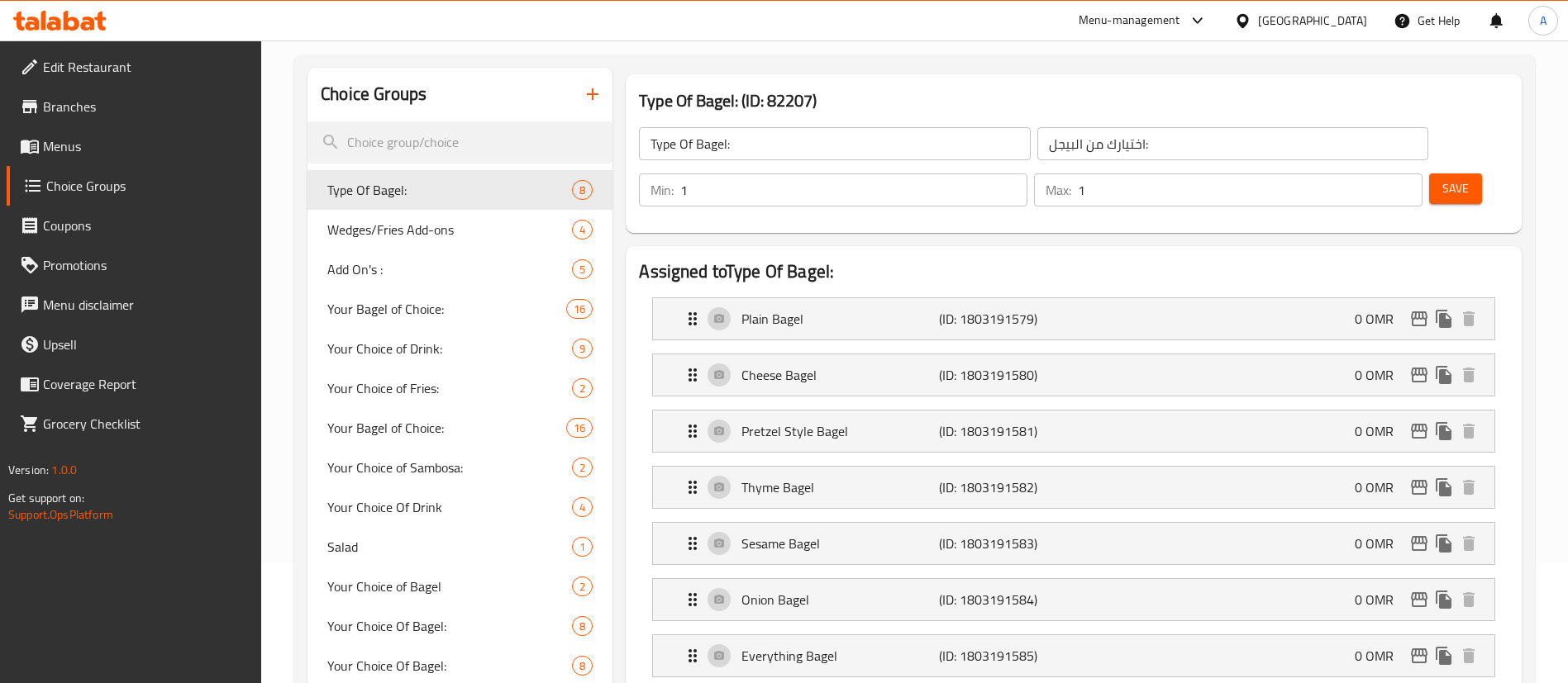
scroll to position [107, 0]
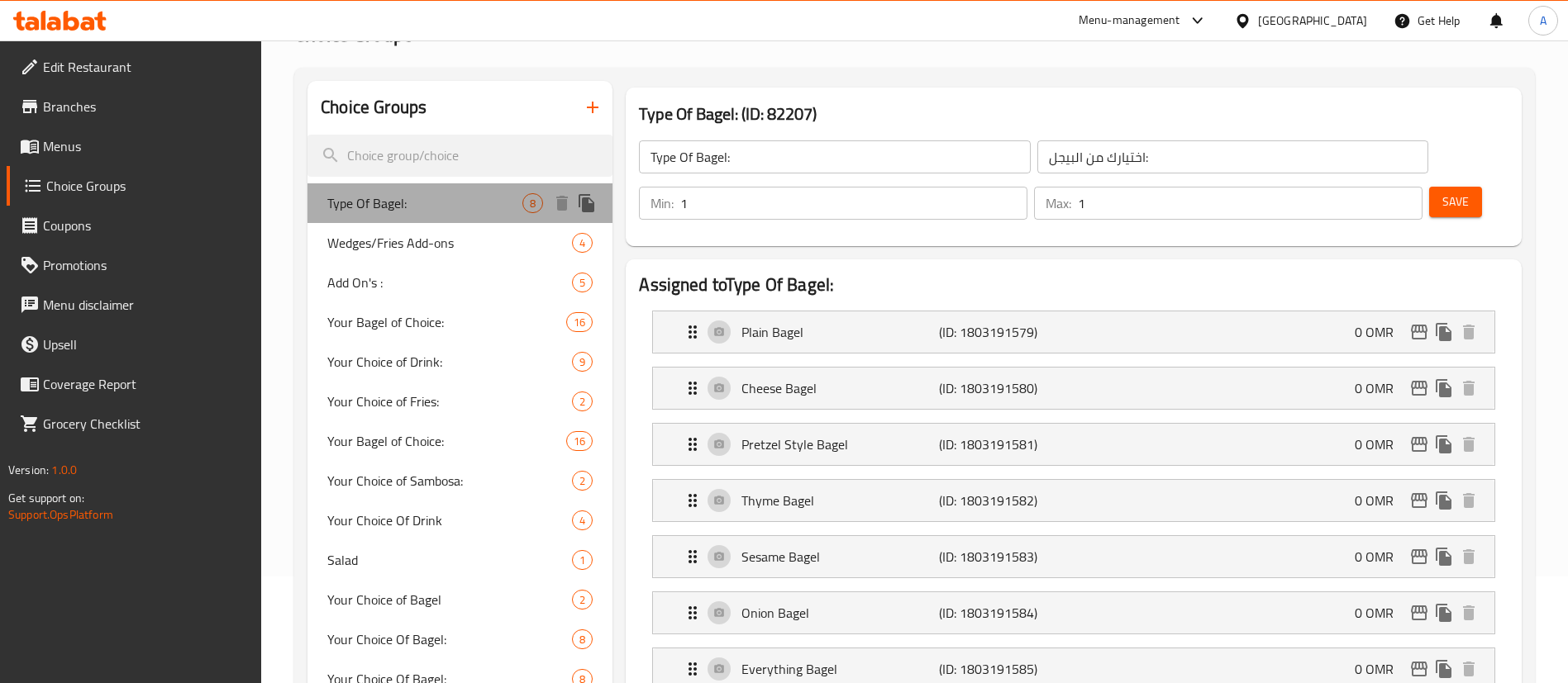
click at [485, 202] on span "Type Of Bagel:" at bounding box center [425, 203] width 195 height 20
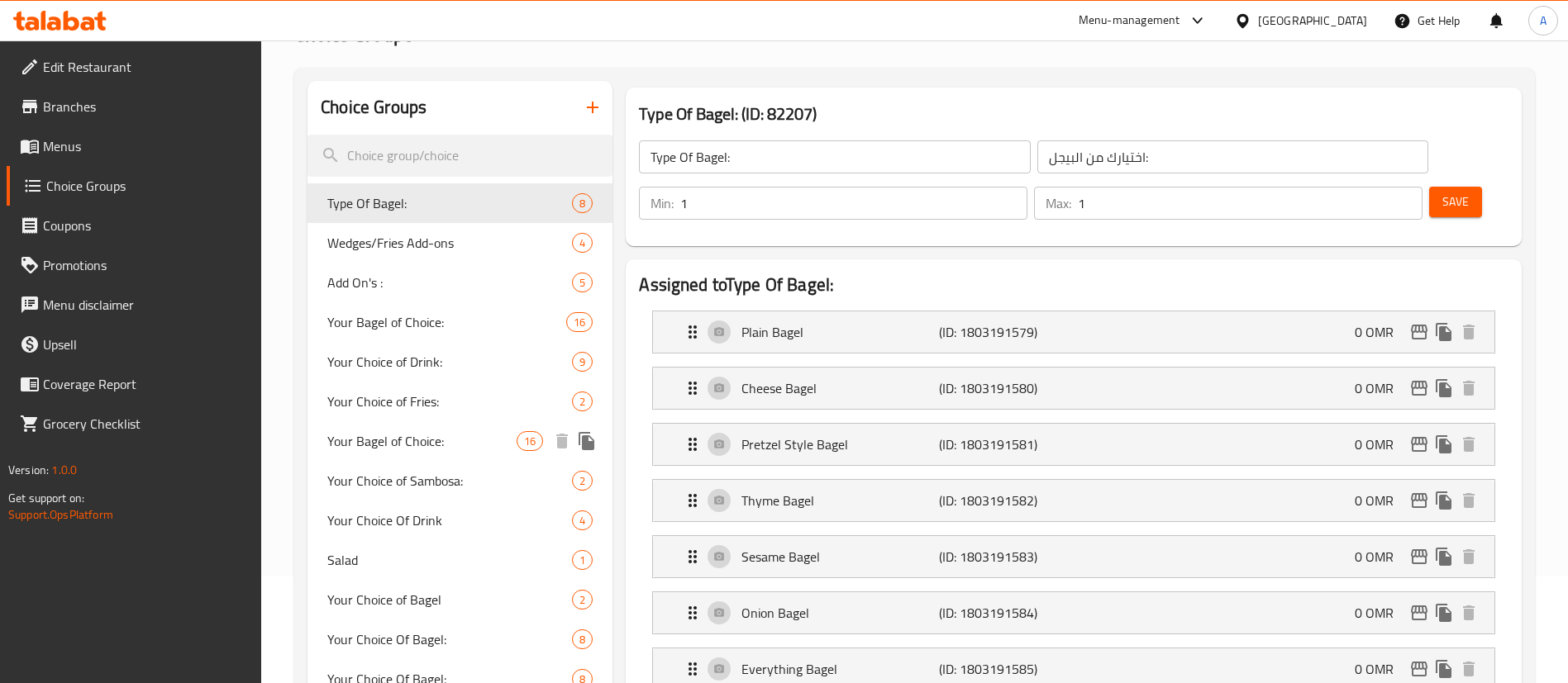
drag, startPoint x: 512, startPoint y: 393, endPoint x: 439, endPoint y: 440, distance: 86.8
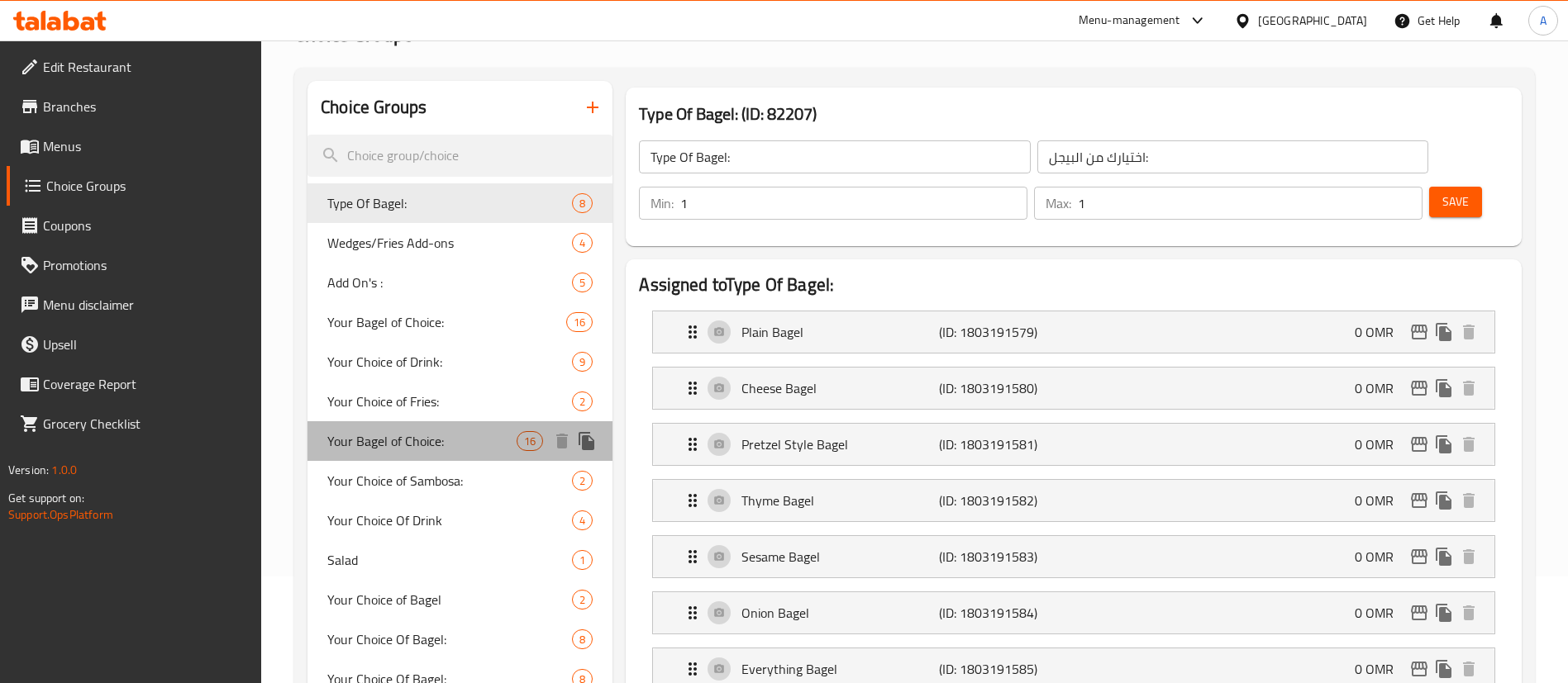
click at [439, 440] on span "Your Bagel of Choice:" at bounding box center [421, 441] width 189 height 20
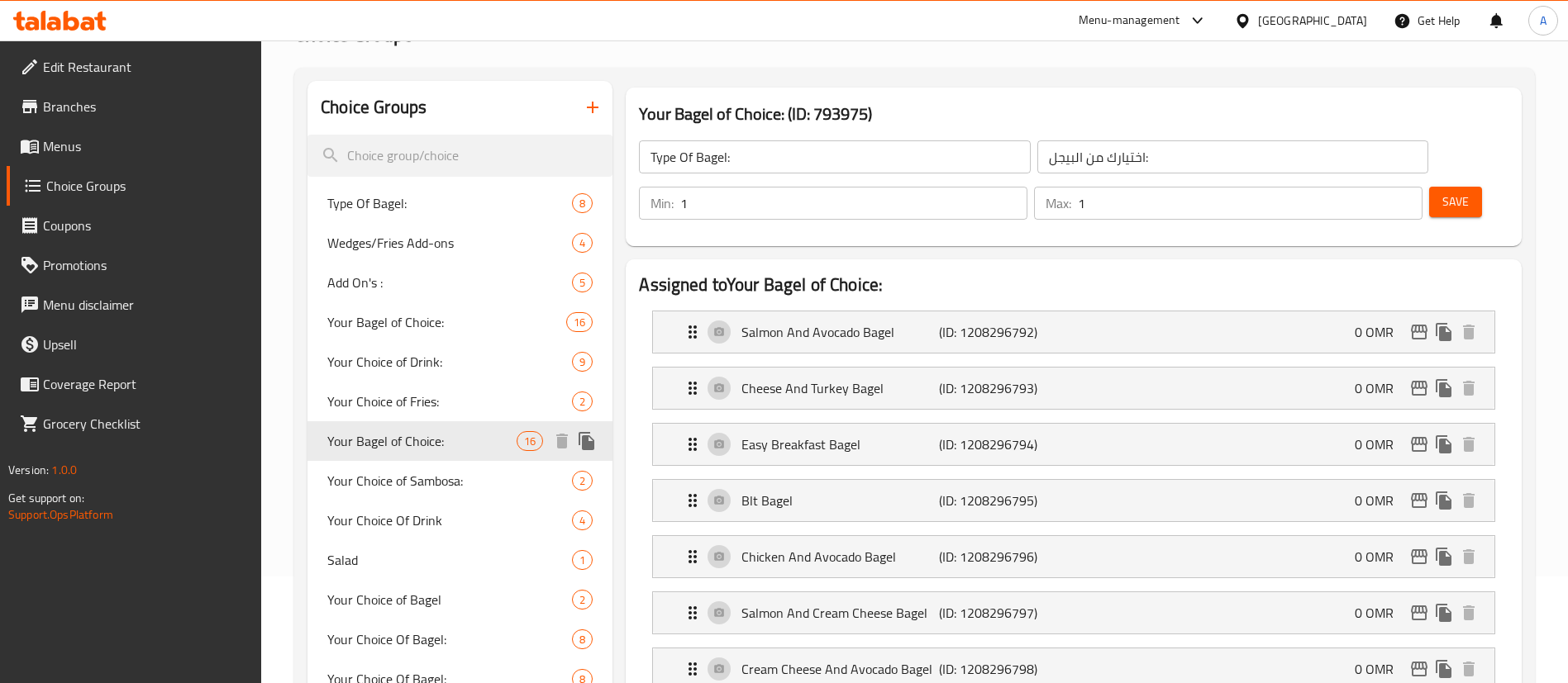
type input "Your Bagel of Choice:"
type input "الخبز المفضل لديك:"
type input "2"
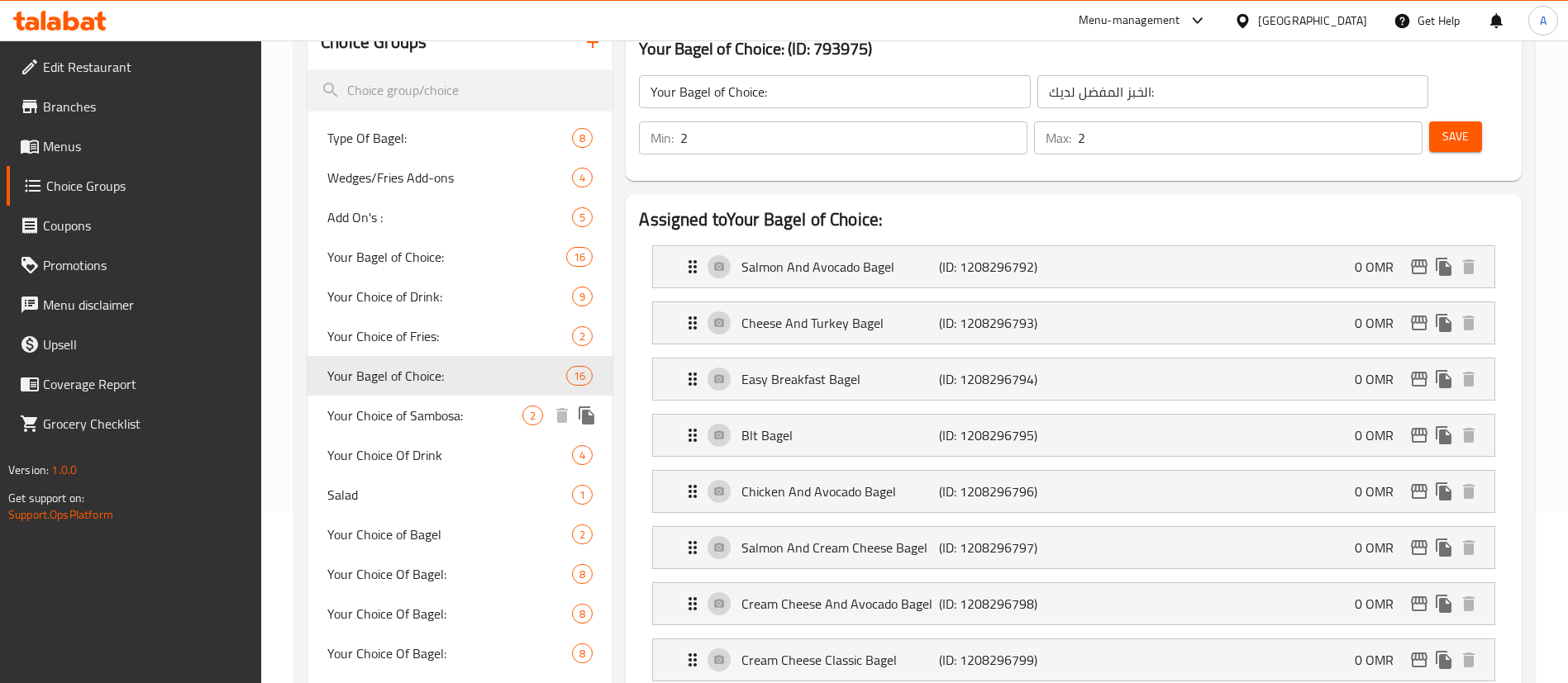
scroll to position [173, 0]
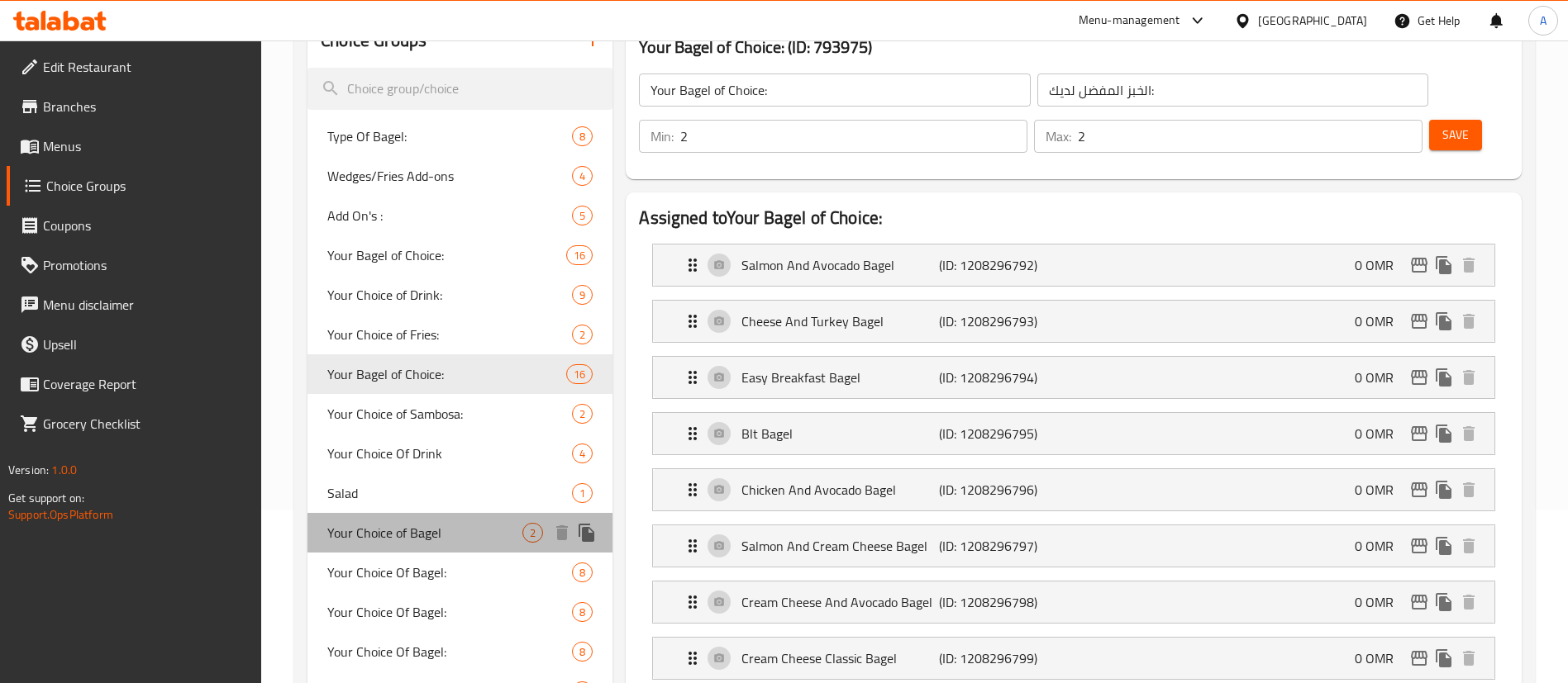
click at [430, 543] on span "Your Choice of Bagel" at bounding box center [425, 533] width 195 height 20
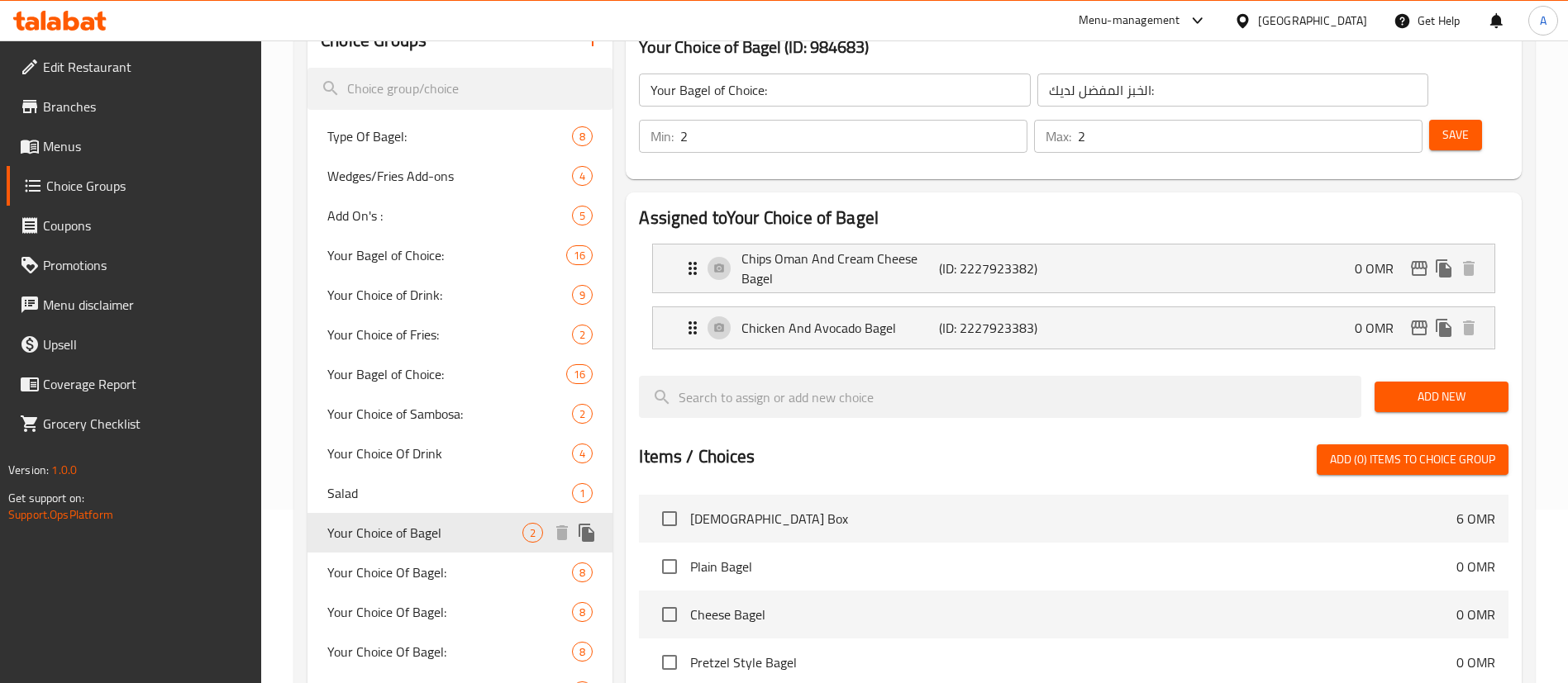
type input "Your Choice of Bagel"
type input "اختيارك من البيجل"
type input "1"
click at [1251, 307] on div "Chicken And Avocado Bagel (ID: 2227923383) 0 OMR" at bounding box center [1078, 328] width 792 height 42
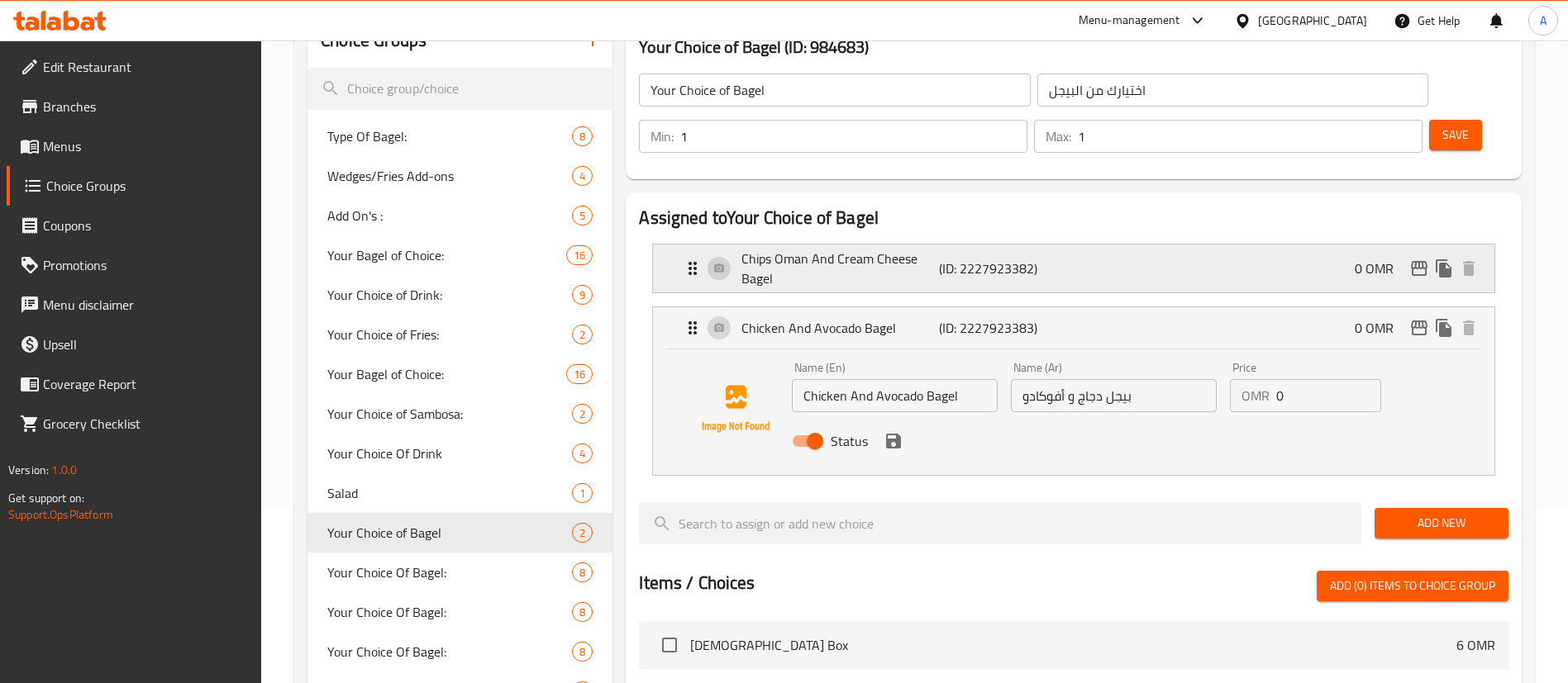
click at [1263, 245] on div "Chips Oman And Cream Cheese Bagel (ID: 2227923382) 0 OMR" at bounding box center [1078, 268] width 792 height 48
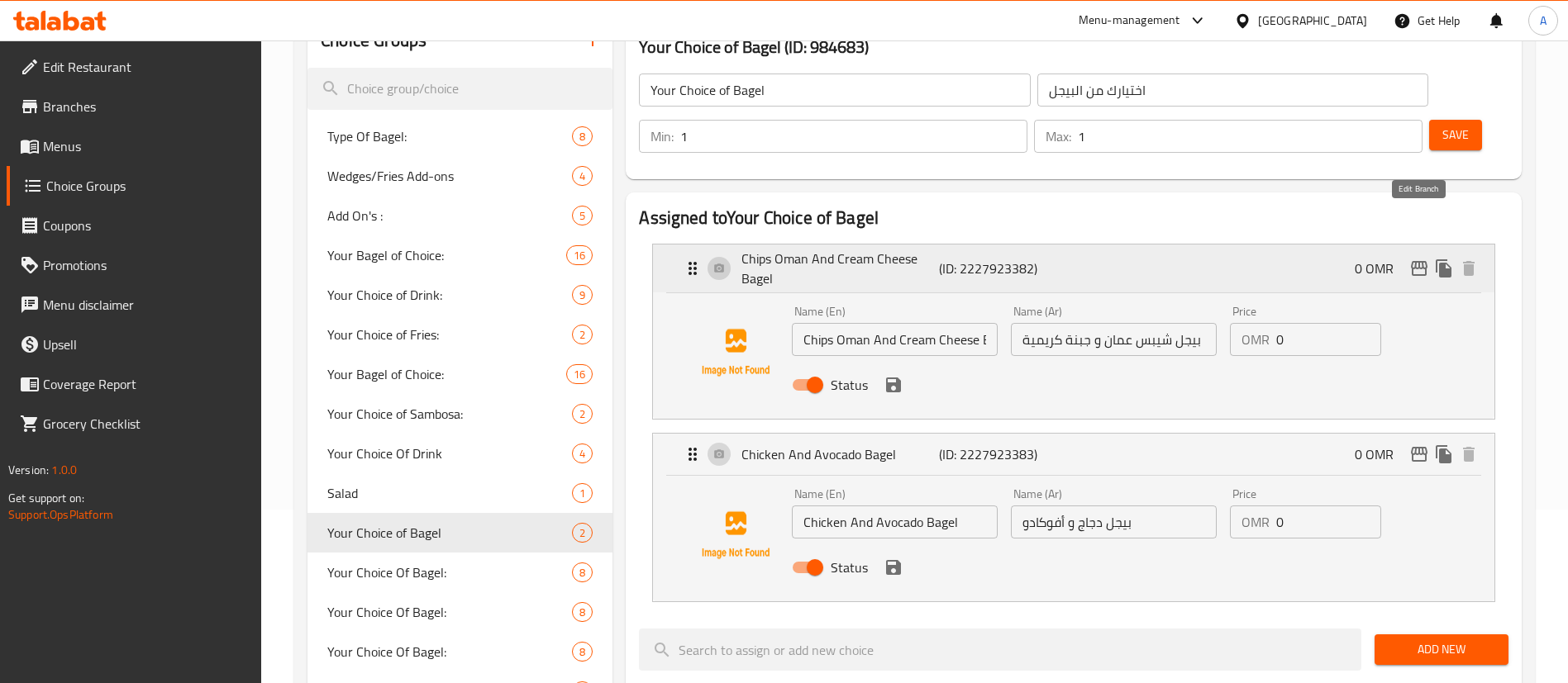
click at [1419, 257] on button "edit" at bounding box center [1419, 268] width 24 height 24
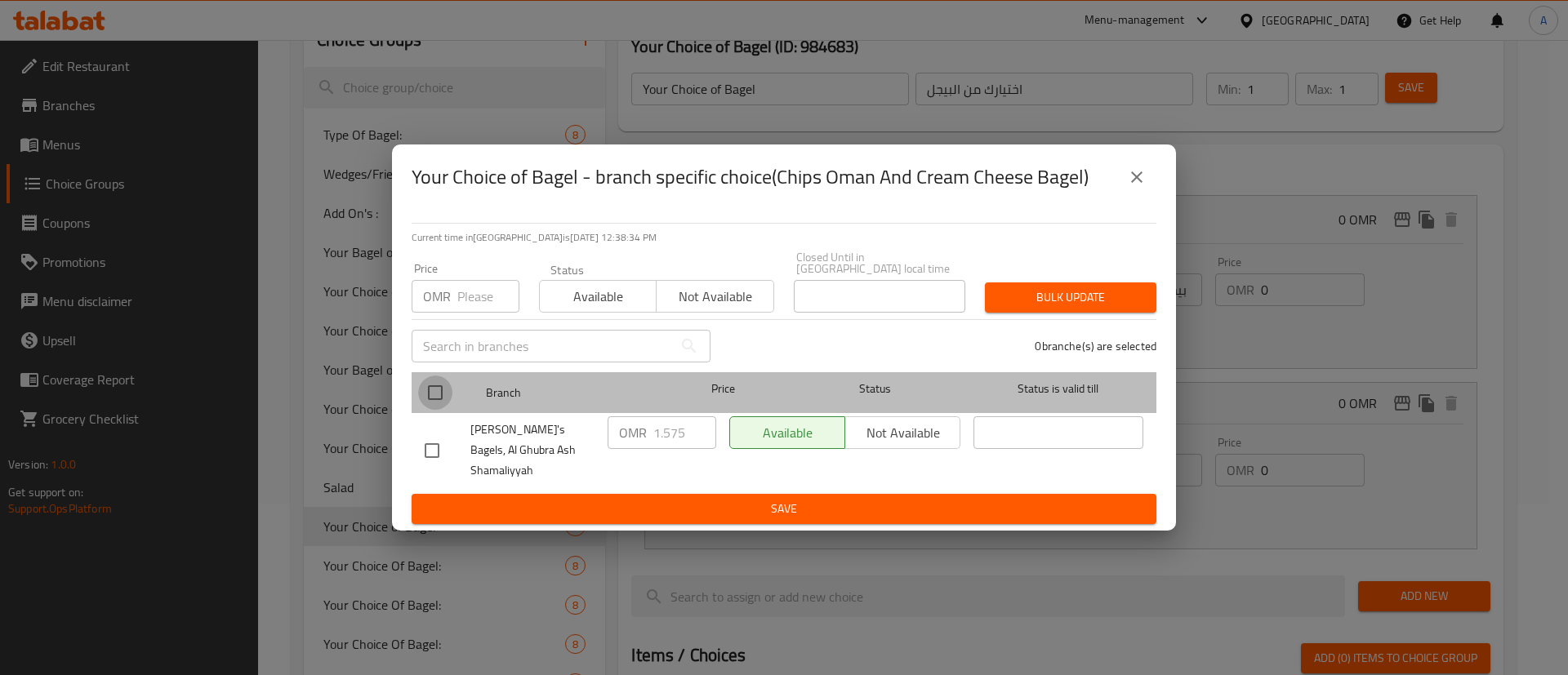
click at [435, 386] on input "checkbox" at bounding box center [435, 393] width 34 height 34
checkbox input "true"
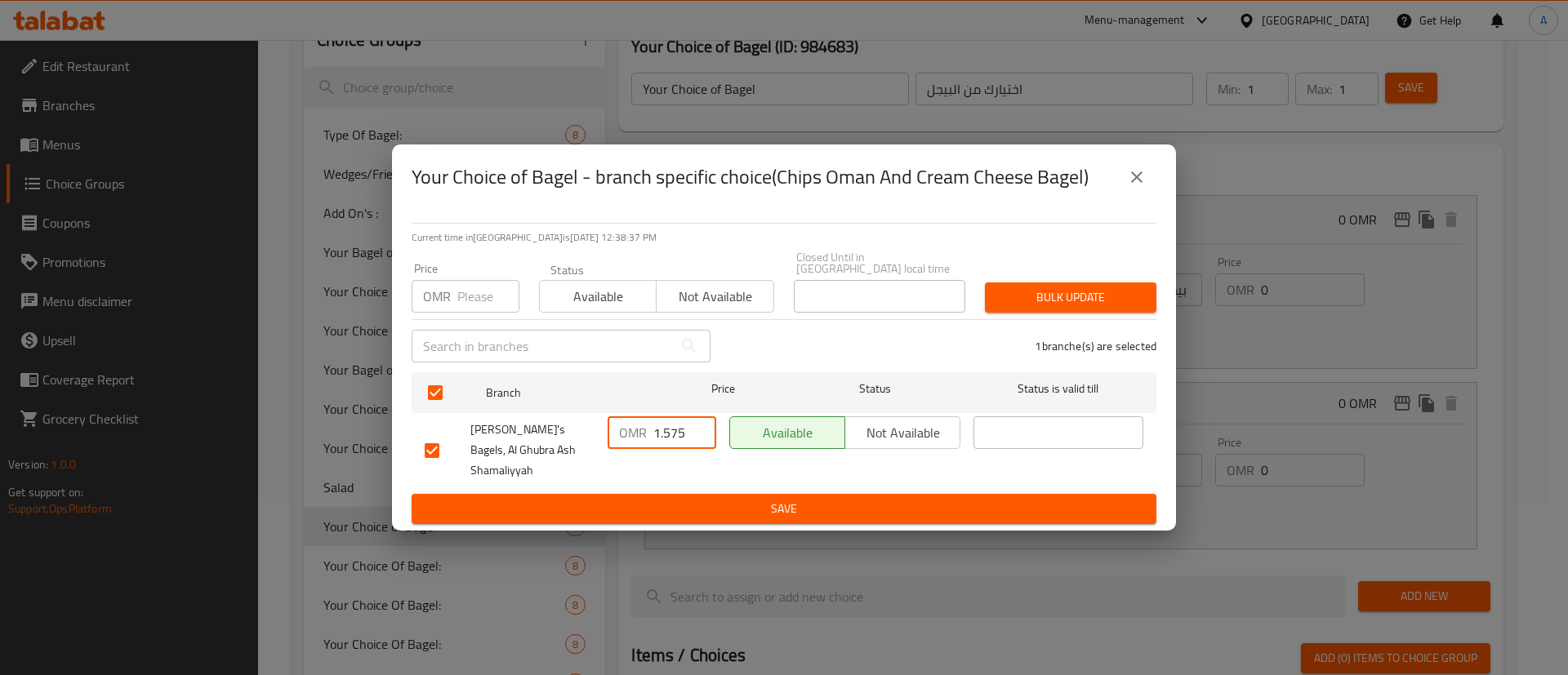
click at [654, 442] on input "1.575" at bounding box center [685, 432] width 63 height 33
type input "0"
drag, startPoint x: 874, startPoint y: 483, endPoint x: 1072, endPoint y: 321, distance: 255.8
click at [1072, 321] on div "Current time in Oman is 19 Aug 2025 12:38:43 PM Price OMR Price Status Availabl…" at bounding box center [784, 370] width 784 height 321
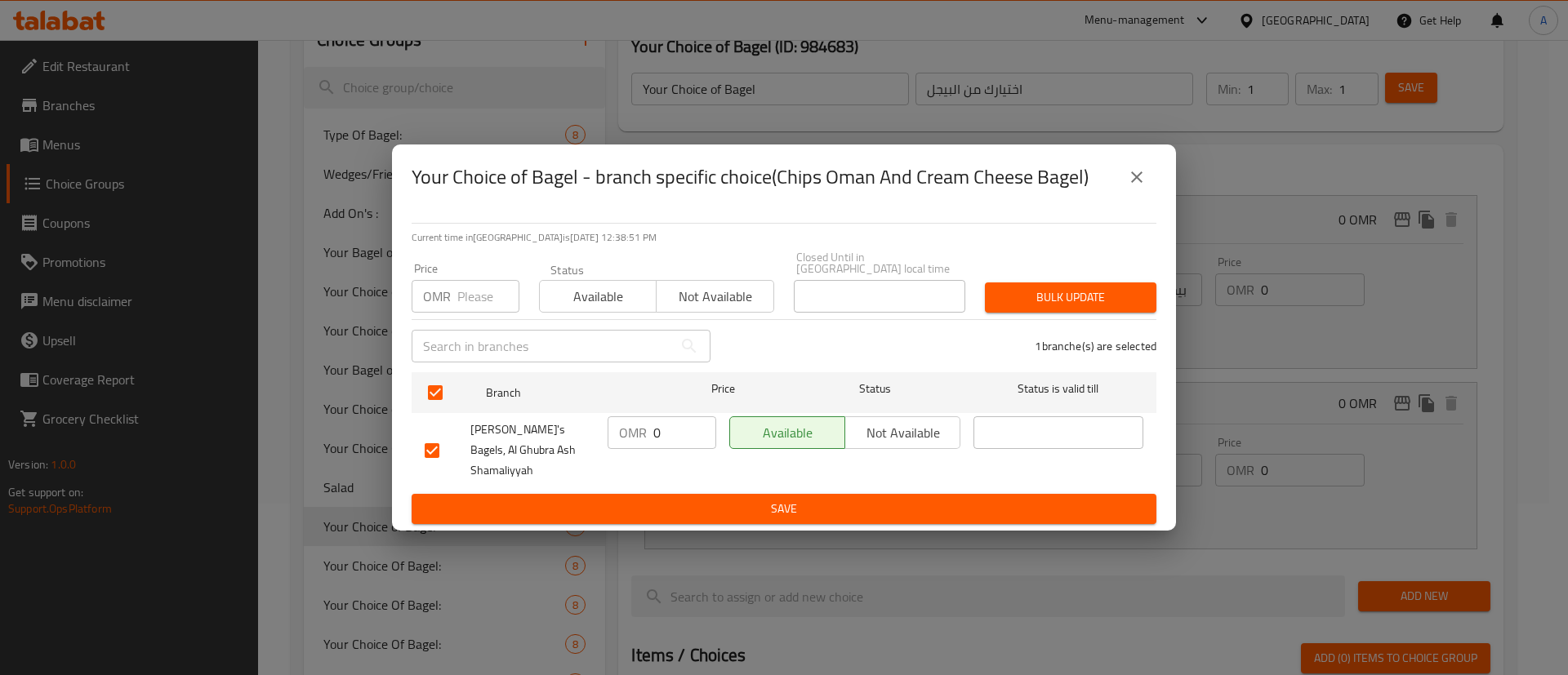
click at [863, 499] on span "Save" at bounding box center [784, 509] width 719 height 21
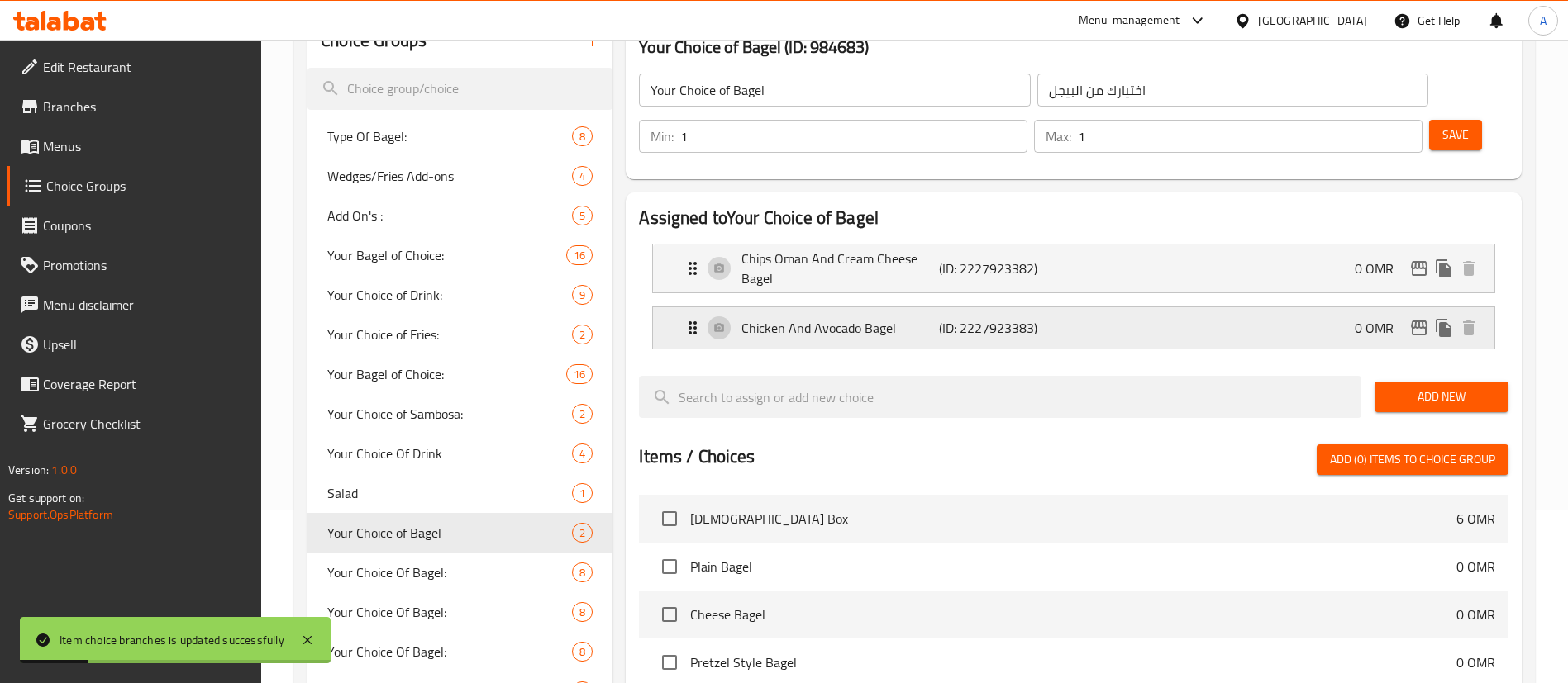
click at [1330, 307] on div "Chicken And Avocado Bagel (ID: 2227923383) 0 OMR" at bounding box center [1078, 328] width 792 height 42
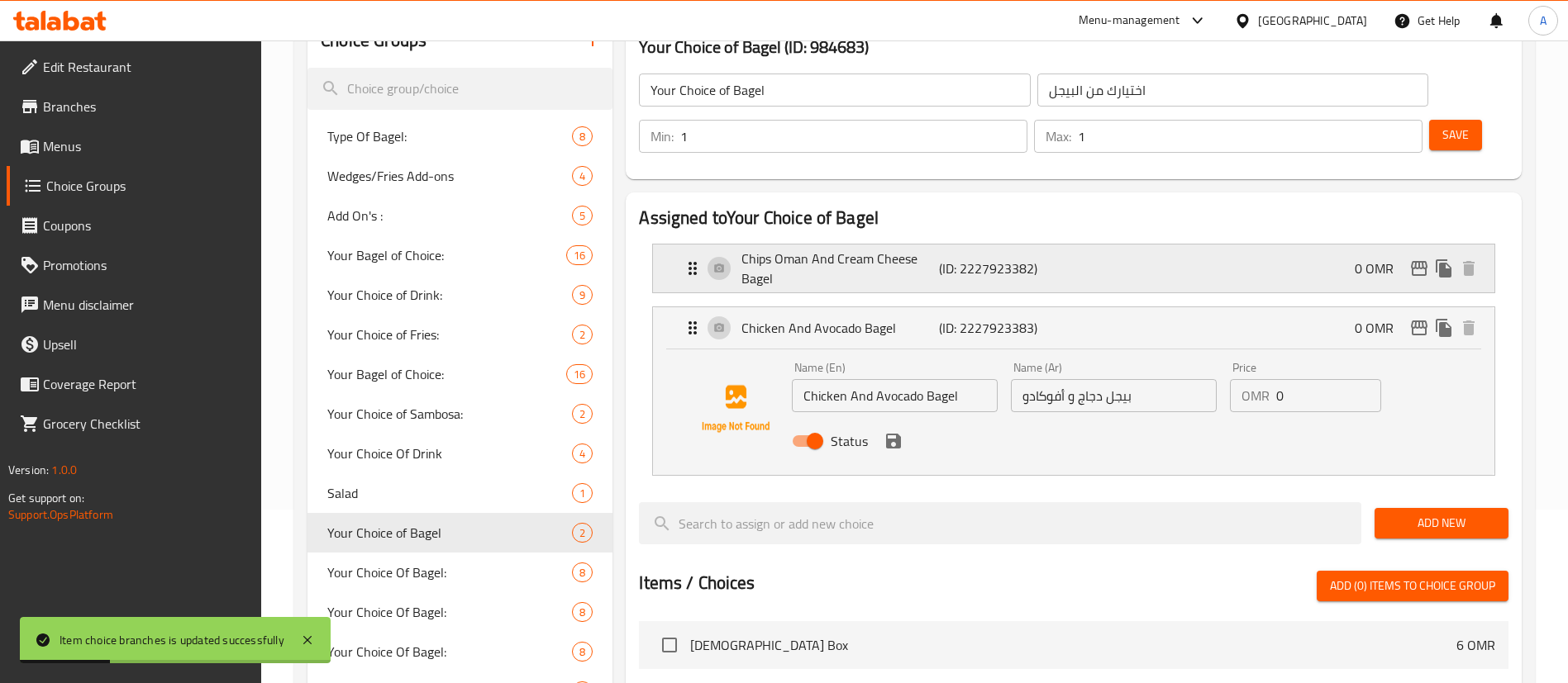
click at [1092, 245] on div "Chips Oman And Cream Cheese Bagel (ID: 2227923382) 0 OMR" at bounding box center [1078, 268] width 792 height 48
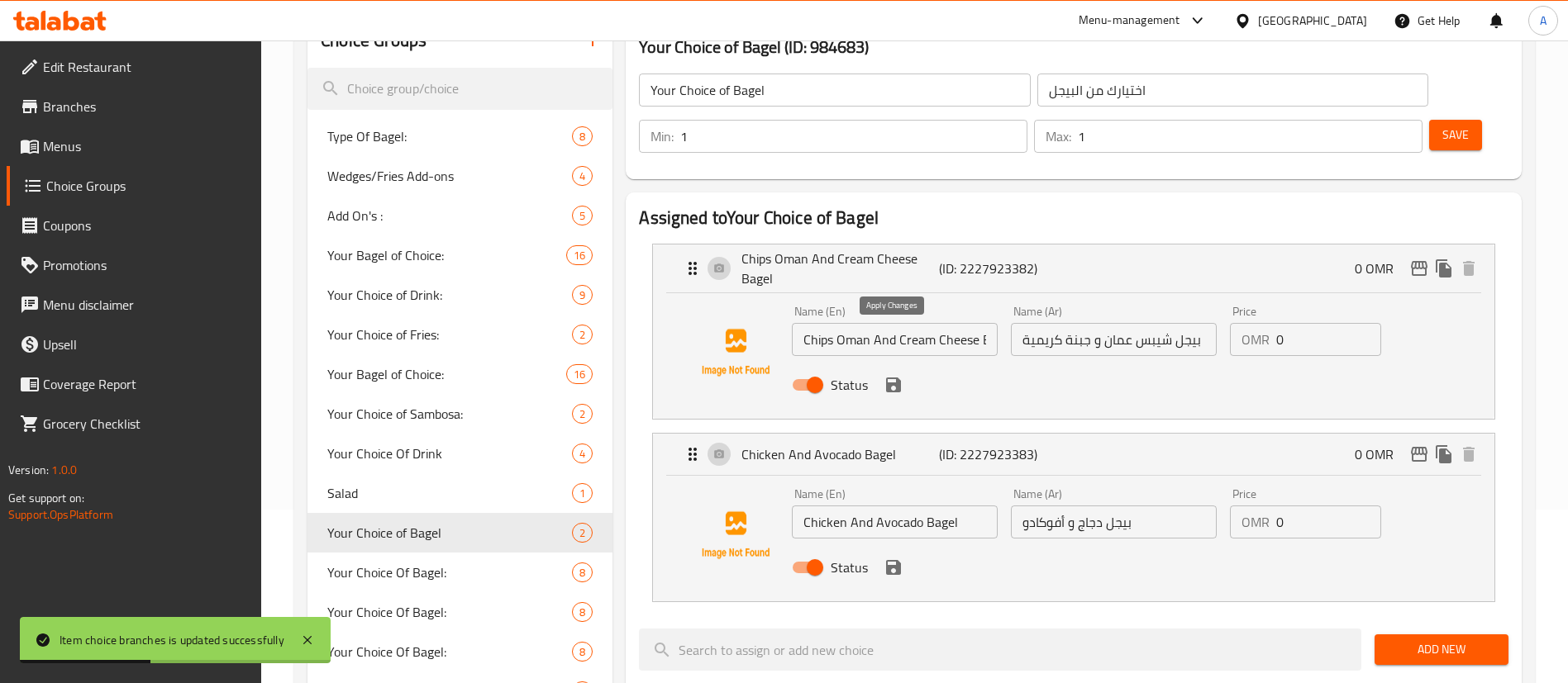
click at [895, 378] on icon "save" at bounding box center [893, 385] width 14 height 14
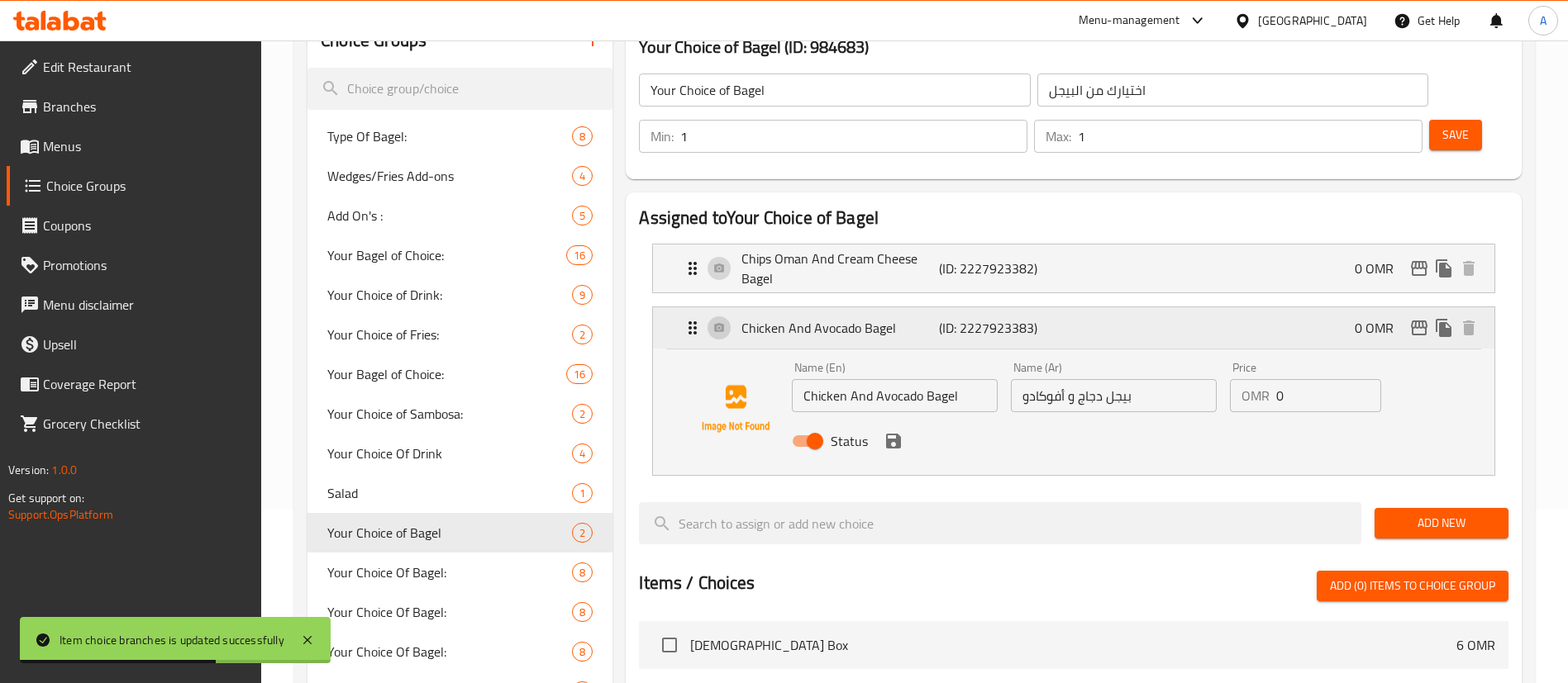
click at [1418, 307] on div "Chicken And Avocado Bagel (ID: 2227923383) 0 OMR" at bounding box center [1078, 328] width 792 height 42
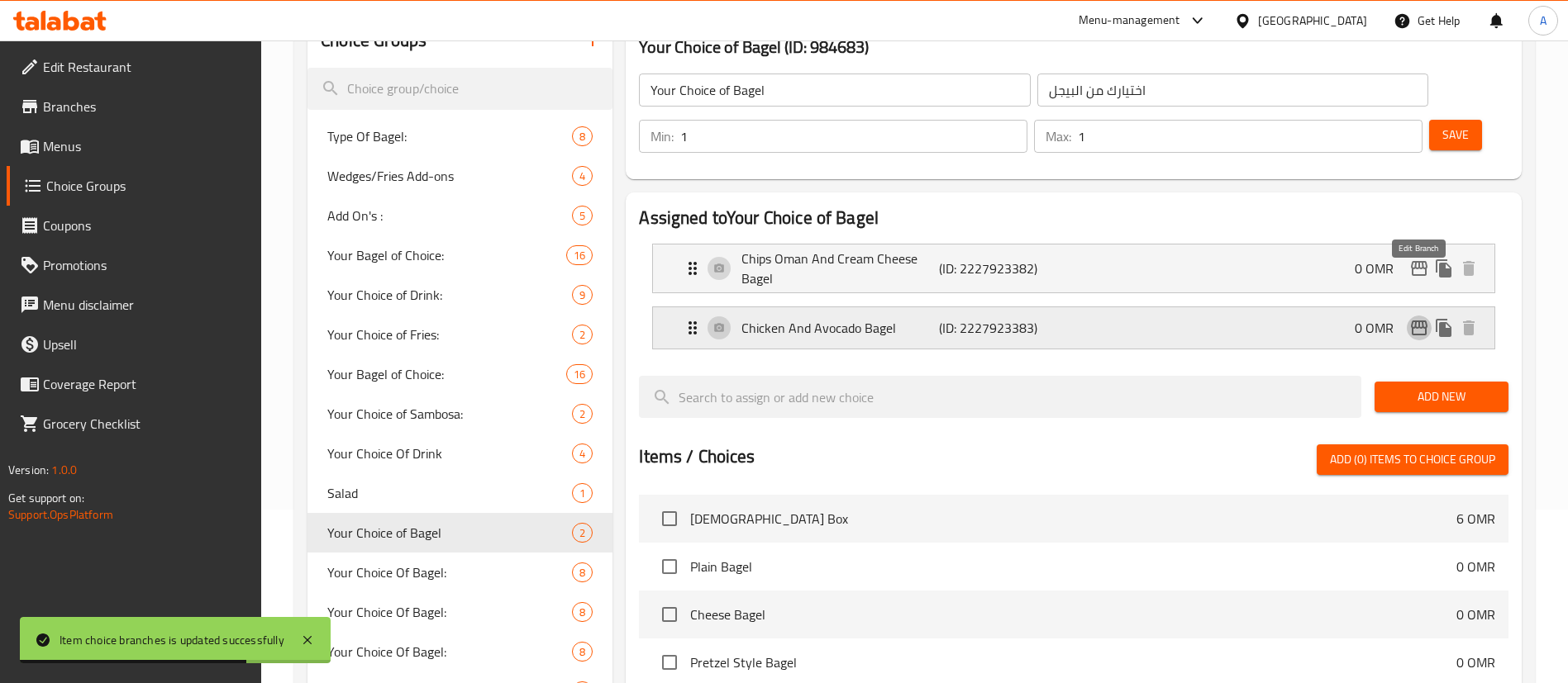
click at [1418, 318] on icon "edit" at bounding box center [1419, 328] width 20 height 20
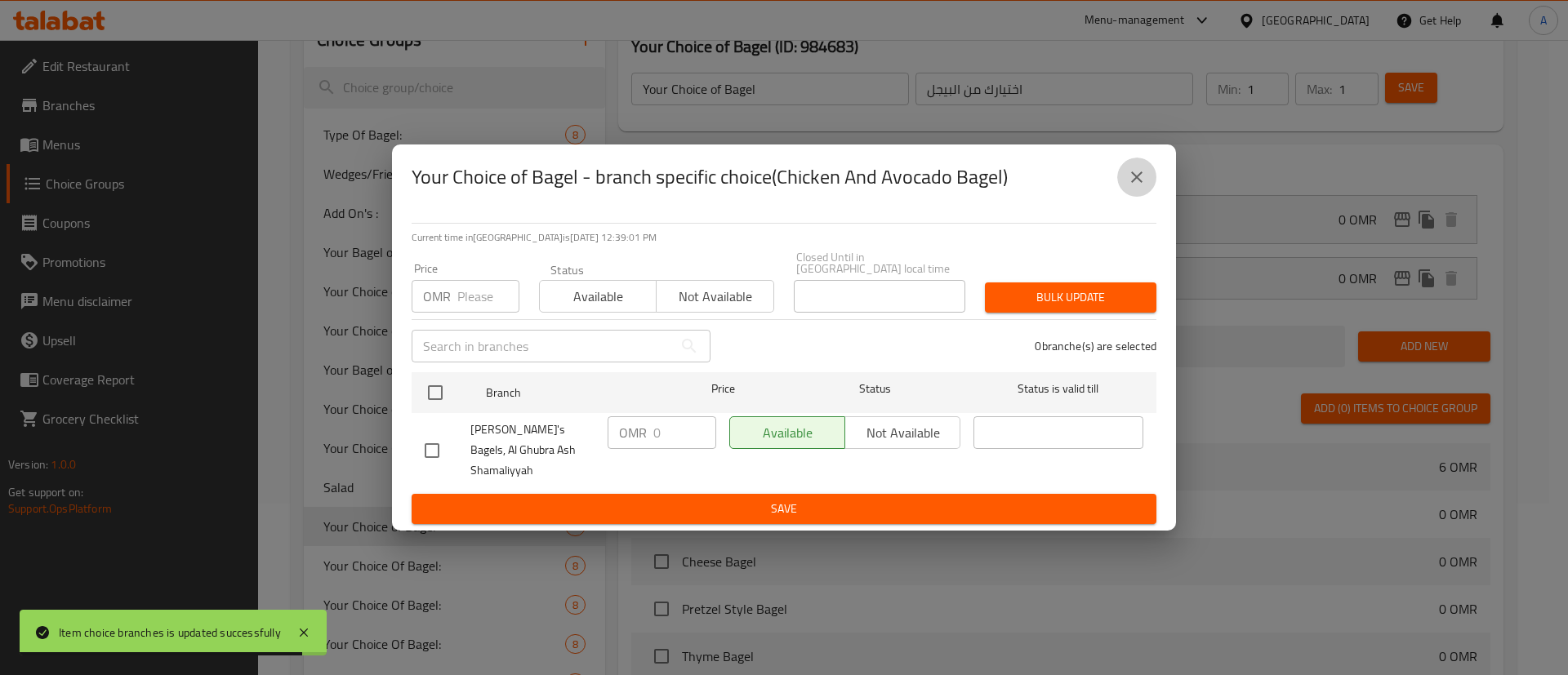
click at [1122, 195] on button "close" at bounding box center [1137, 178] width 39 height 39
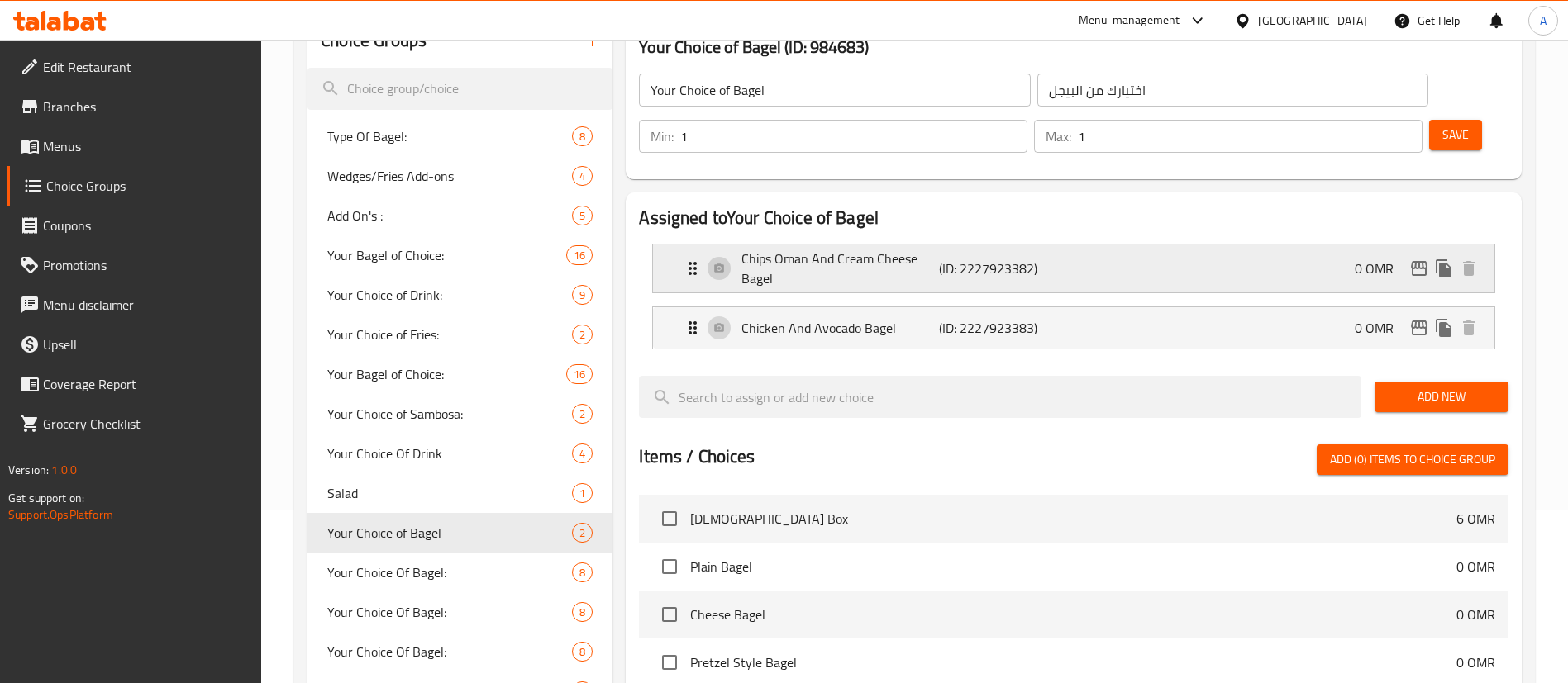
click at [1059, 258] on p "(ID: 2227923382)" at bounding box center [1004, 268] width 131 height 20
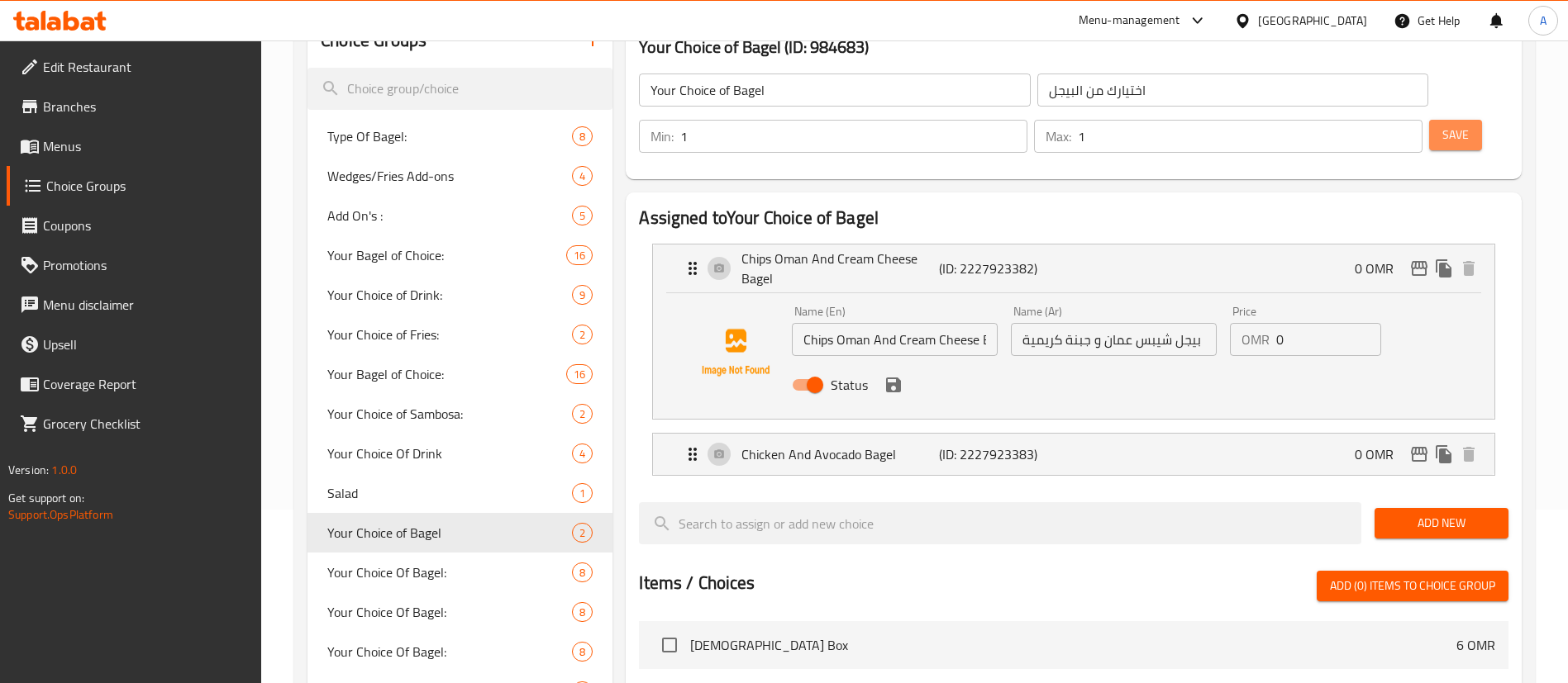
click at [1429, 120] on button "Save" at bounding box center [1455, 136] width 53 height 31
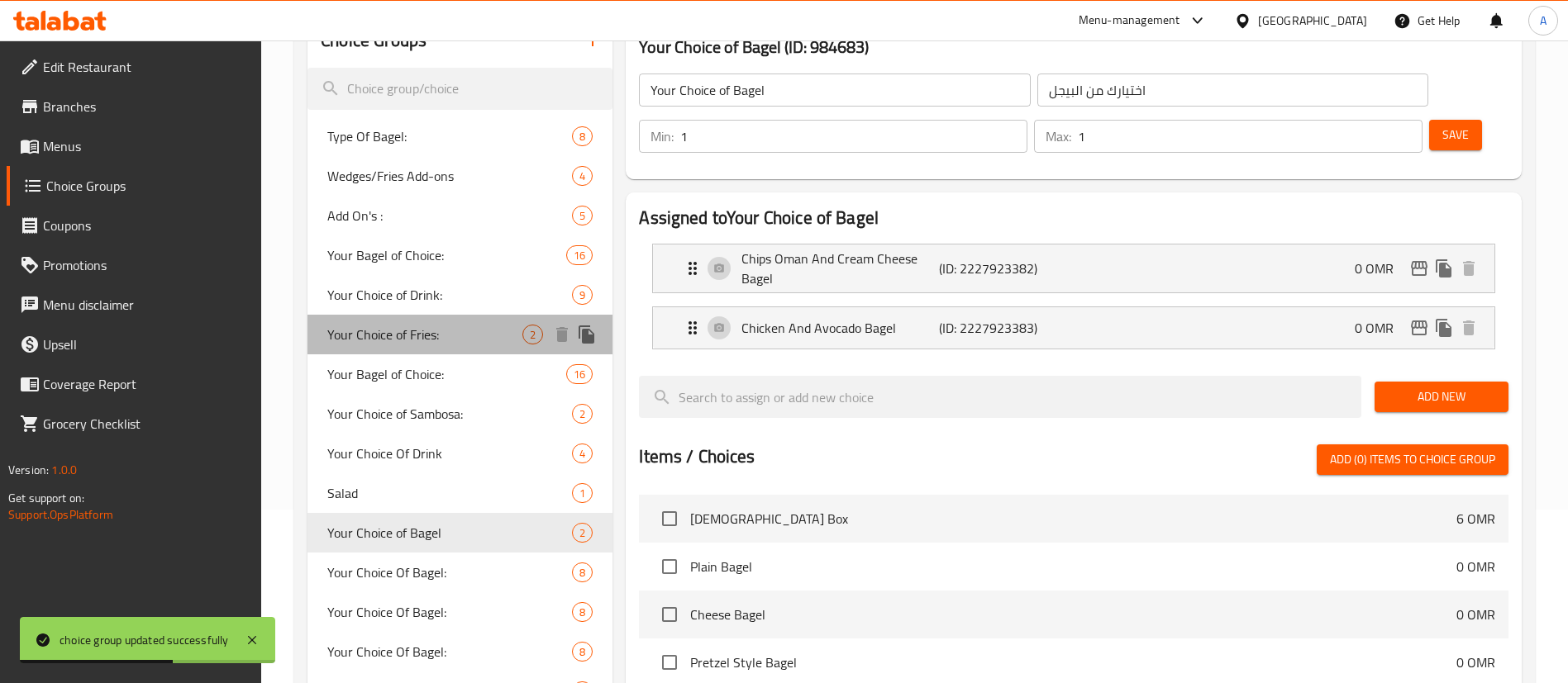
click at [424, 335] on span "Your Choice of Fries:" at bounding box center [425, 334] width 195 height 20
type input "Your Choice of Fries:"
type input "اختيارك من البطاطس المقلية:"
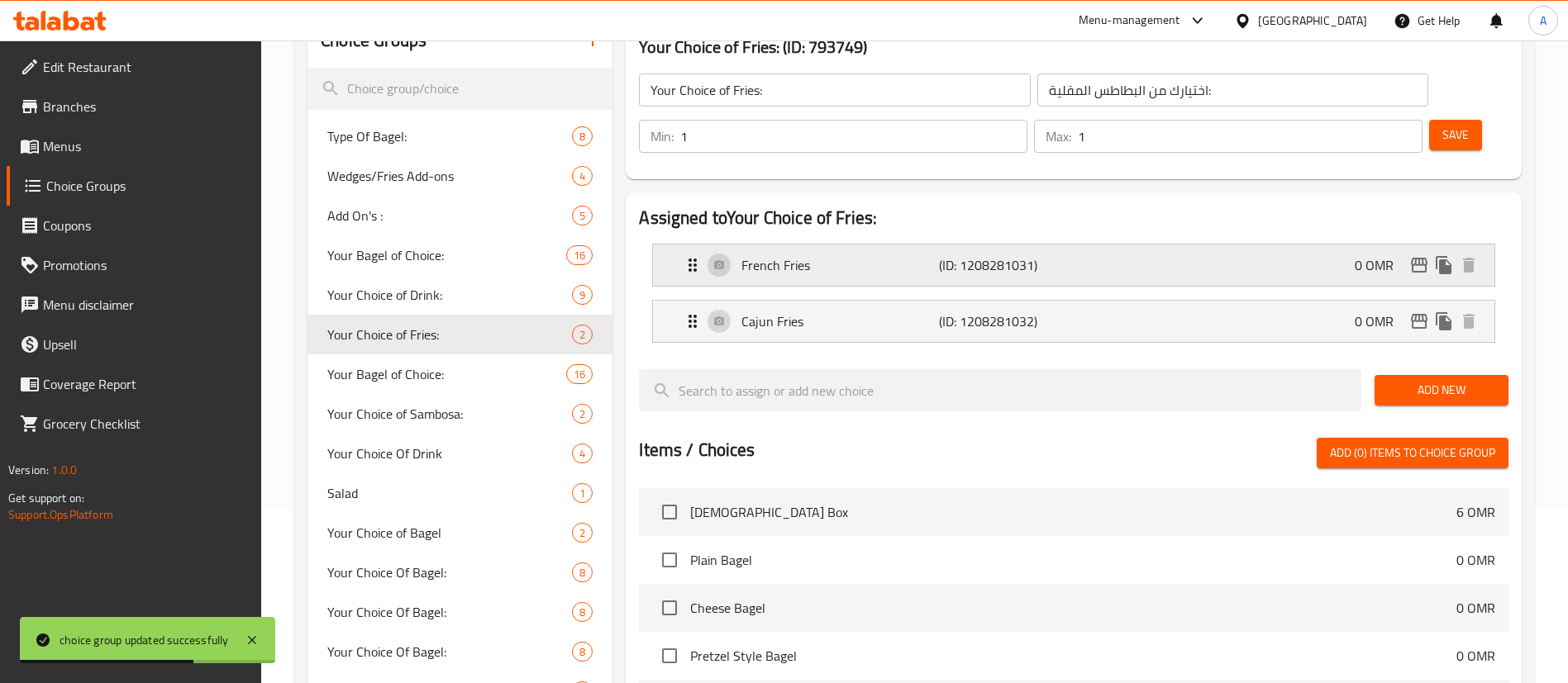
click at [1228, 245] on div "French Fries (ID: 1208281031) 0 OMR" at bounding box center [1078, 266] width 792 height 42
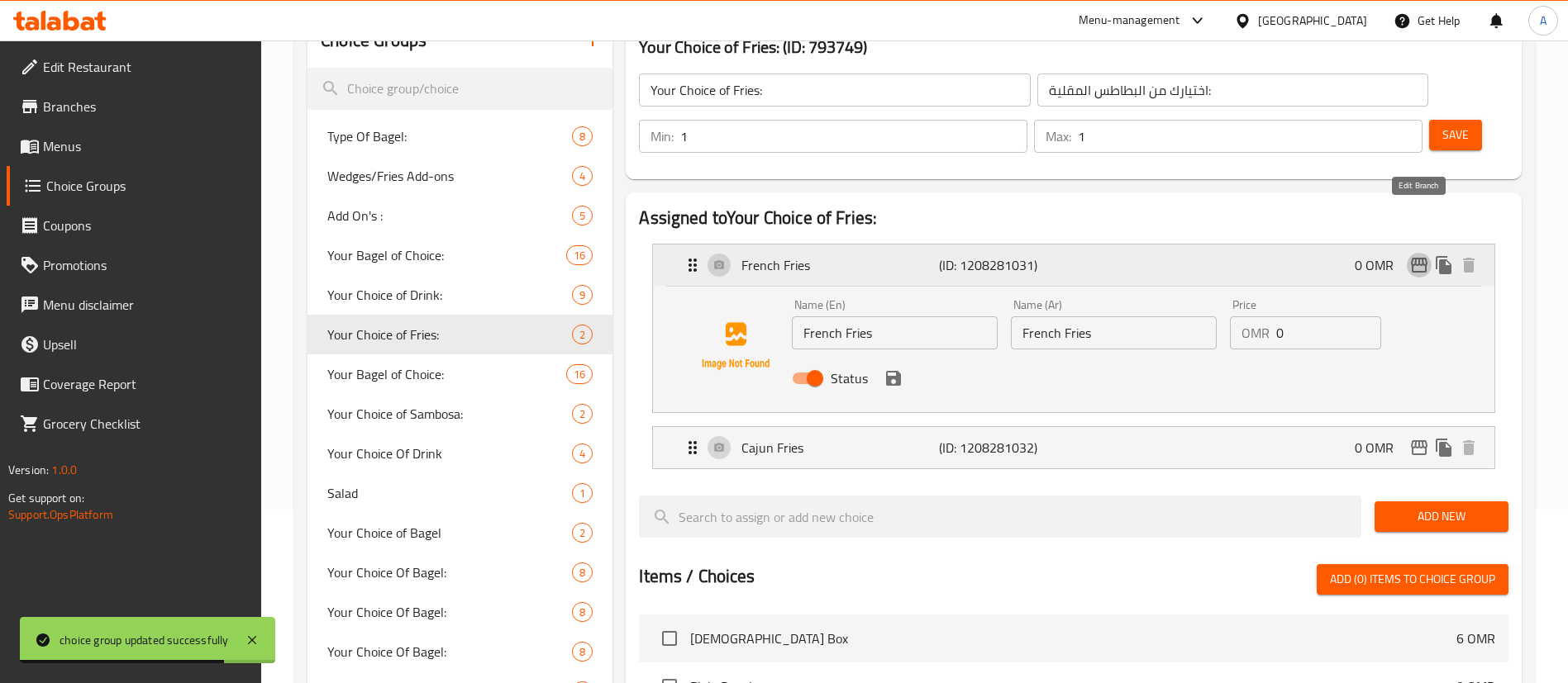
click at [1413, 257] on icon "edit" at bounding box center [1419, 265] width 16 height 14
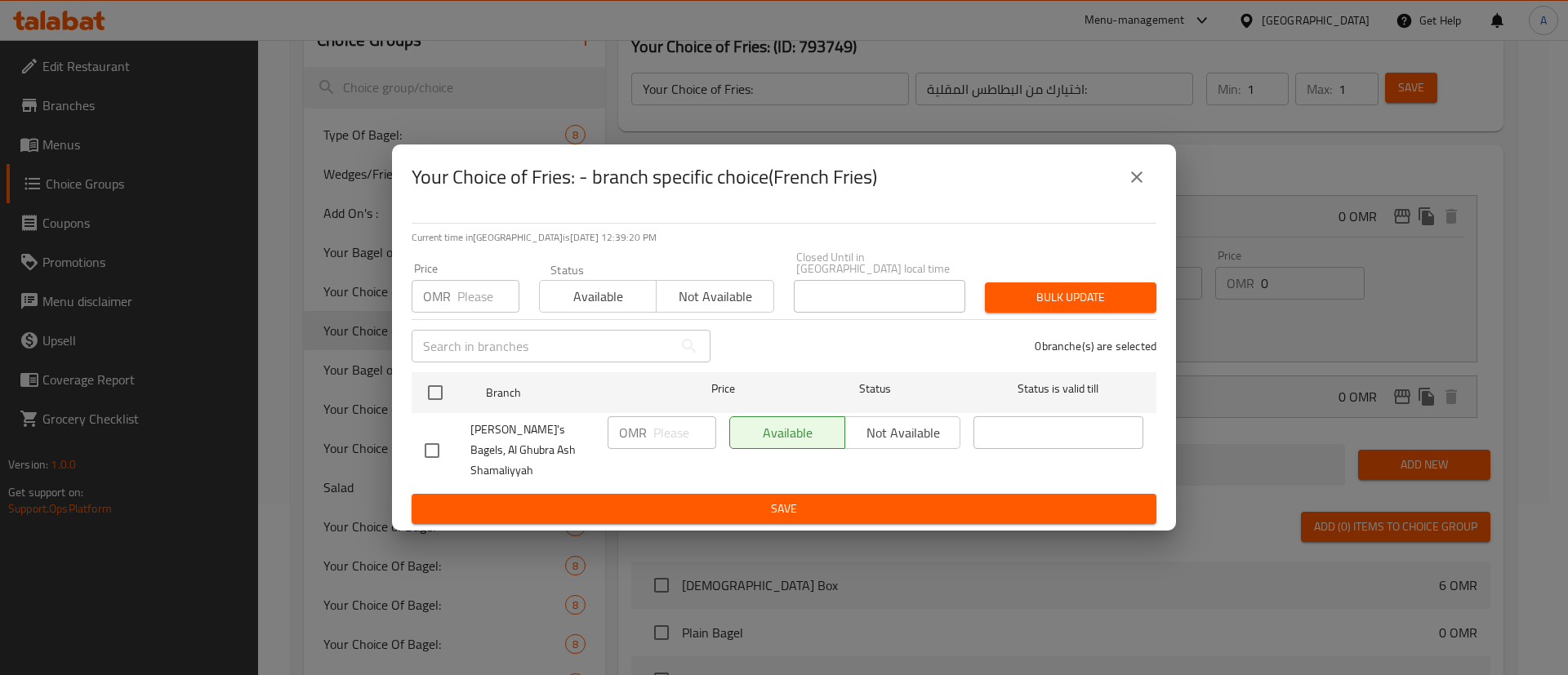
click at [1143, 187] on icon "close" at bounding box center [1137, 177] width 20 height 20
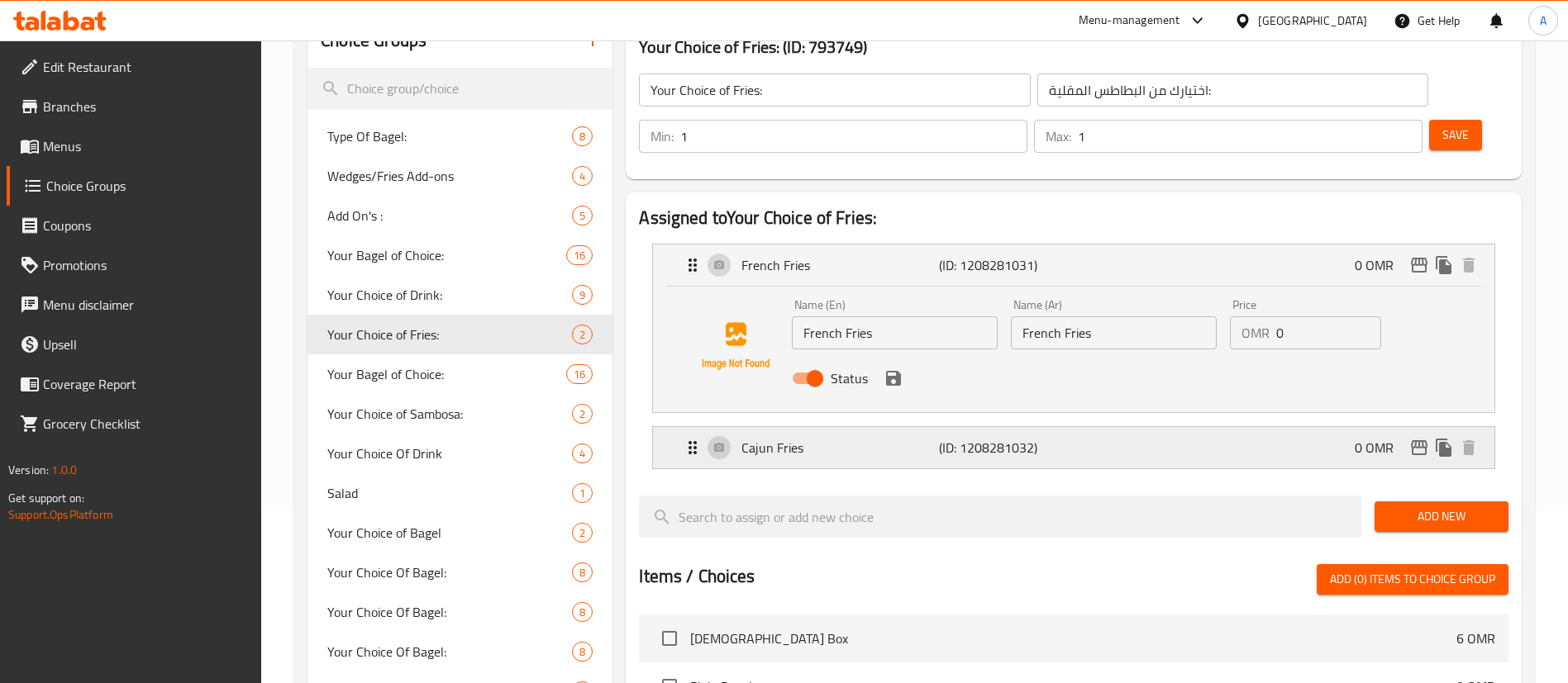
drag, startPoint x: 1210, startPoint y: 400, endPoint x: 1359, endPoint y: 401, distance: 149.0
click at [1215, 427] on div "Cajun Fries (ID: 1208281032) 0 OMR" at bounding box center [1078, 448] width 792 height 42
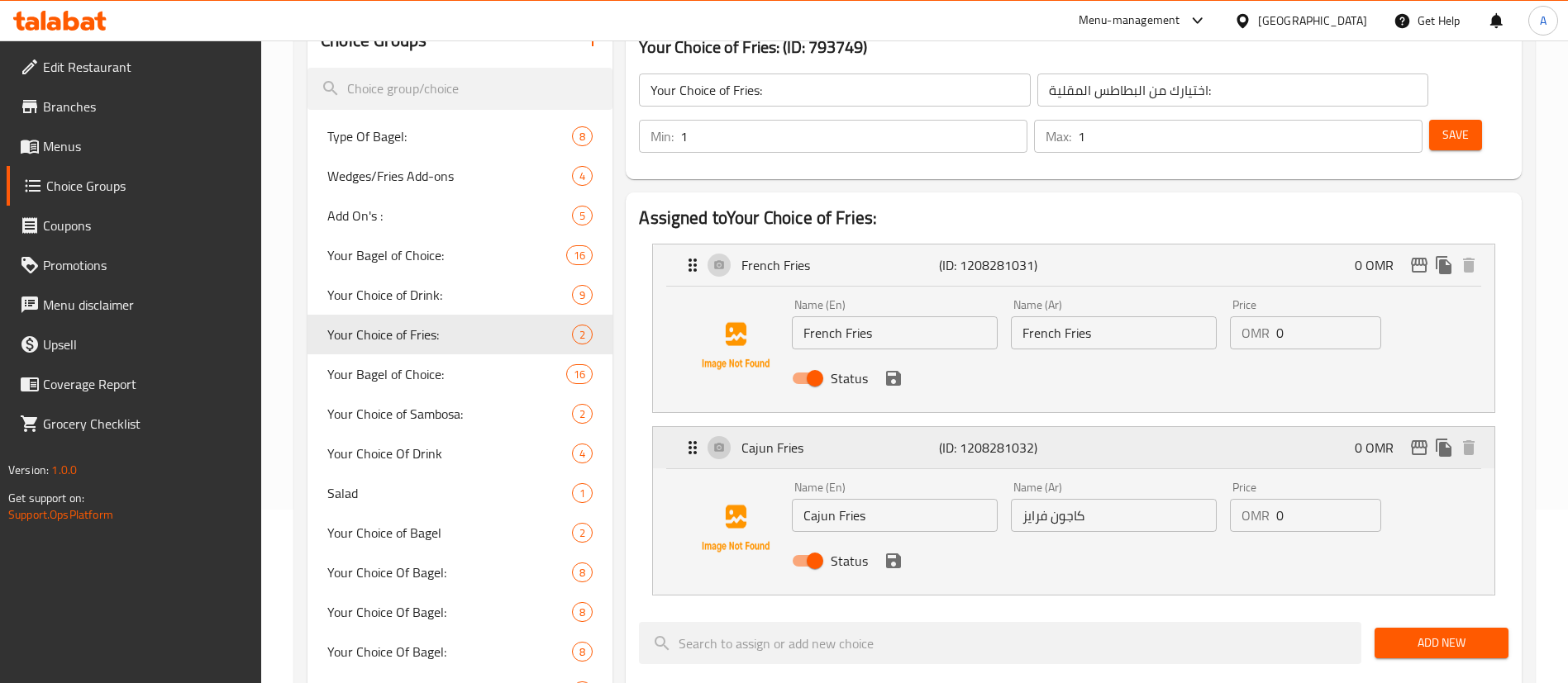
click at [1415, 440] on icon "edit" at bounding box center [1419, 447] width 16 height 14
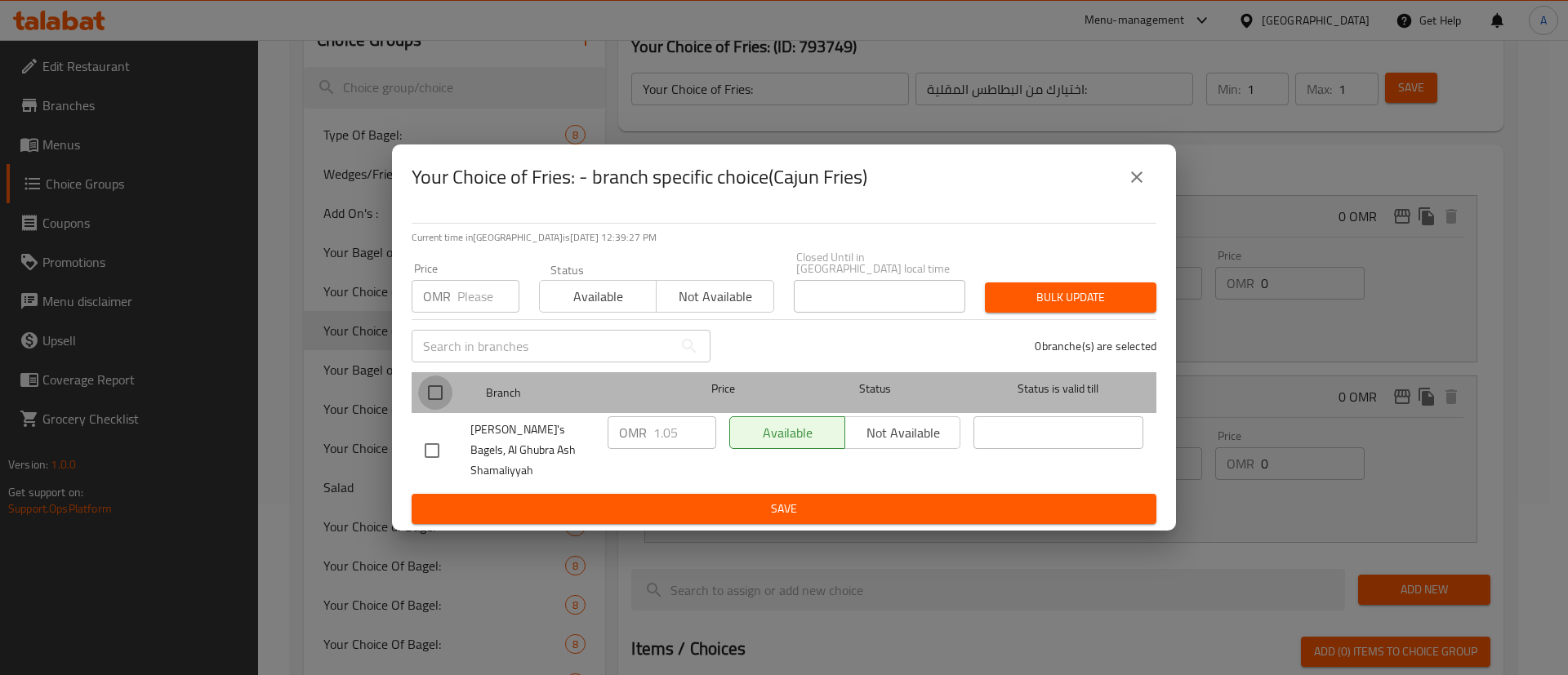
drag, startPoint x: 439, startPoint y: 396, endPoint x: 550, endPoint y: 440, distance: 119.4
click at [449, 400] on input "checkbox" at bounding box center [435, 393] width 34 height 34
checkbox input "true"
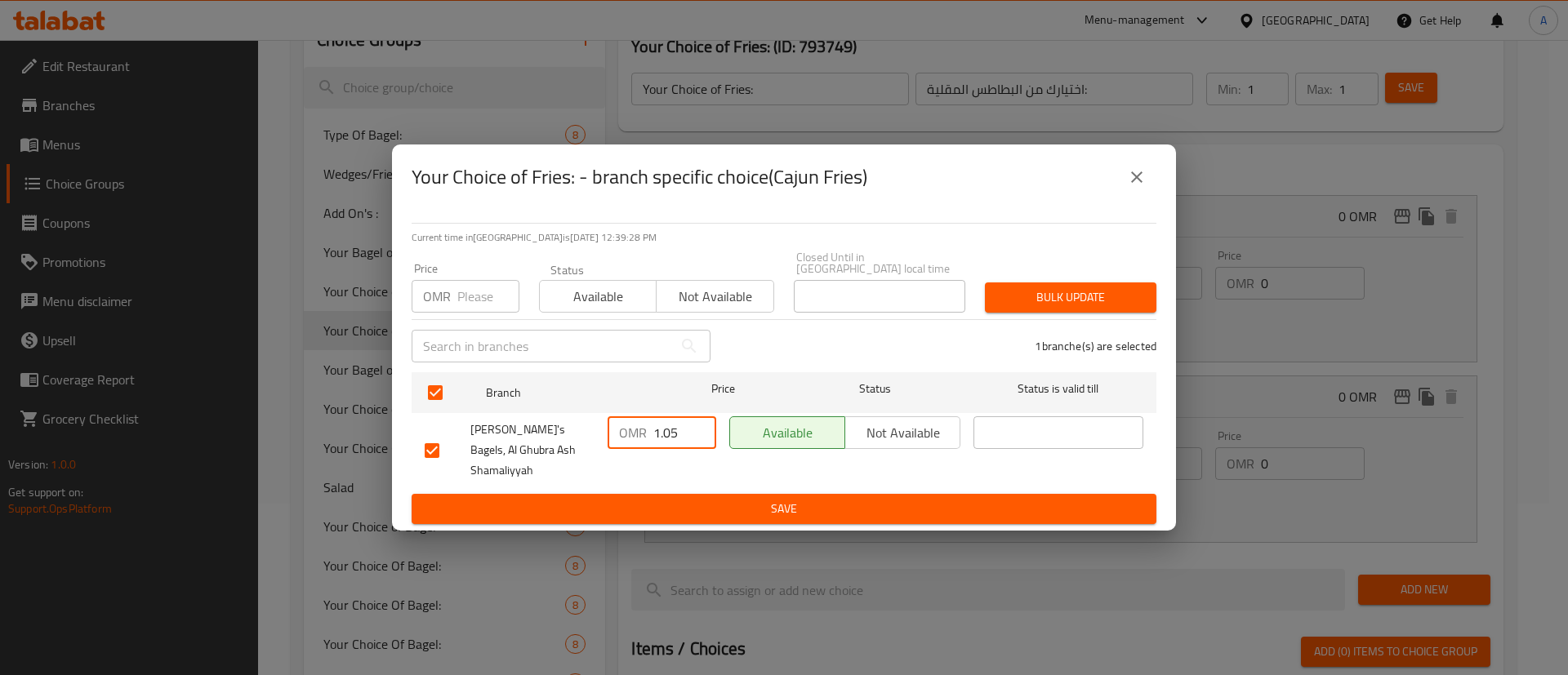
click at [655, 438] on input "1.05" at bounding box center [685, 432] width 63 height 33
click at [654, 438] on input "1.05" at bounding box center [685, 432] width 63 height 33
type input "0"
click at [938, 499] on span "Save" at bounding box center [784, 509] width 719 height 21
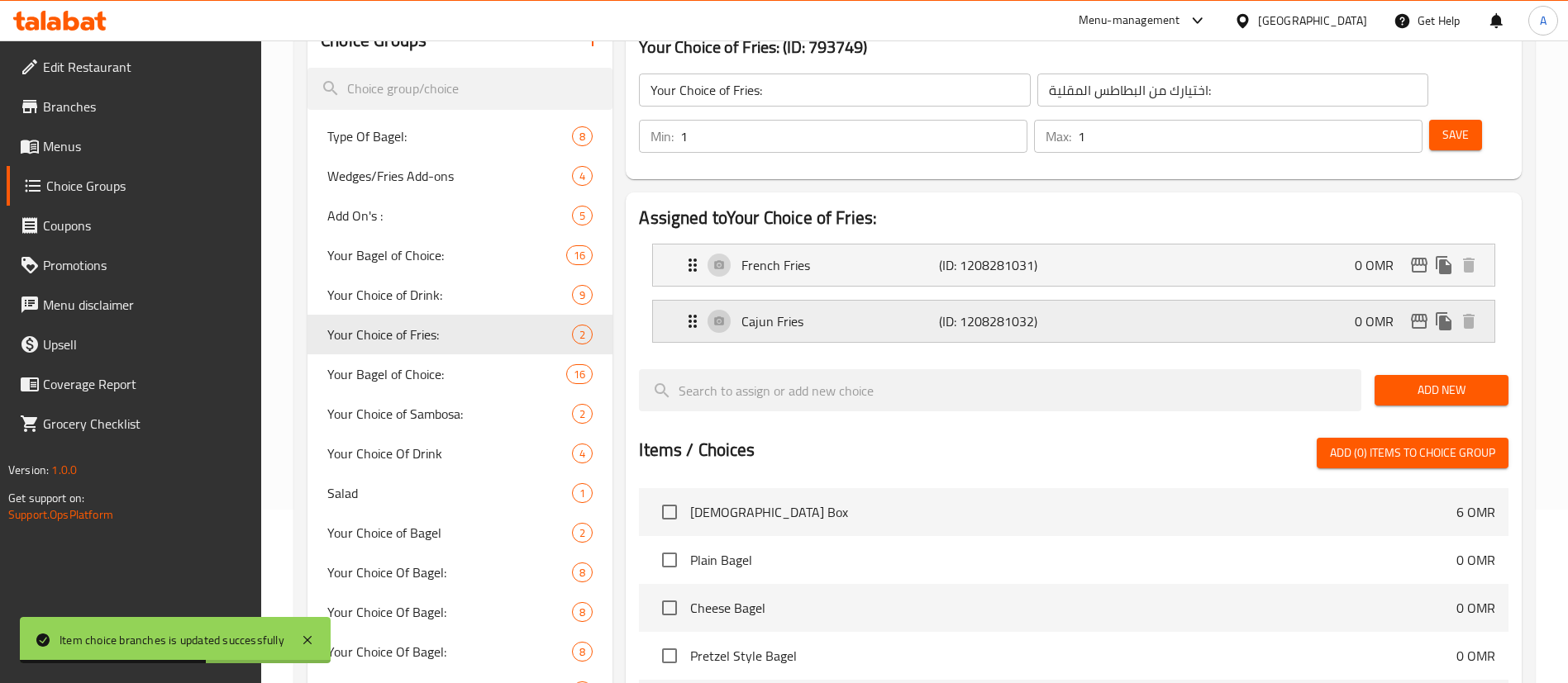
click at [1270, 301] on div "Cajun Fries (ID: 1208281032) 0 OMR" at bounding box center [1078, 322] width 792 height 42
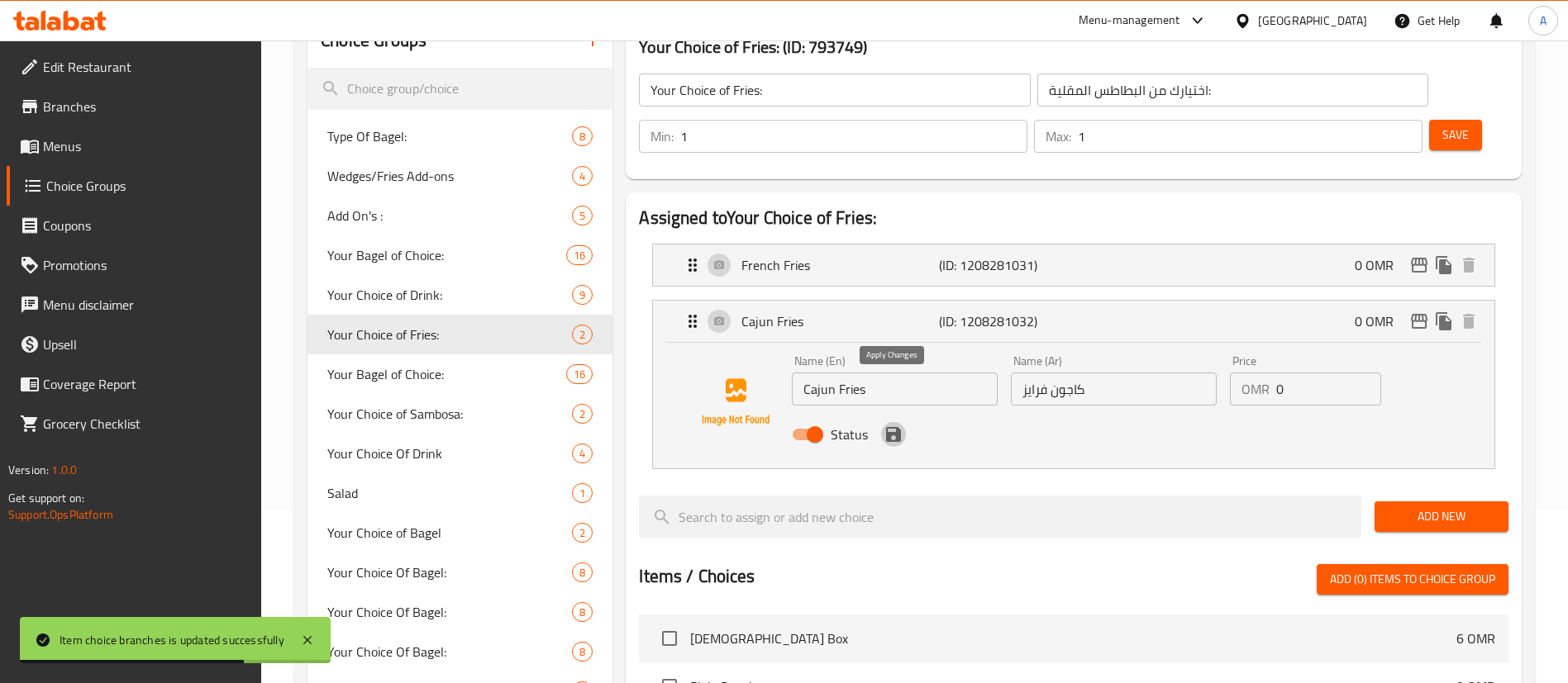
click at [893, 427] on icon "save" at bounding box center [893, 435] width 14 height 14
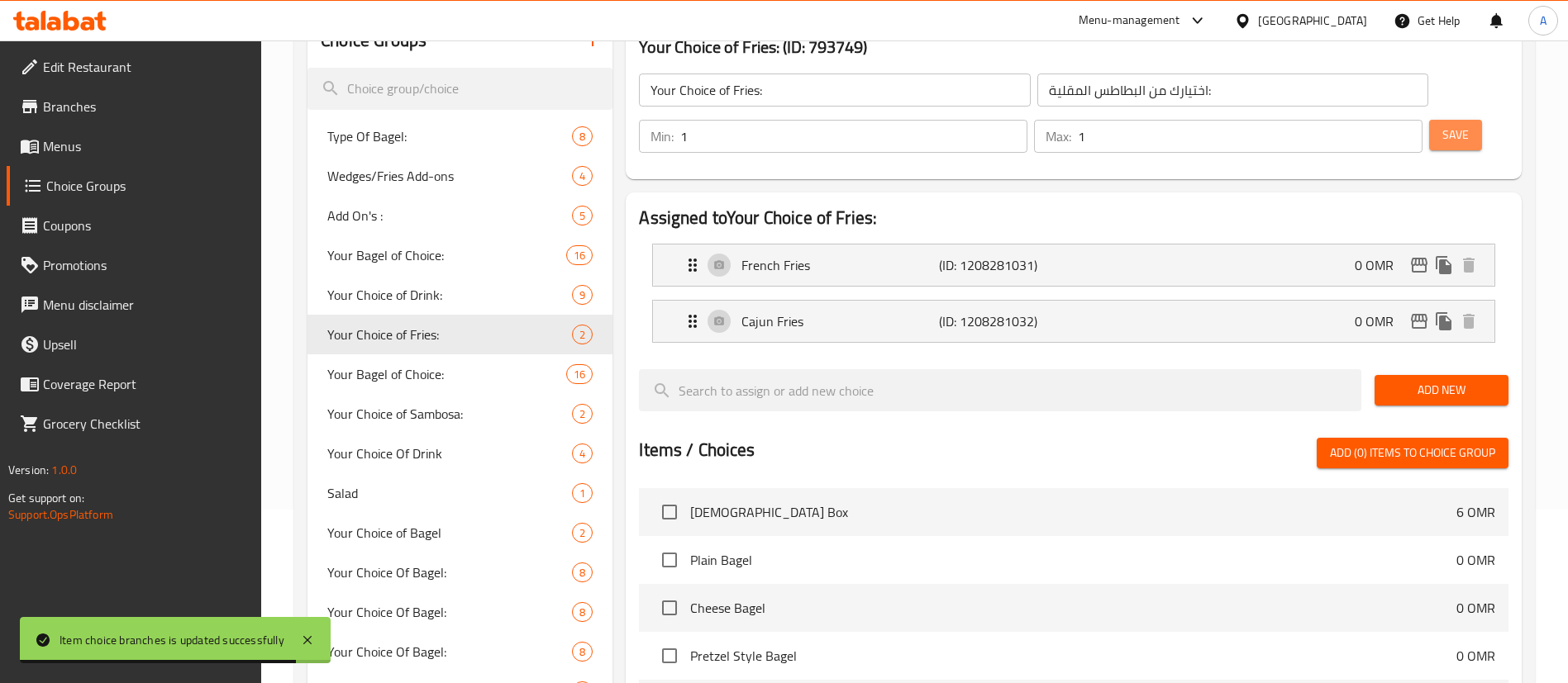
click at [1442, 125] on span "Save" at bounding box center [1455, 135] width 26 height 21
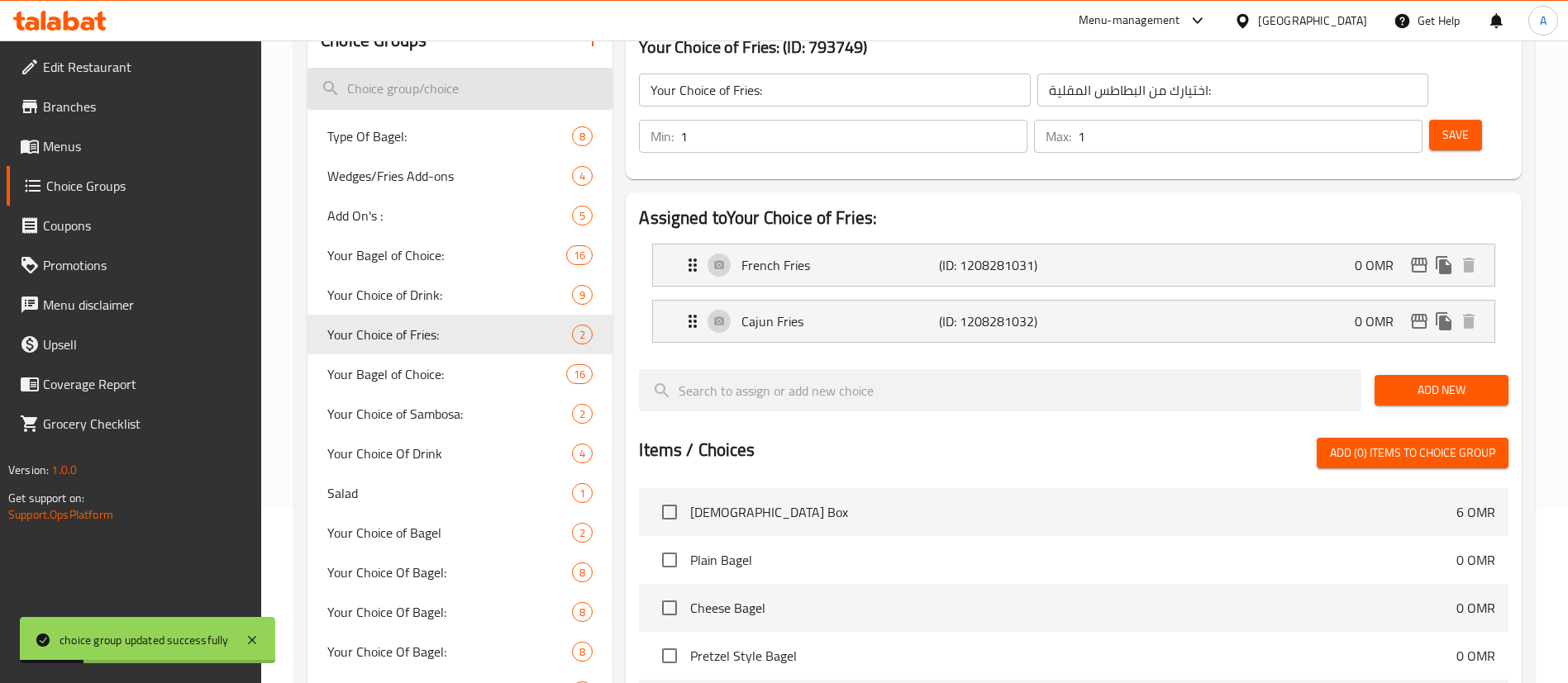
click at [432, 89] on input "search" at bounding box center [459, 89] width 305 height 42
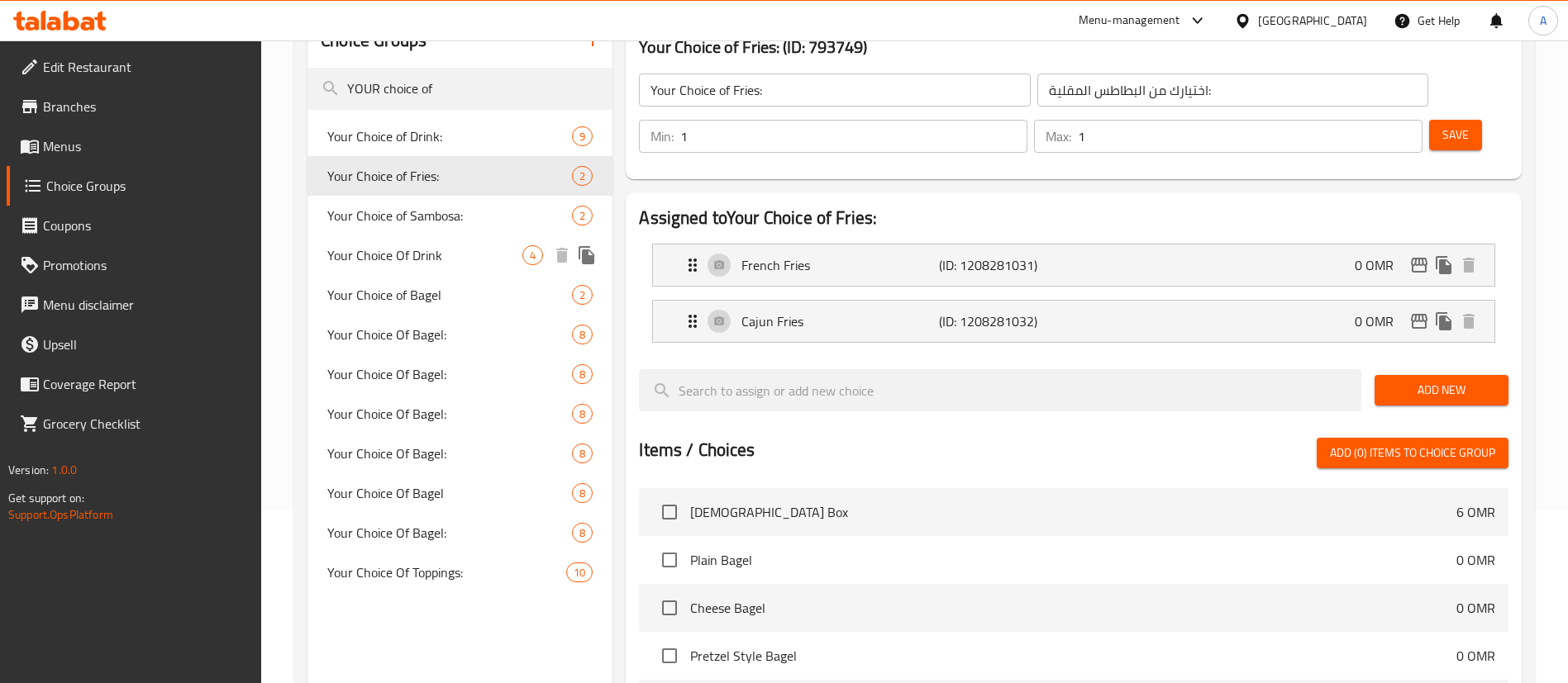
type input "YOUR choice of"
click at [413, 257] on span "Your Choice Of Drink" at bounding box center [425, 256] width 195 height 20
type input "Your Choice Of Drink"
type input "اختر المشروب"
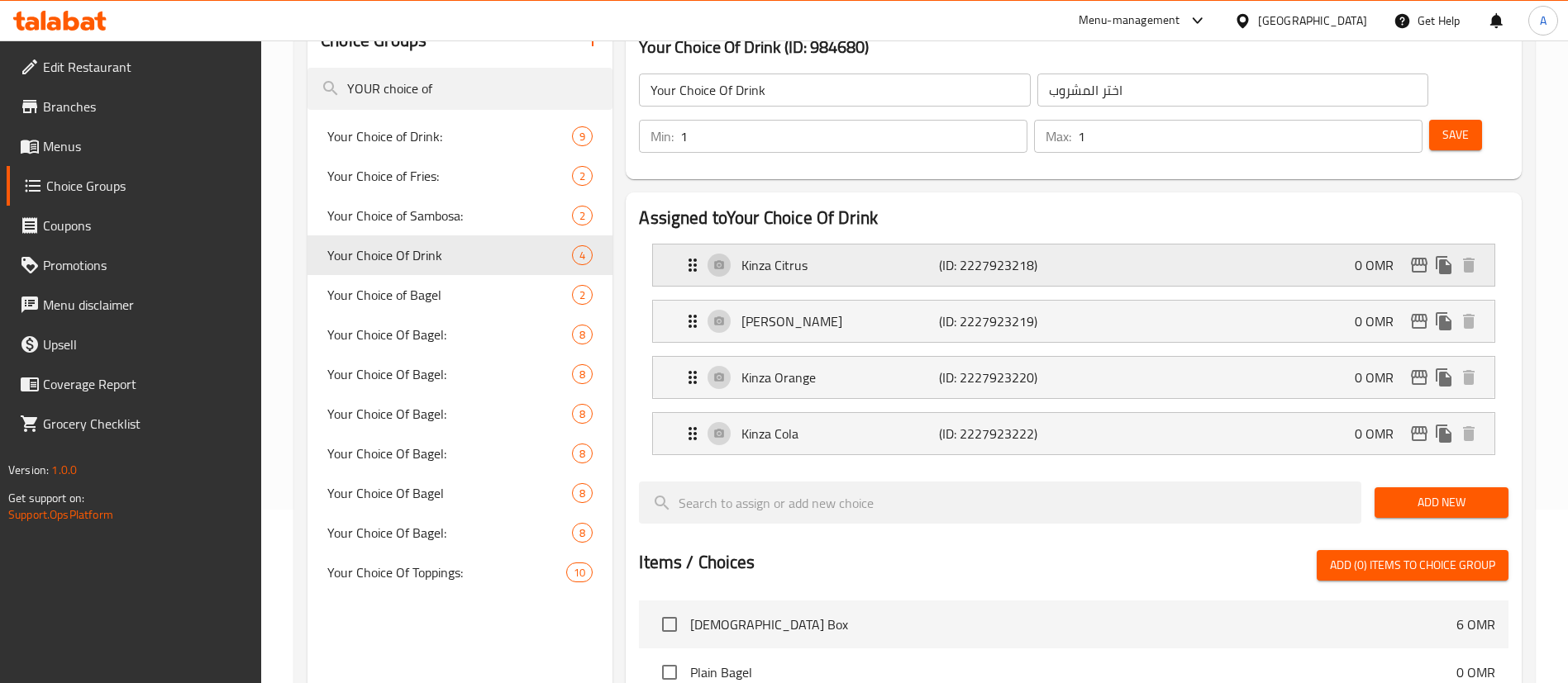
click at [1178, 245] on div "Kinza Citrus (ID: 2227923218) 0 OMR" at bounding box center [1078, 266] width 792 height 42
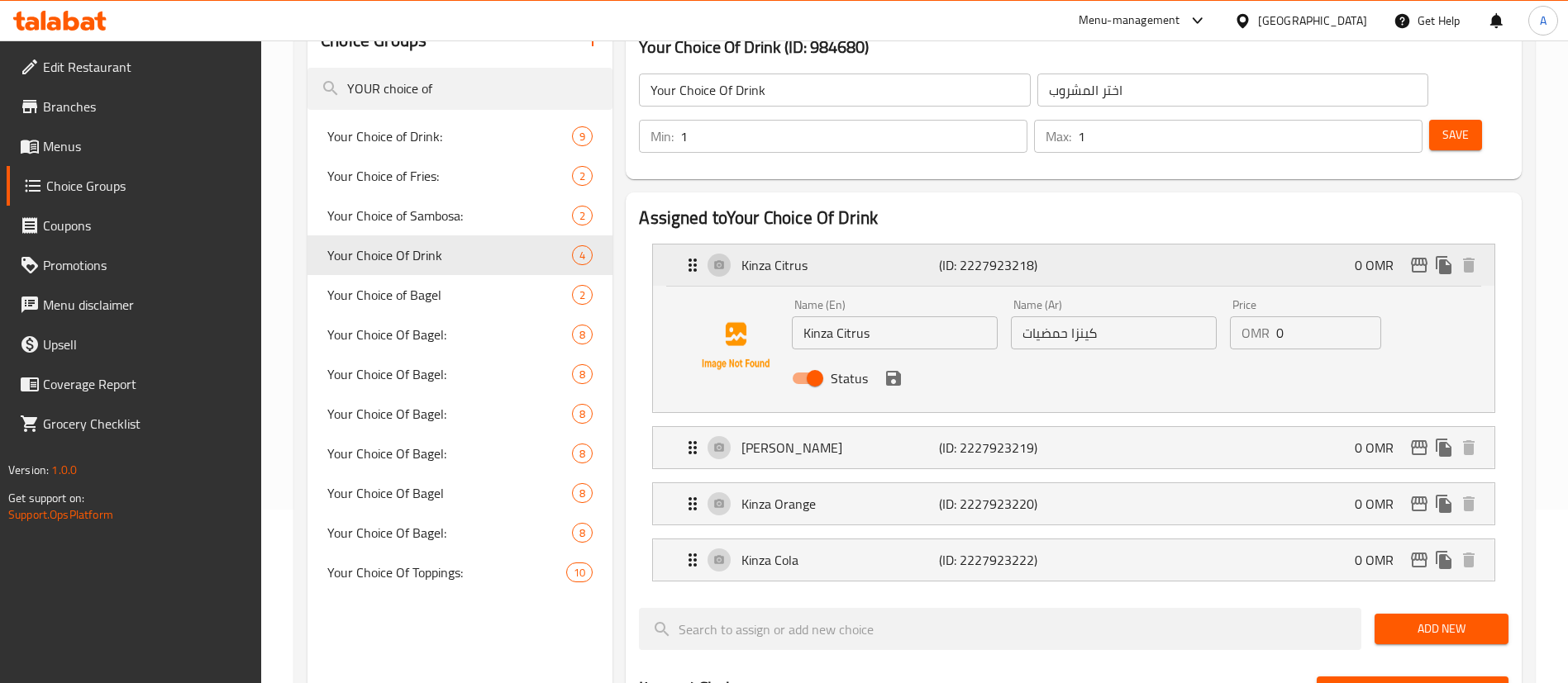
click at [1418, 257] on icon "edit" at bounding box center [1419, 265] width 16 height 14
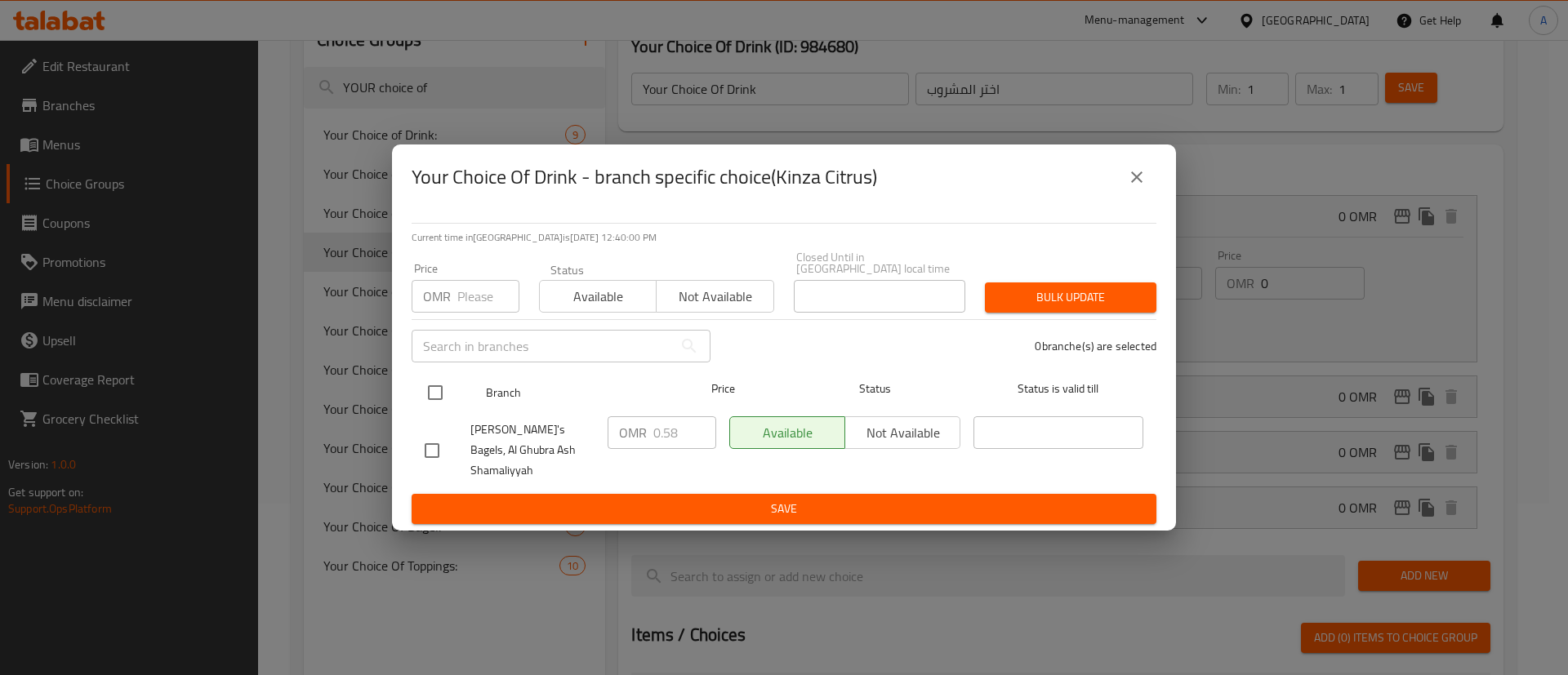
click at [432, 396] on input "checkbox" at bounding box center [435, 393] width 34 height 34
checkbox input "true"
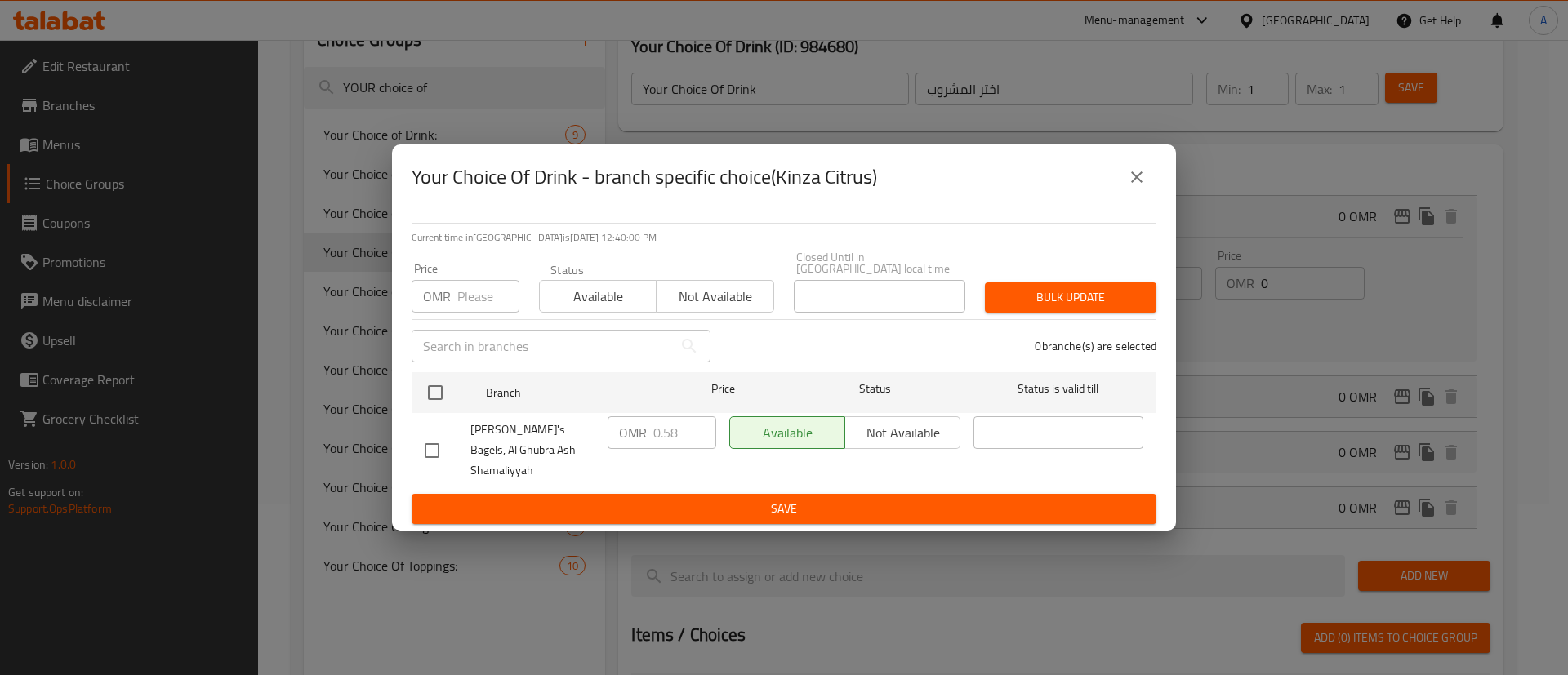
checkbox input "true"
click at [675, 433] on input "0.58" at bounding box center [685, 432] width 63 height 33
type input "0"
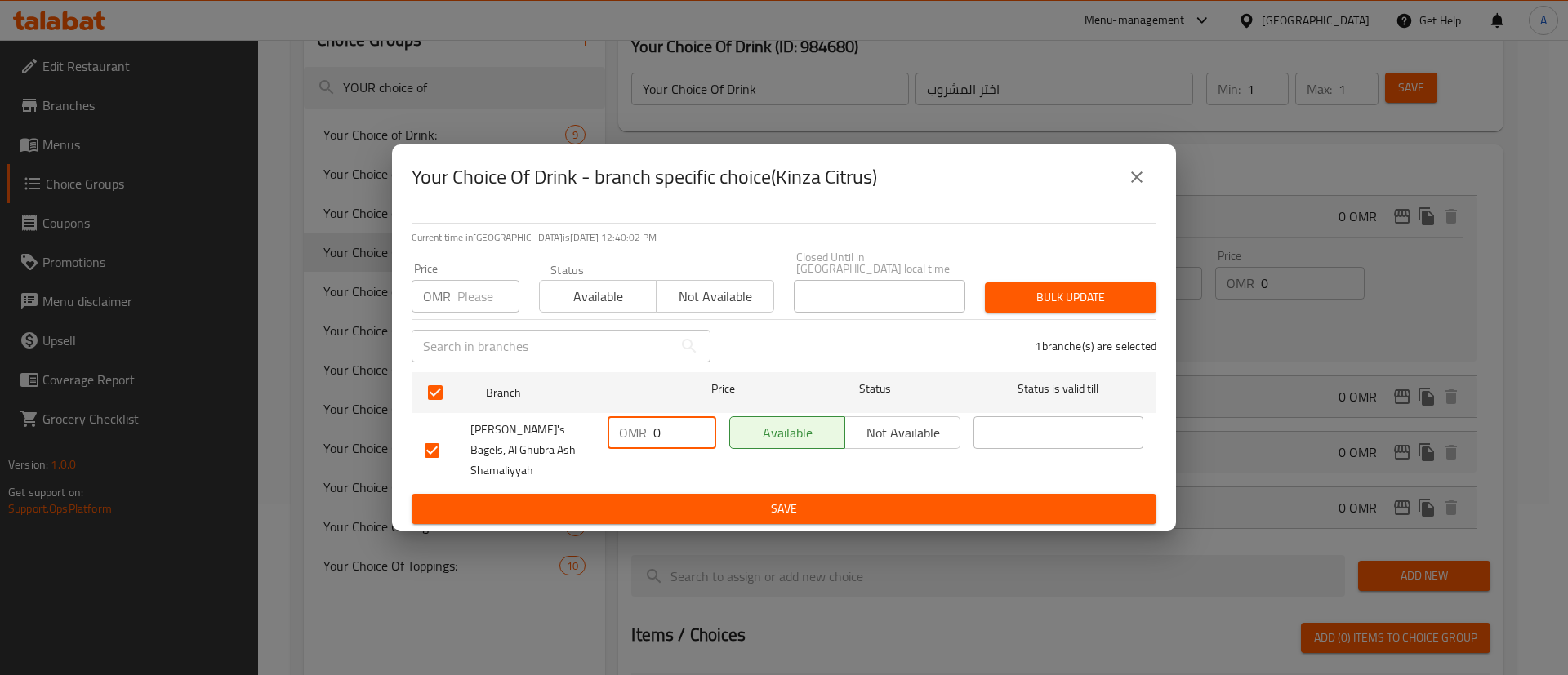
click at [734, 499] on span "Save" at bounding box center [784, 509] width 719 height 21
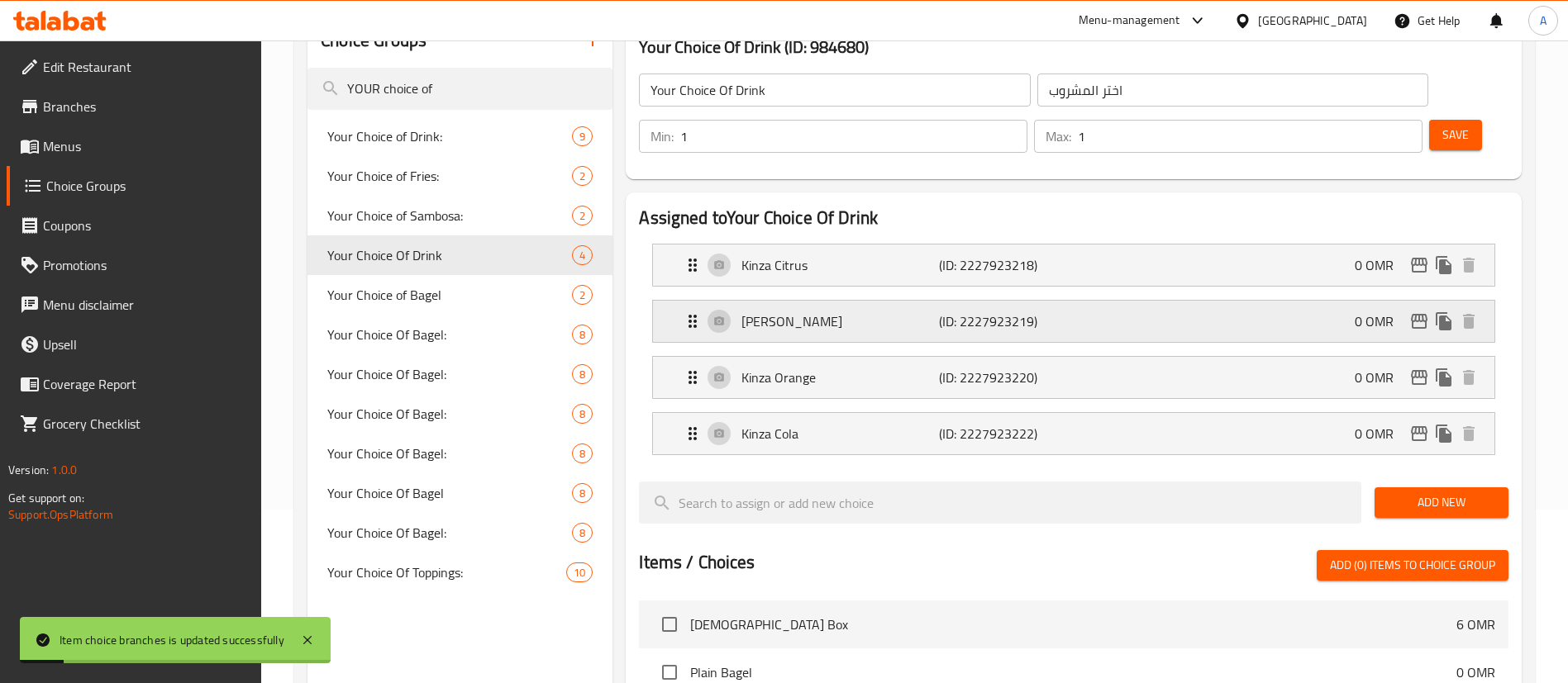
click at [1126, 301] on div "Kinza Lemon (ID: 2227923219) 0 OMR" at bounding box center [1078, 322] width 792 height 42
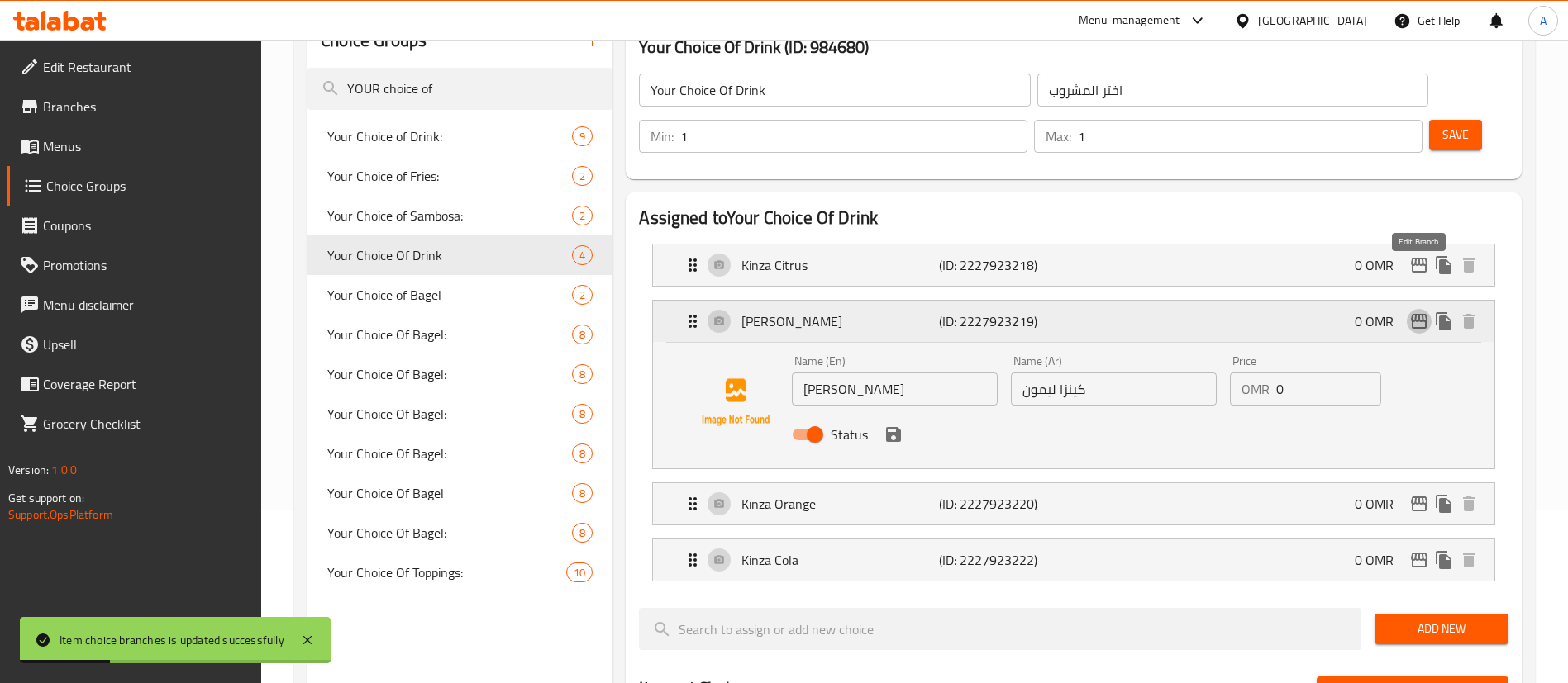
click at [1410, 312] on icon "edit" at bounding box center [1419, 322] width 20 height 20
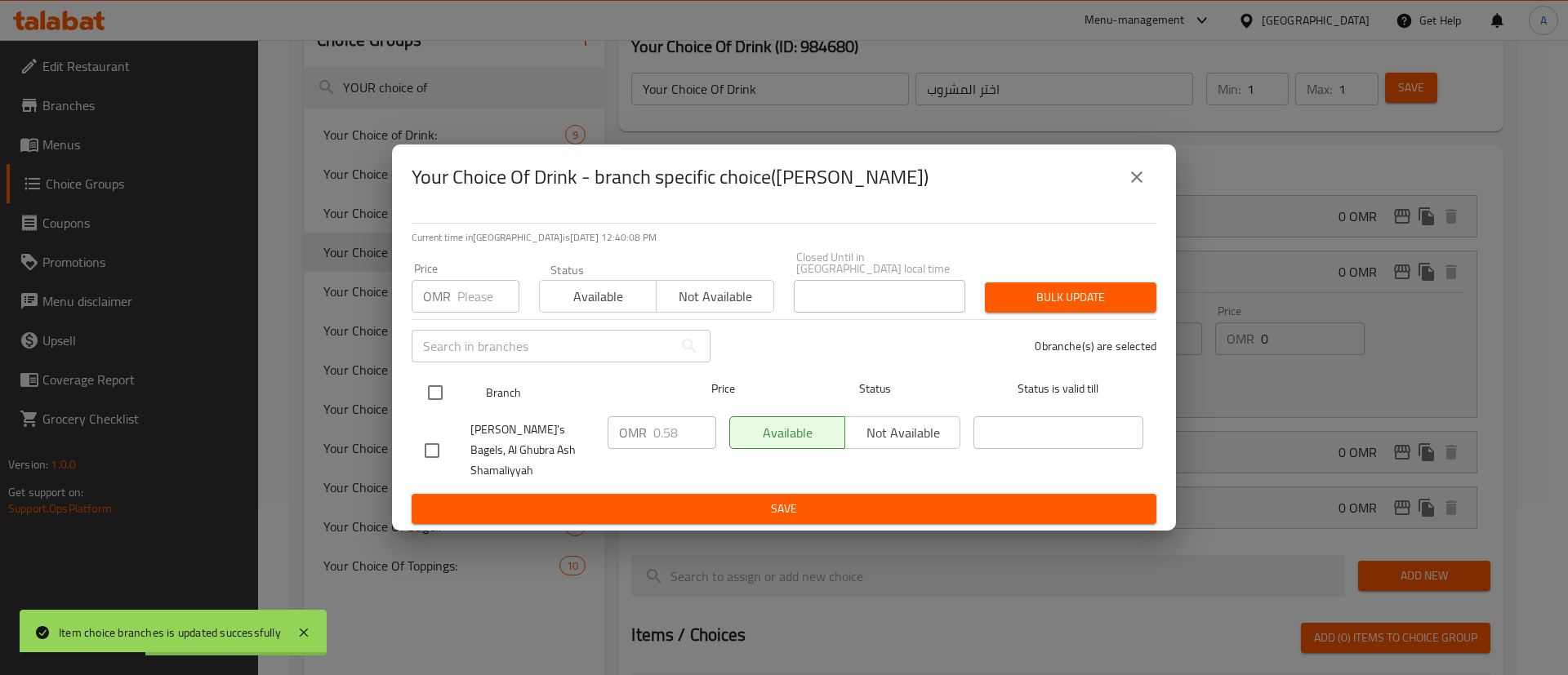
click at [438, 393] on input "checkbox" at bounding box center [435, 393] width 34 height 34
checkbox input "true"
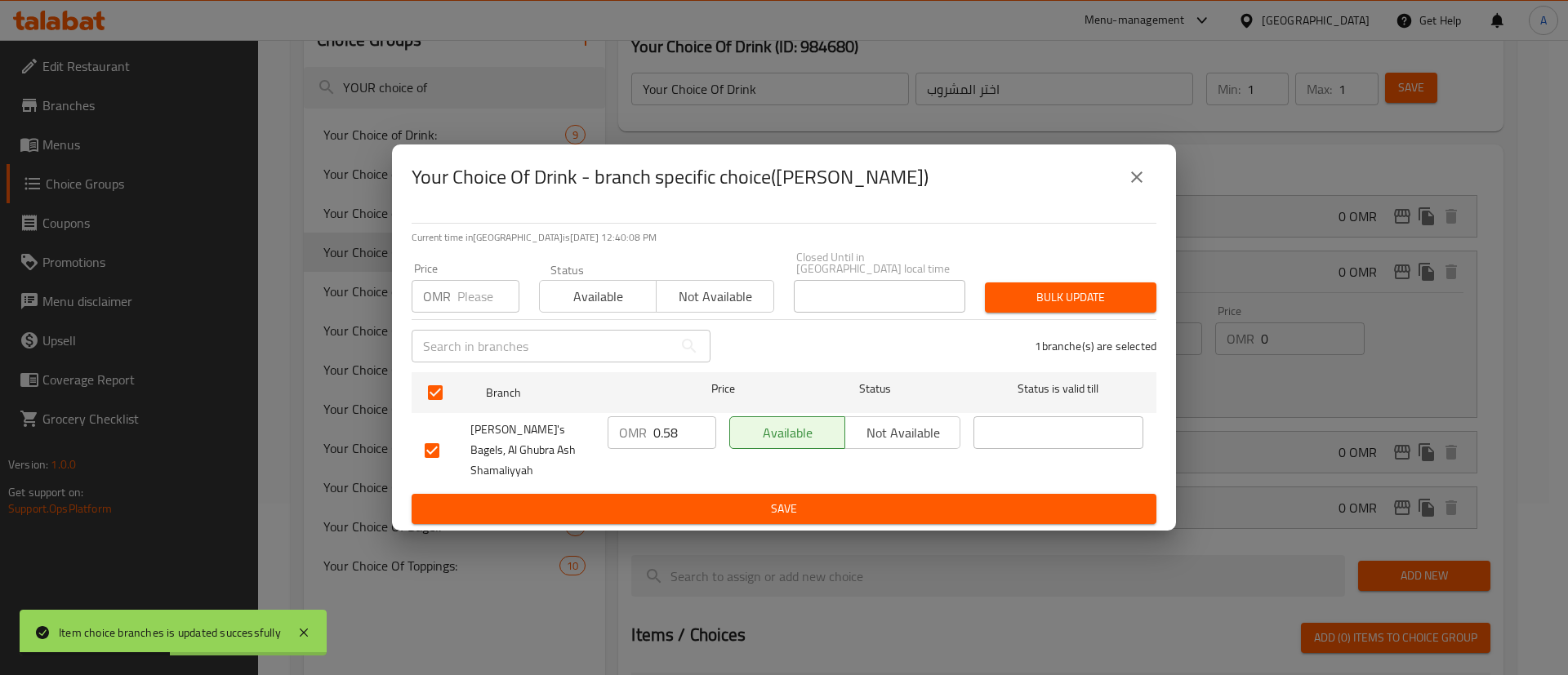
click at [665, 440] on input "0.58" at bounding box center [685, 432] width 63 height 33
type input "0"
click at [787, 499] on span "Save" at bounding box center [784, 509] width 719 height 21
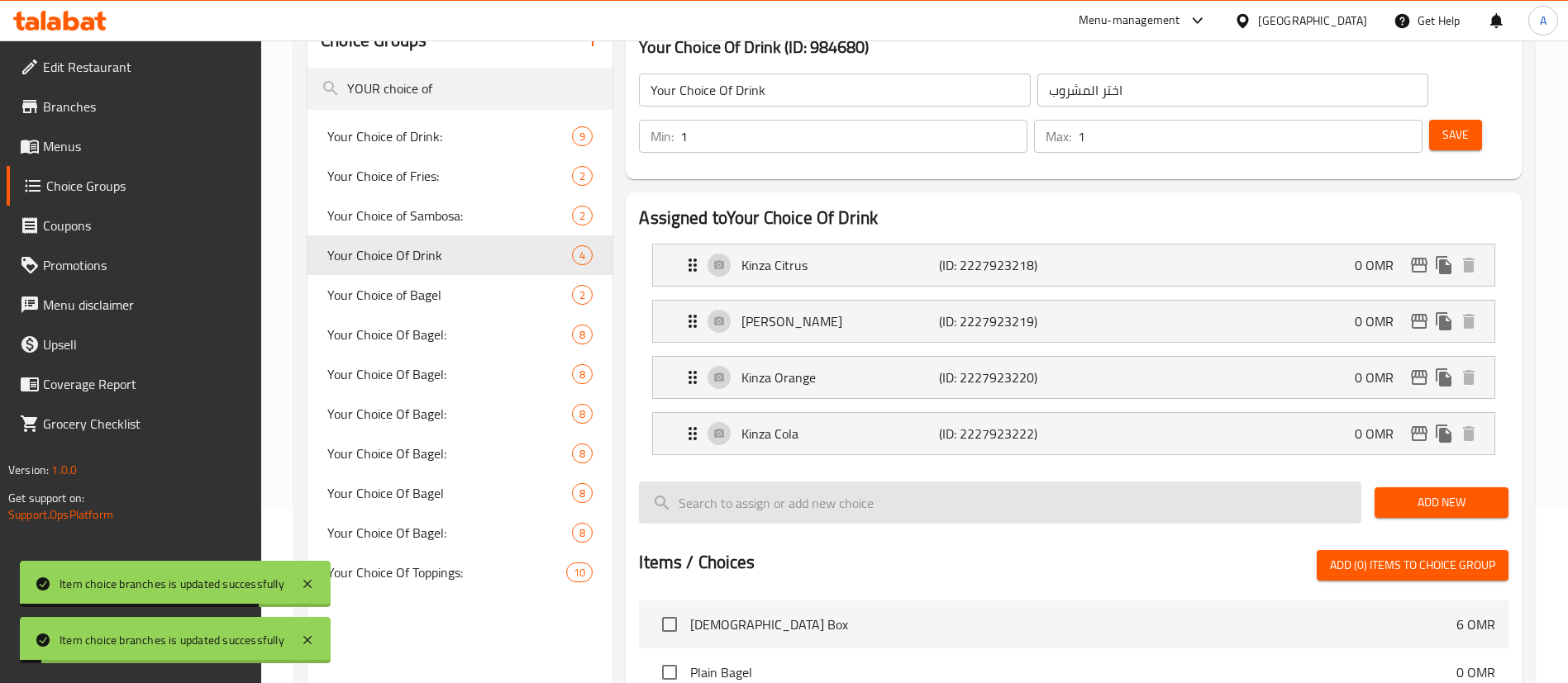
click at [1264, 482] on input "search" at bounding box center [1000, 502] width 722 height 42
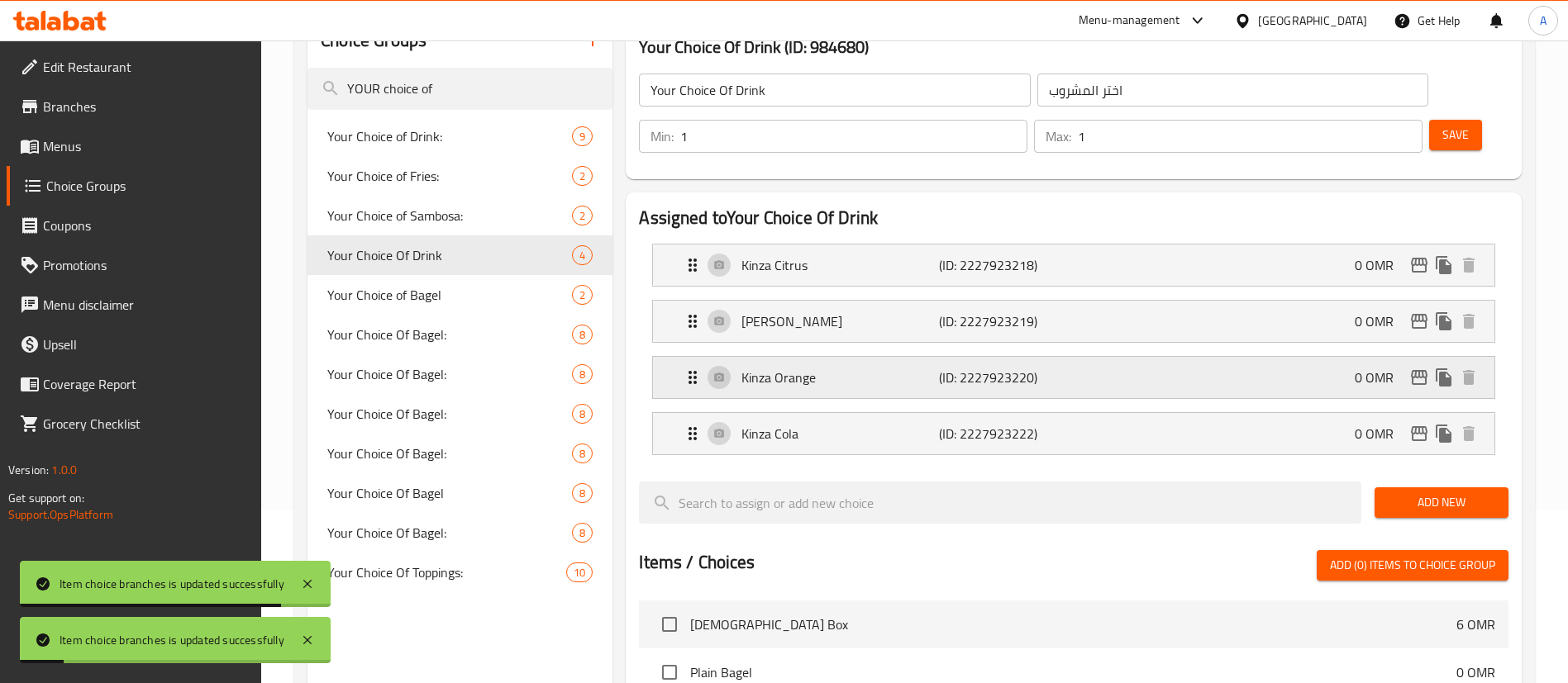
click at [1215, 357] on div "Kinza Orange (ID: 2227923220) 0 OMR" at bounding box center [1078, 378] width 792 height 42
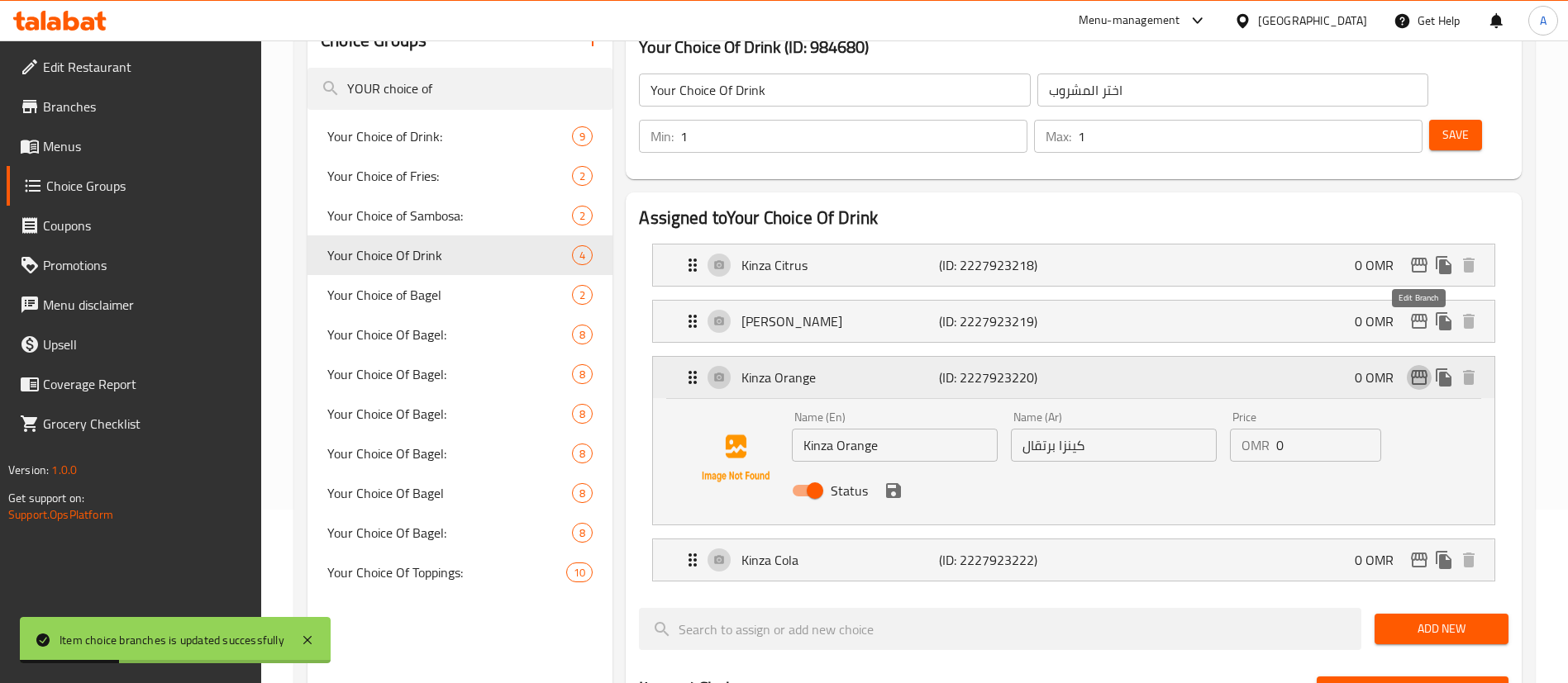
click at [1413, 368] on icon "edit" at bounding box center [1419, 378] width 20 height 20
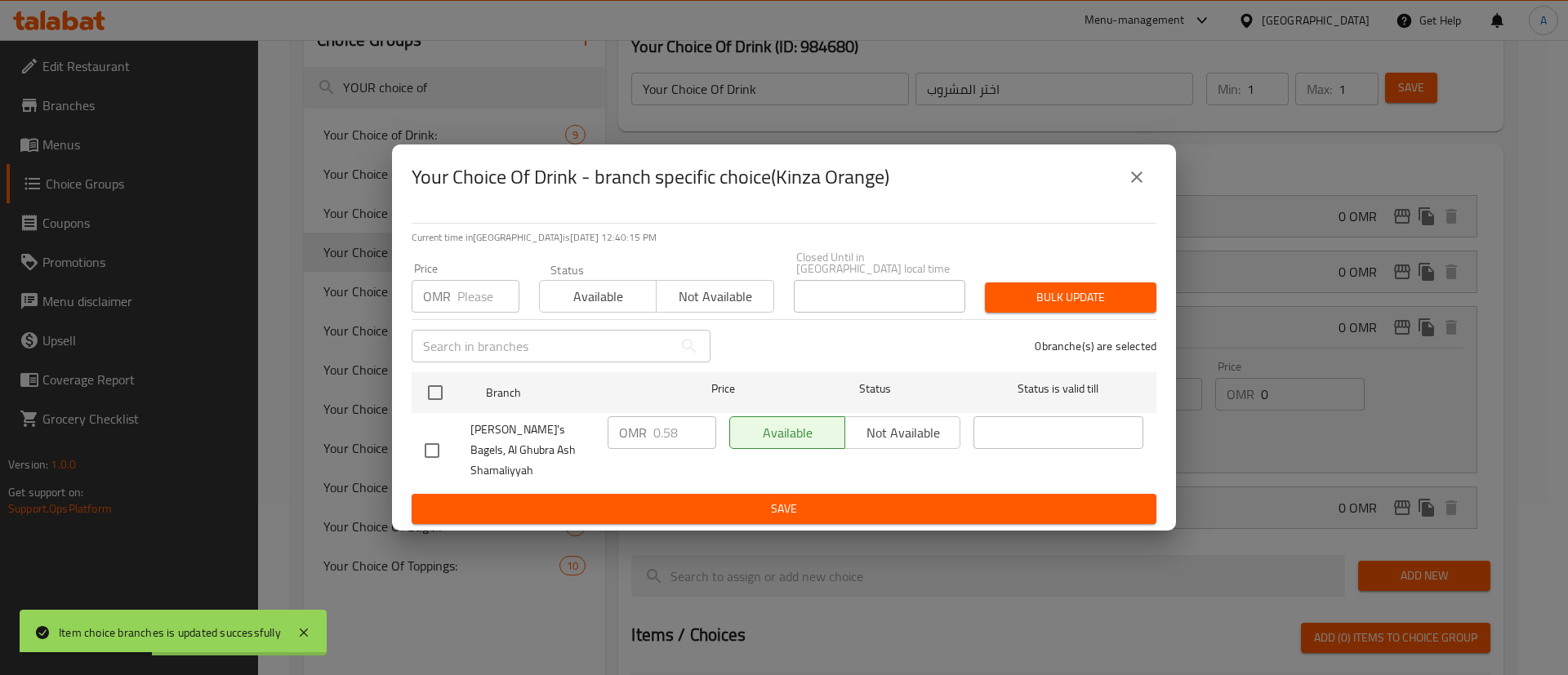
drag, startPoint x: 445, startPoint y: 402, endPoint x: 538, endPoint y: 429, distance: 96.8
click at [453, 403] on div at bounding box center [448, 392] width 62 height 47
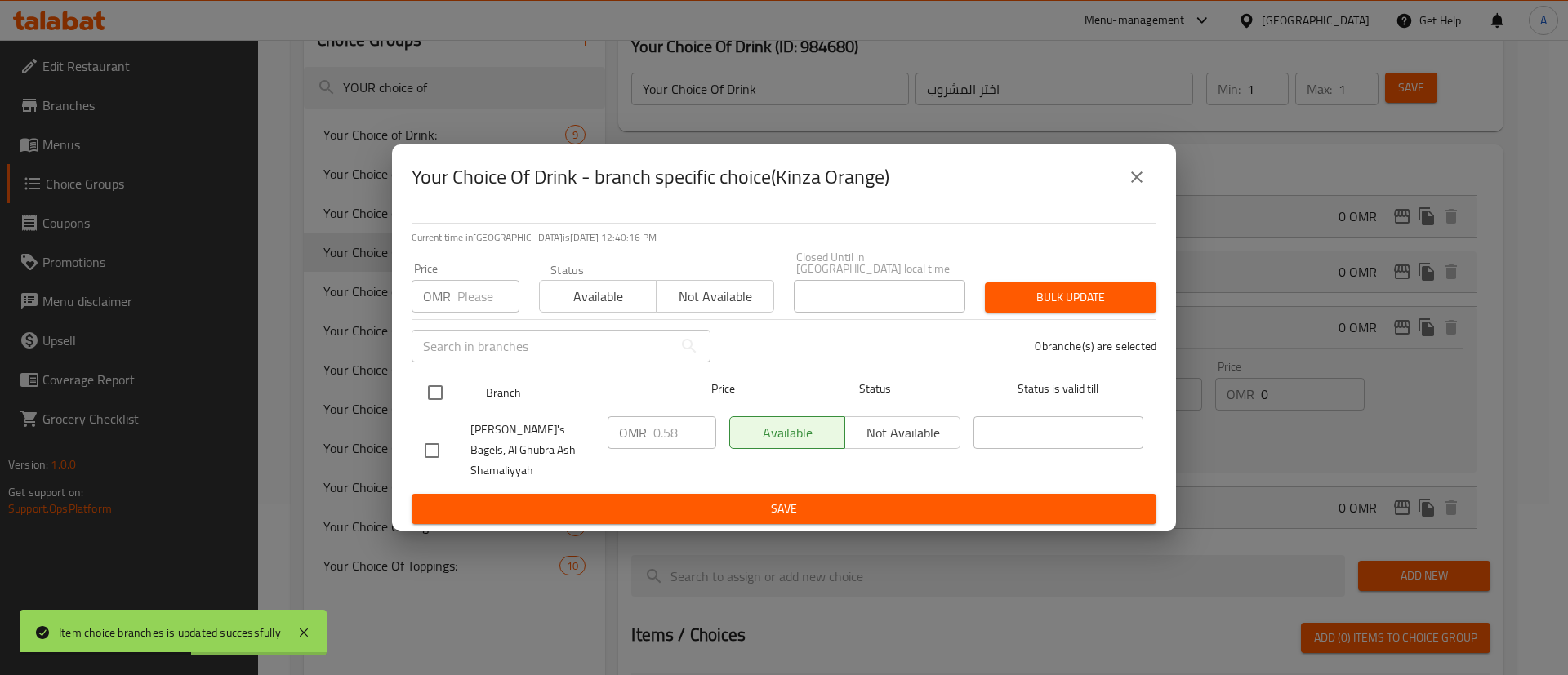
click at [433, 396] on input "checkbox" at bounding box center [435, 393] width 34 height 34
checkbox input "true"
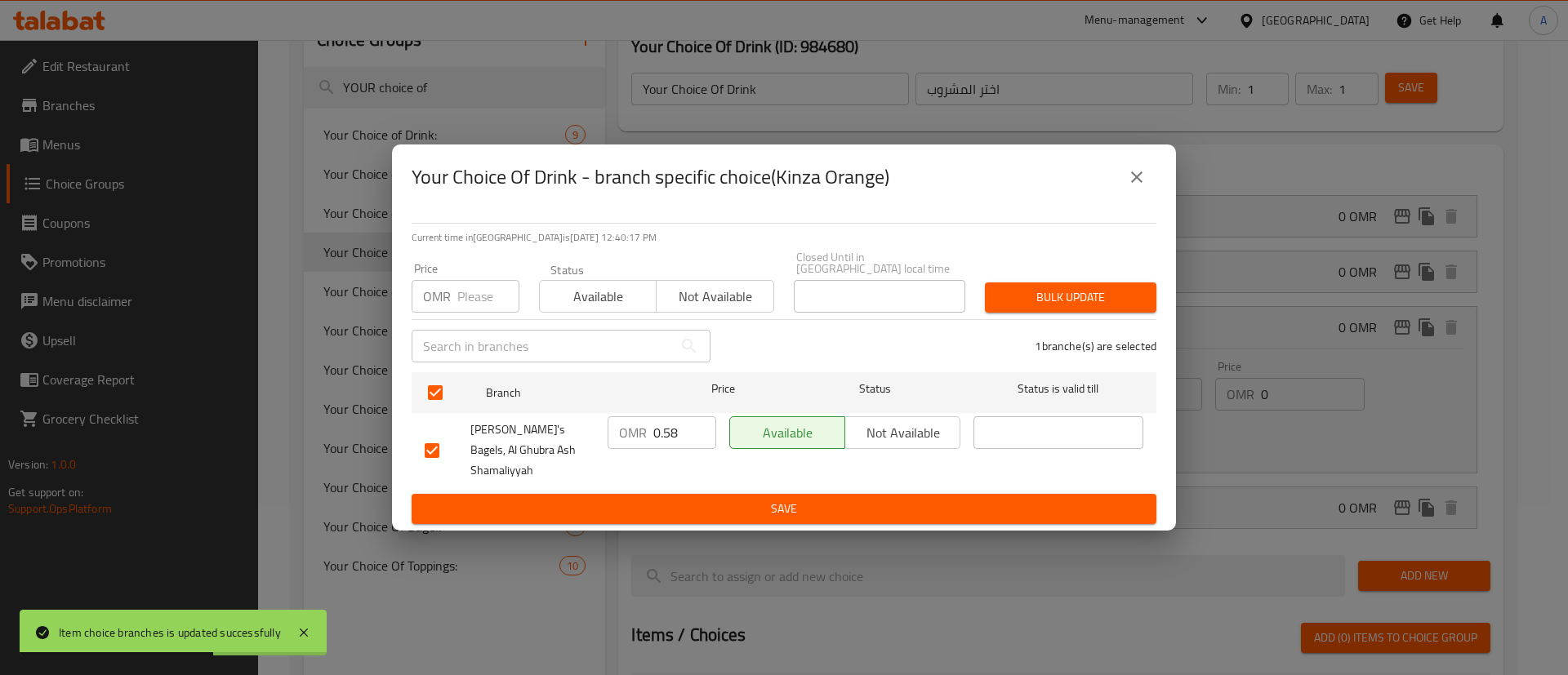
click at [674, 425] on input "0.58" at bounding box center [685, 432] width 63 height 33
type input "0"
click at [886, 494] on button "Save" at bounding box center [784, 509] width 745 height 30
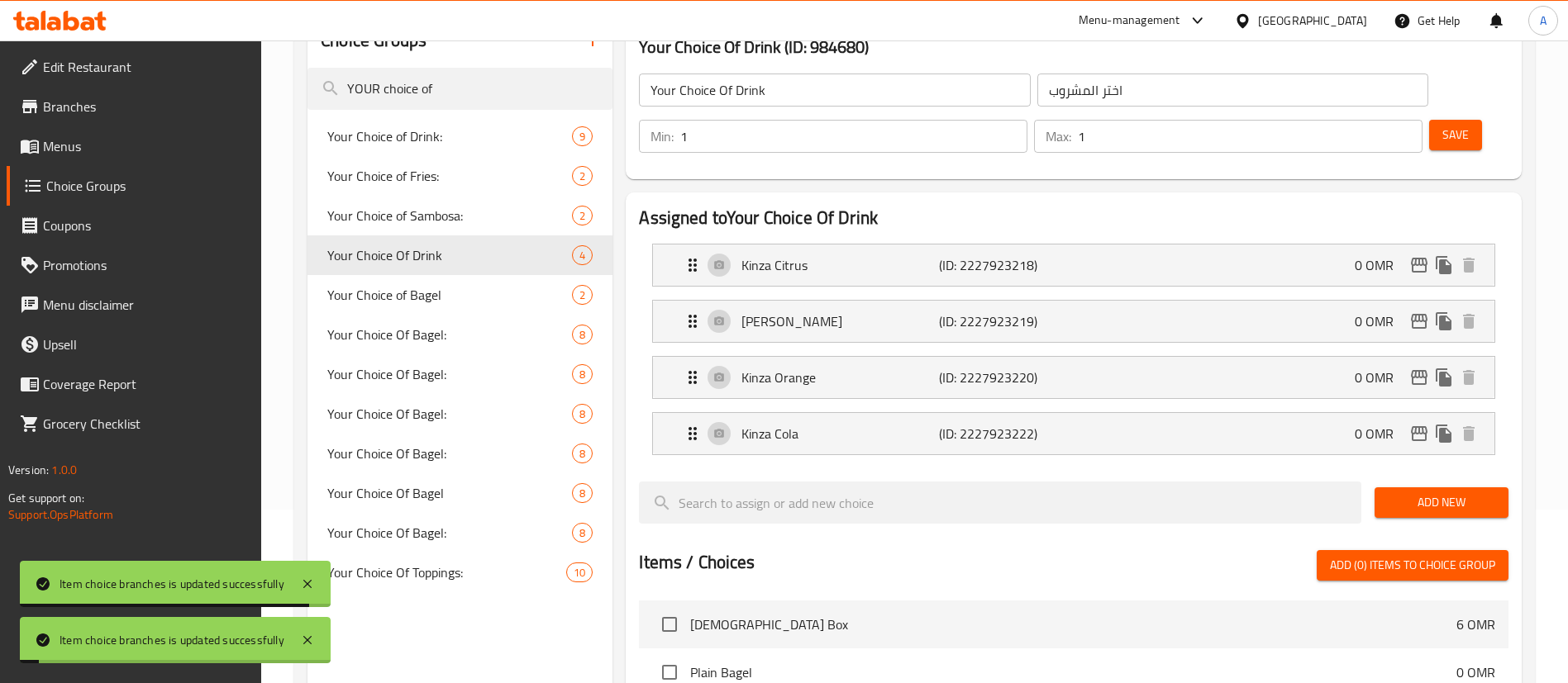
click at [1315, 550] on div "Items / Choices Add (0) items to choice group" at bounding box center [1074, 566] width 869 height 31
click at [1300, 413] on div "Kinza Cola (ID: 2227923222) 0 OMR" at bounding box center [1078, 434] width 792 height 42
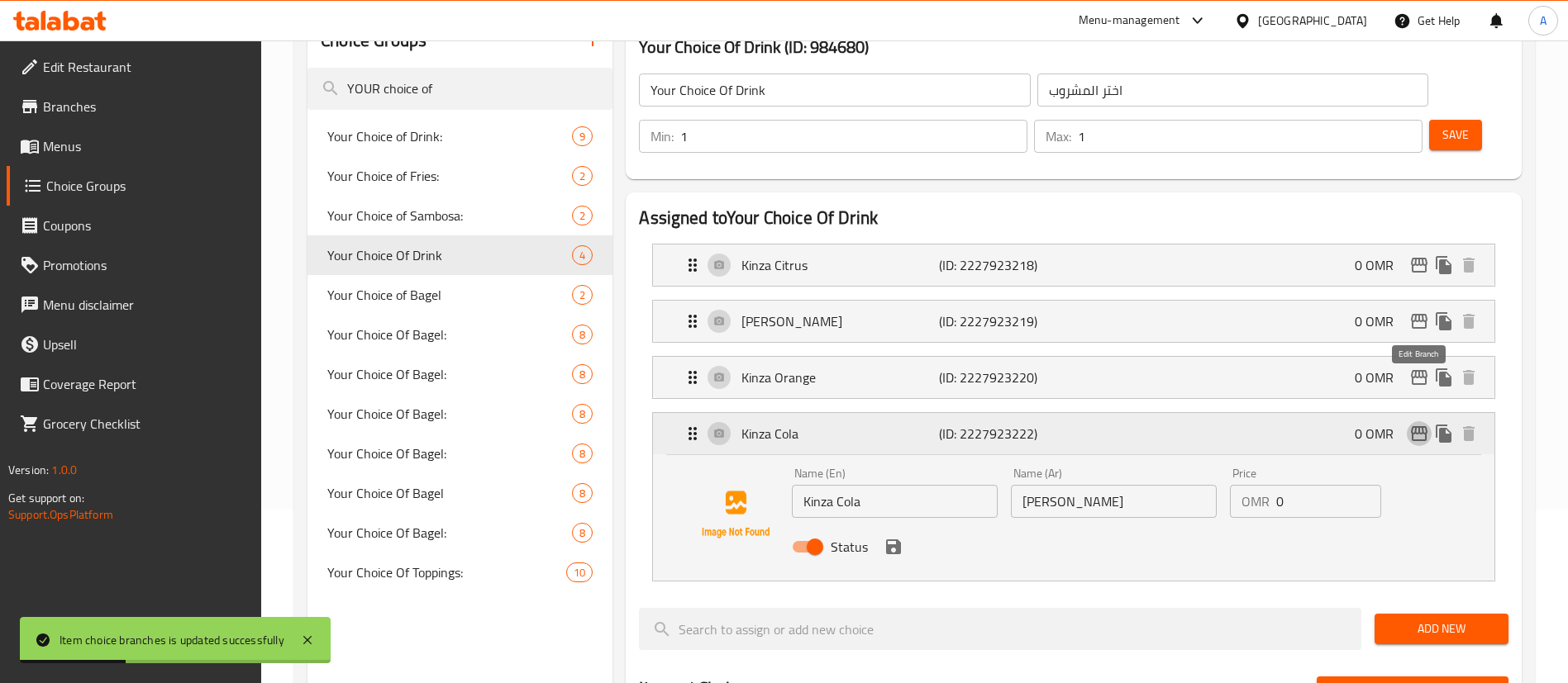
click at [1424, 426] on icon "edit" at bounding box center [1419, 434] width 16 height 14
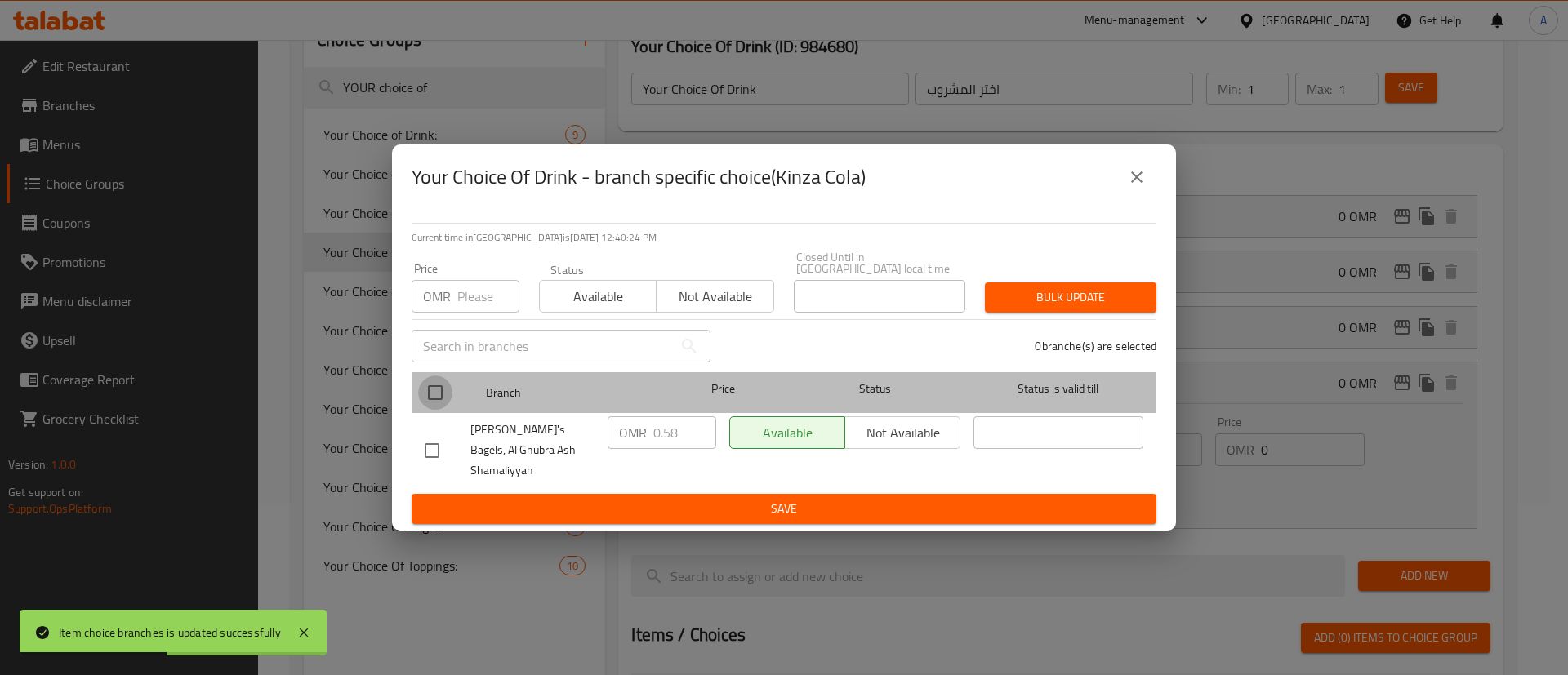
drag, startPoint x: 441, startPoint y: 394, endPoint x: 484, endPoint y: 406, distance: 44.6
click at [444, 395] on input "checkbox" at bounding box center [435, 393] width 34 height 34
checkbox input "true"
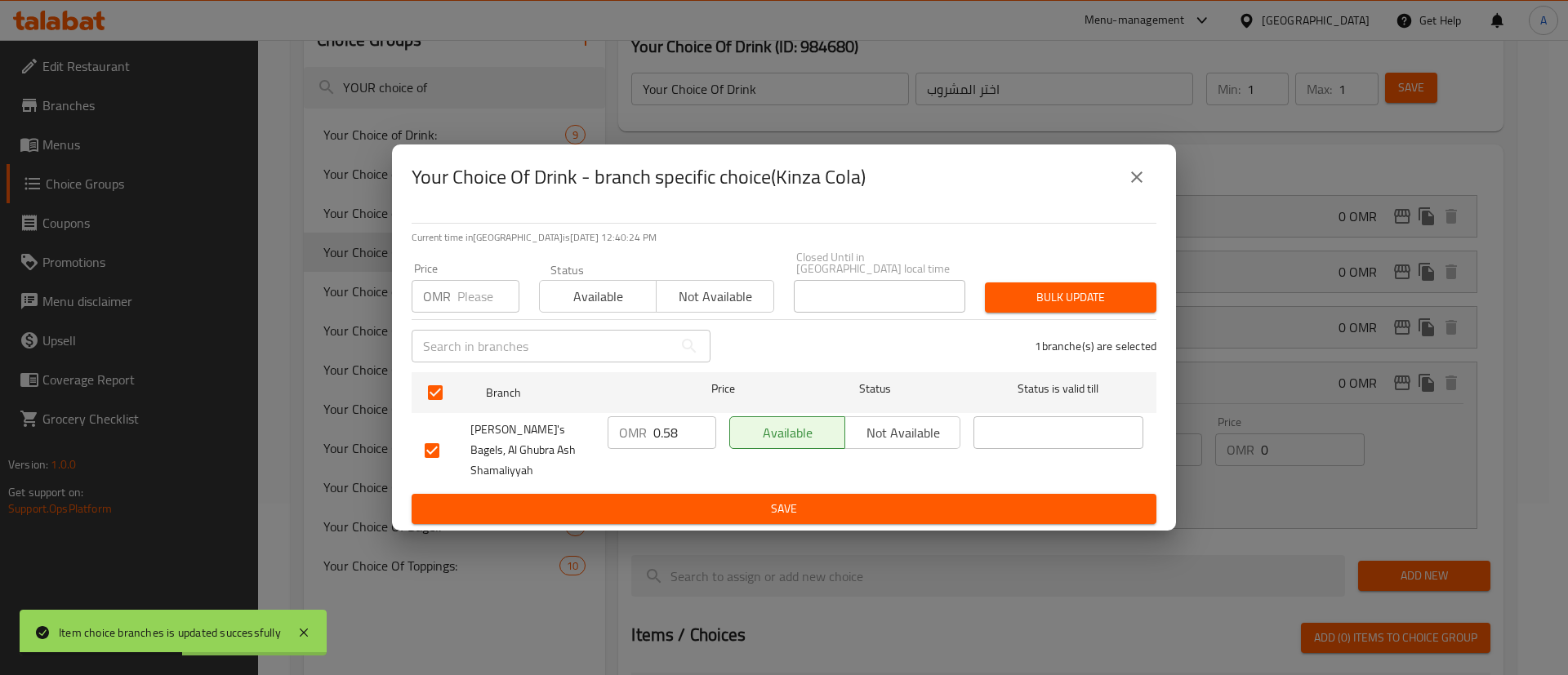
click at [667, 434] on input "0.58" at bounding box center [685, 432] width 63 height 33
type input "0"
click at [824, 499] on span "Save" at bounding box center [784, 509] width 719 height 21
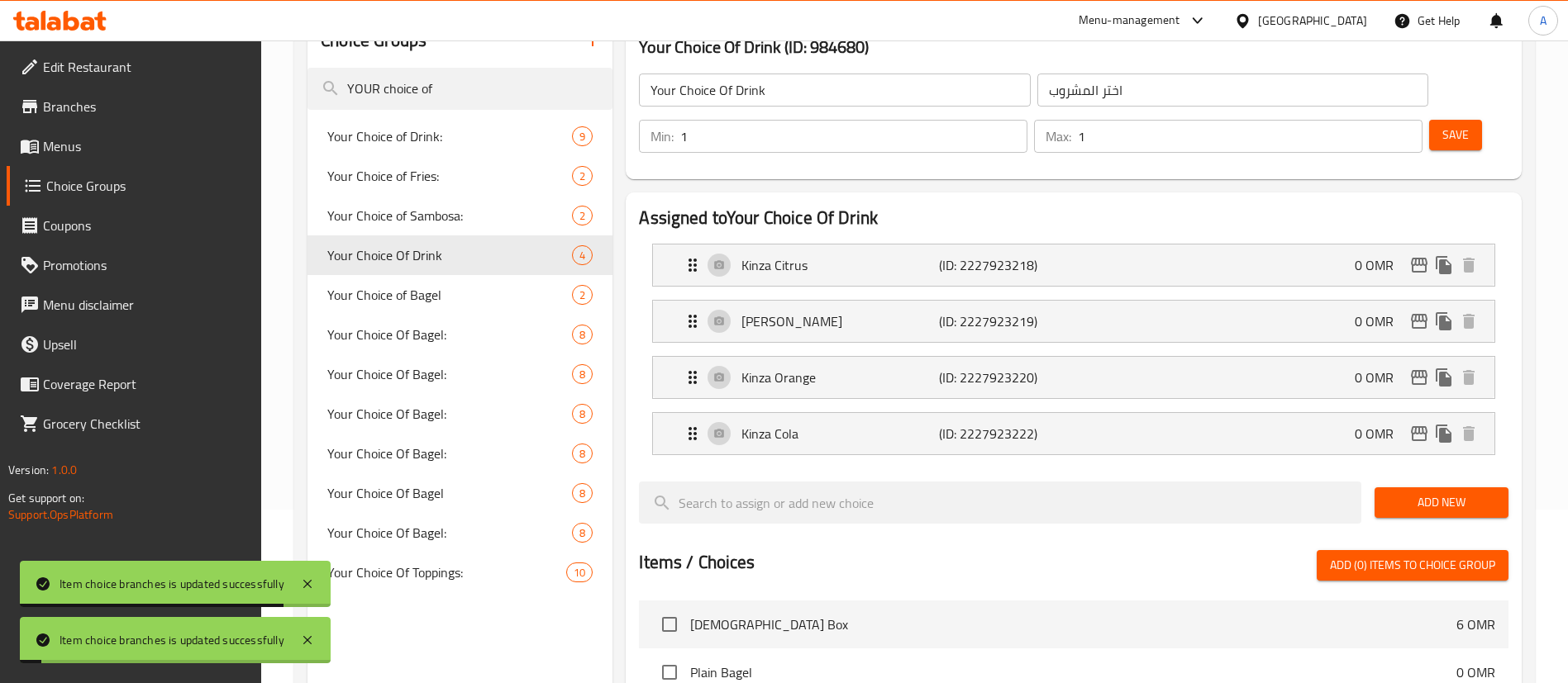
click at [1442, 125] on span "Save" at bounding box center [1455, 135] width 26 height 21
